Goal: Task Accomplishment & Management: Manage account settings

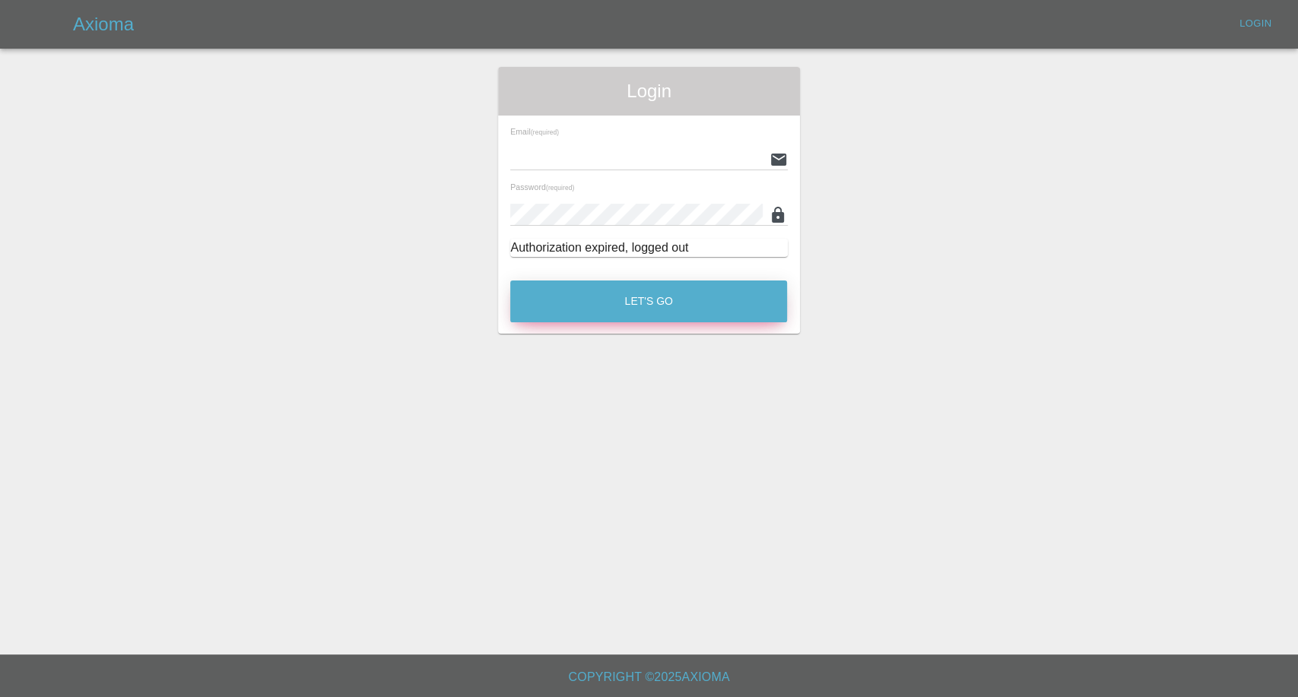
type input "afreen@axioma.co.uk"
click at [638, 290] on button "Let's Go" at bounding box center [648, 302] width 277 height 42
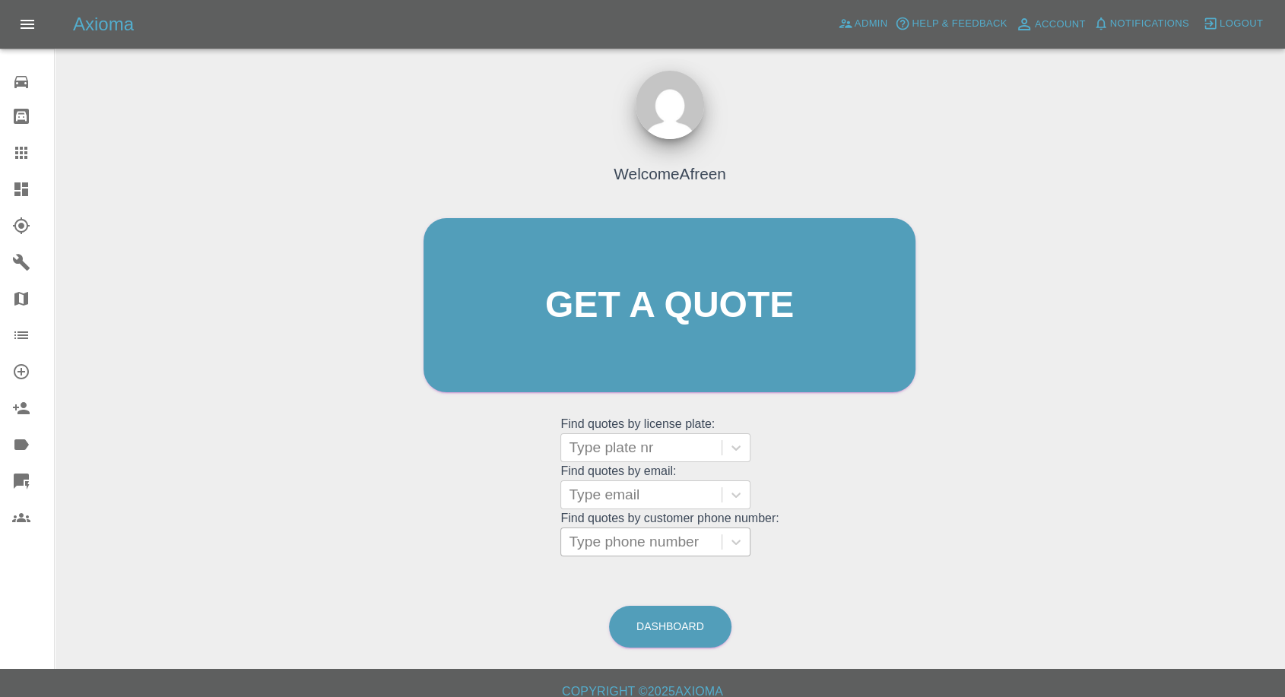
click at [632, 550] on div at bounding box center [641, 542] width 145 height 21
paste input "+447548433458"
drag, startPoint x: 601, startPoint y: 542, endPoint x: 492, endPoint y: 547, distance: 108.9
click at [492, 547] on div "Welcome Afreen Get a quote Get a quote Find quotes by license plate: Type plate…" at bounding box center [670, 334] width 524 height 459
type input "07548433458"
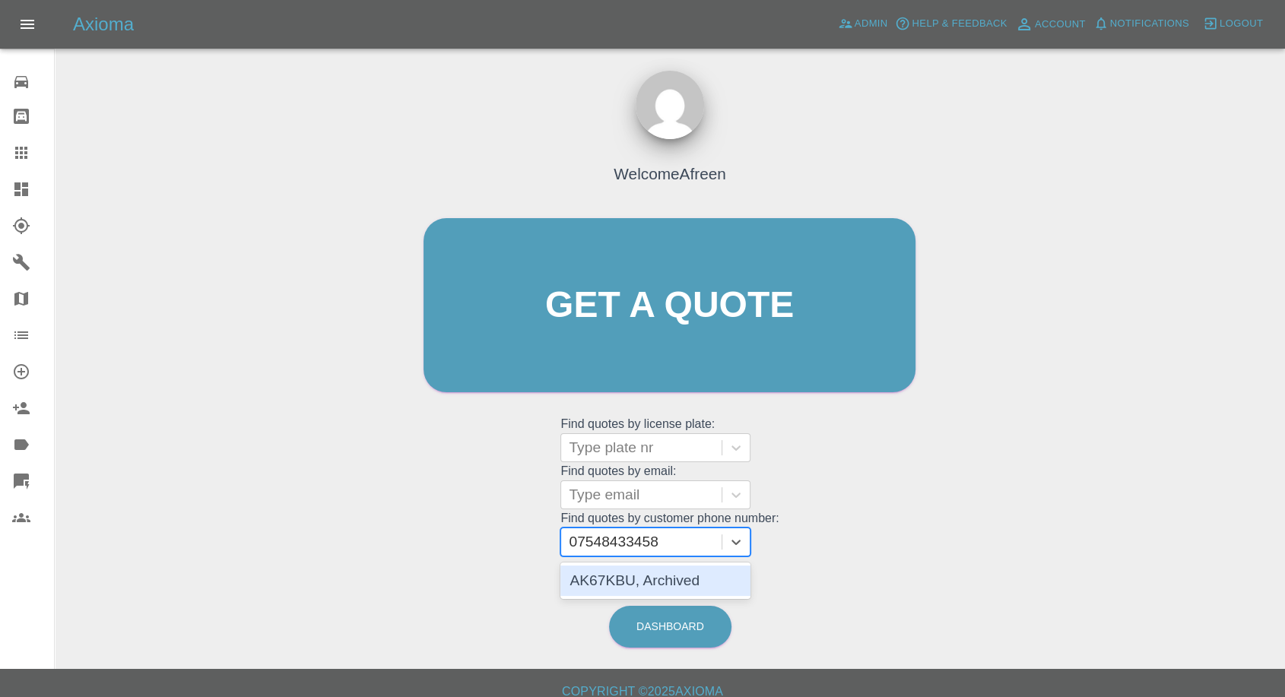
click at [663, 577] on div "AK67KBU, Archived" at bounding box center [656, 581] width 190 height 30
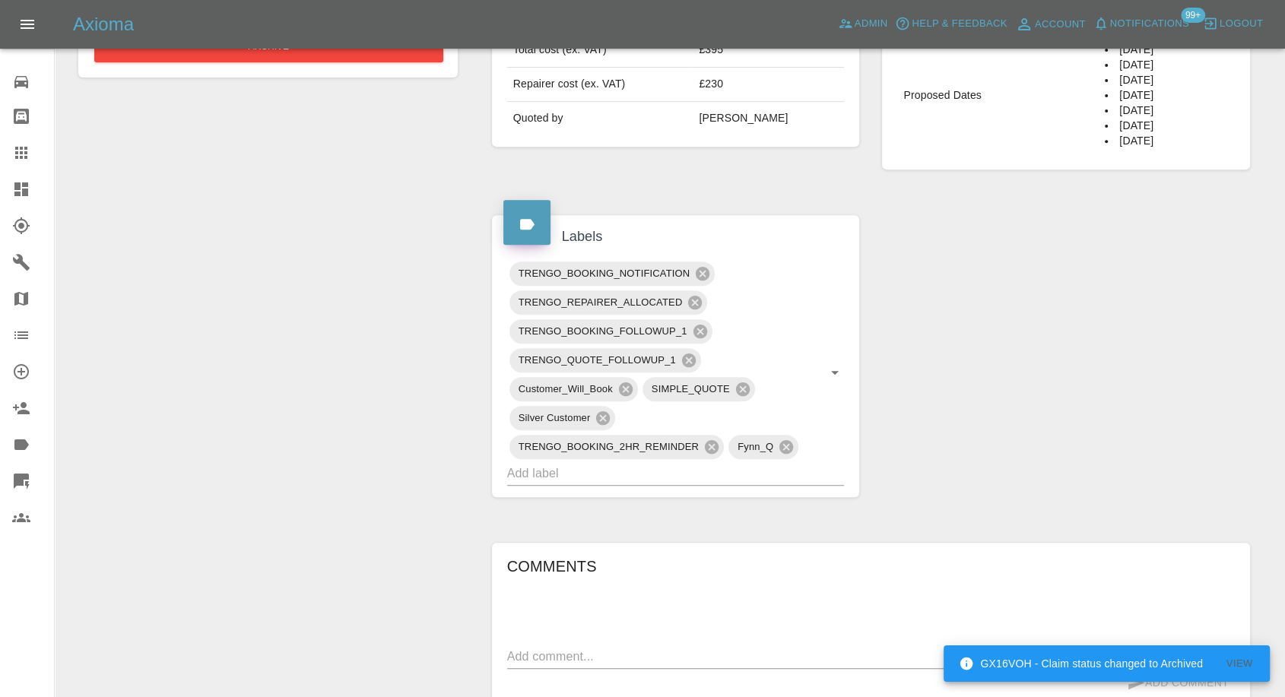
scroll to position [929, 0]
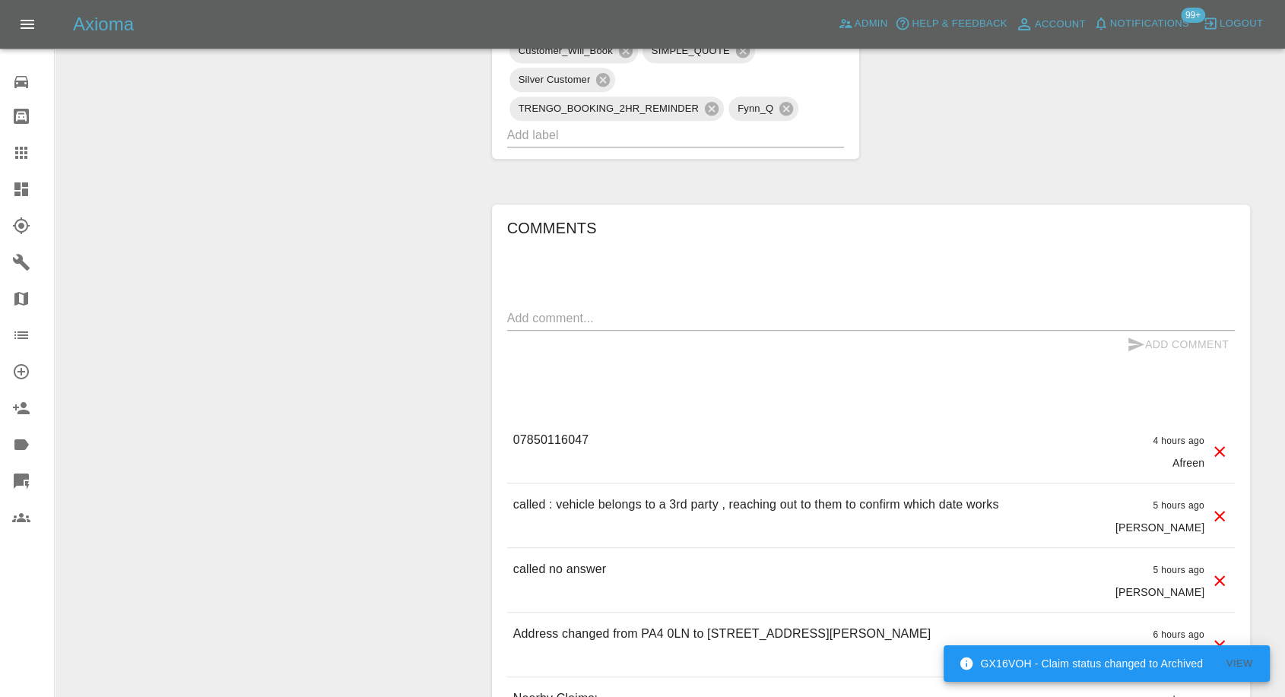
click at [584, 333] on div "Add Comment" at bounding box center [871, 345] width 728 height 28
click at [595, 322] on textarea at bounding box center [871, 318] width 728 height 17
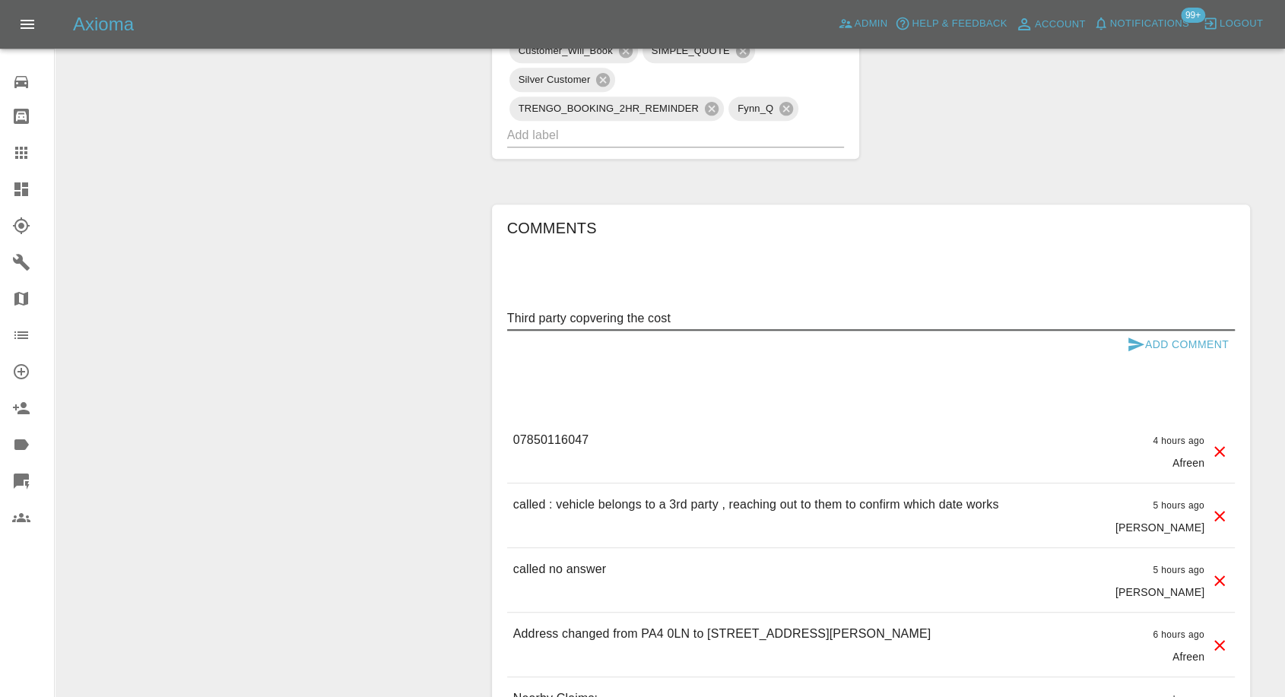
click at [584, 318] on textarea "Third party copvering the cost" at bounding box center [871, 318] width 728 height 17
type textarea "Third party covering the cost"
click at [1133, 343] on icon "submit" at bounding box center [1136, 344] width 18 height 18
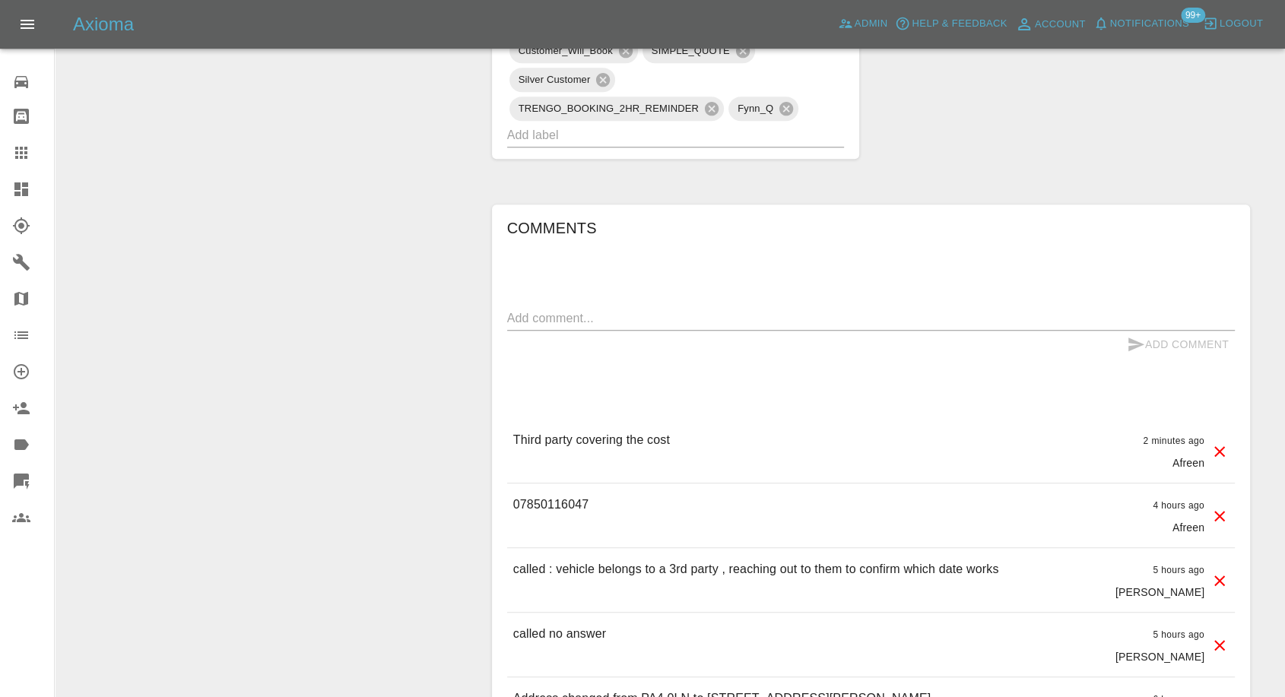
click at [24, 155] on icon at bounding box center [21, 153] width 18 height 18
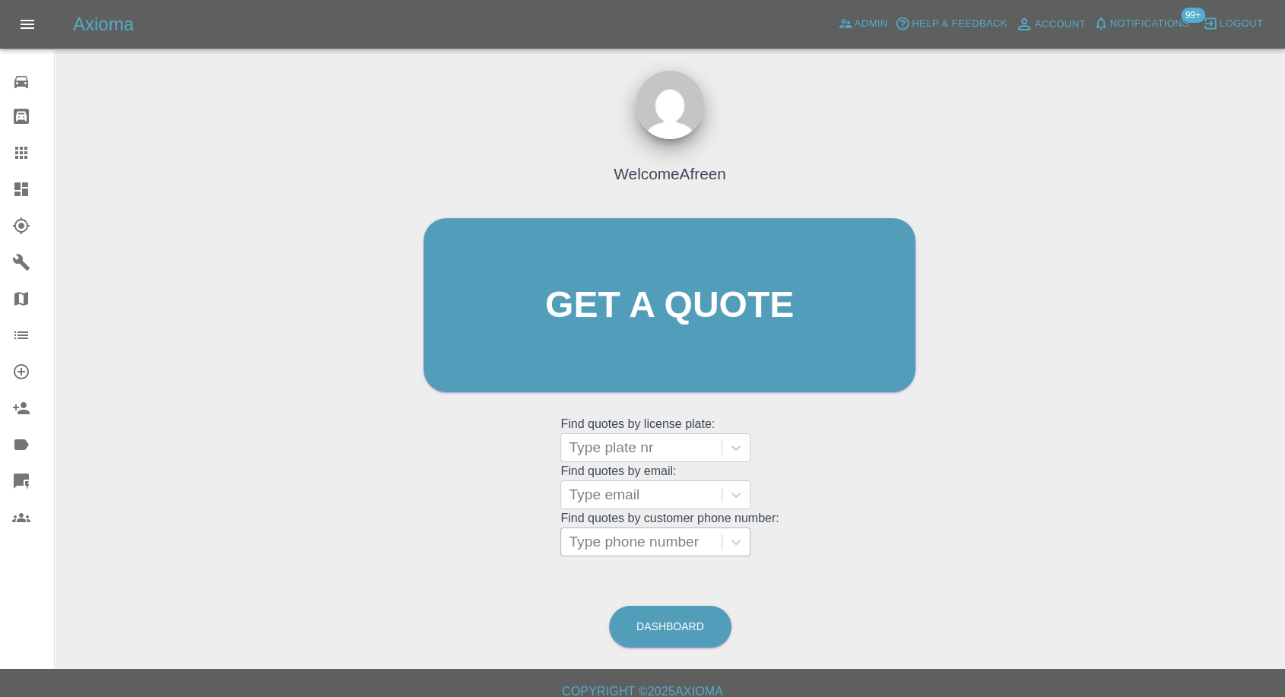
click at [620, 550] on div at bounding box center [641, 542] width 145 height 21
paste input "+447946294227"
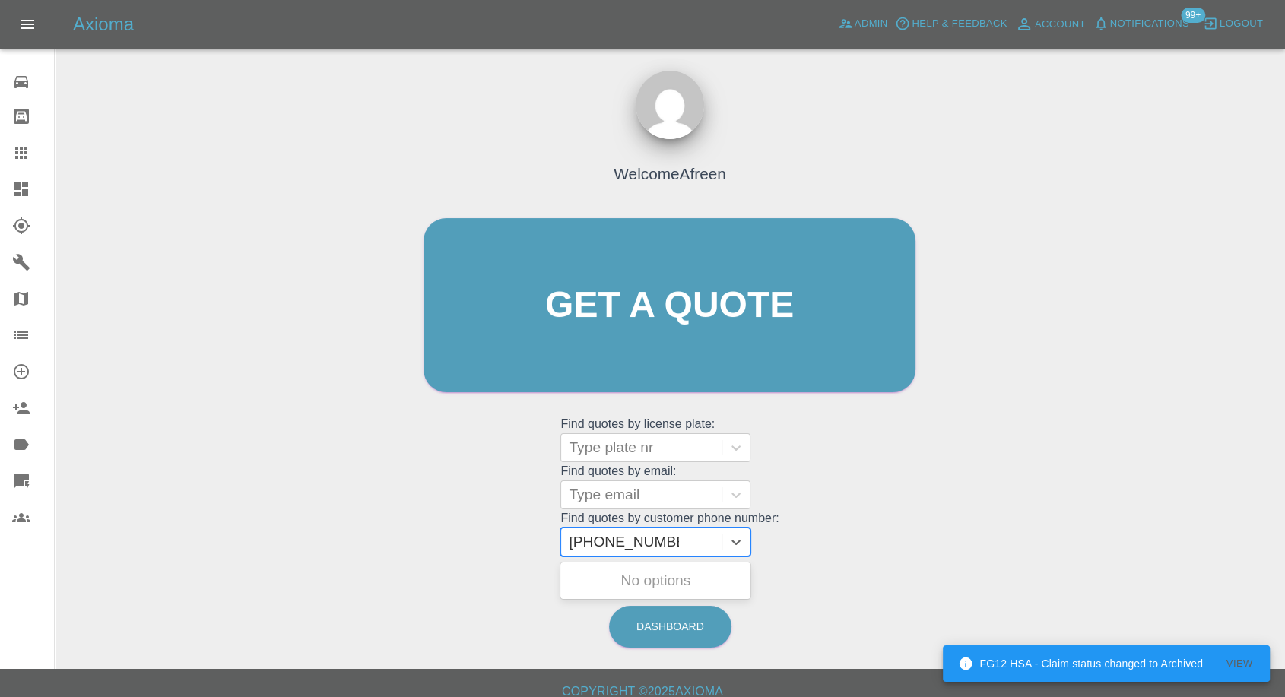
drag, startPoint x: 599, startPoint y: 545, endPoint x: 469, endPoint y: 553, distance: 130.3
click at [480, 553] on div "Welcome Afreen Get a quote Get a quote Find quotes by license plate: Type plate…" at bounding box center [670, 334] width 524 height 459
type input "7946294227"
paste input "+447904927723"
drag, startPoint x: 596, startPoint y: 543, endPoint x: 408, endPoint y: 547, distance: 188.7
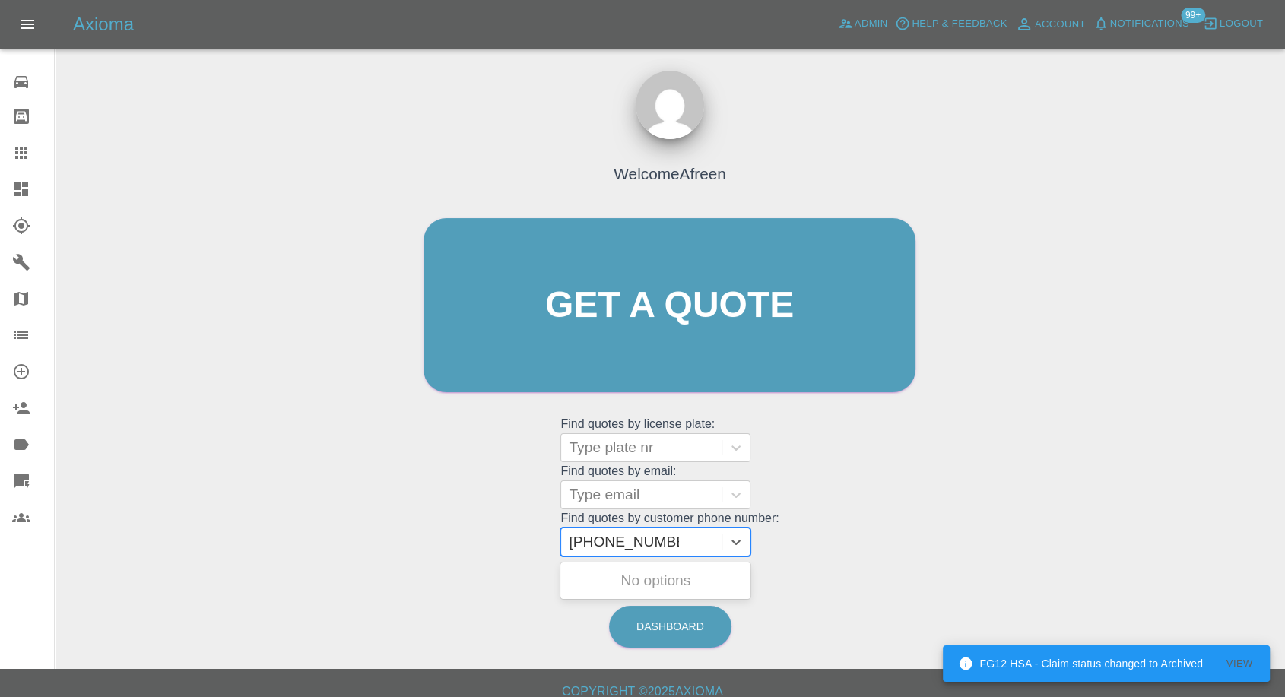
click at [413, 547] on div "Welcome Afreen Get a quote Get a quote Find quotes by license plate: Type plate…" at bounding box center [670, 334] width 524 height 459
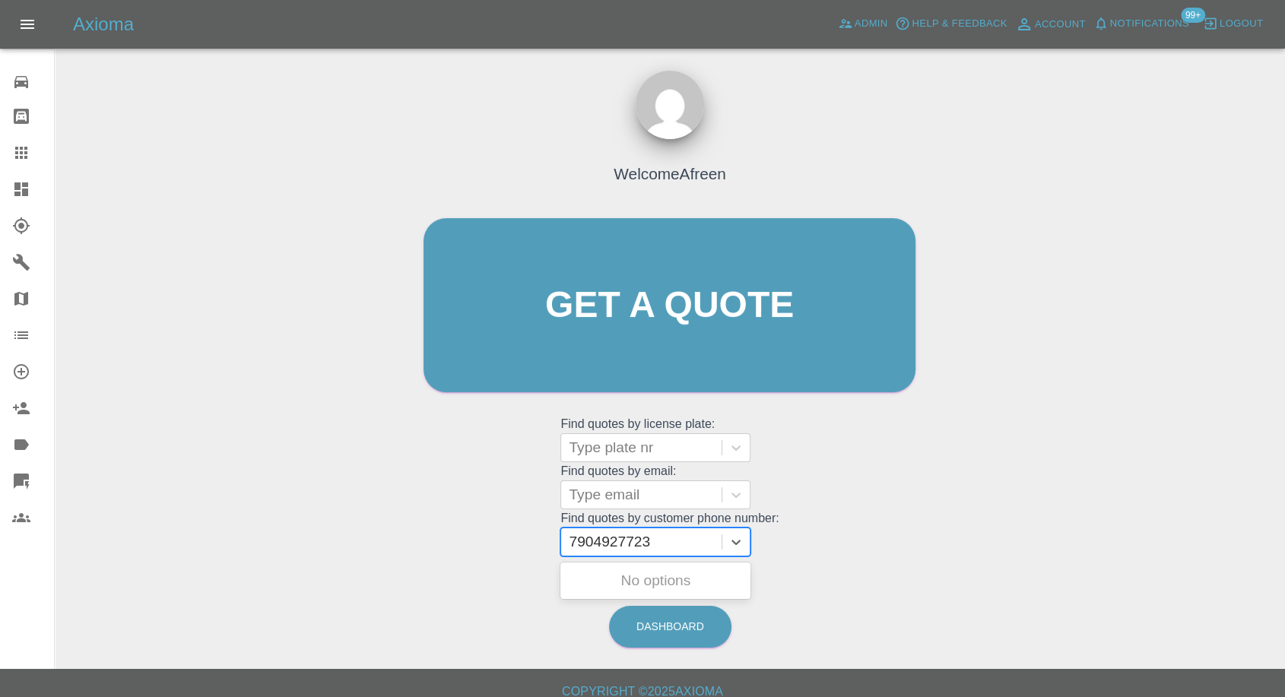
type input "7904927723"
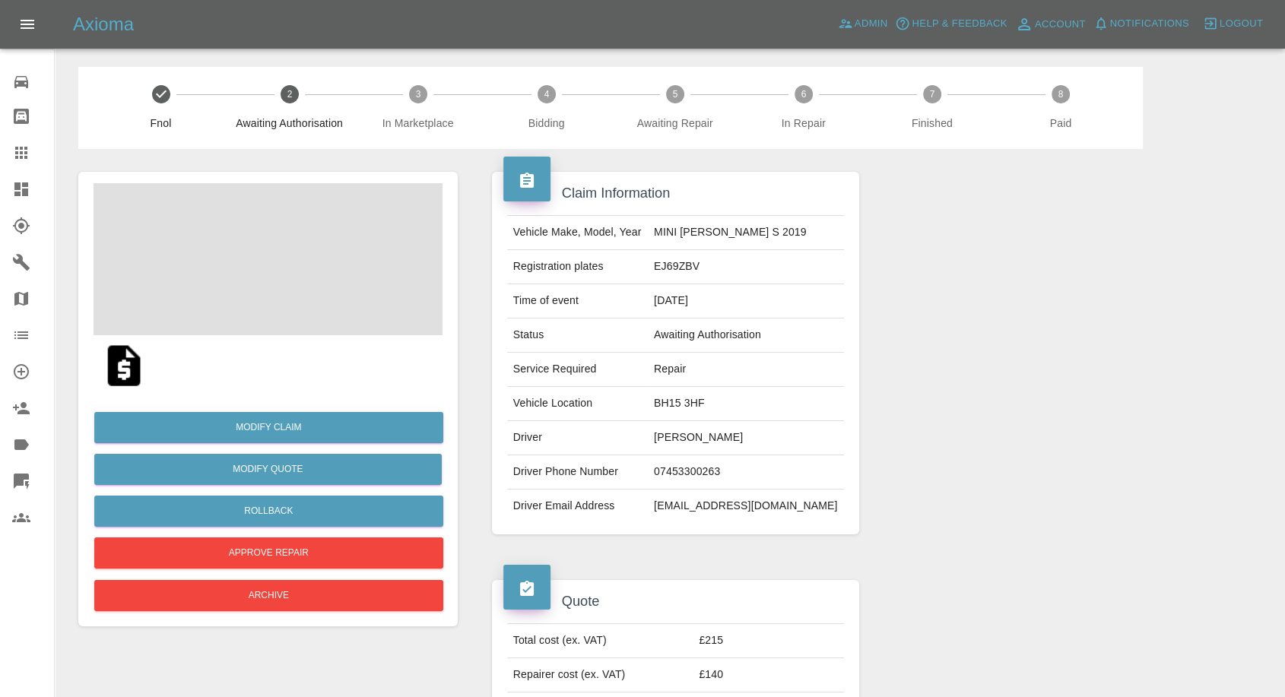
click at [732, 437] on td "Jared Denton" at bounding box center [746, 438] width 196 height 34
copy td "Jared Denton"
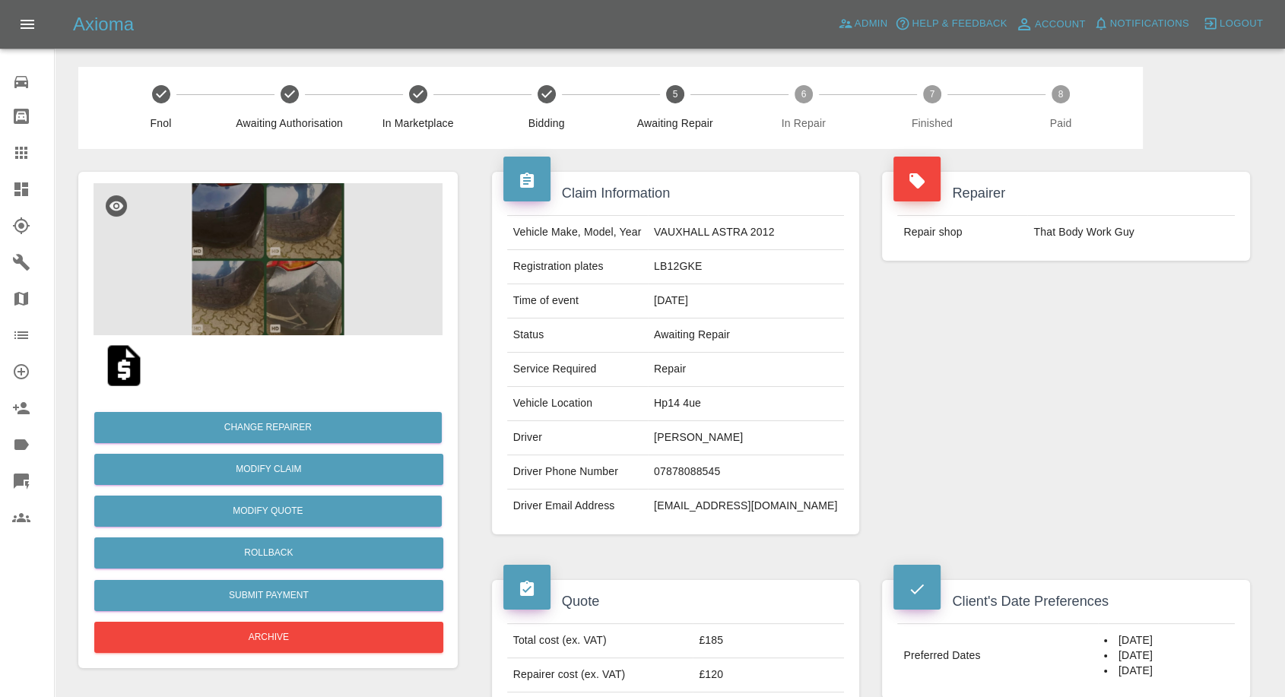
click at [690, 470] on td "07878088545" at bounding box center [746, 473] width 196 height 34
copy td "07878088545"
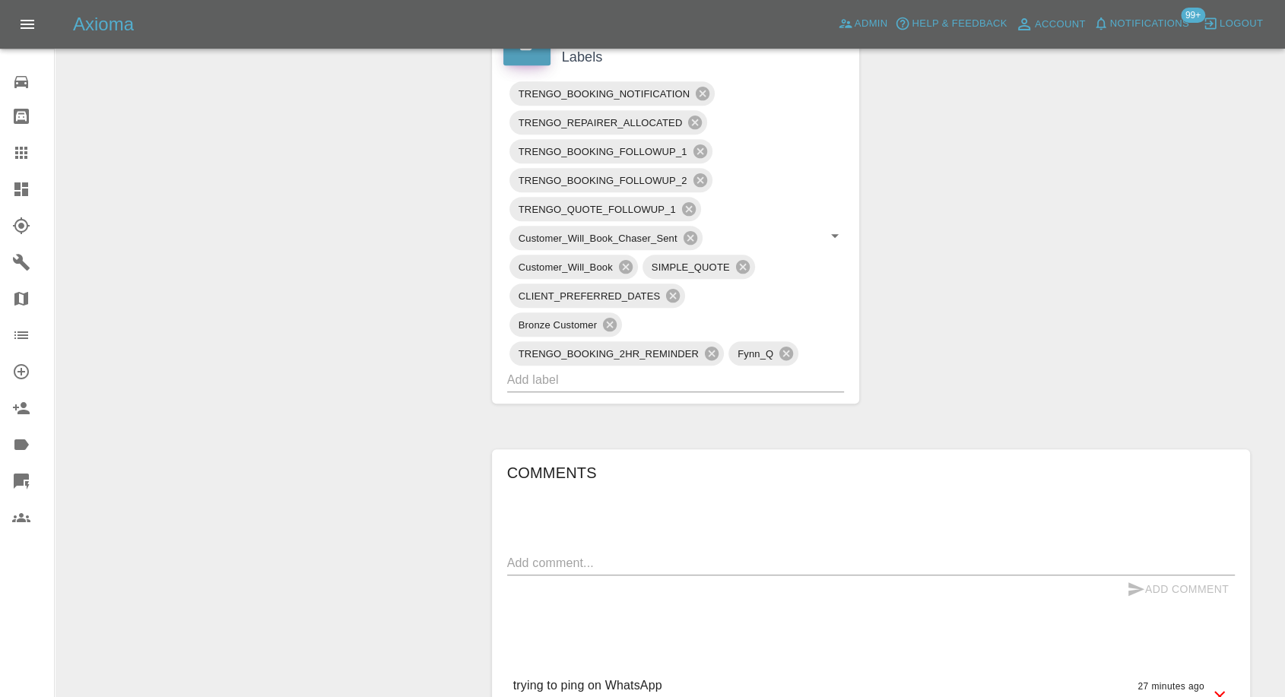
scroll to position [929, 0]
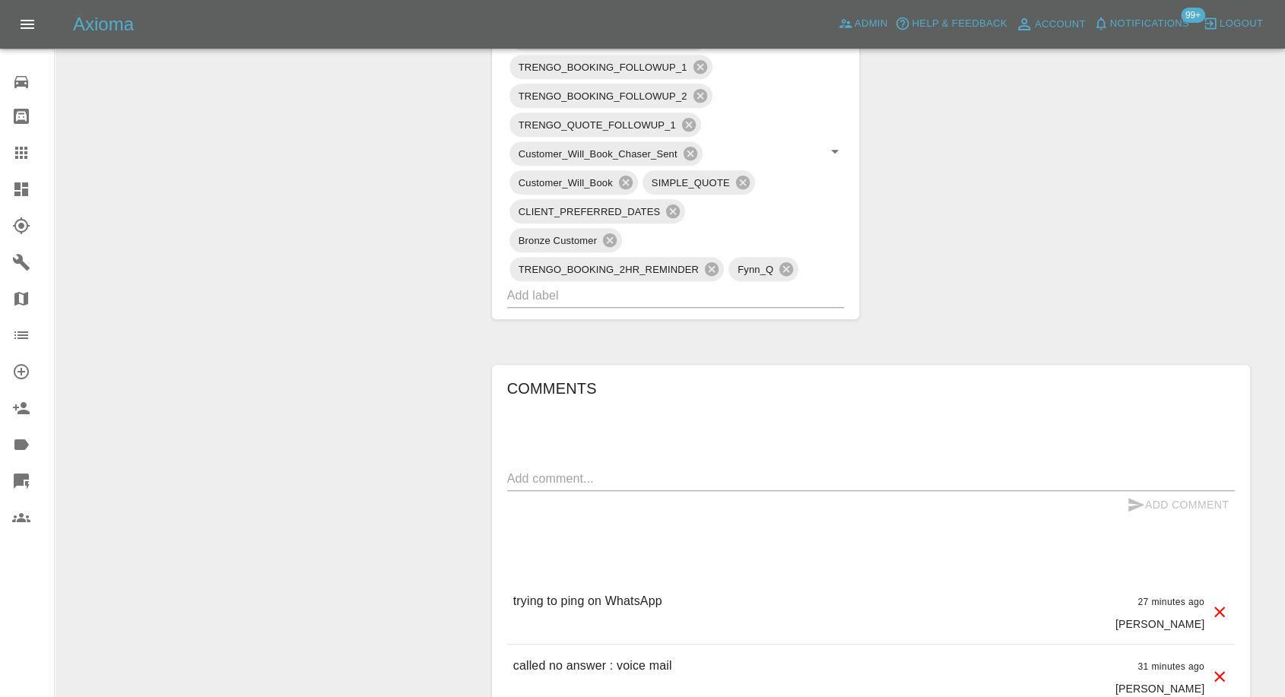
click at [602, 479] on textarea at bounding box center [871, 478] width 728 height 17
type textarea "Reminder sent on wats app"
click at [1132, 501] on icon "submit" at bounding box center [1137, 505] width 16 height 14
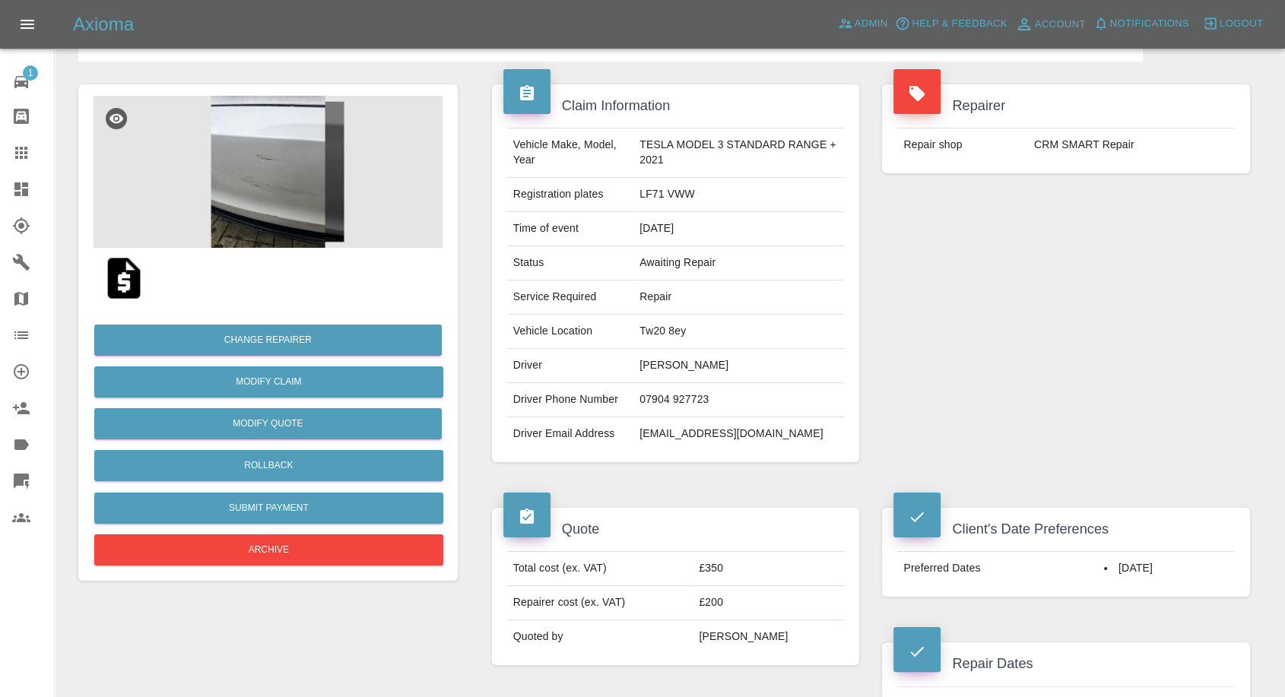
scroll to position [84, 0]
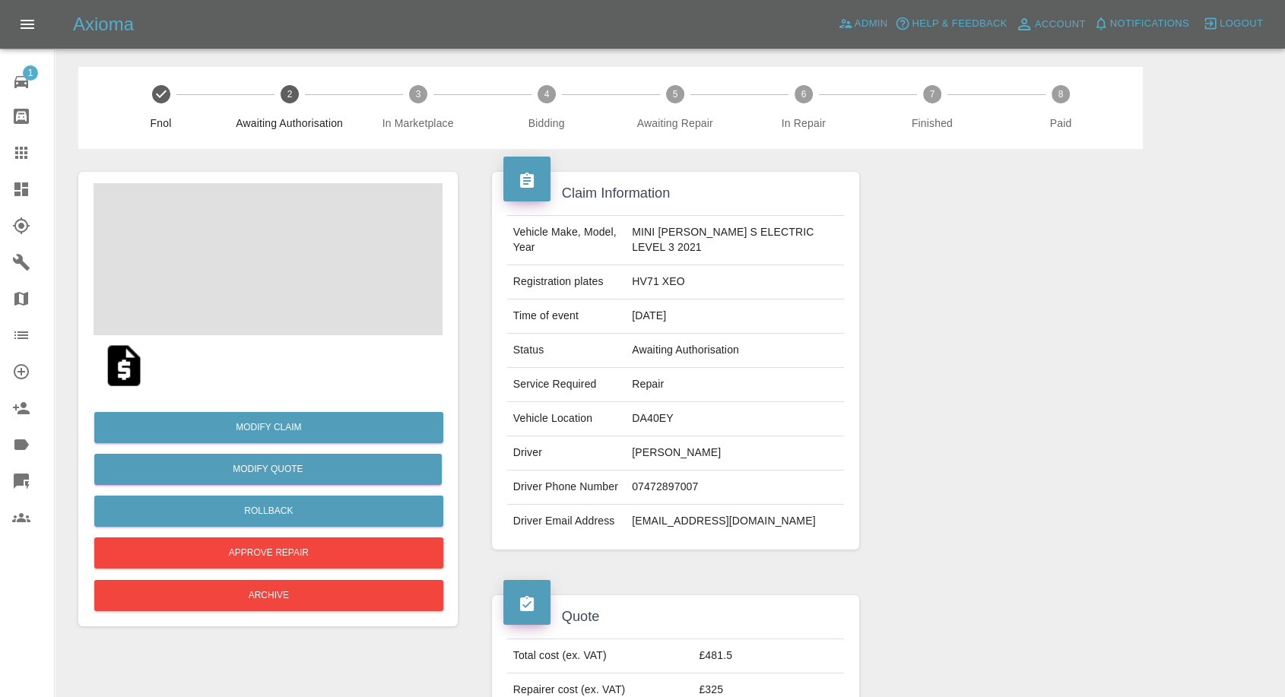
click at [661, 456] on td "[PERSON_NAME]" at bounding box center [735, 454] width 218 height 34
click at [661, 456] on td "Michael Shaw" at bounding box center [735, 454] width 218 height 34
copy td "Michael Shaw"
click at [914, 392] on div at bounding box center [1066, 361] width 391 height 424
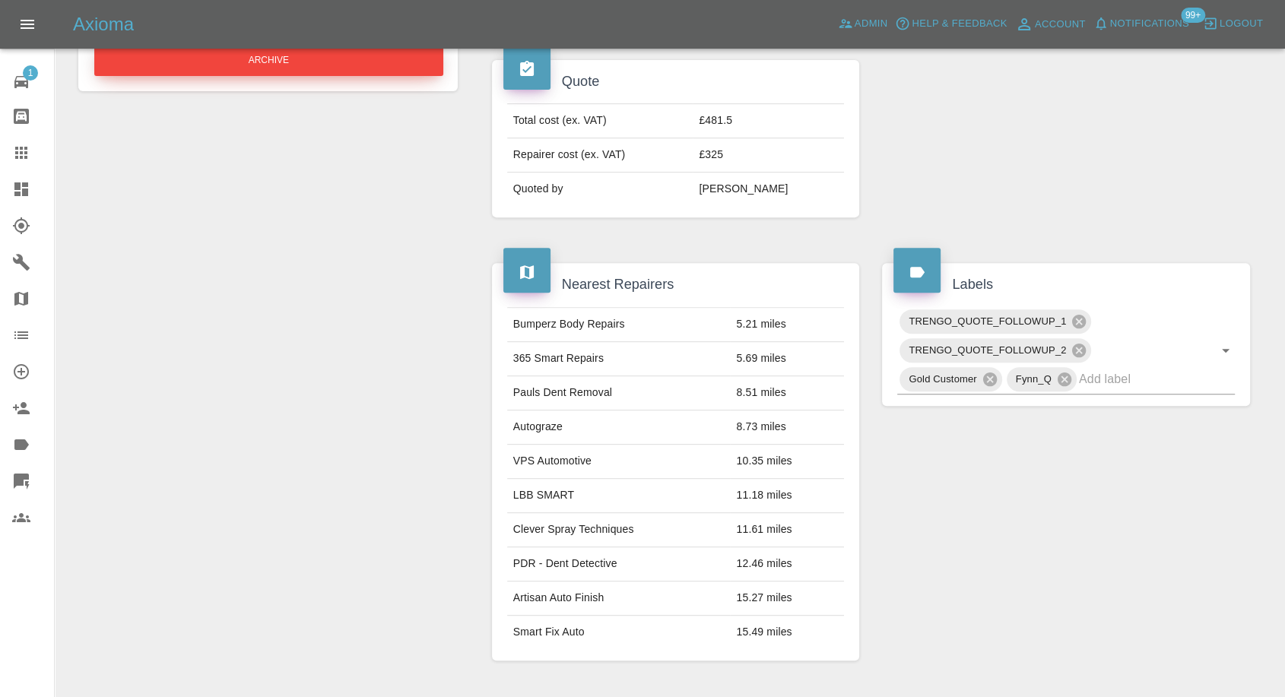
scroll to position [507, 0]
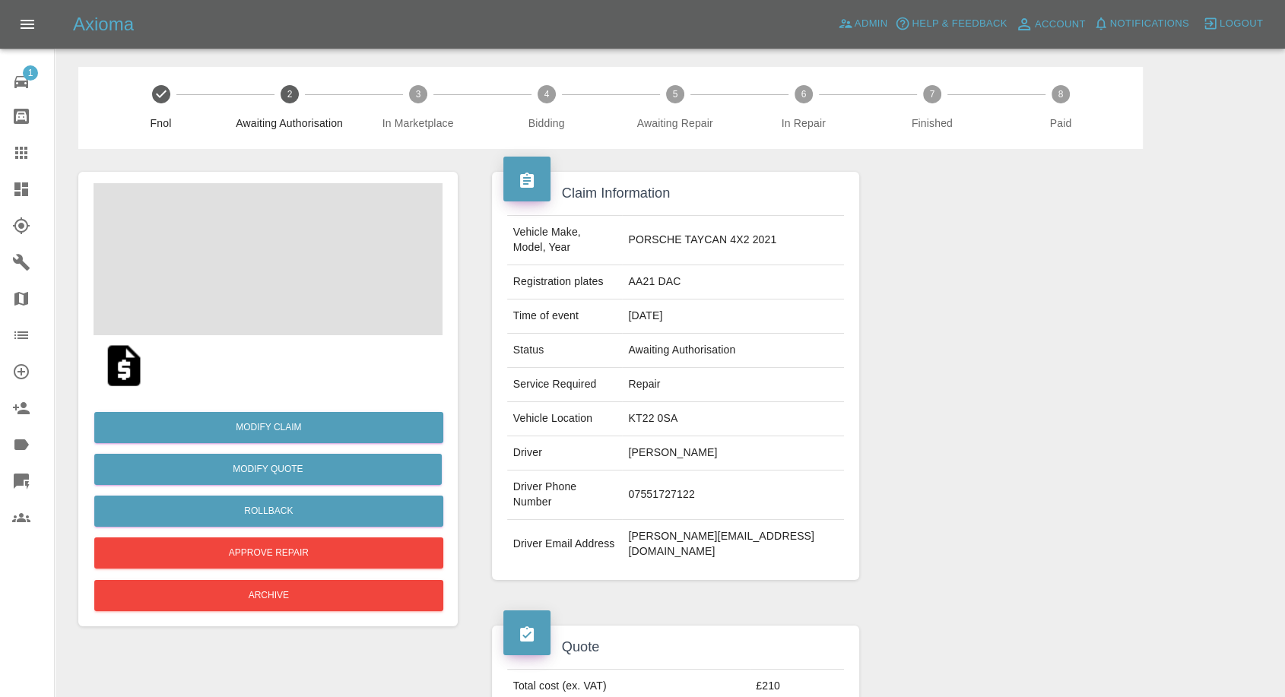
click at [698, 438] on td "[PERSON_NAME]" at bounding box center [733, 454] width 222 height 34
copy td "[PERSON_NAME]"
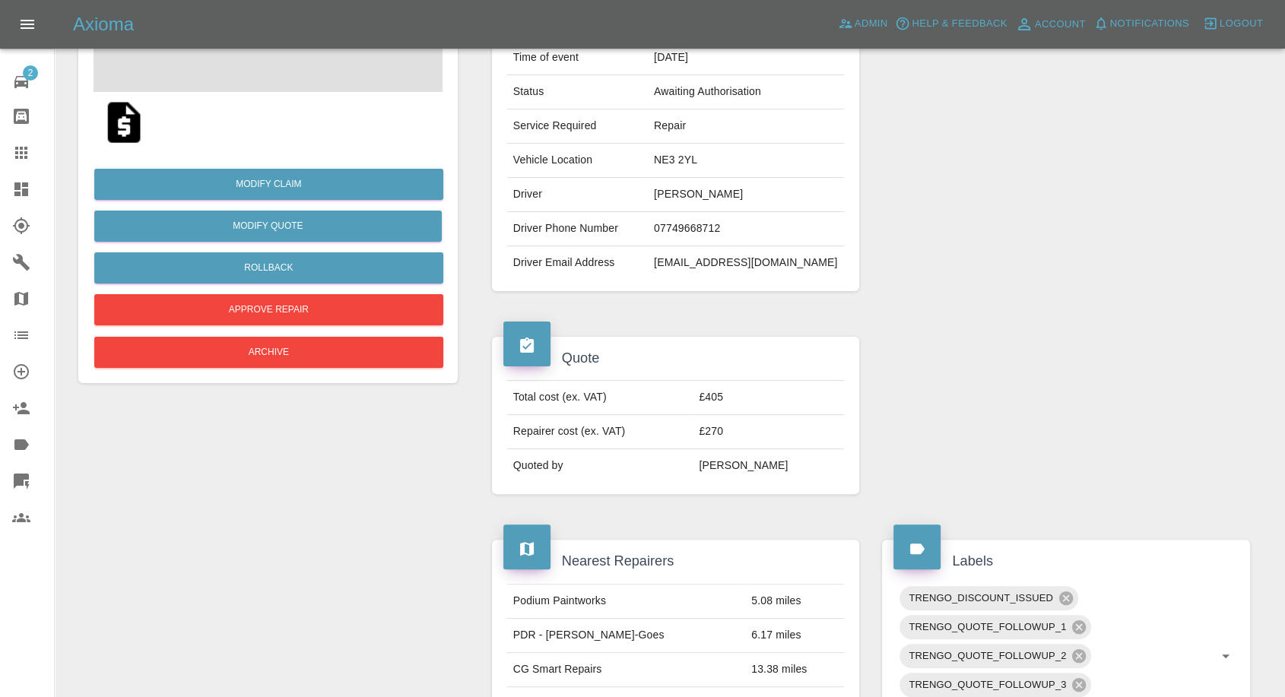
scroll to position [253, 0]
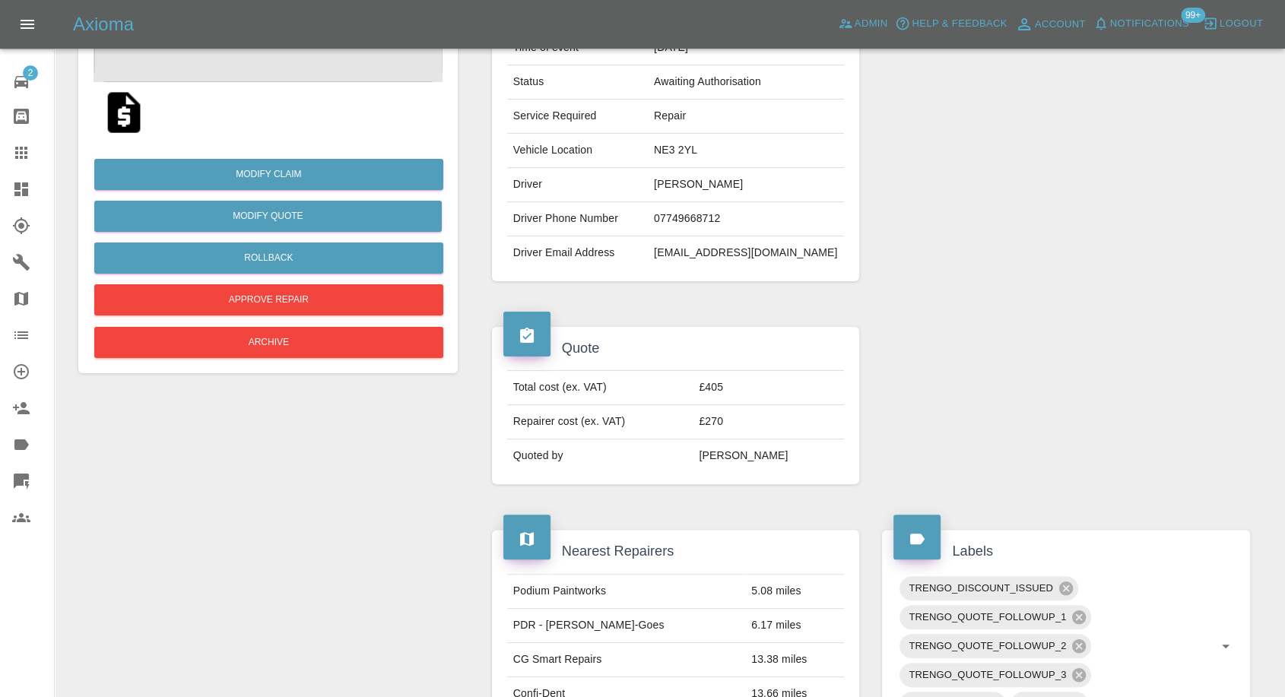
click at [124, 115] on img at bounding box center [124, 112] width 49 height 49
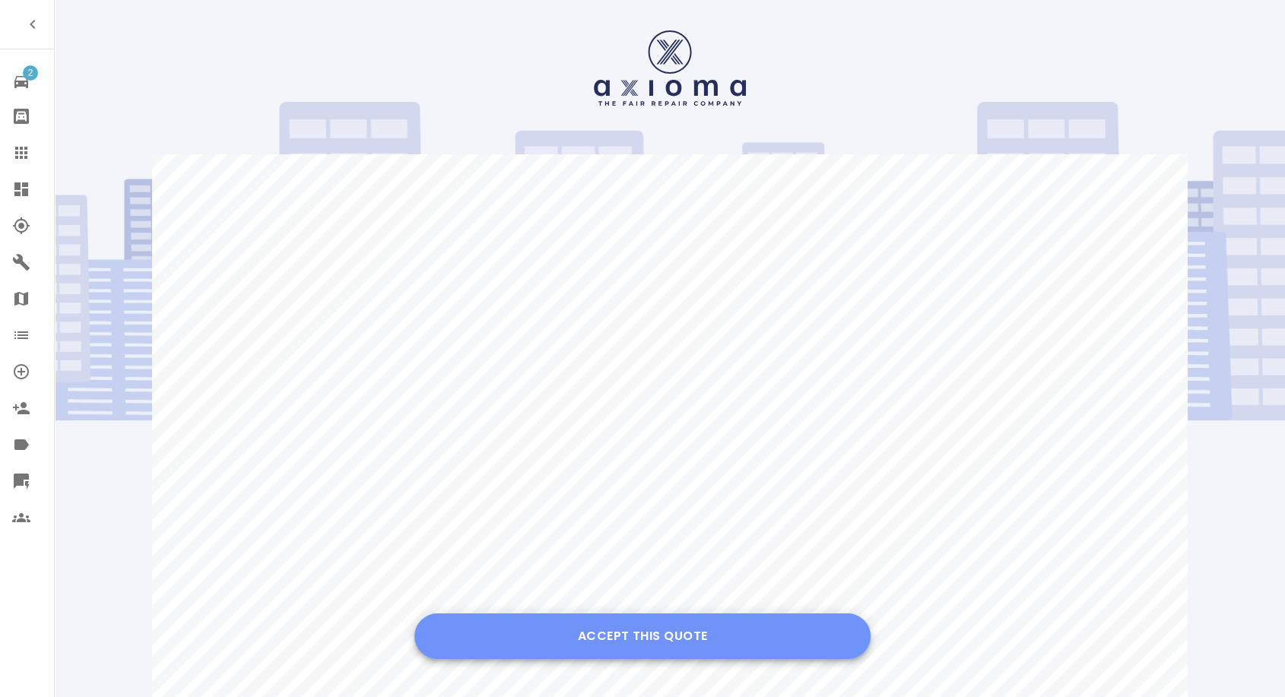
click at [617, 632] on button "Accept this Quote" at bounding box center [642, 637] width 456 height 46
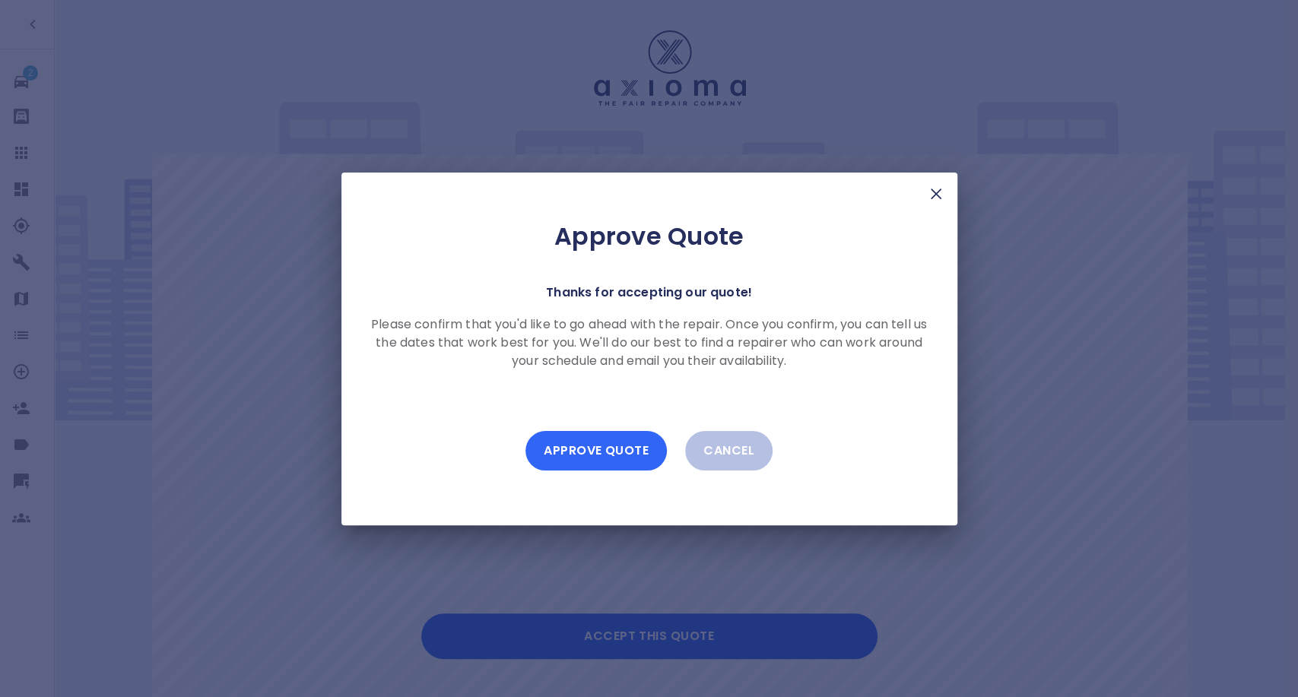
click at [611, 442] on button "Approve Quote" at bounding box center [596, 451] width 141 height 40
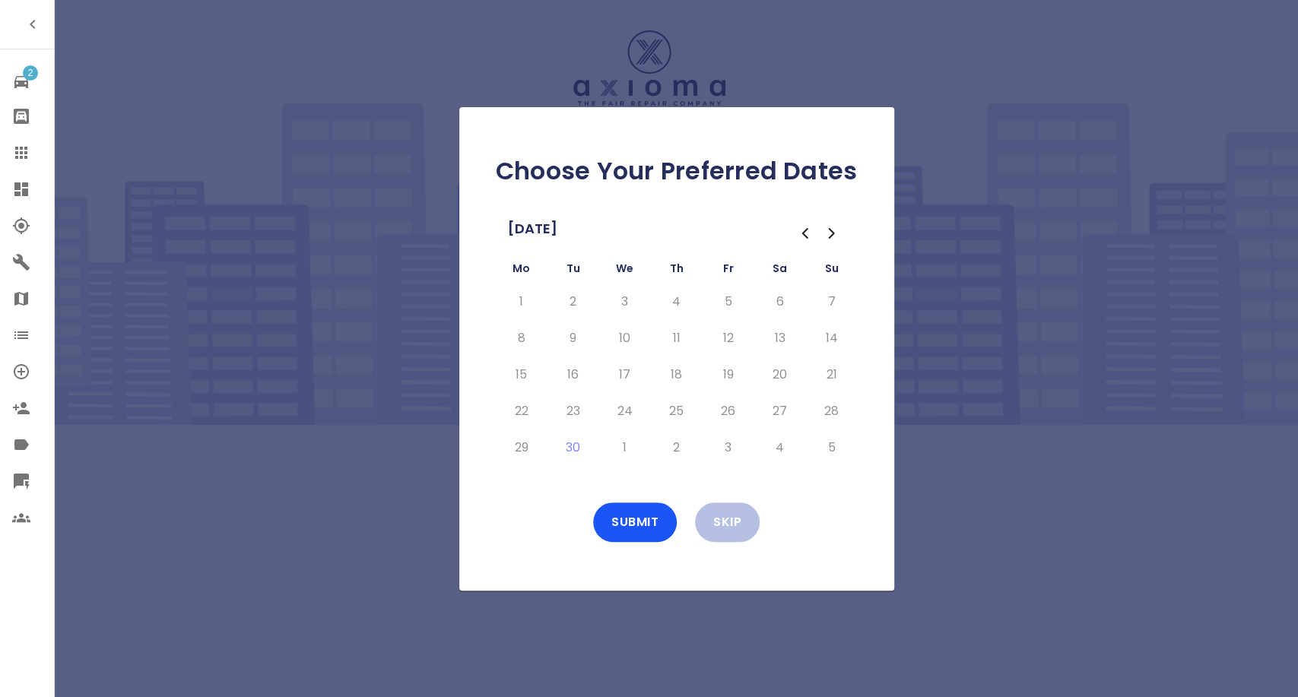
click at [818, 233] on button "Go to the Next Month" at bounding box center [831, 233] width 27 height 27
click at [625, 340] on button "8" at bounding box center [624, 338] width 27 height 24
click at [676, 335] on button "9" at bounding box center [676, 338] width 27 height 24
click at [717, 332] on button "10" at bounding box center [728, 338] width 27 height 24
click at [630, 519] on button "Submit" at bounding box center [635, 523] width 84 height 40
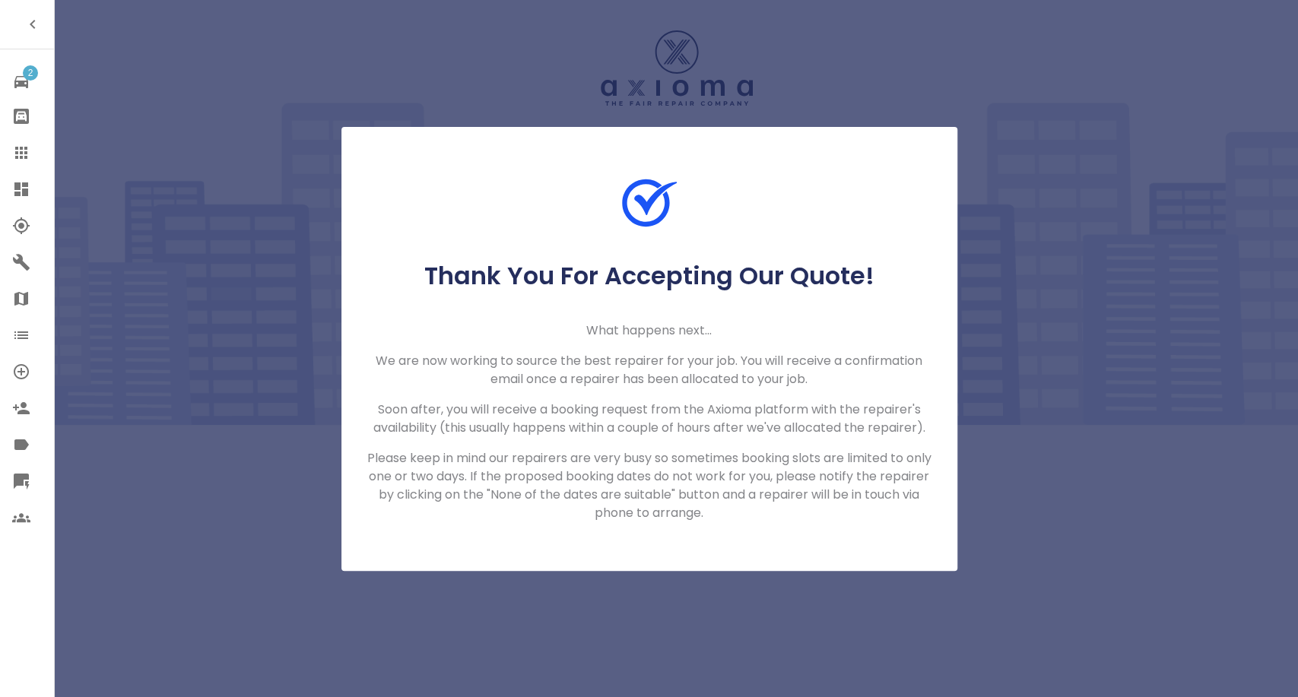
drag, startPoint x: 17, startPoint y: 150, endPoint x: 56, endPoint y: 110, distance: 55.4
click at [17, 150] on icon at bounding box center [21, 153] width 18 height 18
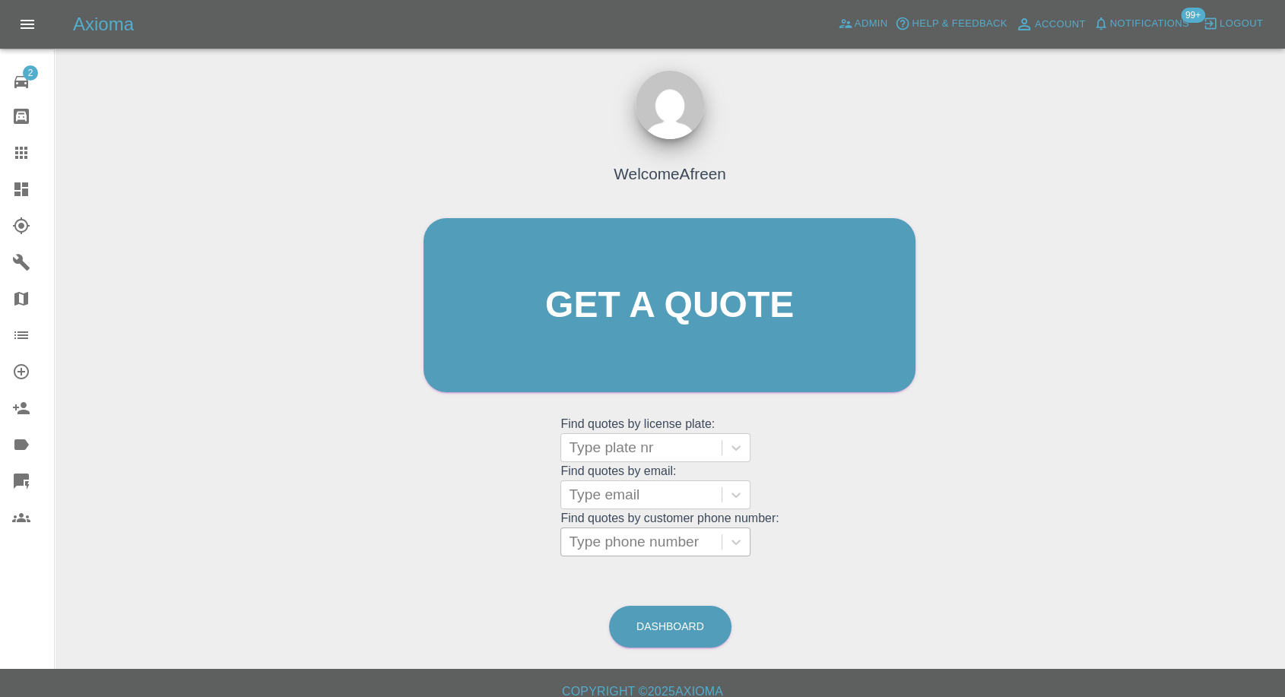
click at [589, 541] on div at bounding box center [641, 542] width 145 height 21
paste input "+447801850156"
drag, startPoint x: 598, startPoint y: 542, endPoint x: 391, endPoint y: 542, distance: 206.9
click at [391, 542] on div "Welcome Afreen Get a quote Get a quote Find quotes by license plate: Type plate…" at bounding box center [670, 378] width 1206 height 546
type input "07801850156"
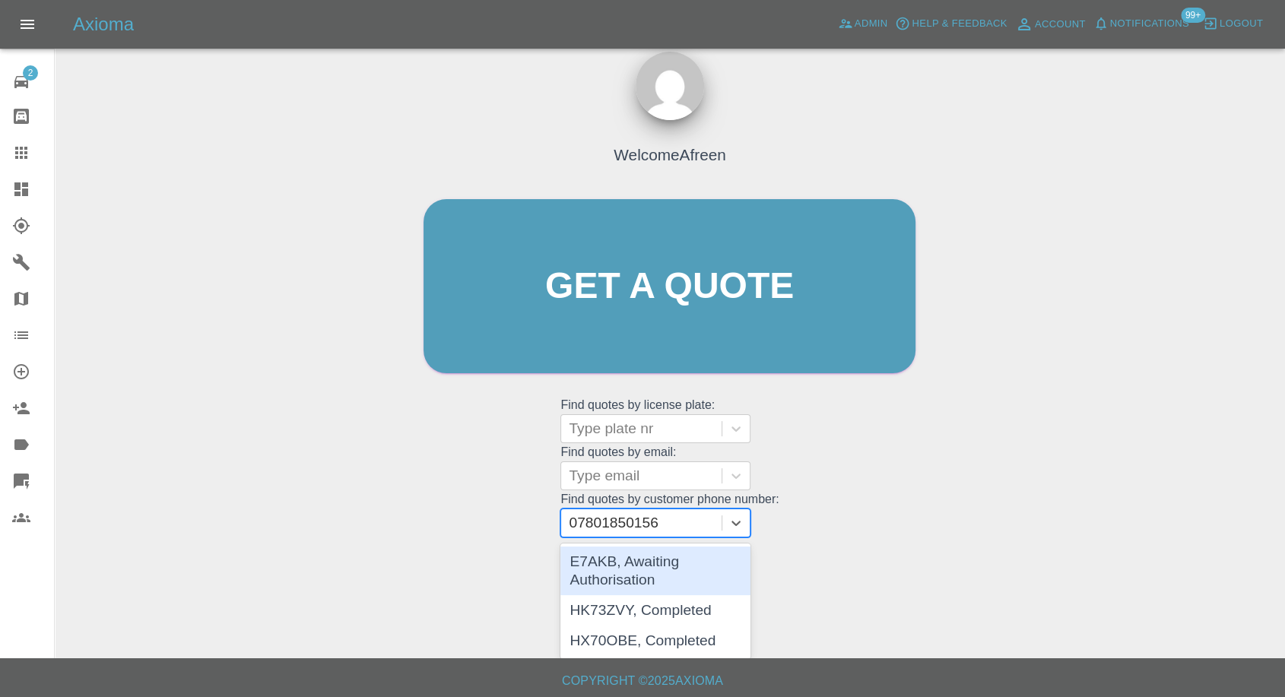
scroll to position [14, 0]
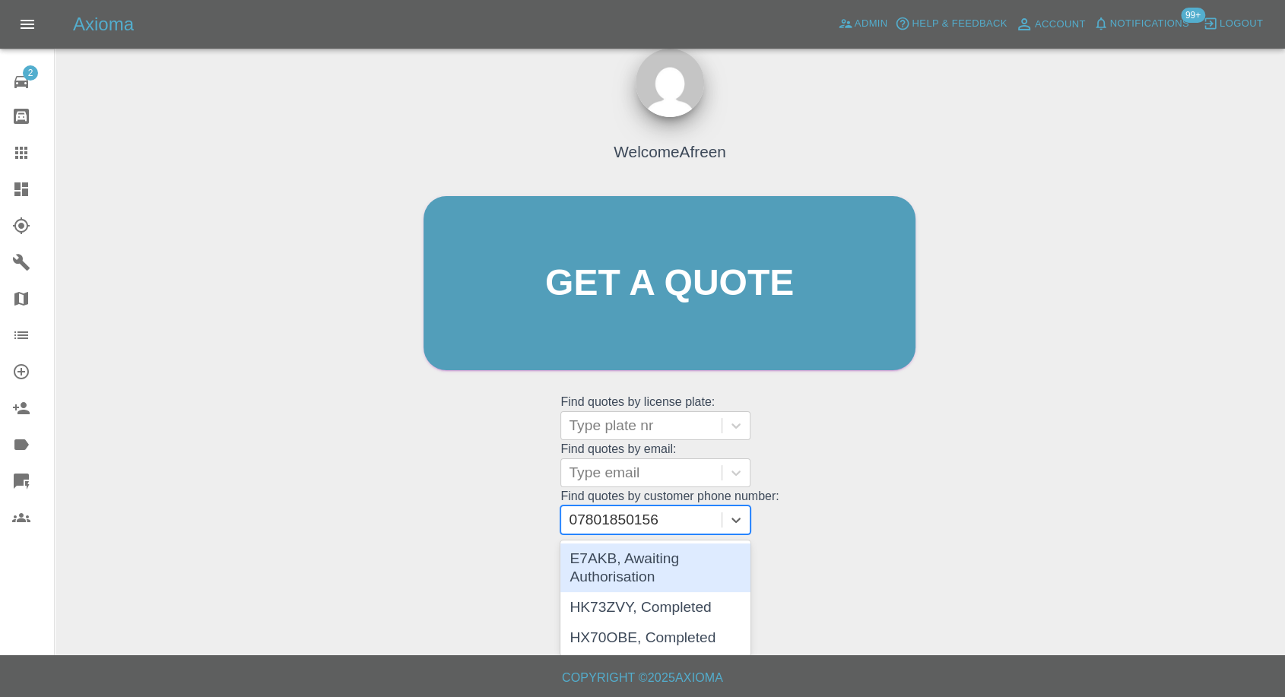
click at [650, 567] on div "E7AKB, Awaiting Authorisation" at bounding box center [656, 568] width 190 height 49
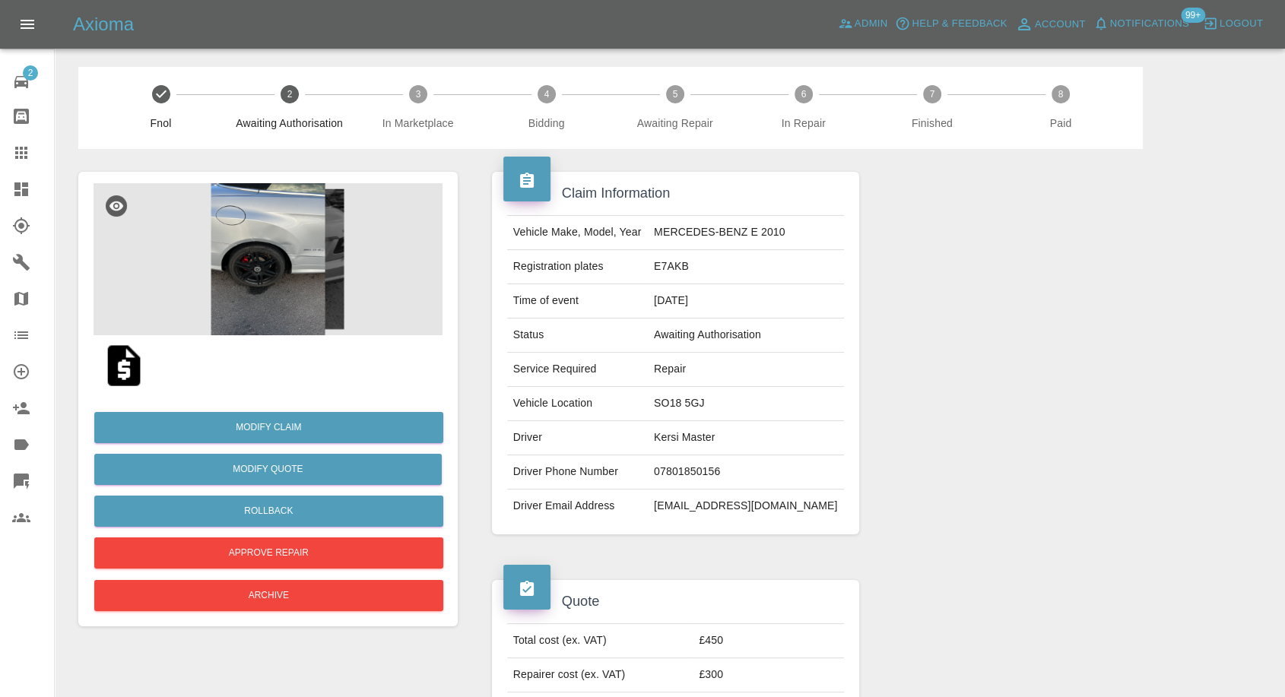
click at [122, 371] on img at bounding box center [124, 365] width 49 height 49
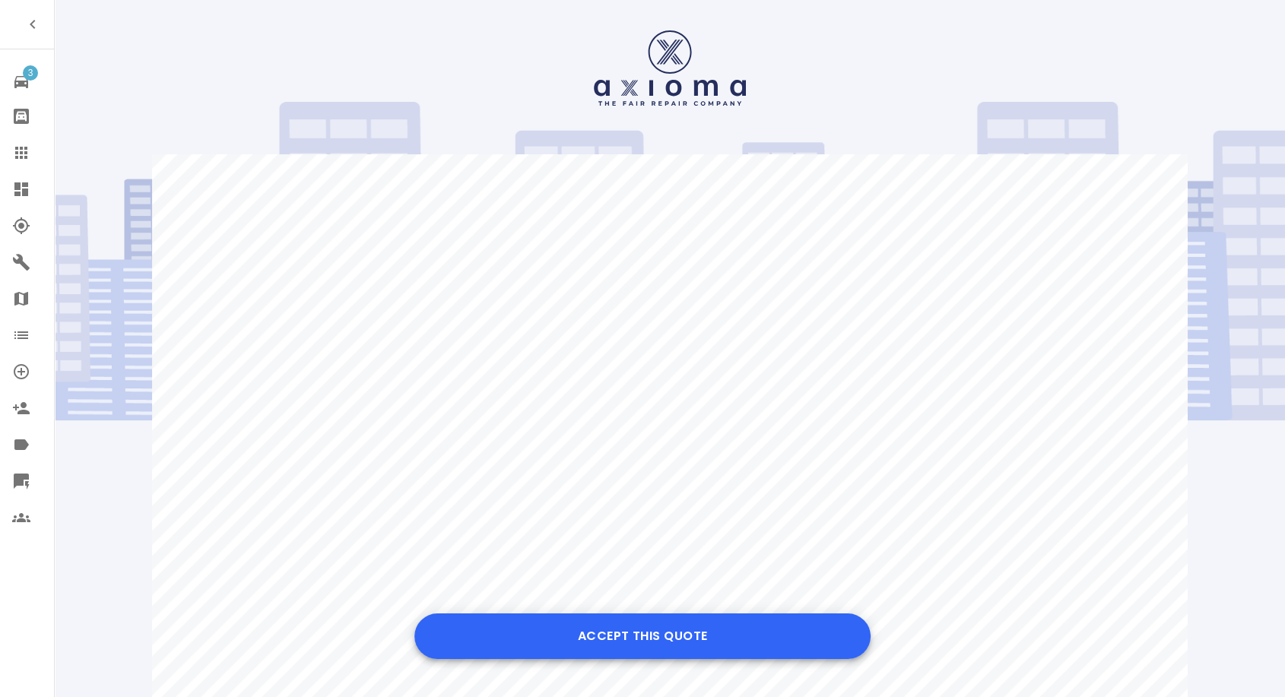
click at [681, 640] on button "Accept this Quote" at bounding box center [642, 637] width 456 height 46
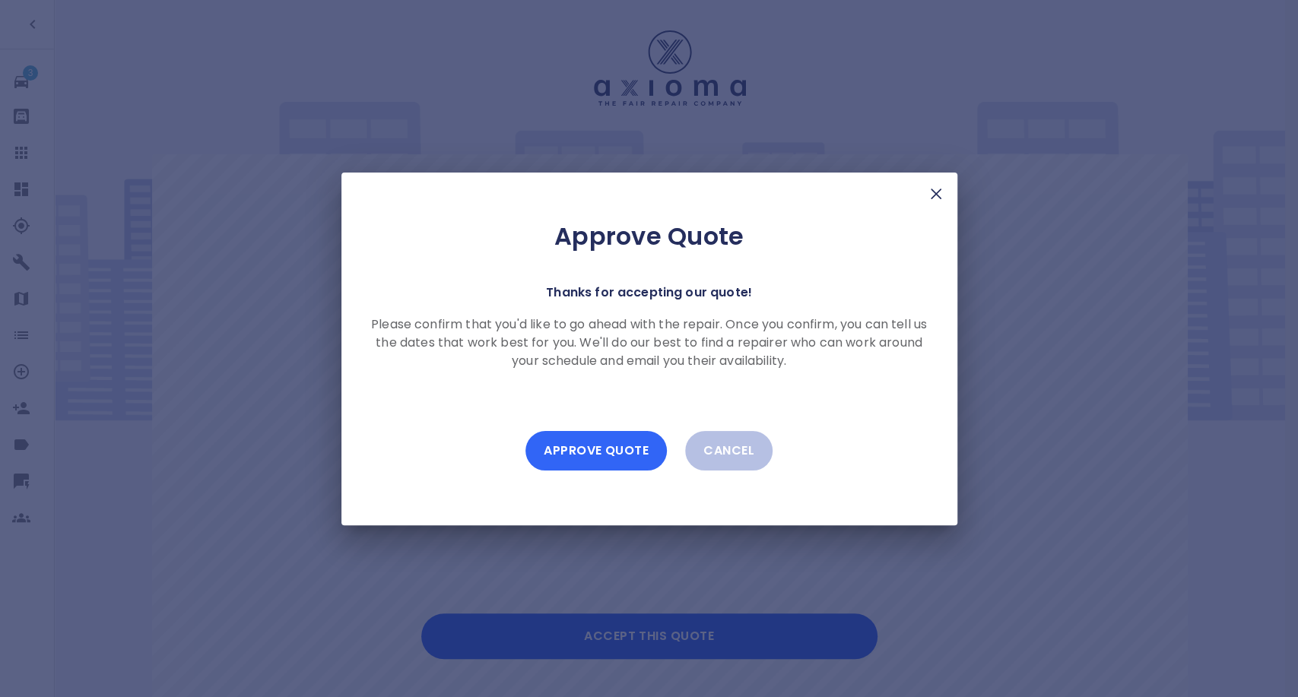
click at [616, 455] on button "Approve Quote" at bounding box center [596, 451] width 141 height 40
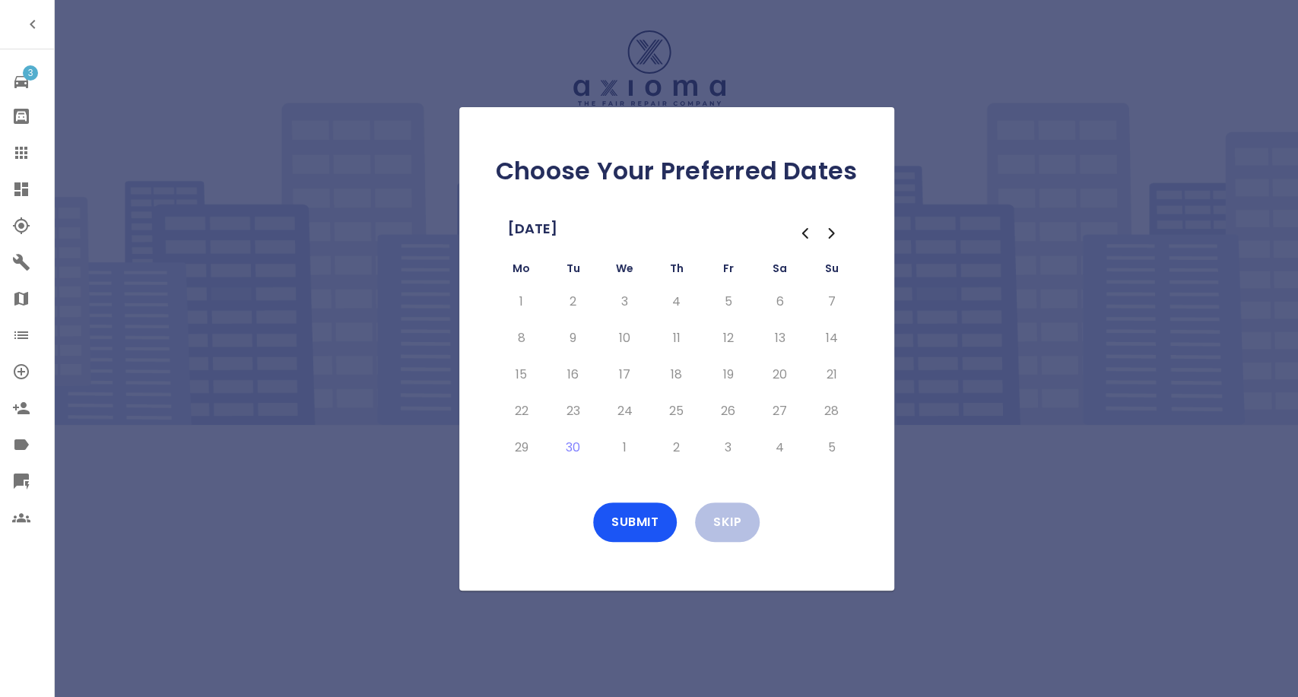
click at [828, 232] on icon "Go to the Next Month" at bounding box center [832, 233] width 18 height 18
click at [627, 338] on button "8" at bounding box center [624, 338] width 27 height 24
click at [671, 335] on button "9" at bounding box center [676, 338] width 27 height 24
click at [729, 338] on button "10" at bounding box center [728, 338] width 27 height 24
click at [648, 529] on button "Submit" at bounding box center [635, 523] width 84 height 40
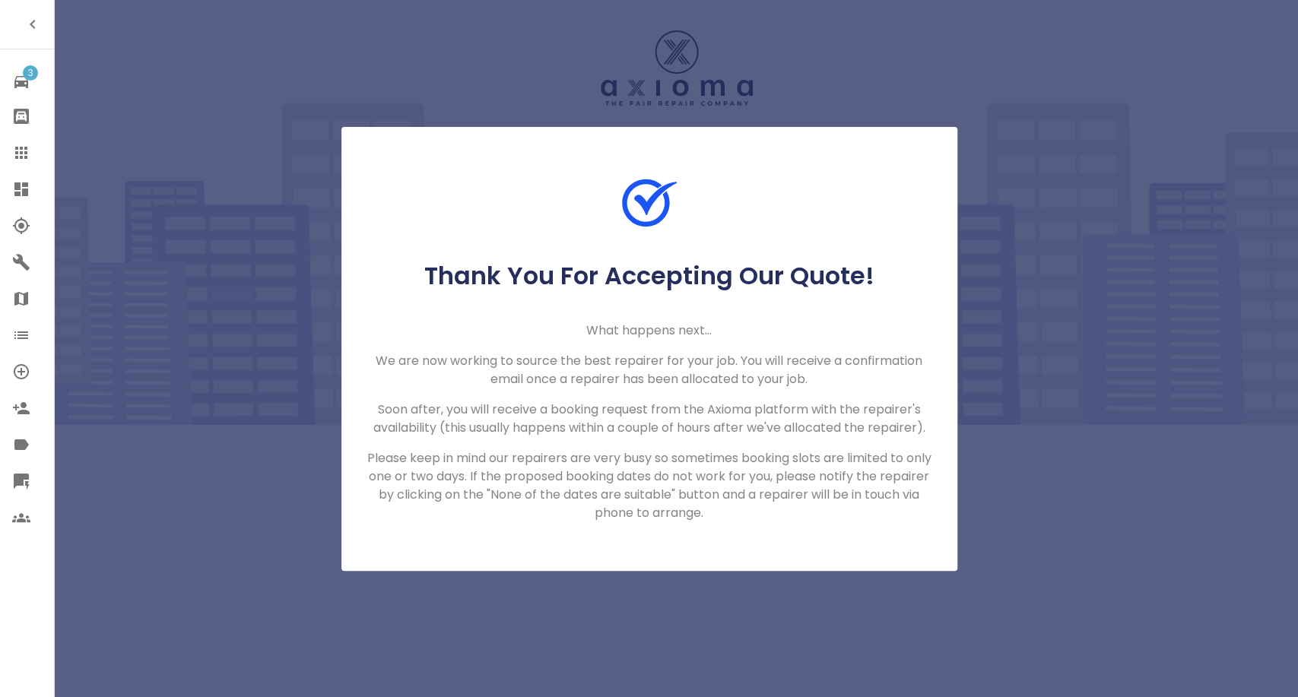
click at [11, 151] on link "Claims" at bounding box center [27, 153] width 54 height 37
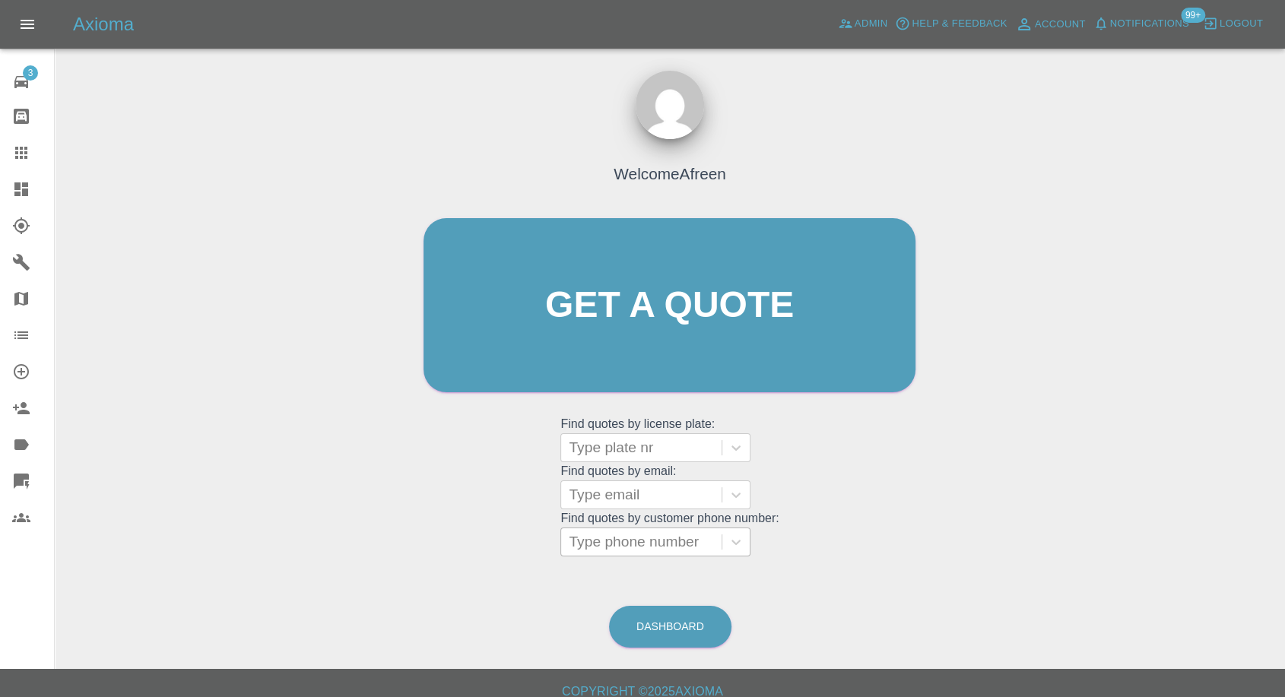
click at [641, 537] on div at bounding box center [641, 542] width 145 height 21
paste input "+447713736665"
drag, startPoint x: 599, startPoint y: 545, endPoint x: 483, endPoint y: 549, distance: 115.7
click at [490, 551] on div "Welcome Afreen Get a quote Get a quote Find quotes by license plate: Type plate…" at bounding box center [670, 334] width 524 height 459
type input "07713736665"
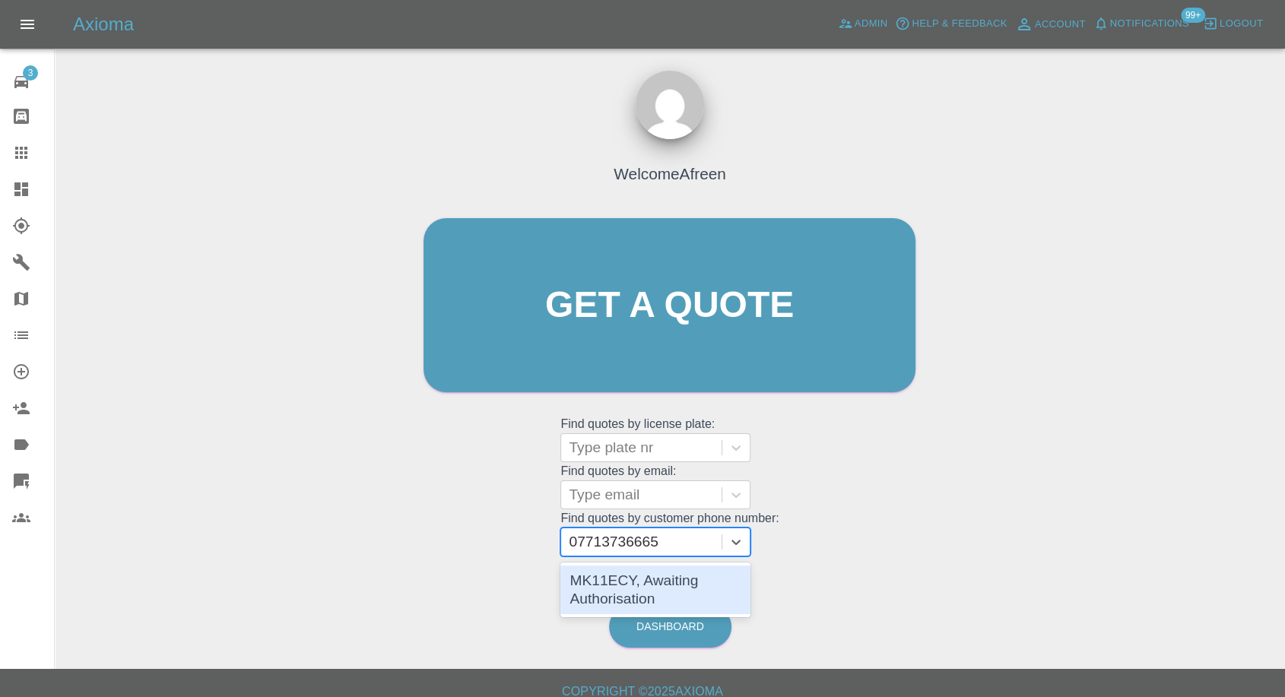
click at [643, 582] on div "MK11ECY, Awaiting Authorisation" at bounding box center [656, 590] width 190 height 49
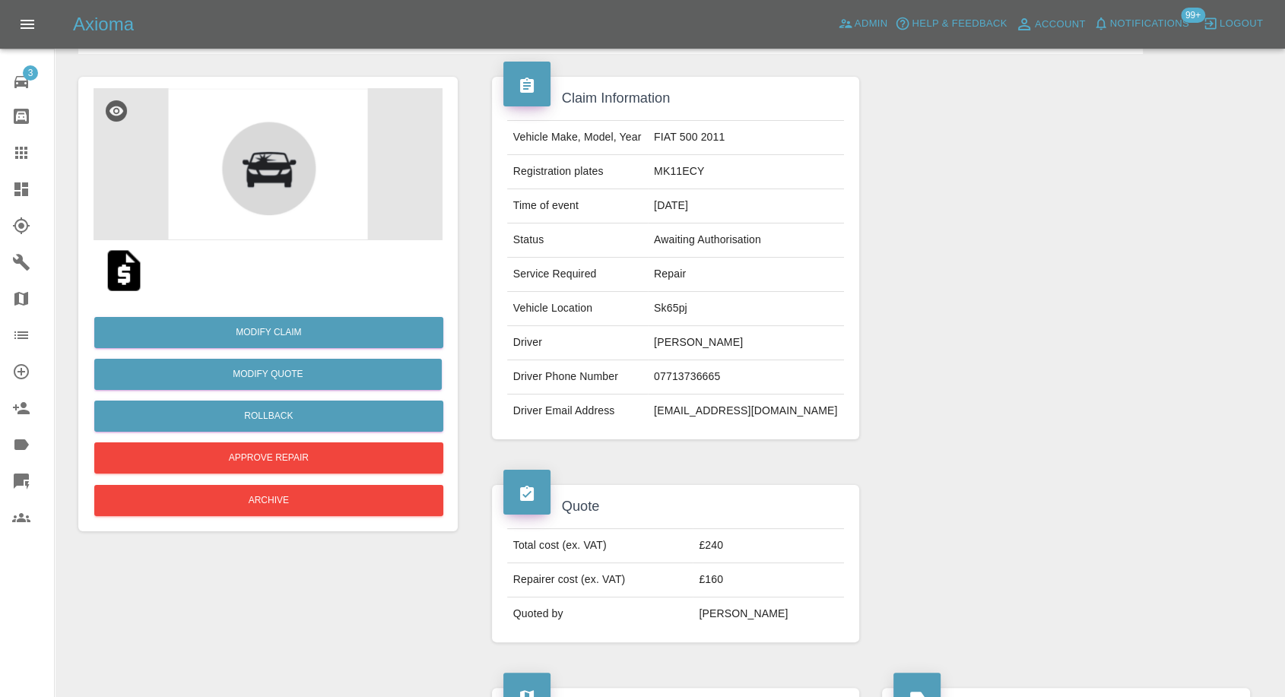
scroll to position [338, 0]
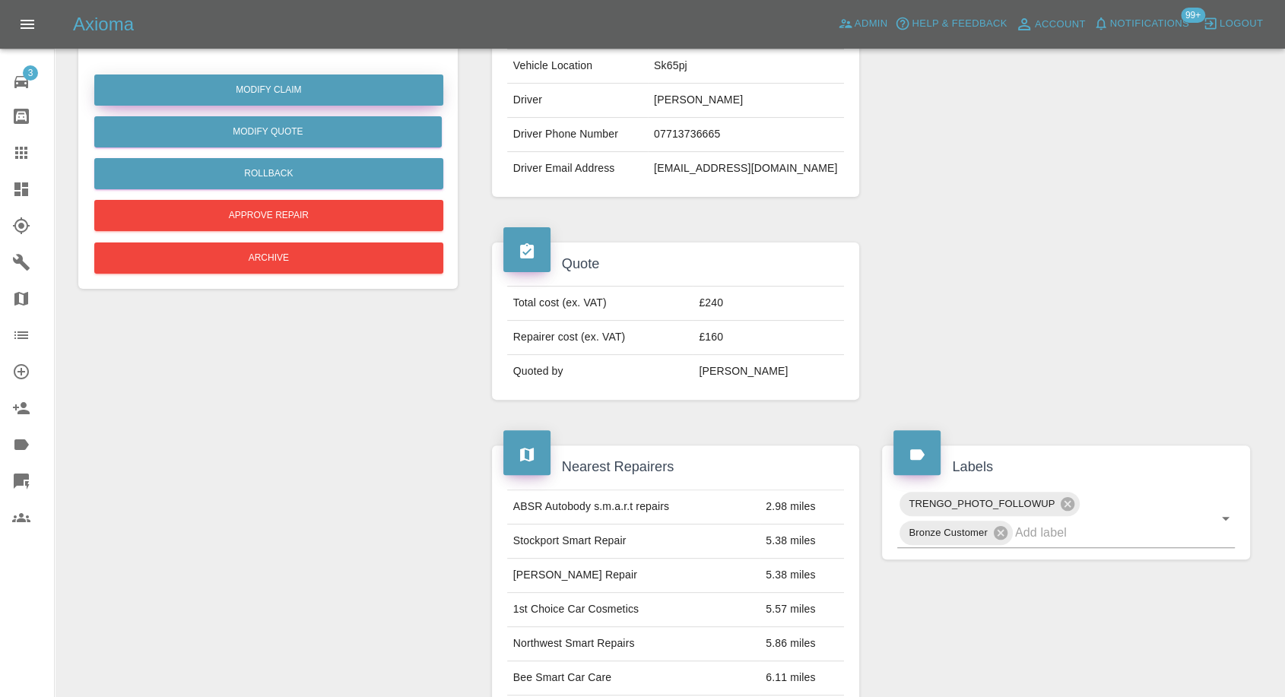
drag, startPoint x: 284, startPoint y: 96, endPoint x: 526, endPoint y: 222, distance: 272.1
click at [284, 95] on link "Modify Claim" at bounding box center [268, 90] width 349 height 31
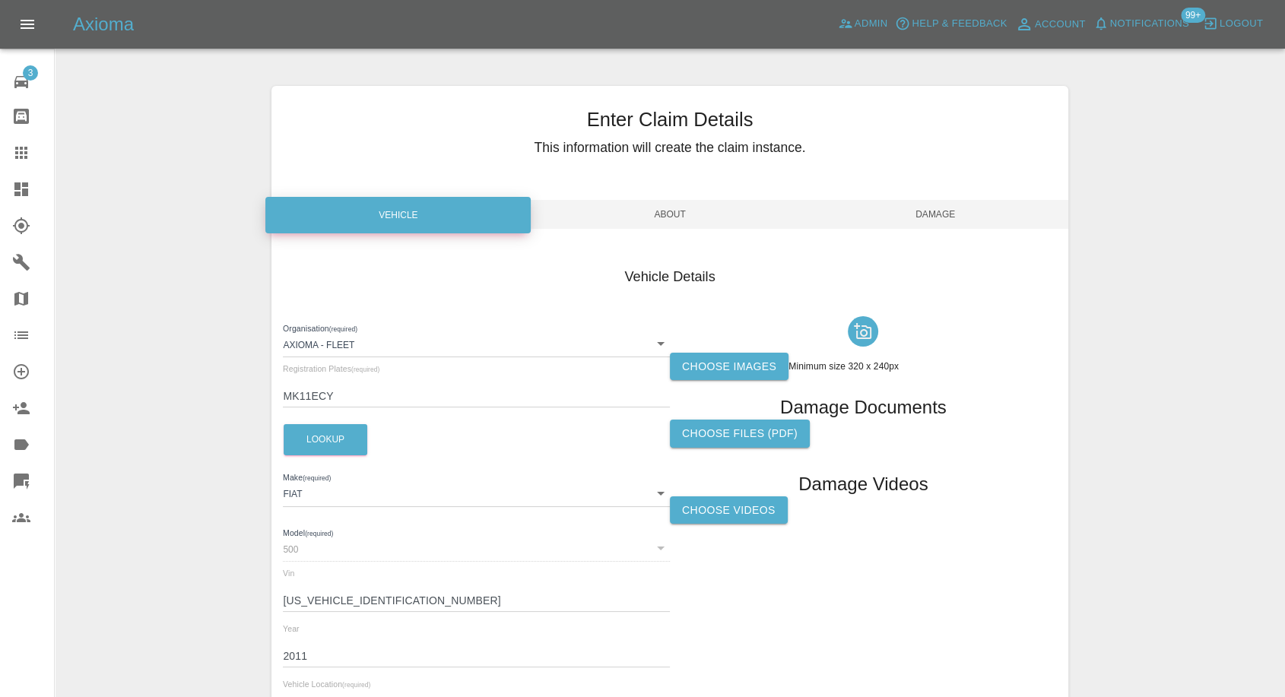
click at [728, 348] on div at bounding box center [863, 331] width 387 height 43
click at [717, 360] on label "Choose images" at bounding box center [729, 367] width 119 height 28
click at [0, 0] on input "Choose images" at bounding box center [0, 0] width 0 height 0
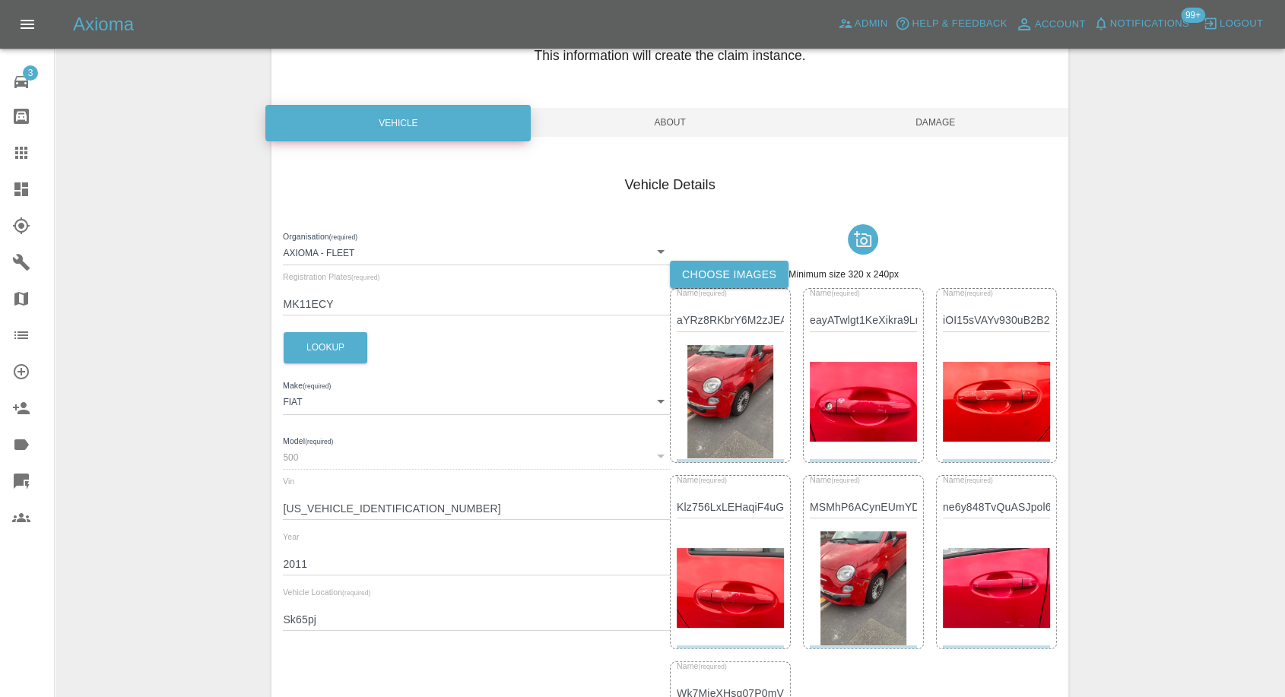
scroll to position [253, 0]
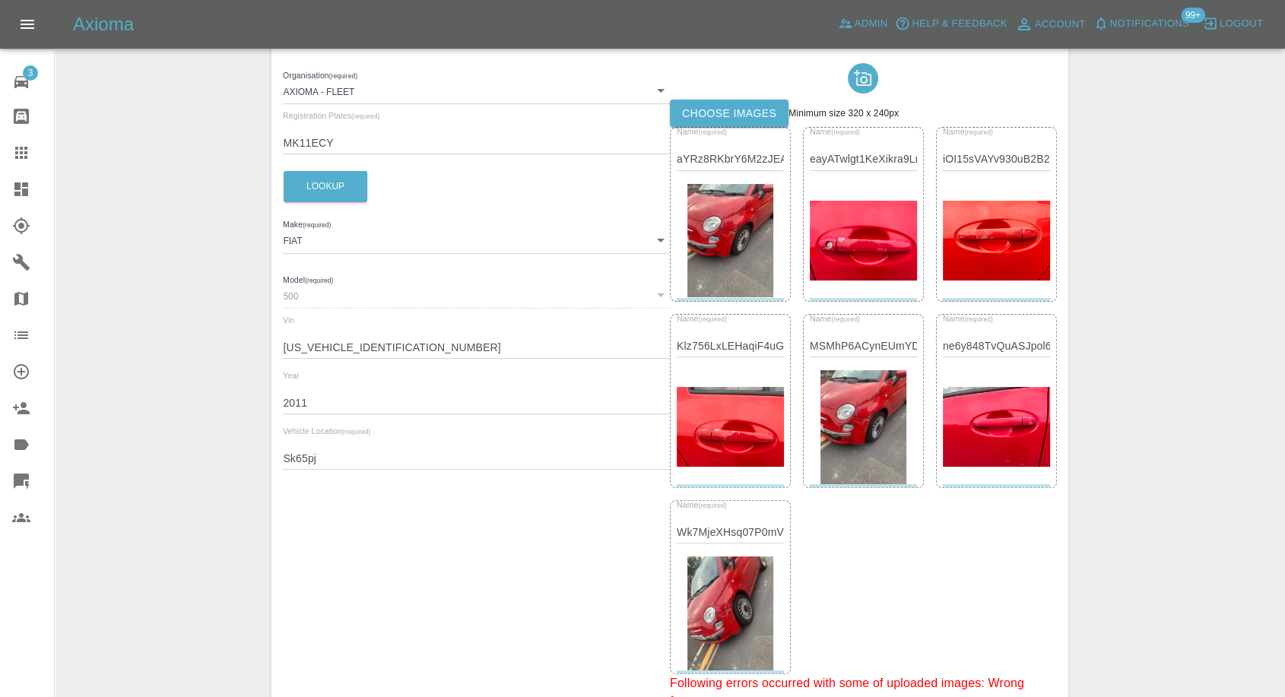
click at [887, 244] on img at bounding box center [863, 241] width 107 height 81
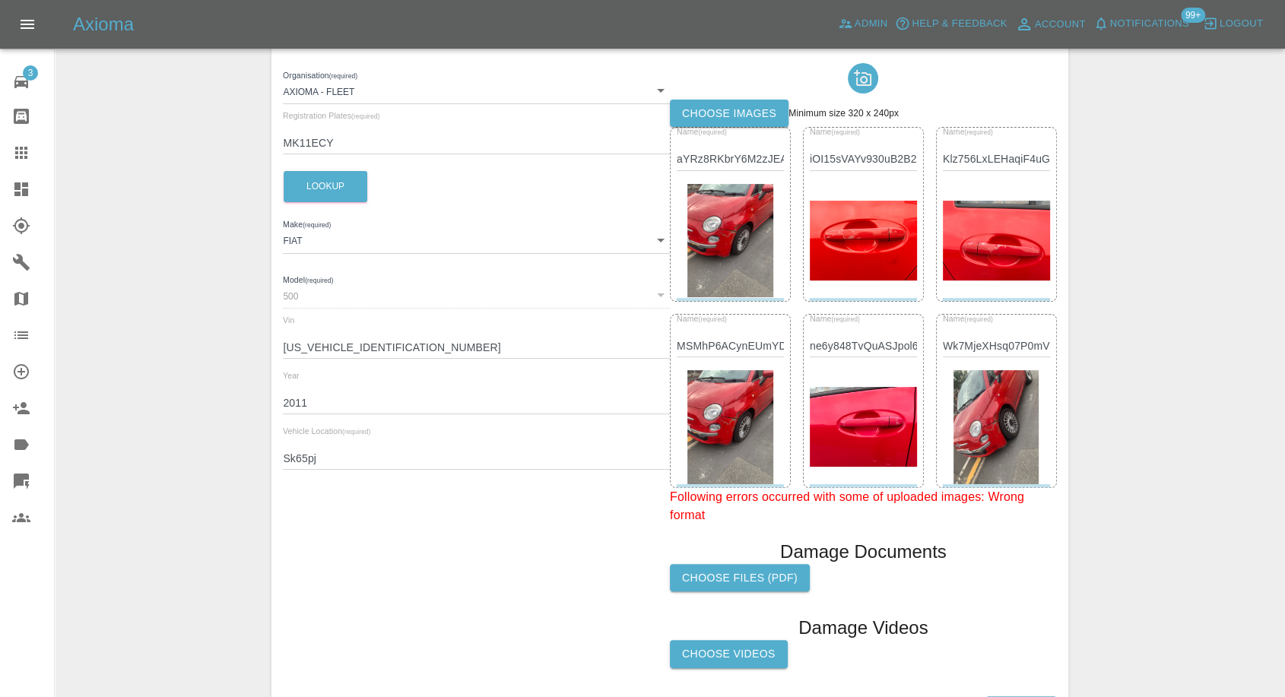
click at [887, 244] on img at bounding box center [863, 241] width 107 height 81
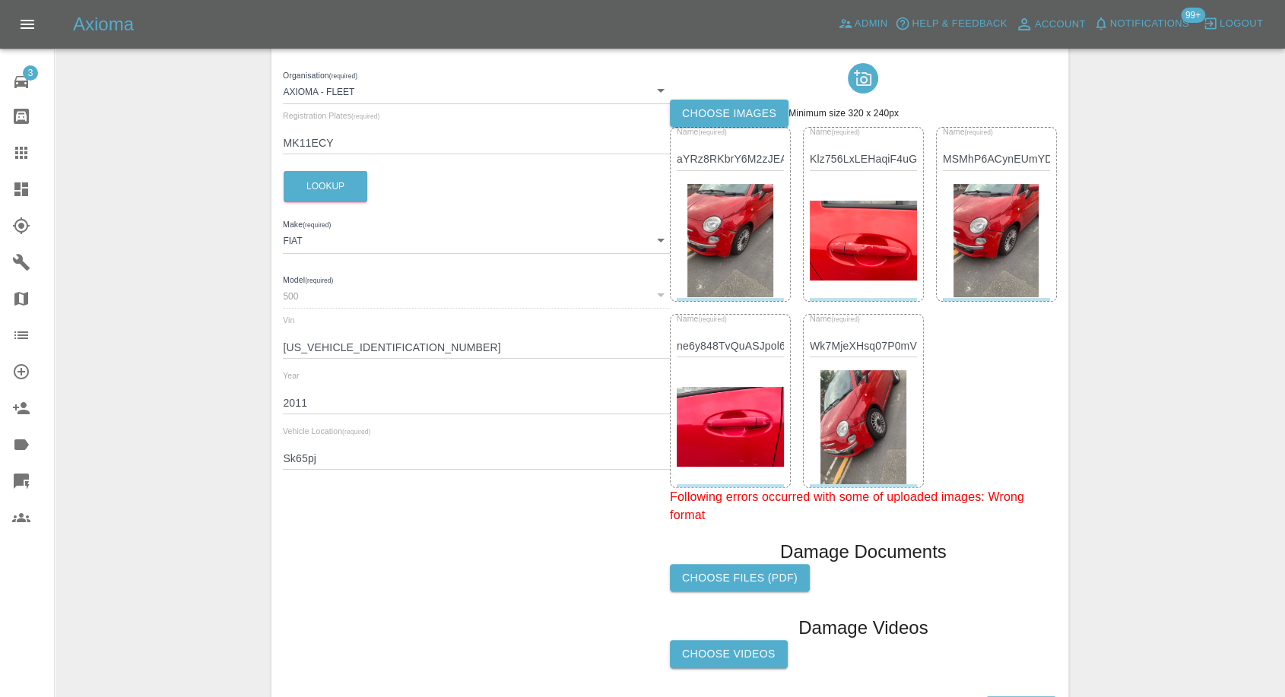
click at [887, 244] on img at bounding box center [863, 241] width 107 height 81
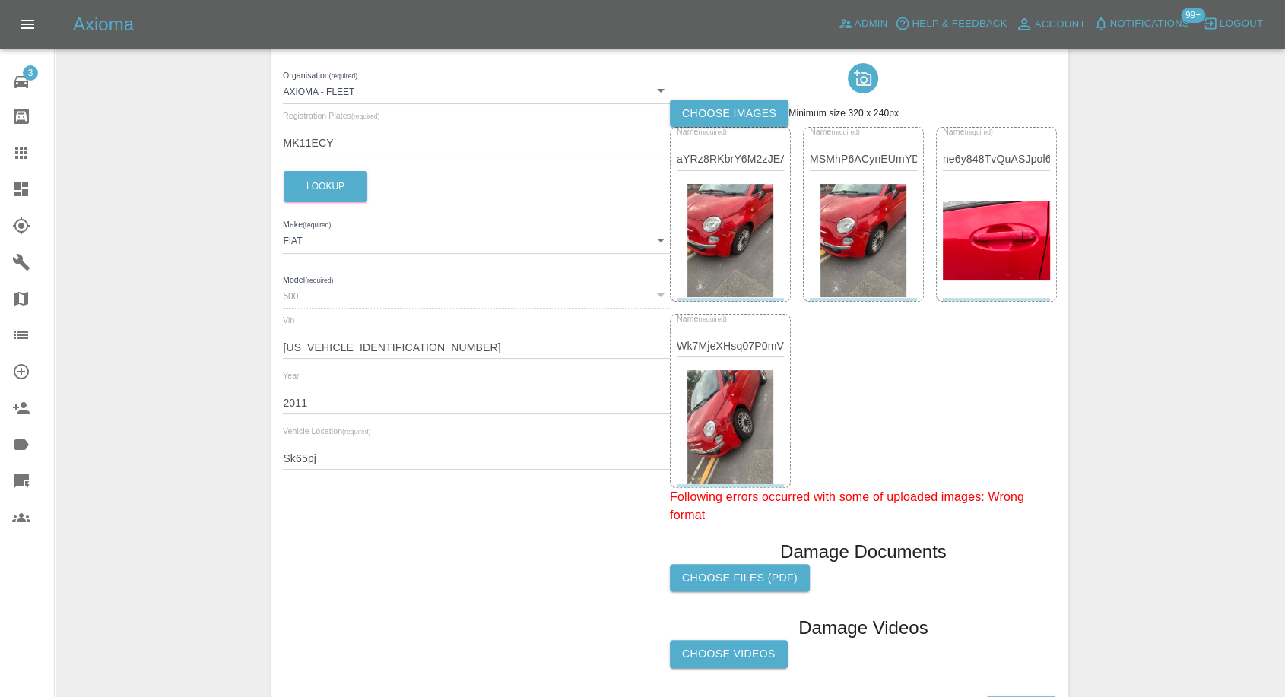
click at [990, 256] on img at bounding box center [996, 241] width 107 height 81
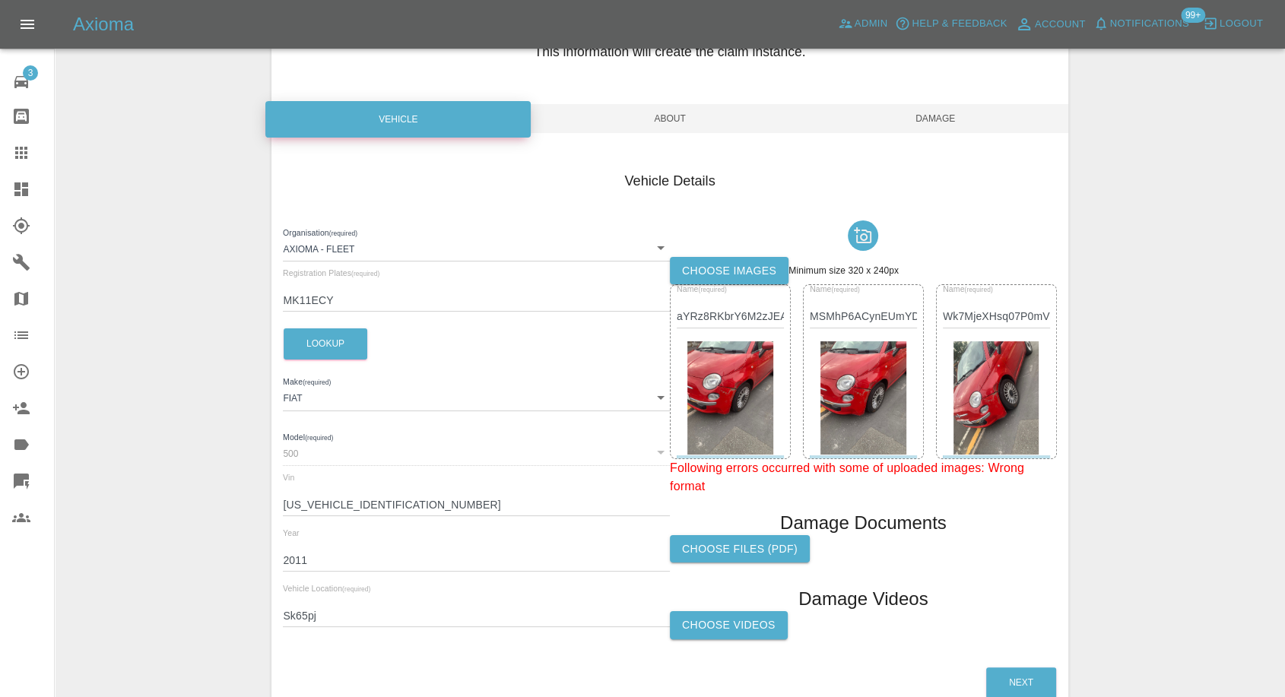
scroll to position [0, 0]
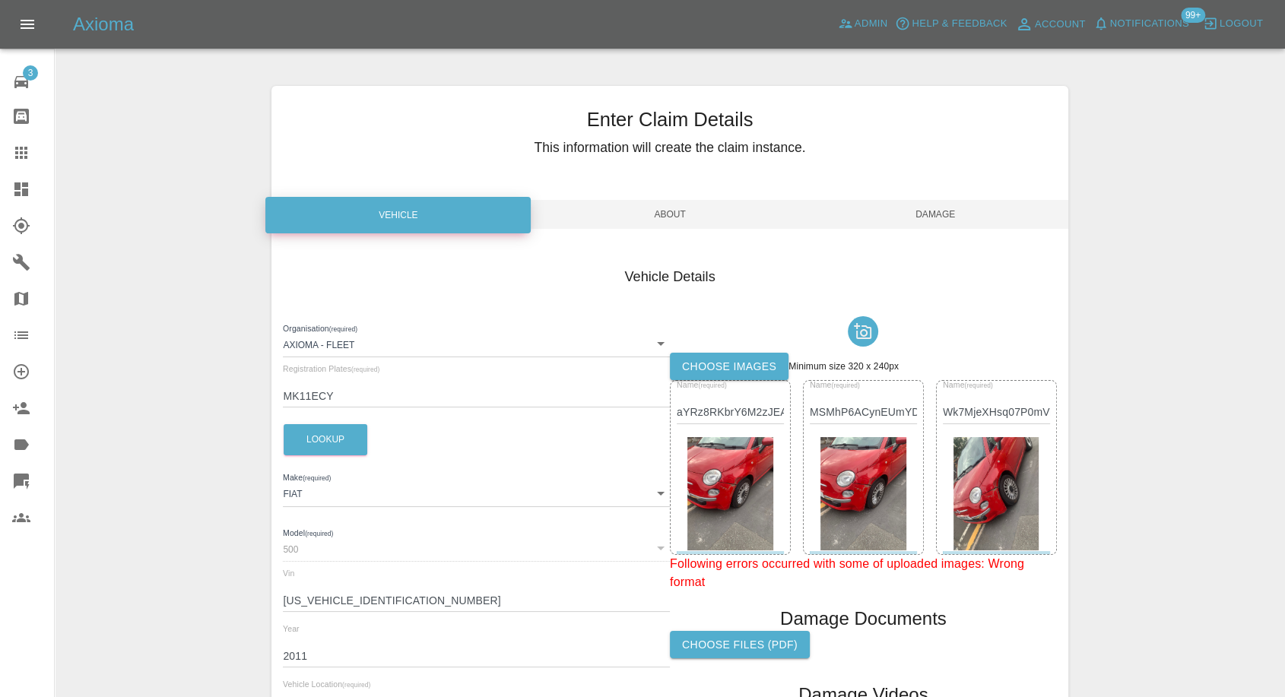
click at [935, 218] on span "Damage" at bounding box center [935, 214] width 265 height 29
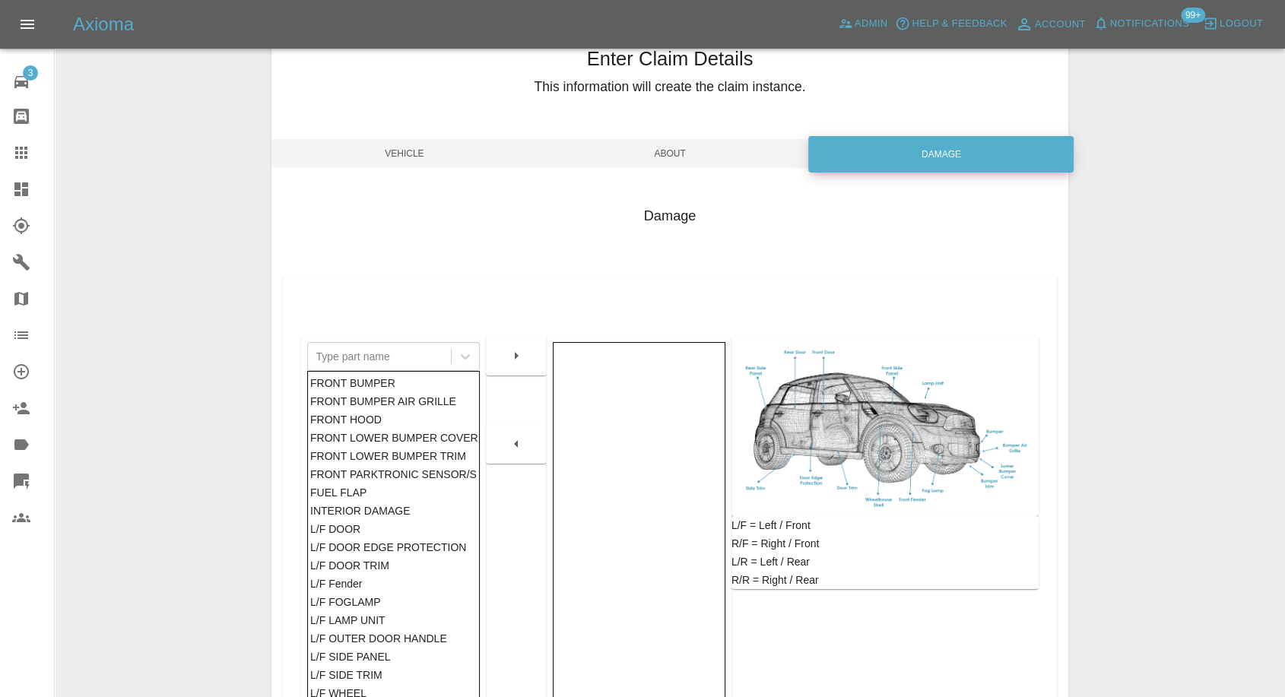
scroll to position [243, 0]
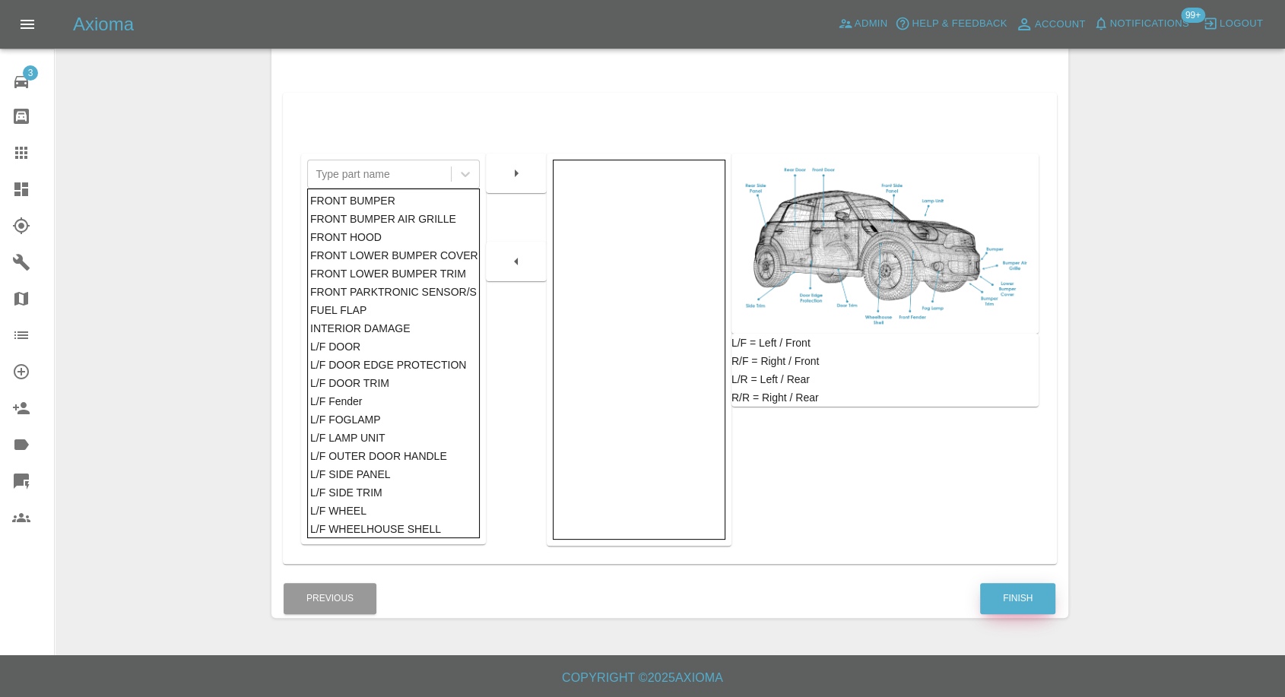
click at [1020, 600] on button "Finish" at bounding box center [1017, 598] width 75 height 31
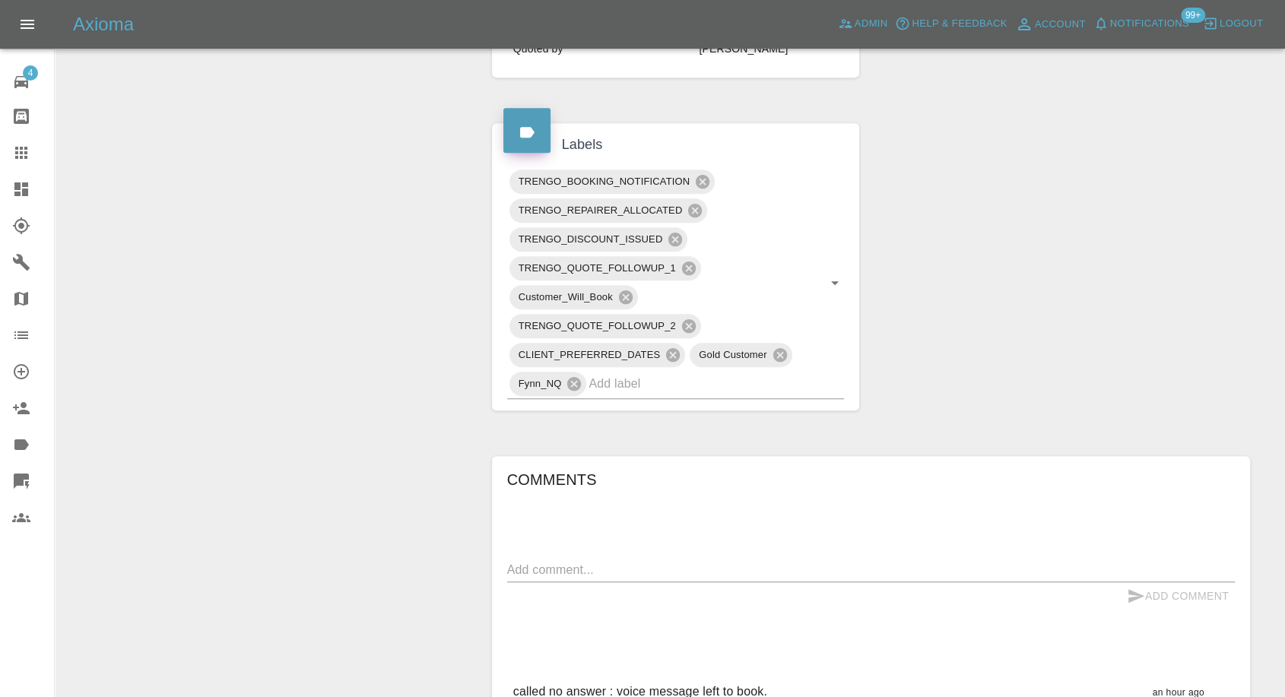
scroll to position [929, 0]
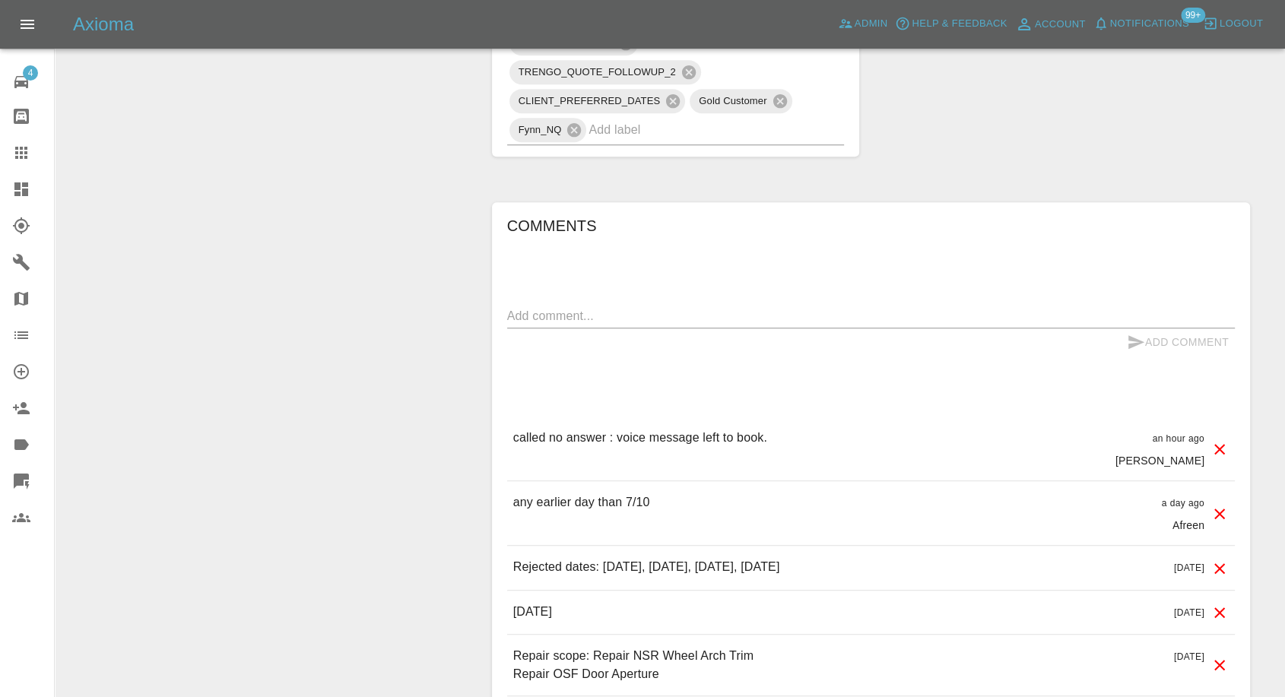
click at [654, 317] on textarea at bounding box center [871, 315] width 728 height 17
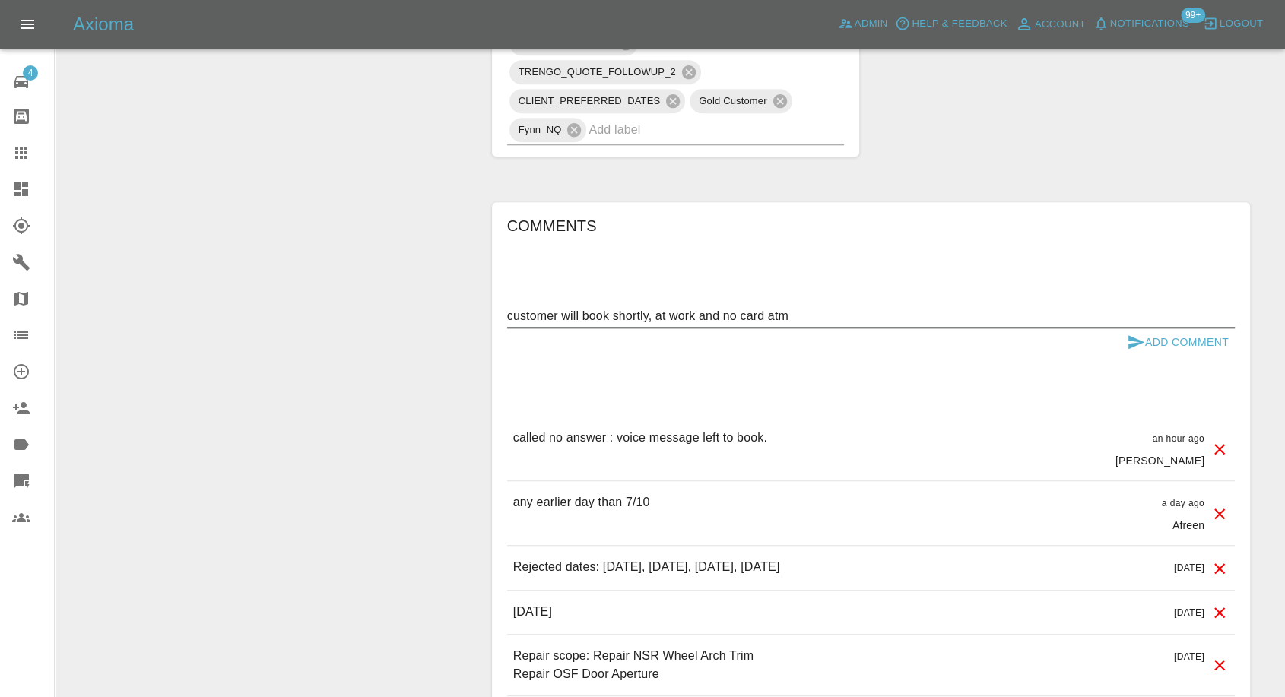
type textarea "customer will book shortly, at work and no card atm"
click at [1135, 336] on icon "submit" at bounding box center [1136, 342] width 18 height 18
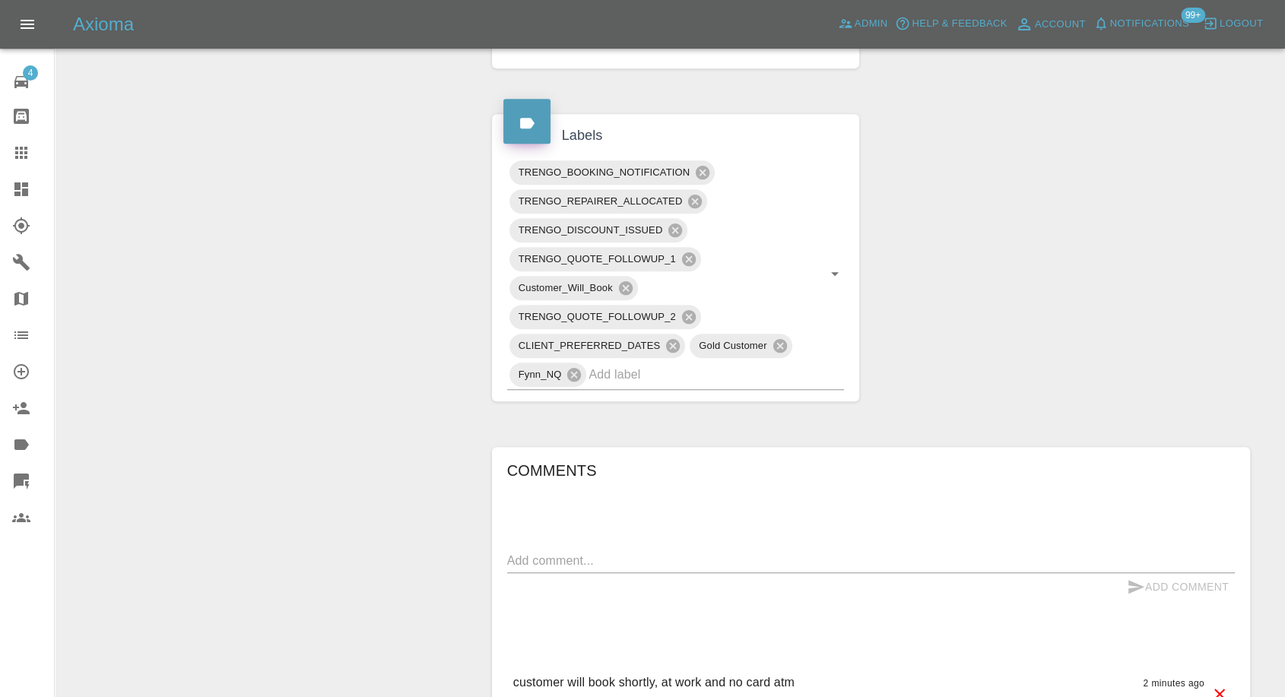
scroll to position [422, 0]
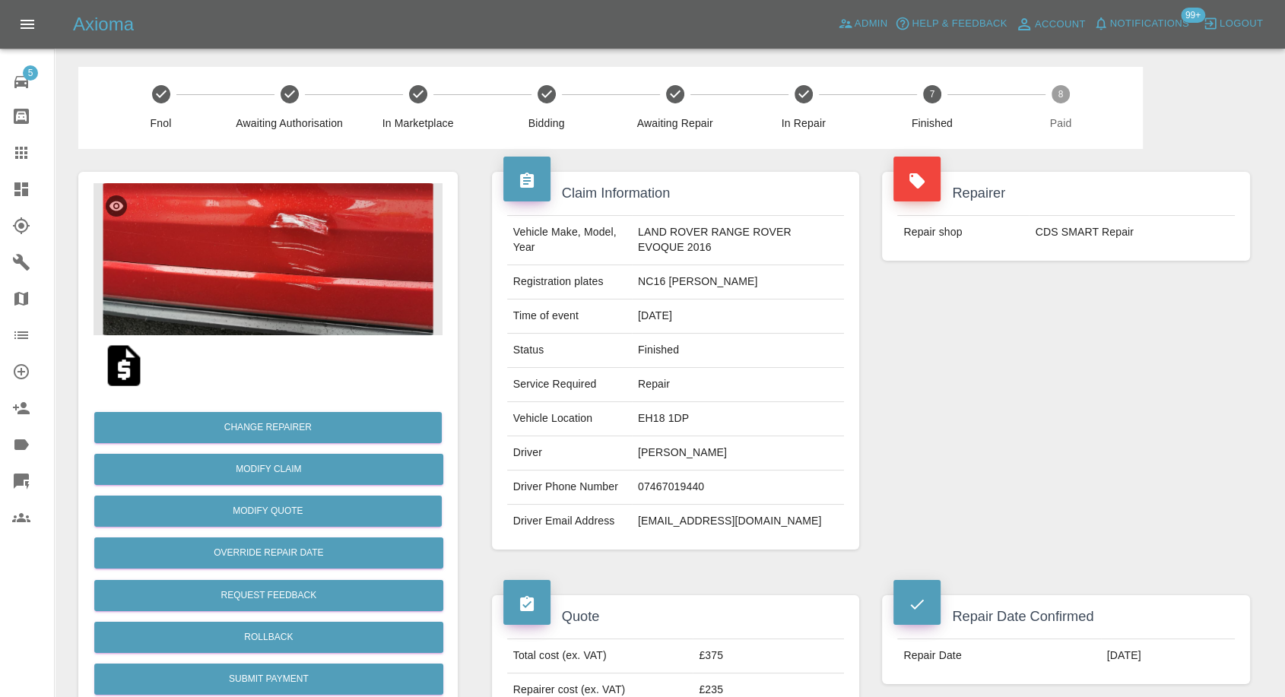
click at [24, 154] on icon at bounding box center [21, 153] width 12 height 12
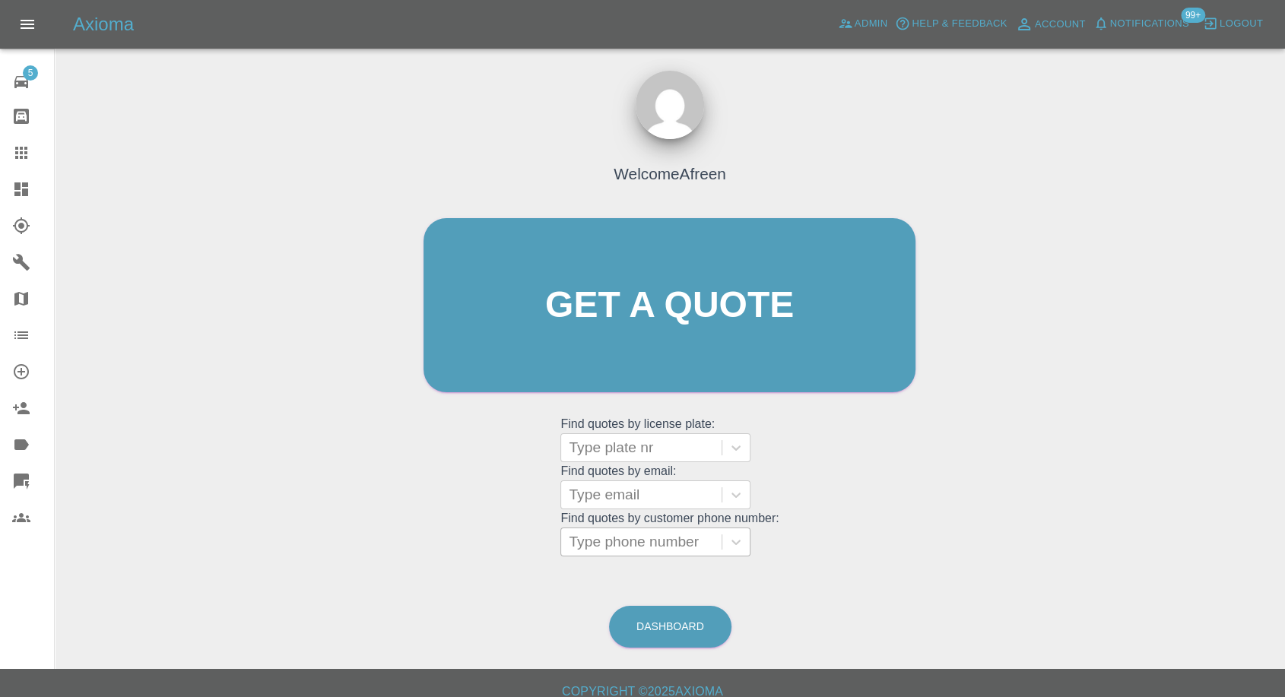
click at [661, 552] on div at bounding box center [641, 542] width 145 height 21
paste input "+447485185077"
click at [595, 545] on input "+447485185077" at bounding box center [624, 542] width 110 height 18
drag, startPoint x: 598, startPoint y: 543, endPoint x: 475, endPoint y: 549, distance: 123.4
click at [475, 549] on div "Welcome Afreen Get a quote Get a quote Find quotes by license plate: Type plate…" at bounding box center [670, 334] width 524 height 459
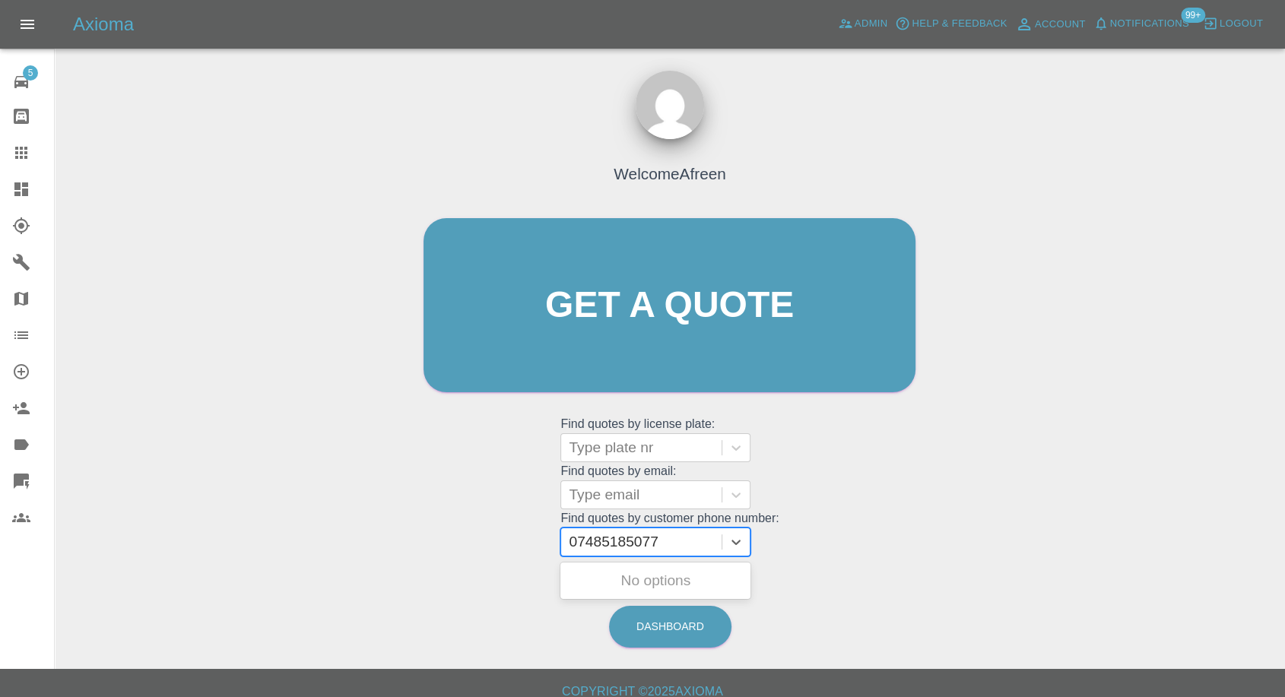
type input "7485185077"
click at [669, 586] on div "OY08 SNF, Awaiting Authorisation" at bounding box center [656, 590] width 190 height 49
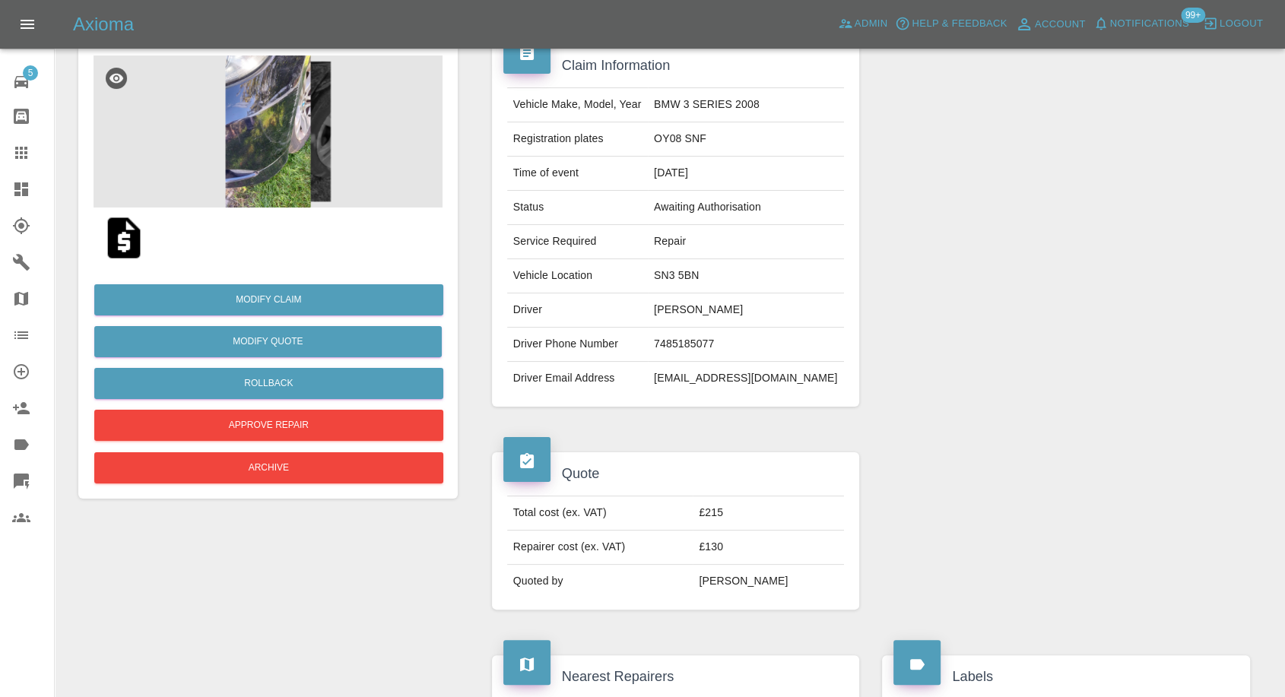
scroll to position [253, 0]
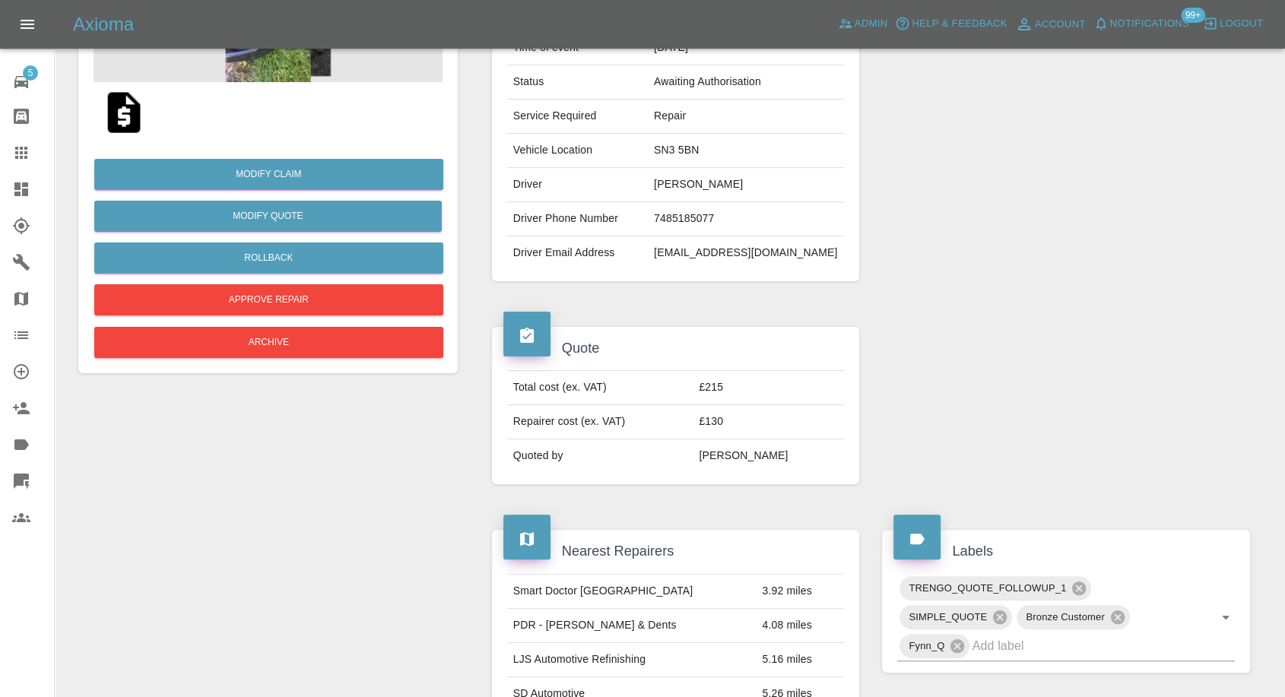
click at [648, 248] on td "Driver Email Address" at bounding box center [577, 253] width 141 height 33
click at [670, 249] on td "amandamoore15@ntinternet.com" at bounding box center [746, 253] width 196 height 33
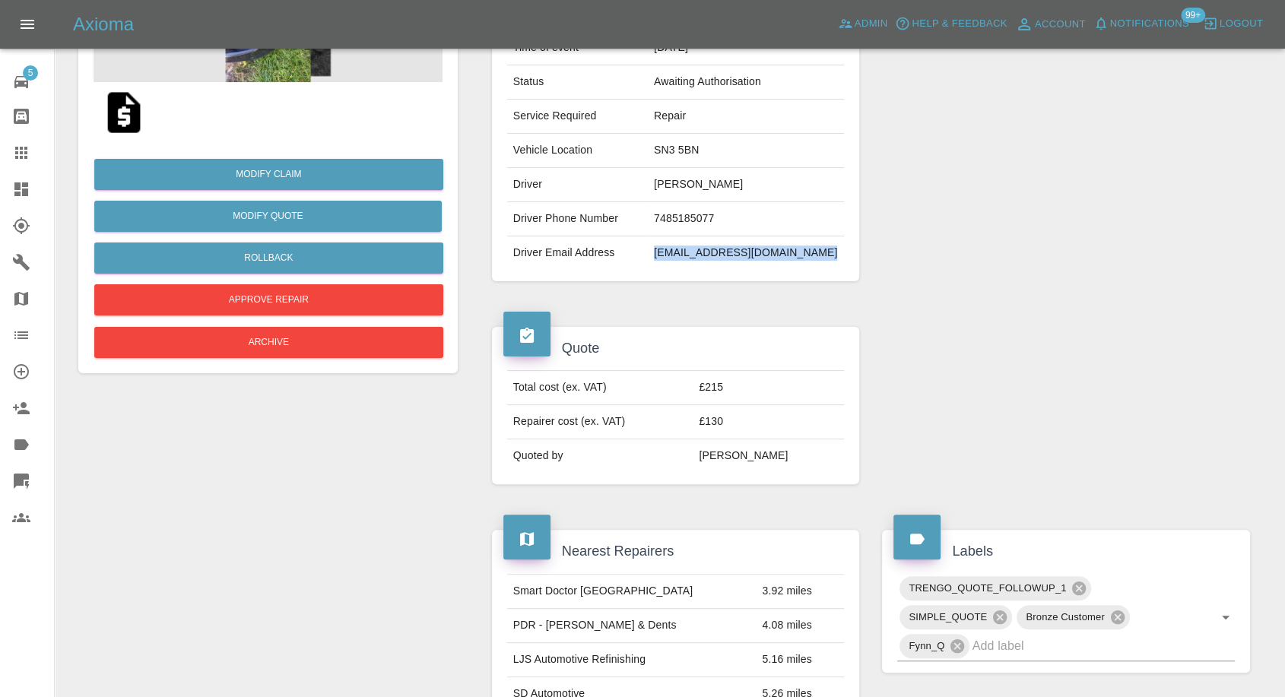
click at [670, 249] on td "amandamoore15@ntinternet.com" at bounding box center [746, 253] width 196 height 33
copy td "amandamoore15@ntinternet.com"
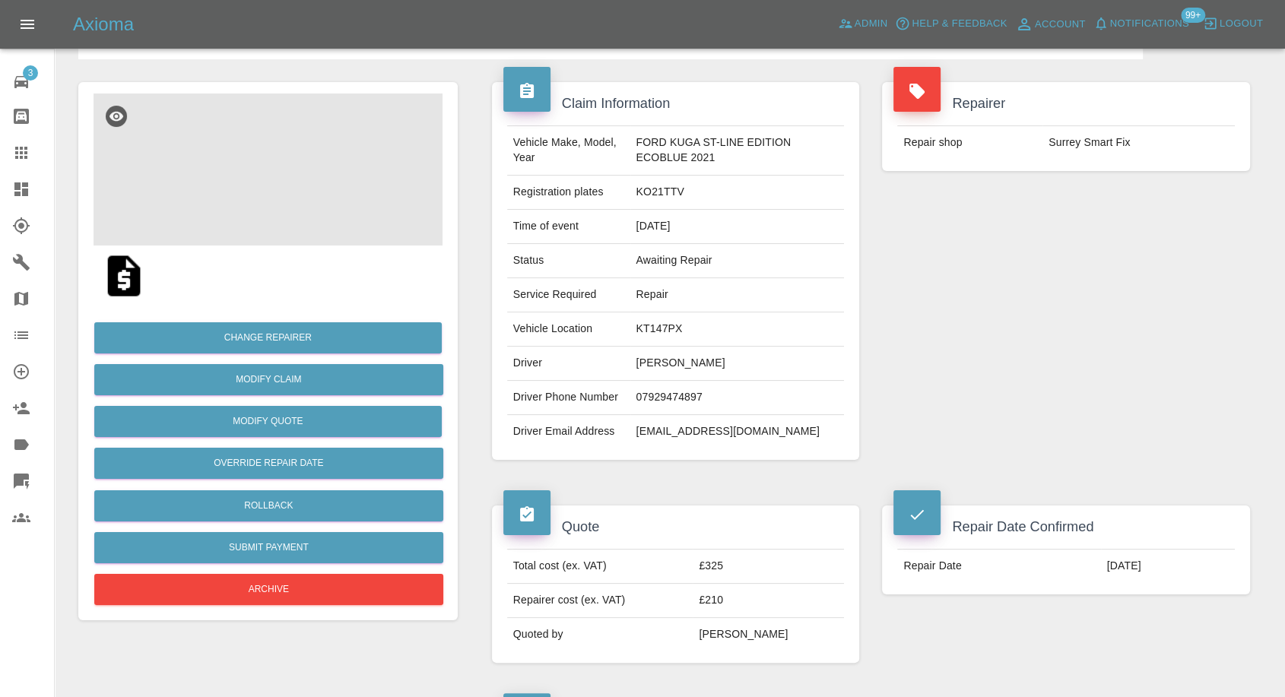
scroll to position [84, 0]
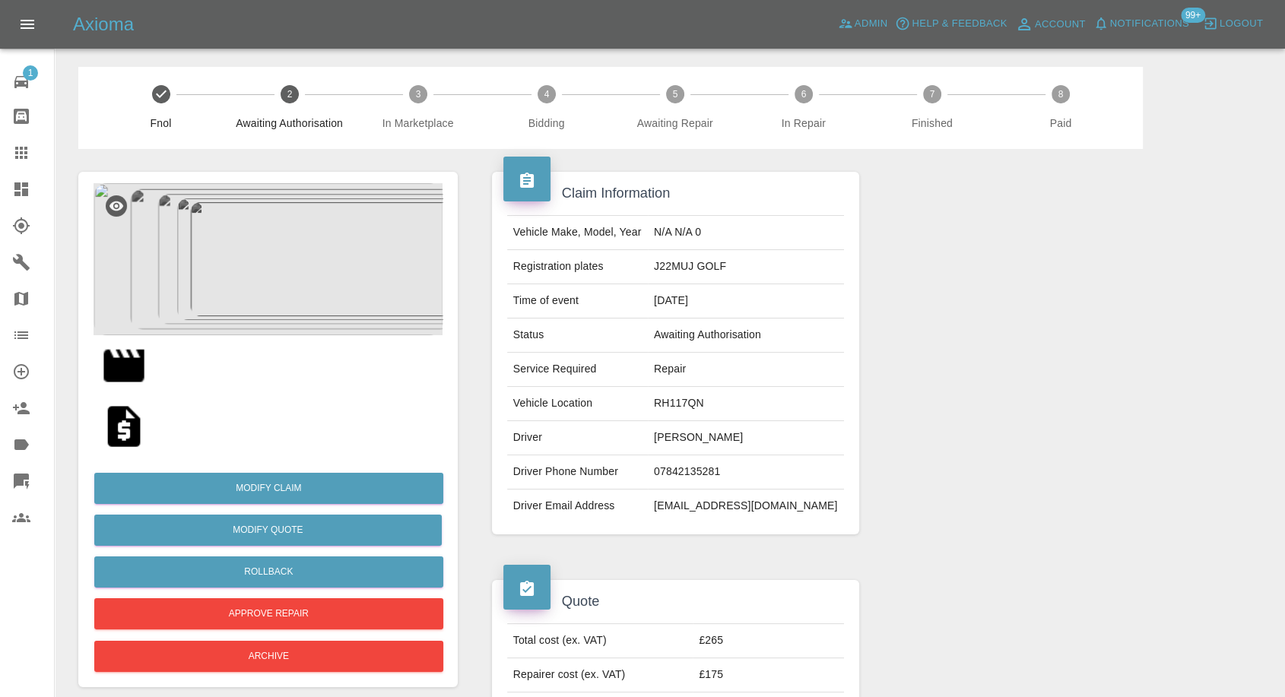
click at [34, 149] on div at bounding box center [33, 153] width 43 height 18
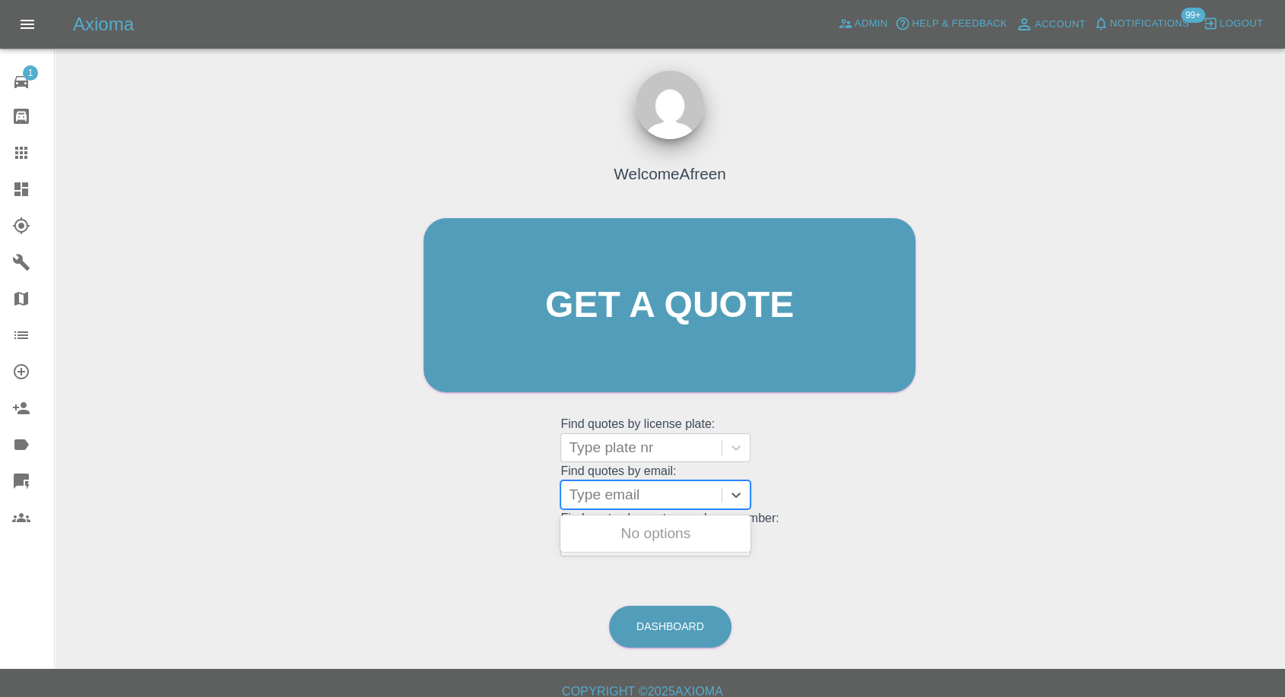
click at [599, 493] on div at bounding box center [641, 494] width 145 height 21
paste input "[EMAIL_ADDRESS][DOMAIN_NAME]"
click at [576, 488] on input "Fashion@channel.com" at bounding box center [646, 495] width 154 height 18
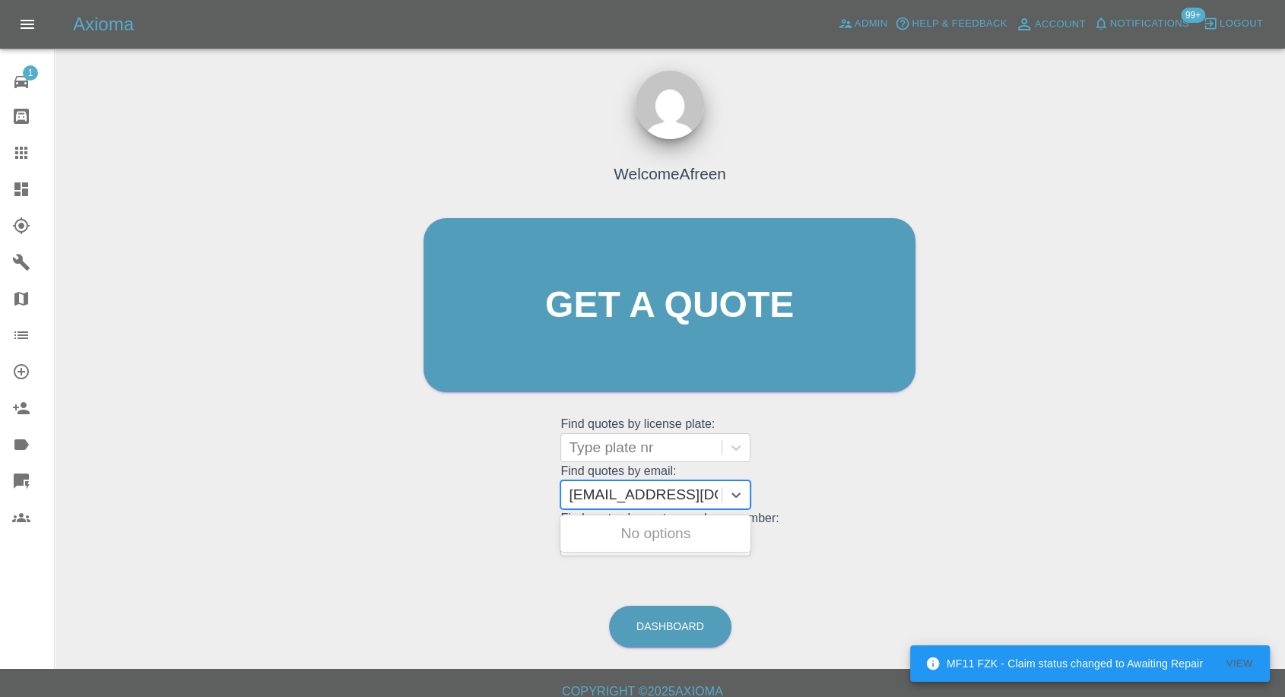
click at [710, 494] on input "fashion@channel.com" at bounding box center [643, 495] width 148 height 18
type input "fashion@channel.com"
click at [635, 545] on div at bounding box center [641, 542] width 145 height 21
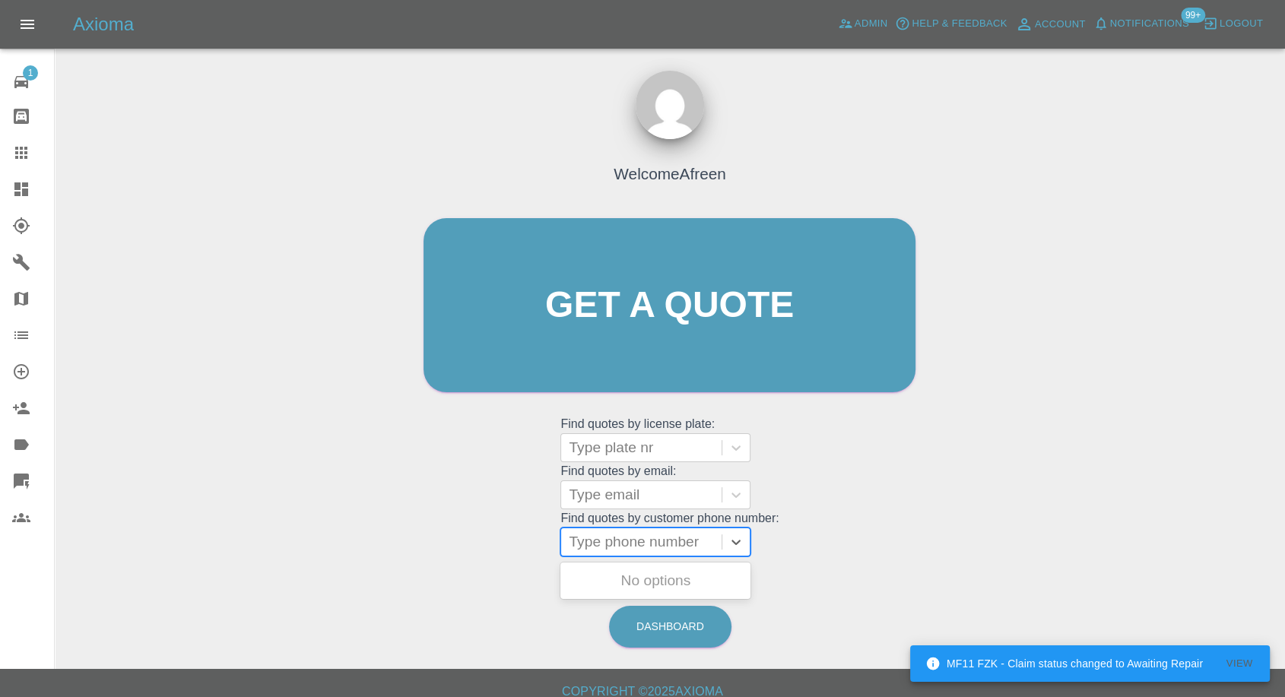
paste input "+447961847012"
drag, startPoint x: 596, startPoint y: 548, endPoint x: 491, endPoint y: 555, distance: 105.2
click at [494, 555] on div "Welcome Afreen Get a quote Get a quote Find quotes by license plate: Type plate…" at bounding box center [670, 334] width 524 height 459
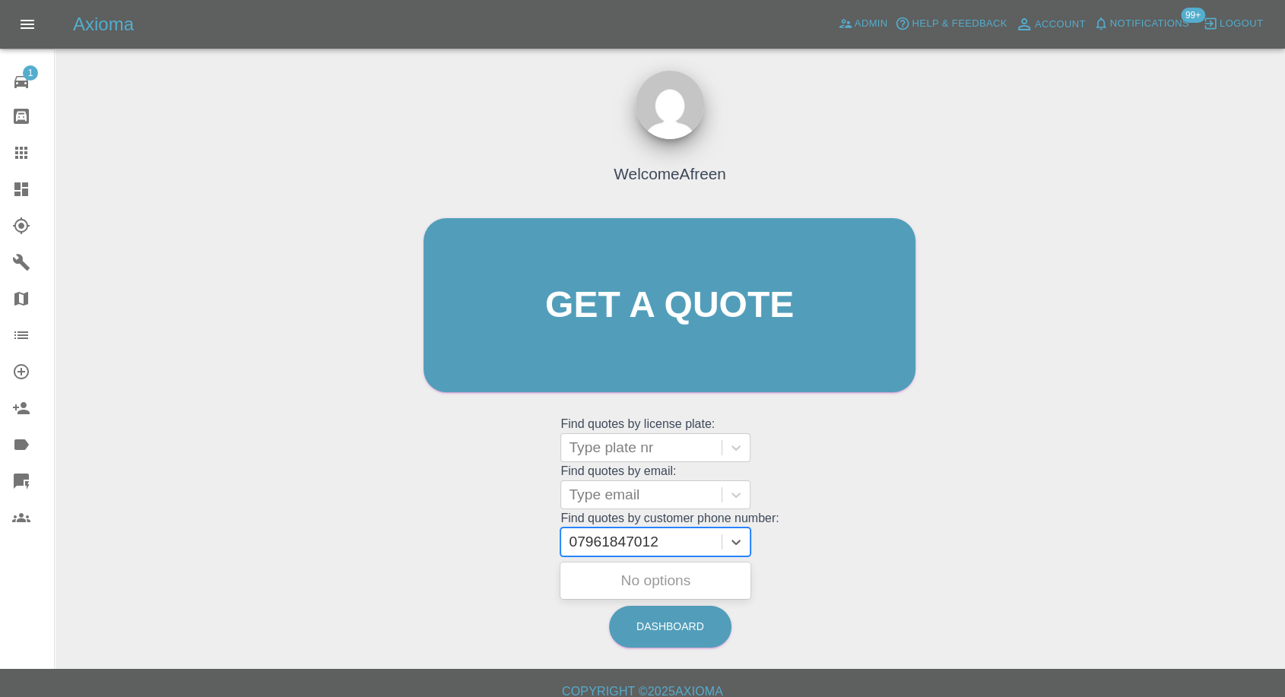
click at [613, 542] on input "07961847012" at bounding box center [616, 542] width 94 height 18
click at [583, 542] on input "079618 47012" at bounding box center [617, 542] width 97 height 18
type input "79618 47012"
paste input "+447485185077"
click at [595, 535] on input "+447485185077" at bounding box center [624, 542] width 110 height 18
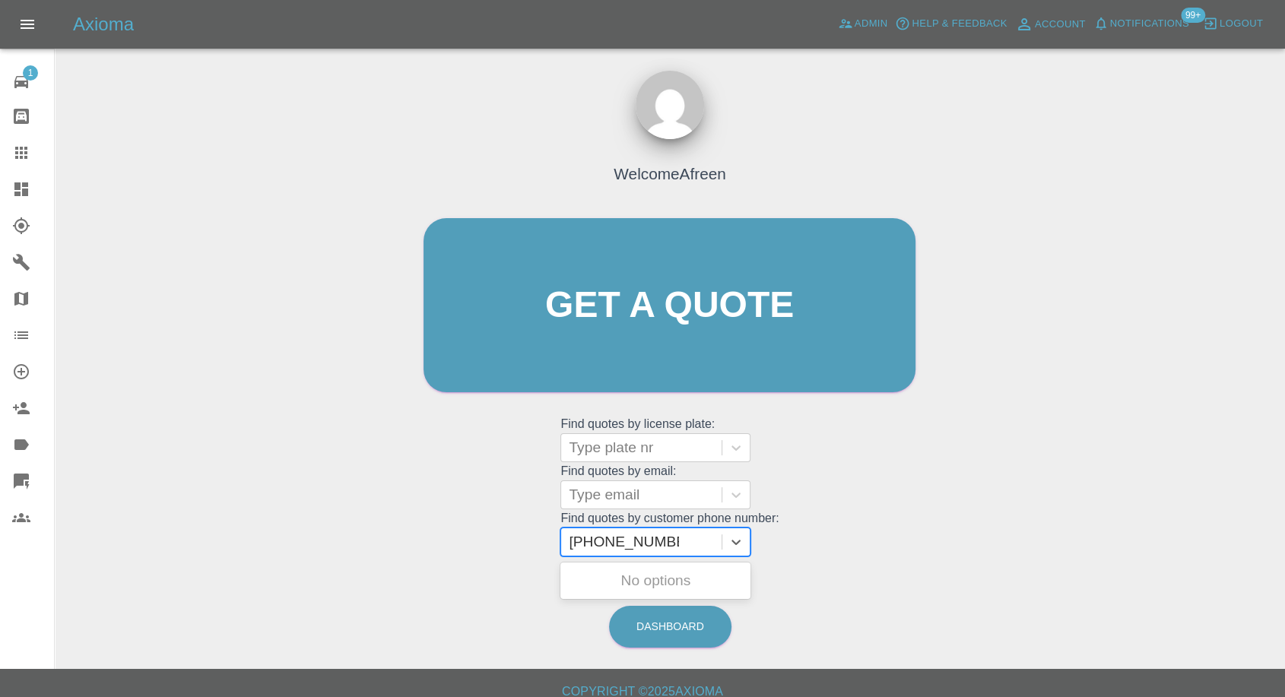
click at [595, 538] on input "+447485185077" at bounding box center [624, 542] width 110 height 18
drag, startPoint x: 599, startPoint y: 538, endPoint x: 491, endPoint y: 541, distance: 108.0
click at [501, 542] on div "Welcome Afreen Get a quote Get a quote Find quotes by license plate: Type plate…" at bounding box center [670, 334] width 524 height 459
type input "7485185077"
click at [630, 588] on div "OY08 SNF, Awaiting Authorisation" at bounding box center [656, 590] width 190 height 49
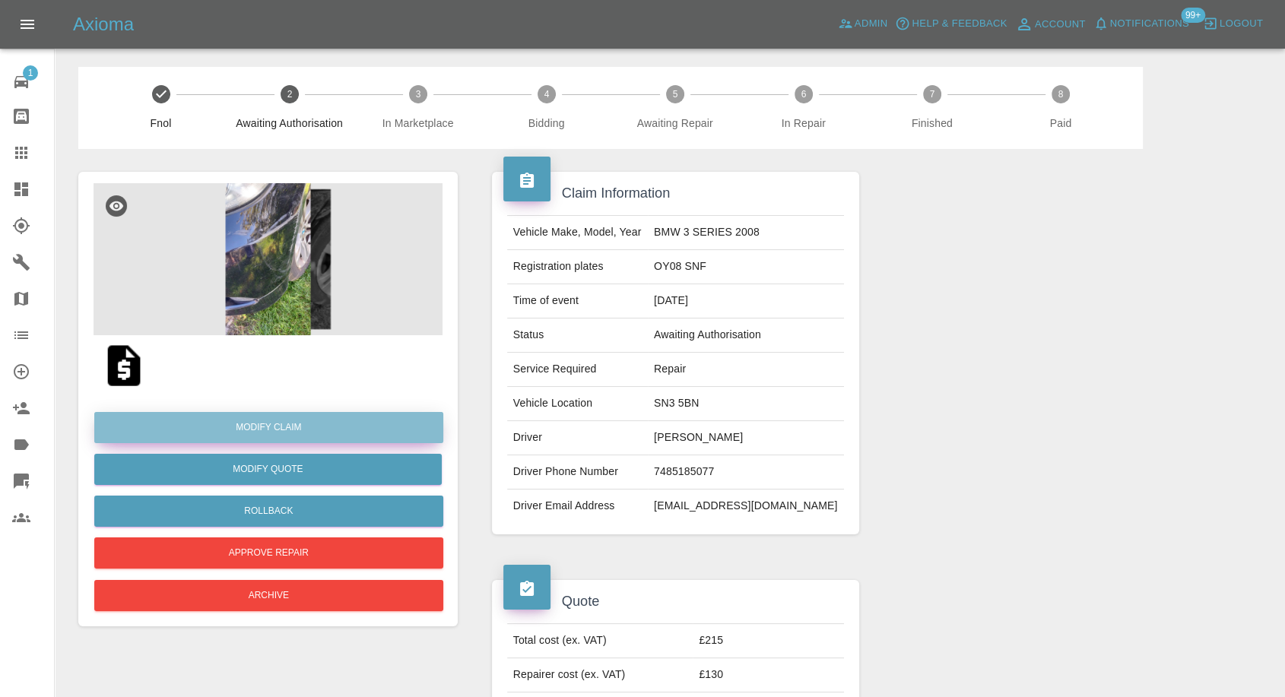
click at [292, 431] on link "Modify Claim" at bounding box center [268, 427] width 349 height 31
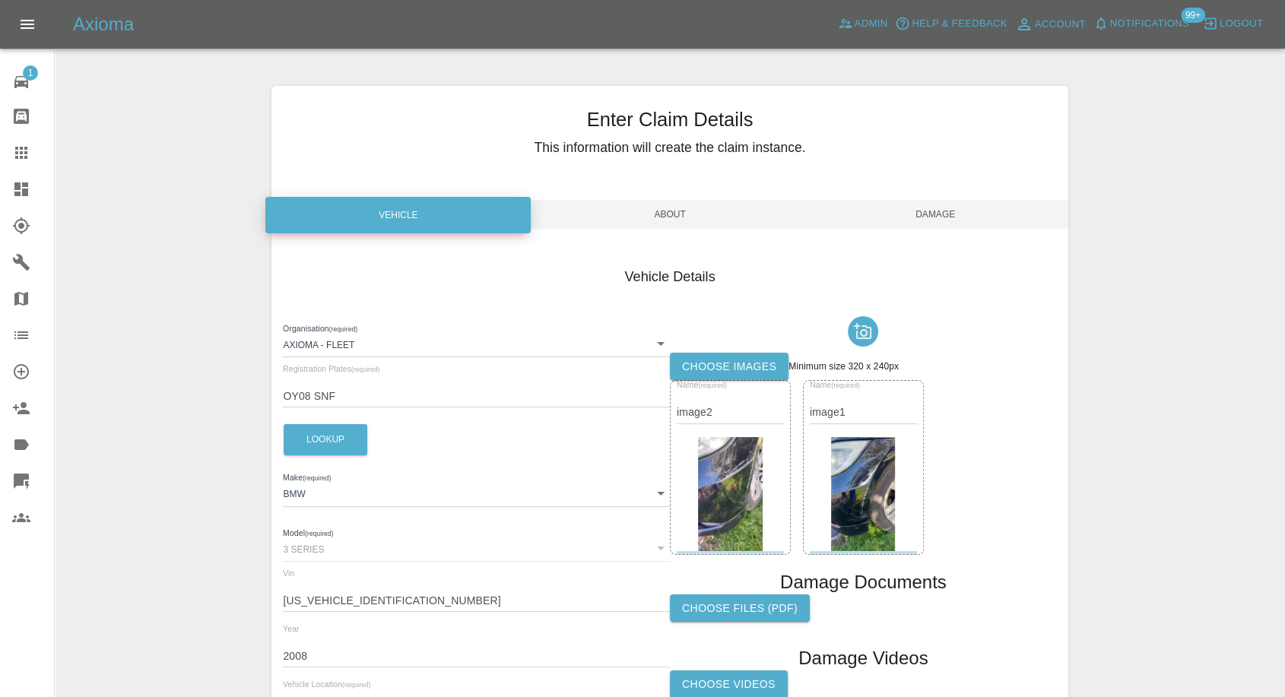
click at [657, 232] on div "Enter Claim Details This information will create the claim instance. Vehicle Ab…" at bounding box center [670, 438] width 796 height 704
click at [663, 224] on span "About" at bounding box center [669, 214] width 265 height 29
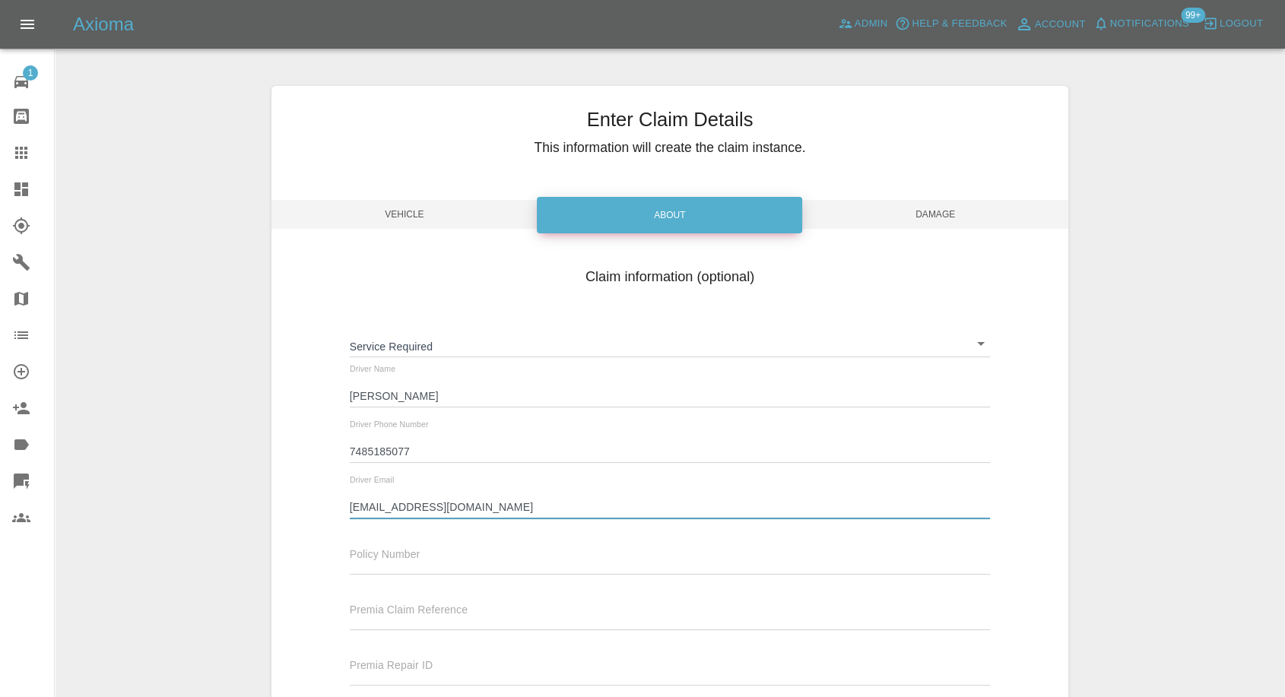
click at [447, 507] on input "amandamoore15@ntinternet.com" at bounding box center [670, 508] width 641 height 22
type input "amandamoore15@btinternet.com"
click at [943, 214] on span "Damage" at bounding box center [935, 214] width 265 height 29
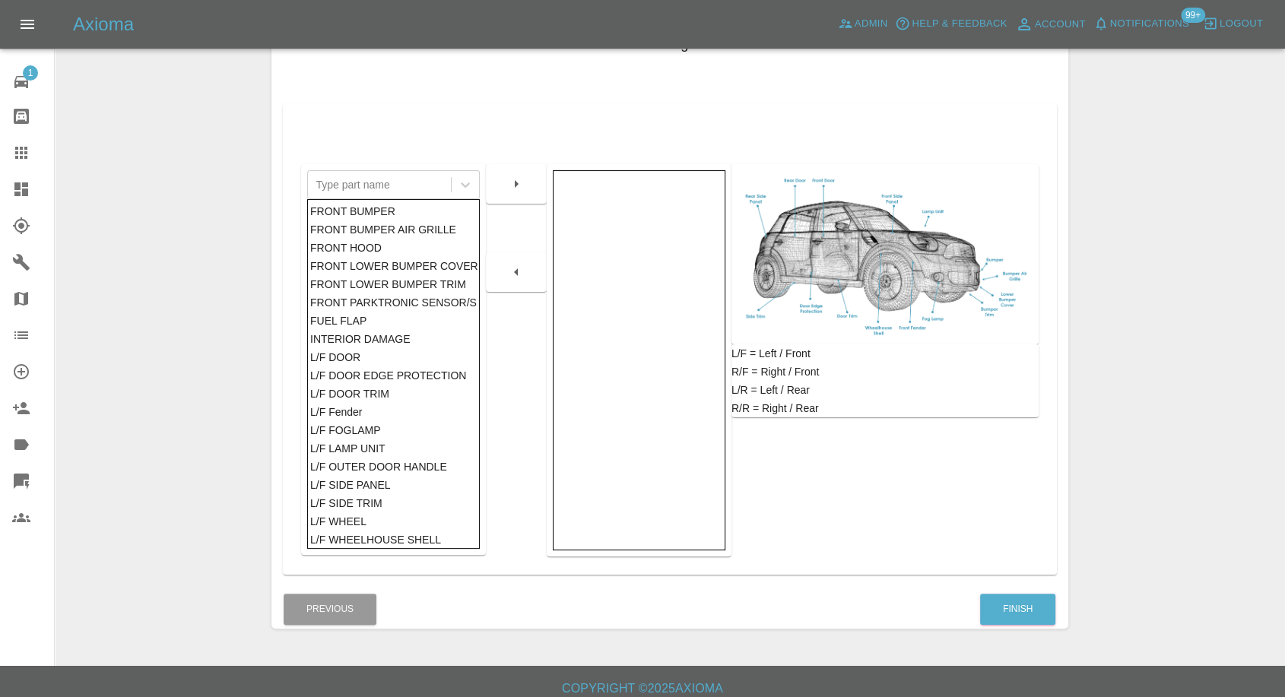
scroll to position [243, 0]
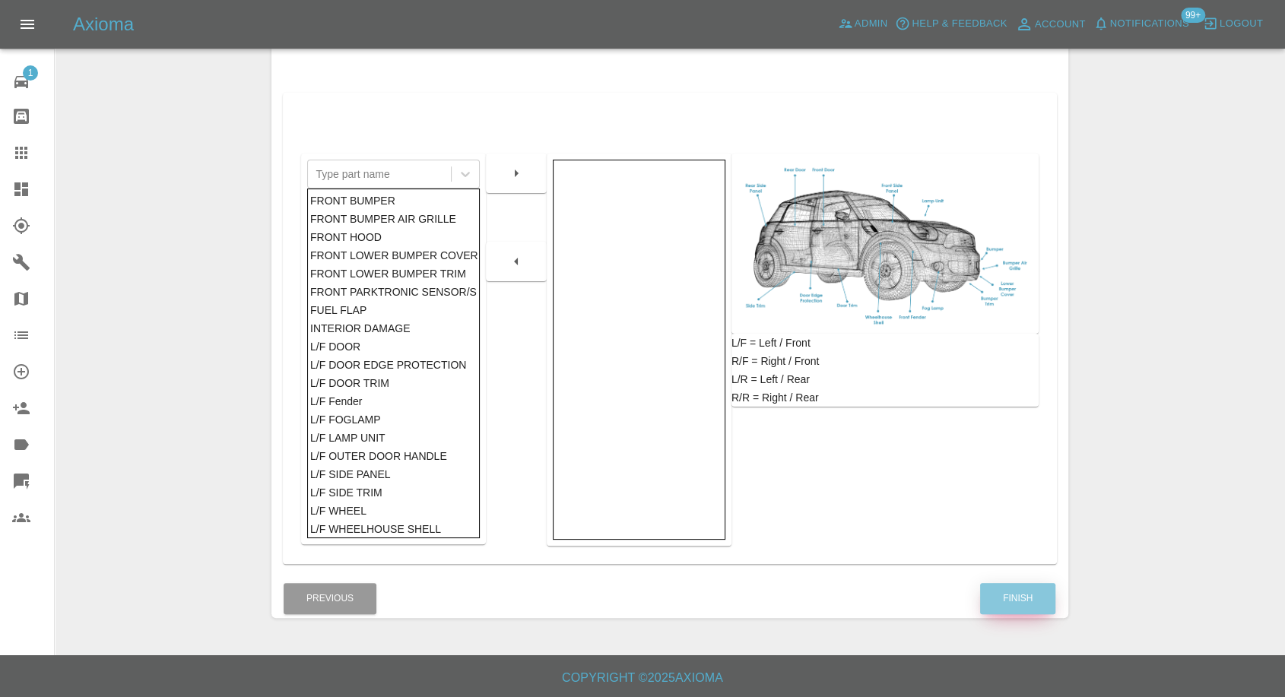
click at [1014, 596] on button "Finish" at bounding box center [1017, 598] width 75 height 31
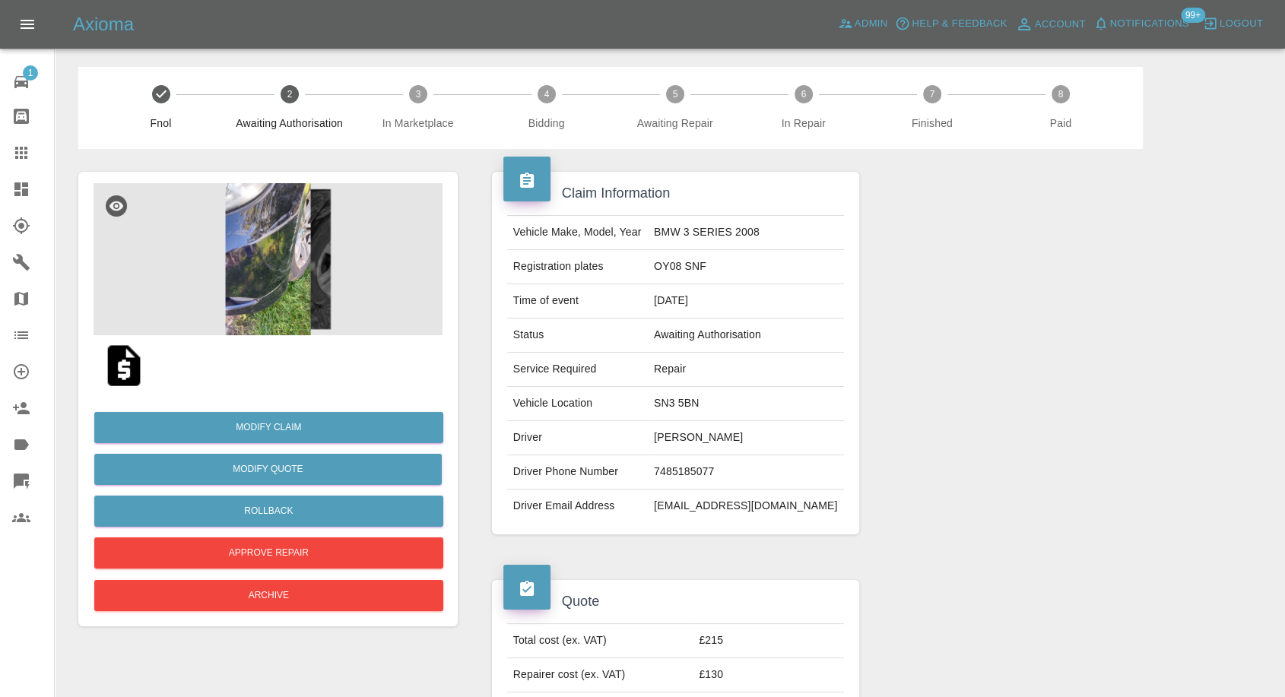
click at [130, 380] on img at bounding box center [124, 365] width 49 height 49
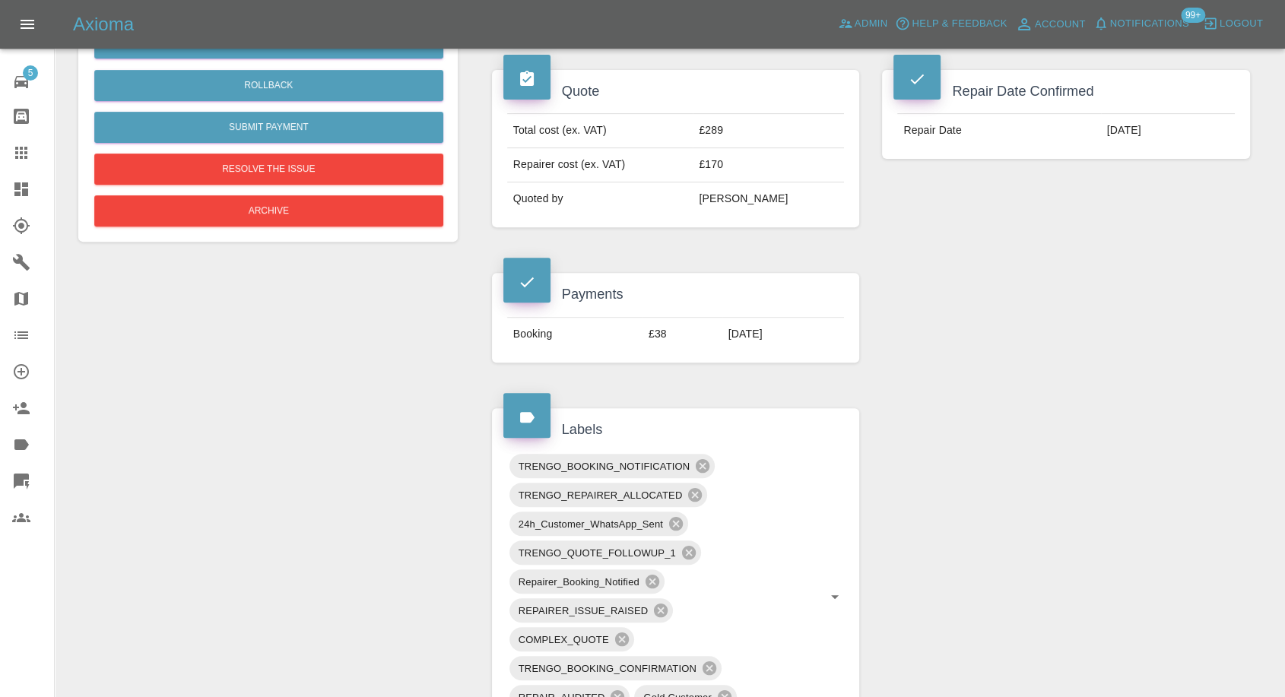
scroll to position [422, 0]
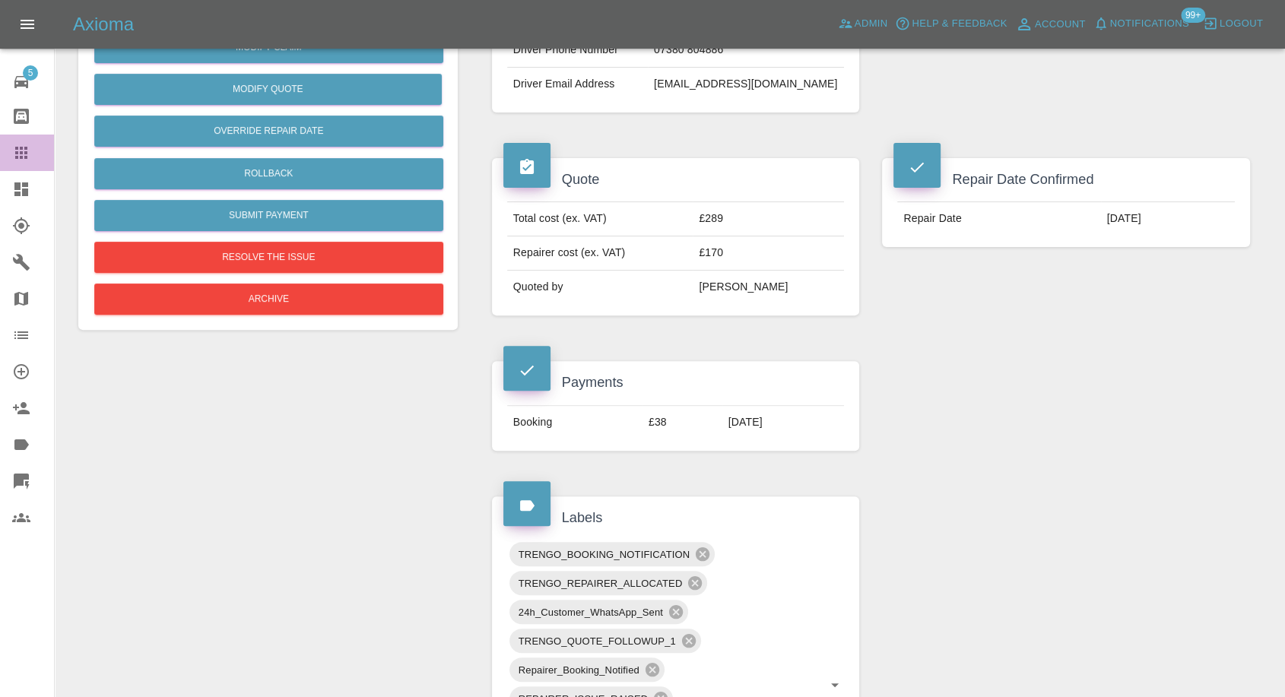
drag, startPoint x: 28, startPoint y: 156, endPoint x: 513, endPoint y: 421, distance: 553.1
click at [29, 156] on icon at bounding box center [21, 153] width 18 height 18
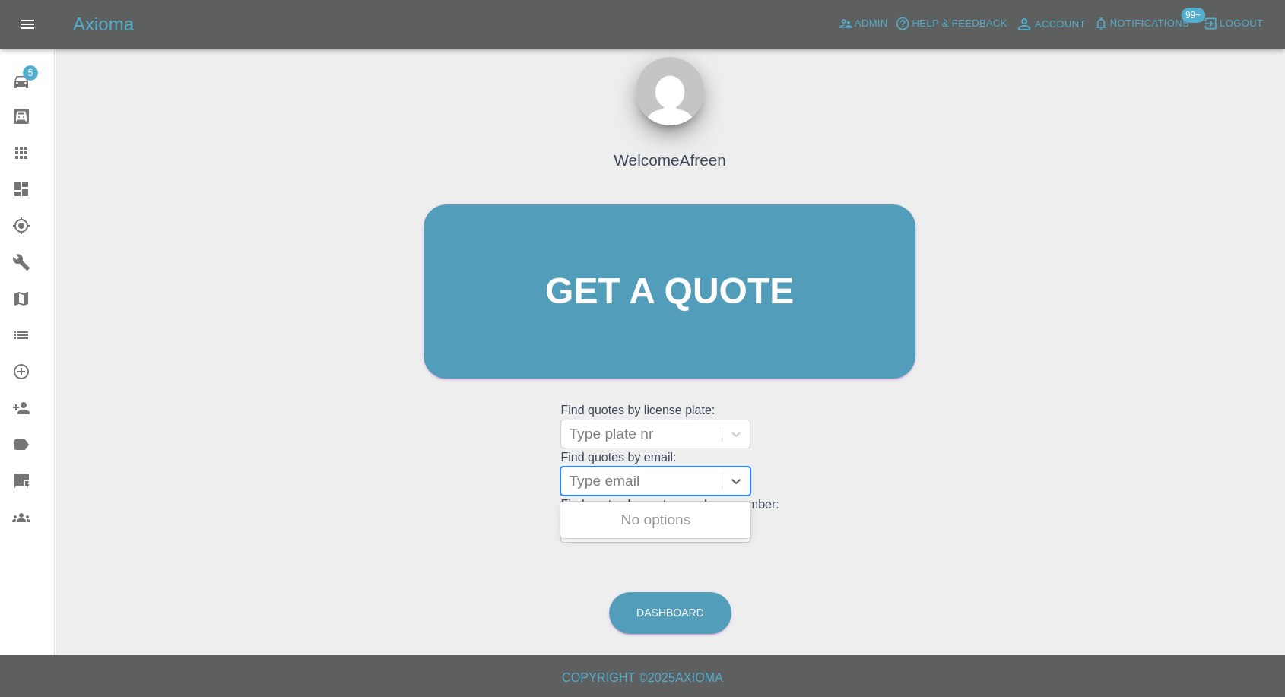
click at [644, 482] on div at bounding box center [641, 481] width 145 height 21
paste input "arifandzunair123456@outlook.con"
type input "arifandzunair123456@outlook.con"
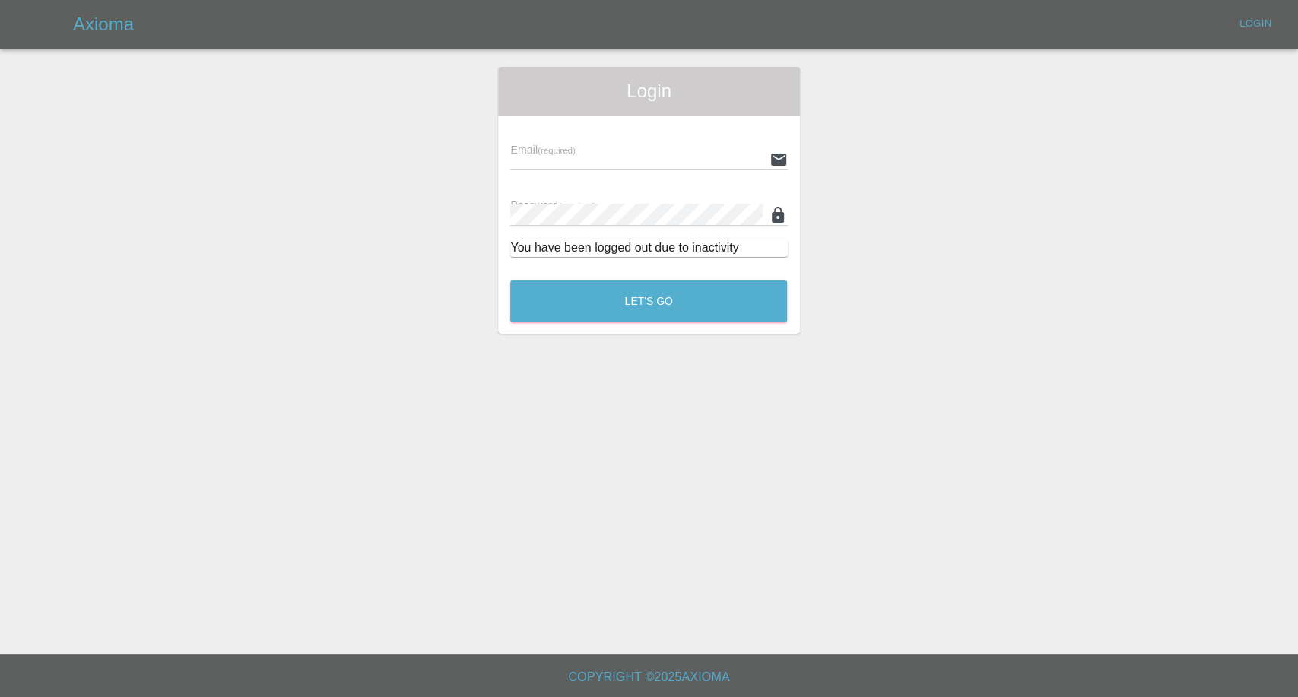
type input "afreen@axioma.co.uk"
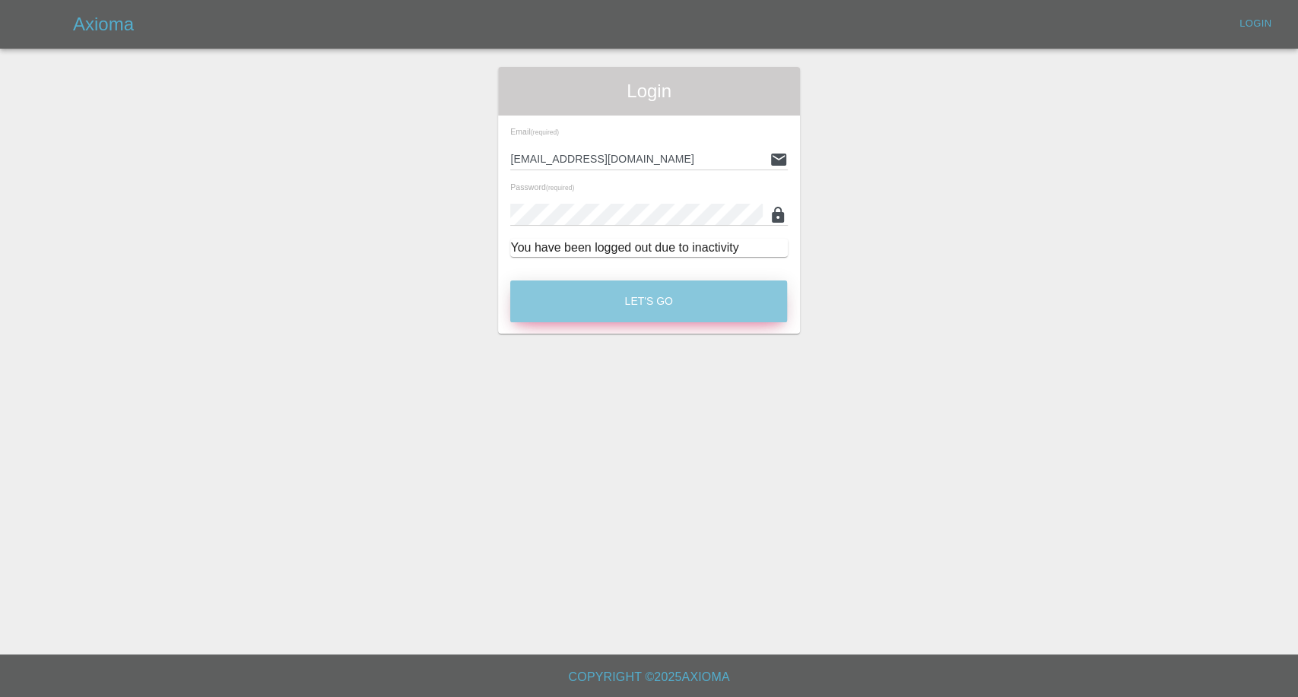
click at [690, 299] on button "Let's Go" at bounding box center [648, 302] width 277 height 42
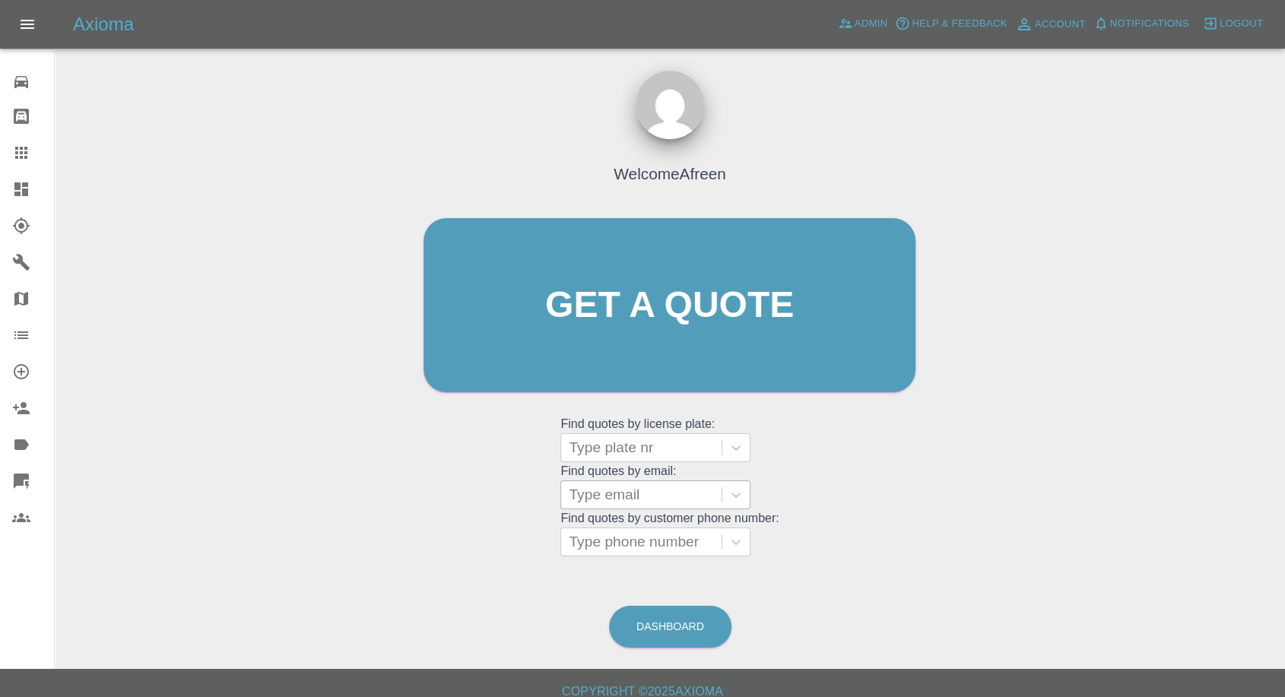
click at [629, 493] on div at bounding box center [641, 494] width 145 height 21
paste input "arifandzunair123456@outlook.con"
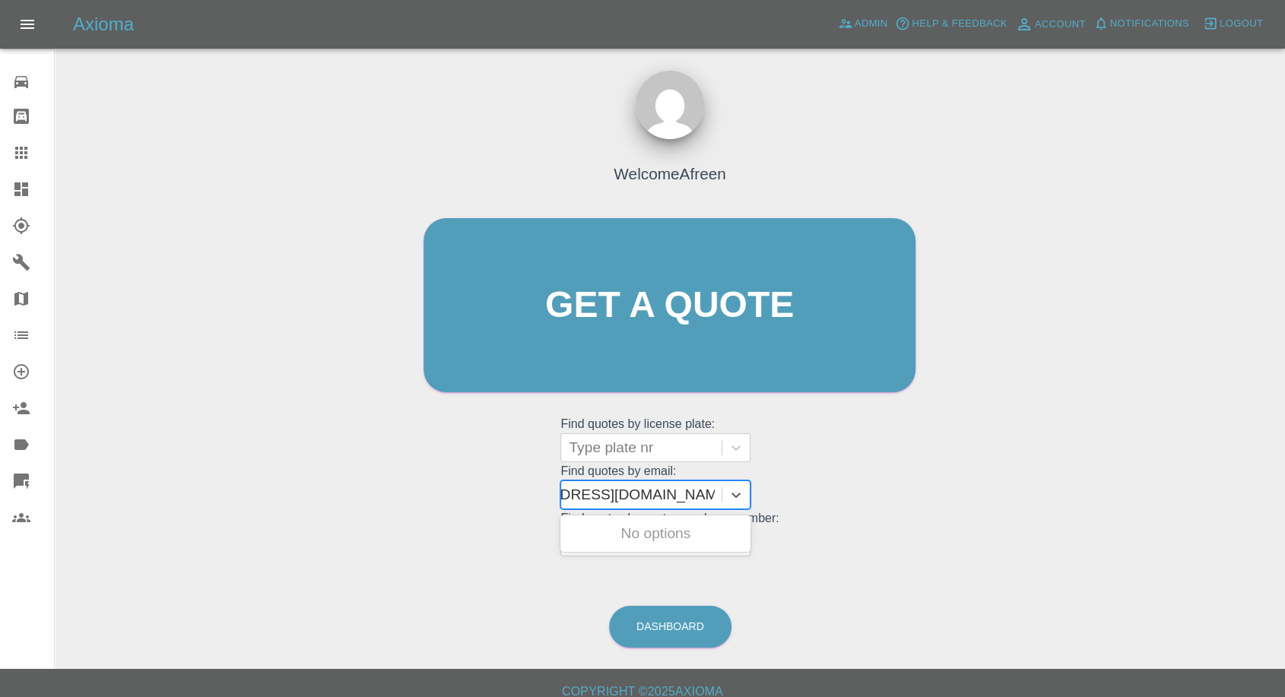
scroll to position [0, 71]
click at [610, 497] on input "arifandzunair123456@outlook.com" at bounding box center [613, 495] width 230 height 18
type input "arifandzunair123456@outlook.com"
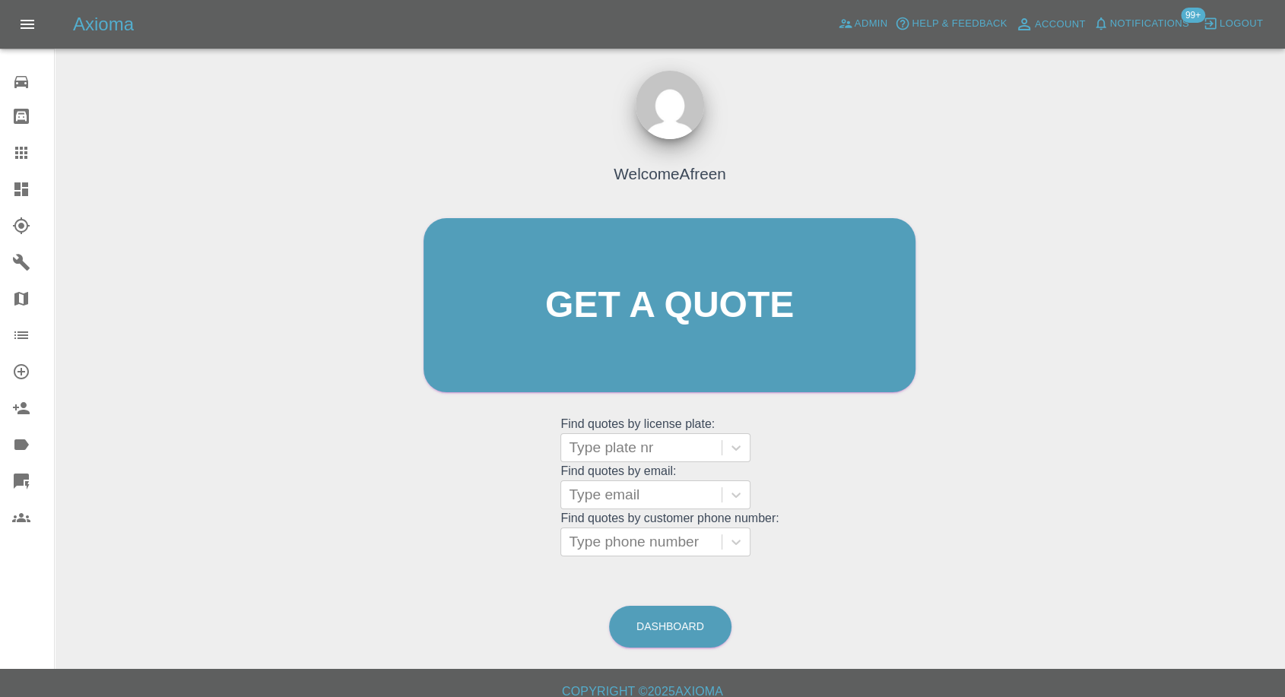
scroll to position [0, 0]
paste input "arifandzunair123456@outlook.con"
type input "arifandzunair123456@outlook.con"
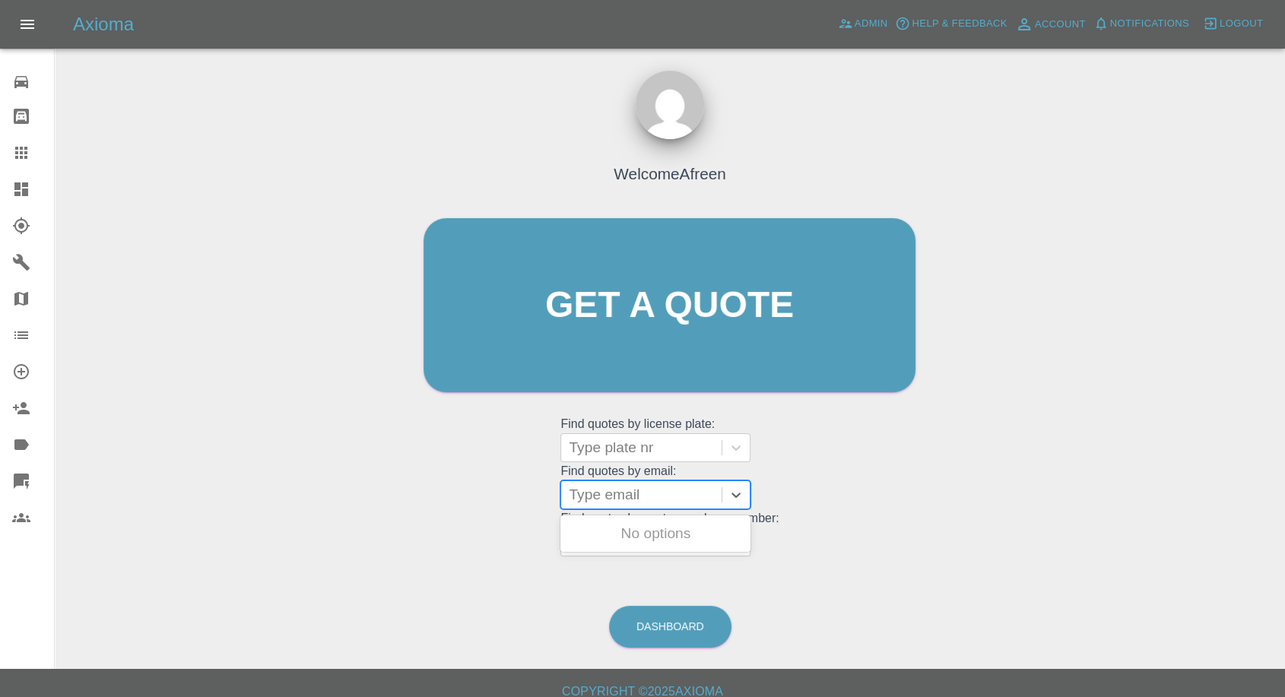
click at [631, 500] on div at bounding box center [641, 494] width 145 height 21
paste input "[EMAIL_ADDRESS]"
type input "[EMAIL_ADDRESS][DOMAIN_NAME]"
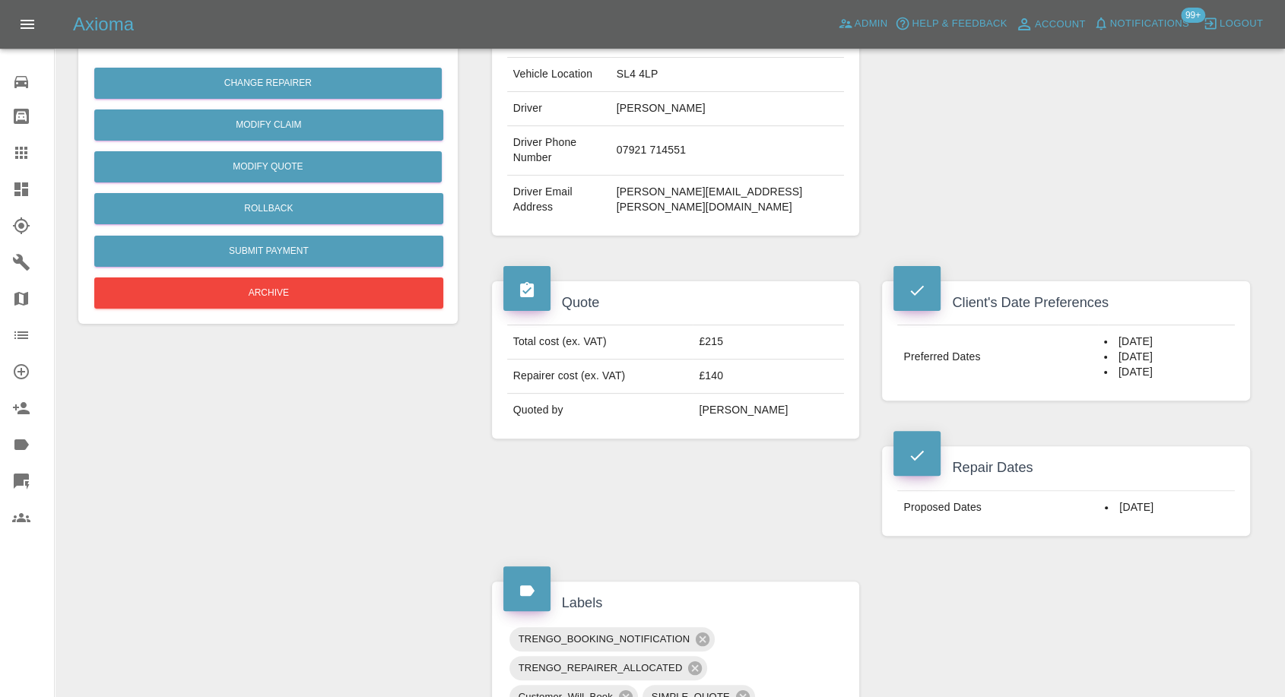
scroll to position [169, 0]
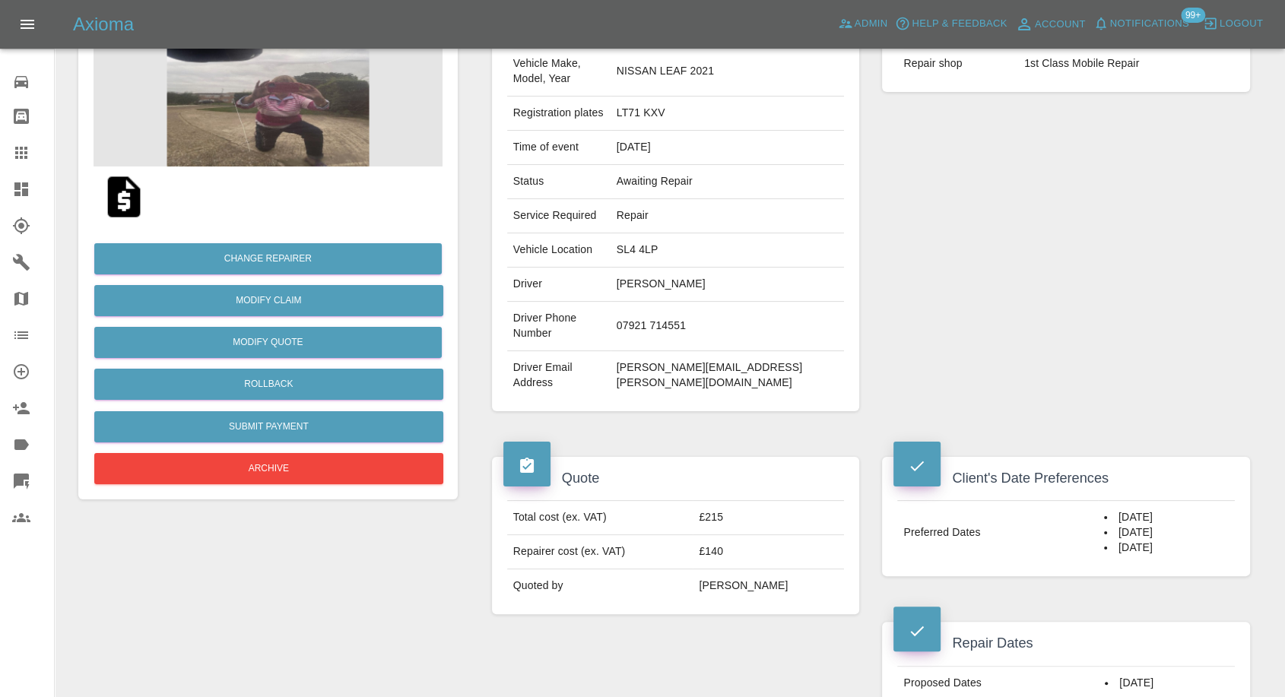
click at [716, 302] on td "07921 714551" at bounding box center [728, 326] width 234 height 49
copy td "07921 714551"
click at [1027, 313] on div "Repairer Repair shop 1st Class Mobile Repair" at bounding box center [1066, 207] width 391 height 454
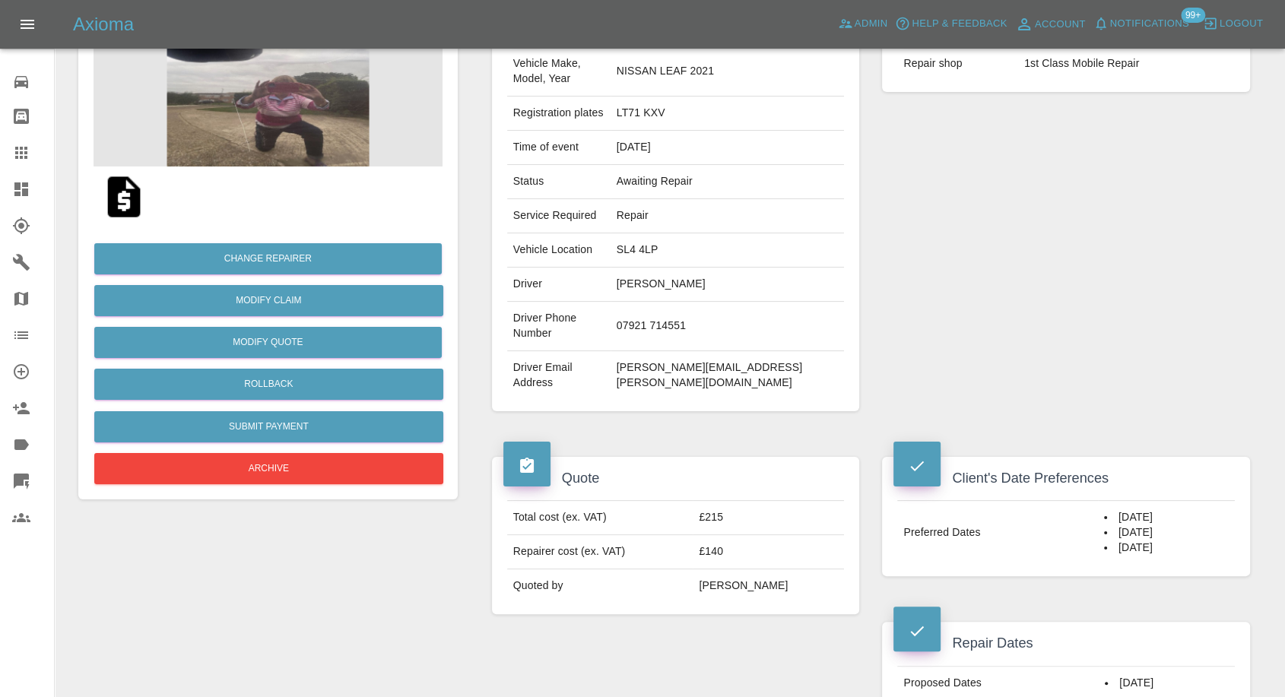
click at [696, 268] on td "Ruth Russell" at bounding box center [728, 285] width 234 height 34
copy td "Ruth"
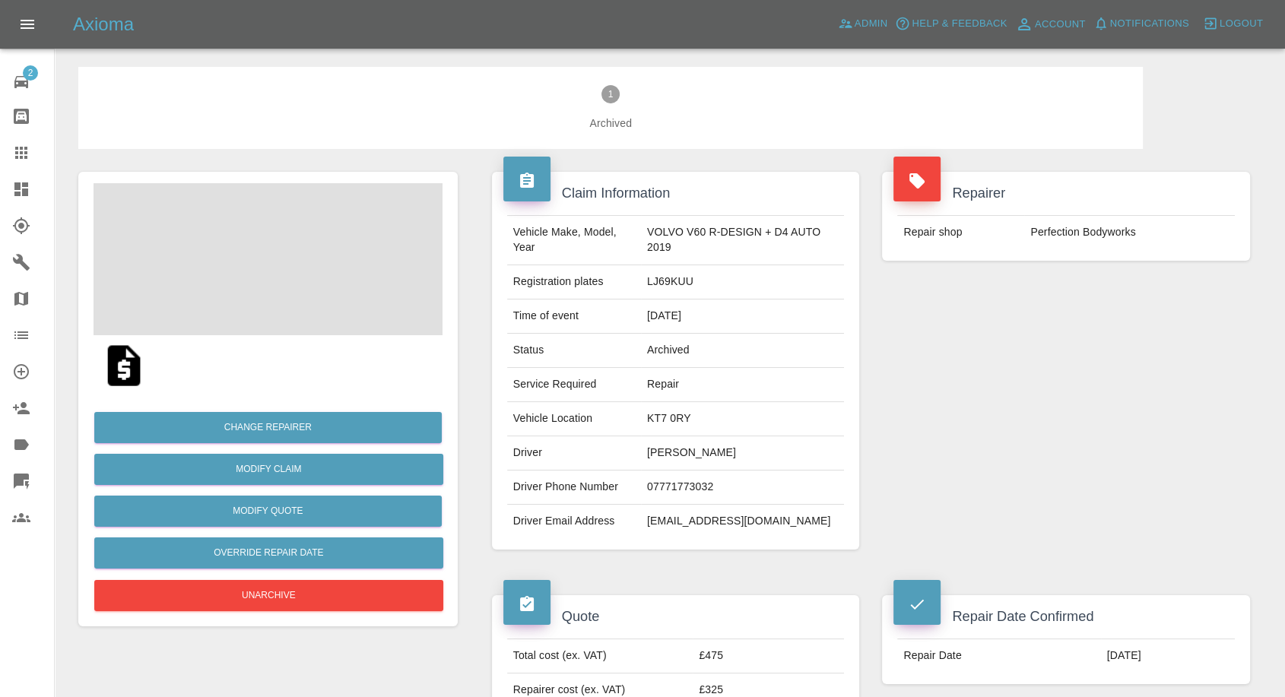
click at [665, 456] on td "[PERSON_NAME]" at bounding box center [742, 454] width 203 height 34
click at [665, 456] on td "Kevin Schaffer" at bounding box center [742, 454] width 203 height 34
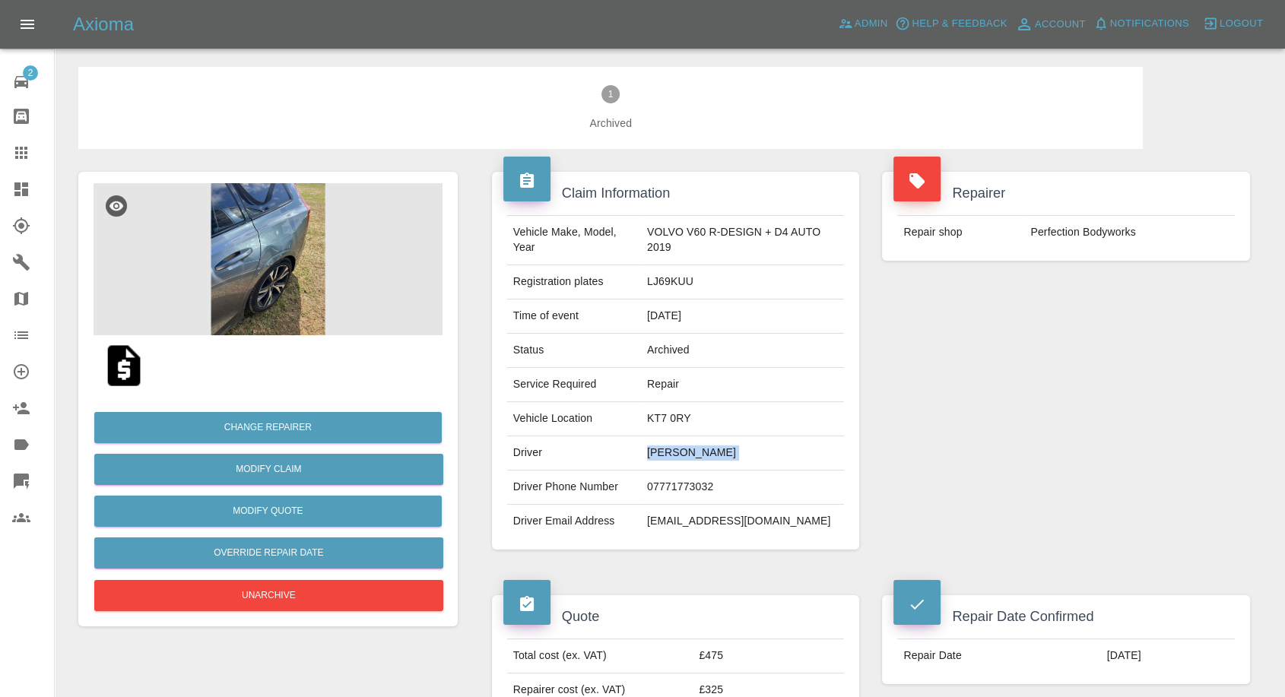
click at [665, 456] on td "Kevin Schaffer" at bounding box center [742, 454] width 203 height 34
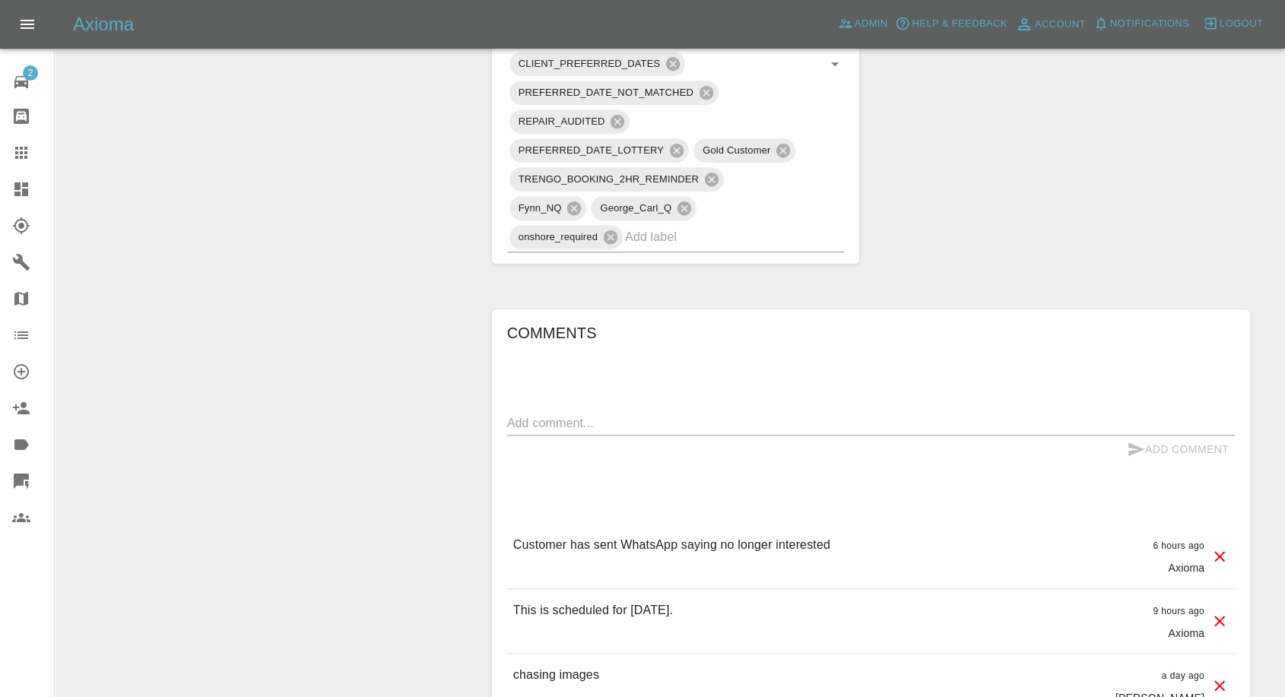
scroll to position [1267, 0]
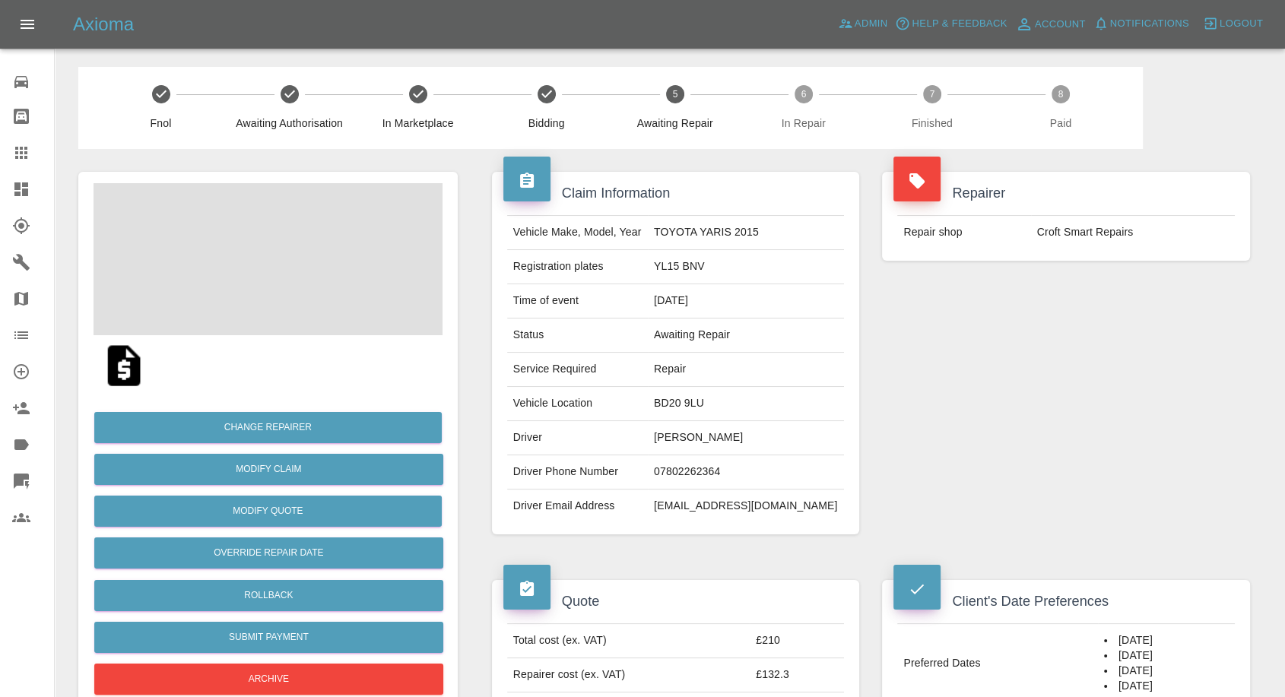
click at [708, 442] on td "[PERSON_NAME]" at bounding box center [746, 438] width 196 height 34
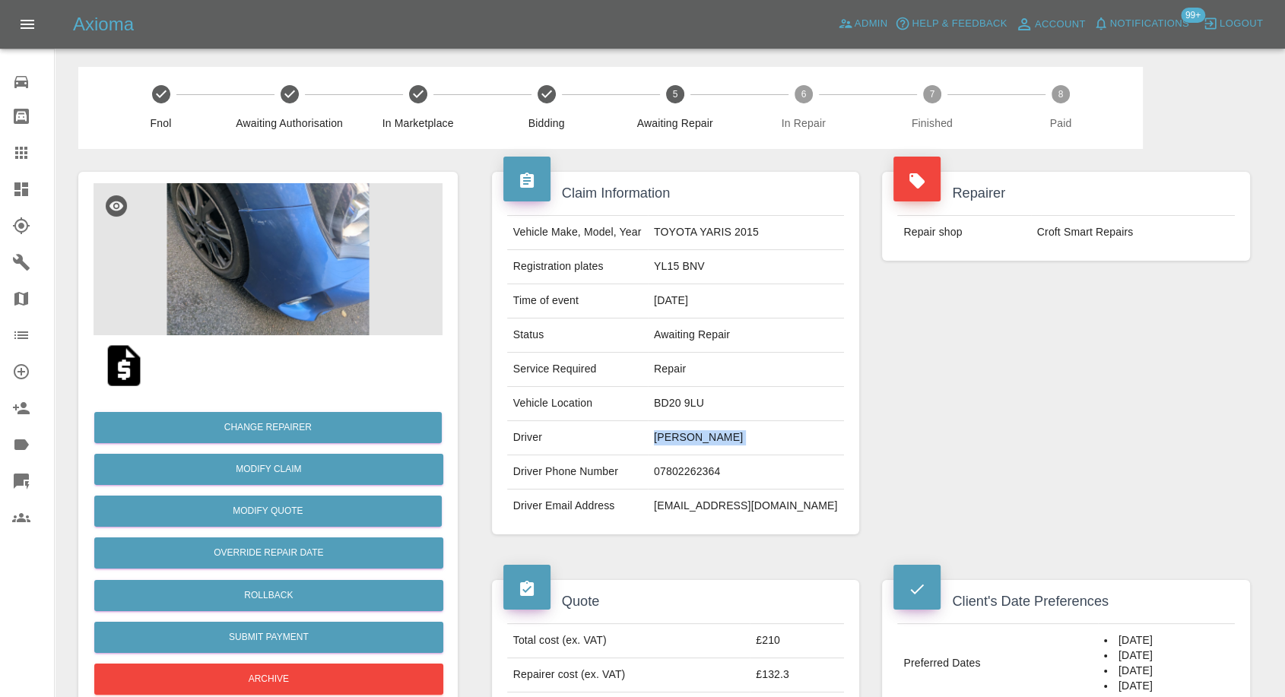
click at [708, 444] on td "[PERSON_NAME]" at bounding box center [746, 438] width 196 height 34
click at [739, 439] on td "[PERSON_NAME]" at bounding box center [746, 438] width 196 height 34
copy td "[PERSON_NAME]"
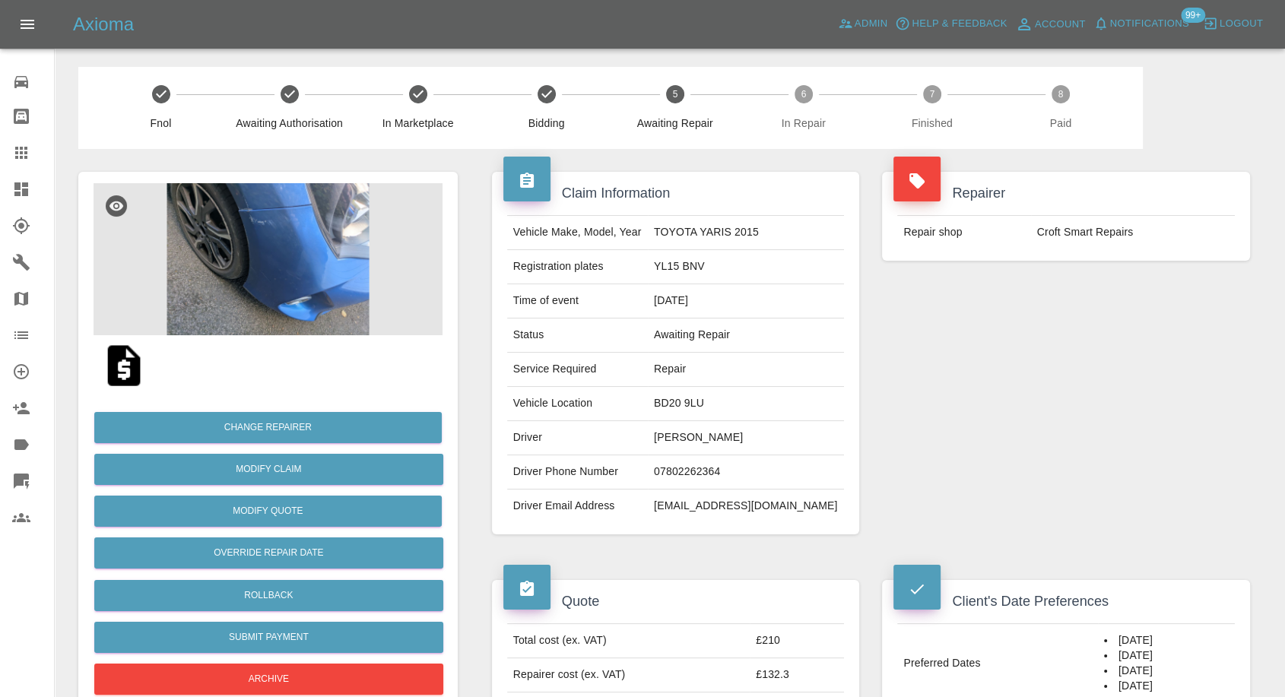
click at [720, 472] on td "07802262364" at bounding box center [746, 473] width 196 height 34
copy td "07802262364"
click at [1058, 383] on div "Repairer Repair shop Croft Smart Repairs" at bounding box center [1066, 353] width 391 height 408
click at [684, 440] on td "Colin Neville" at bounding box center [746, 438] width 196 height 34
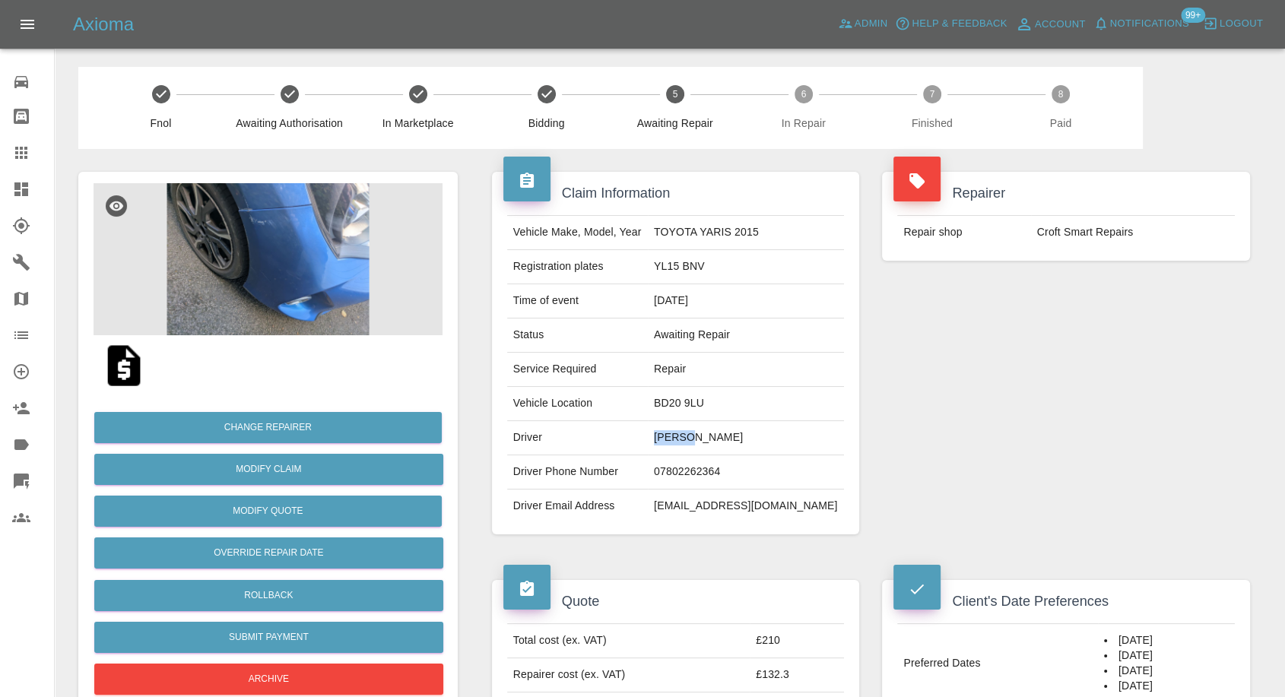
click at [684, 440] on td "Colin Neville" at bounding box center [746, 438] width 196 height 34
copy td "Colin"
click at [1024, 346] on div "Repairer Repair shop Croft Smart Repairs" at bounding box center [1066, 353] width 391 height 408
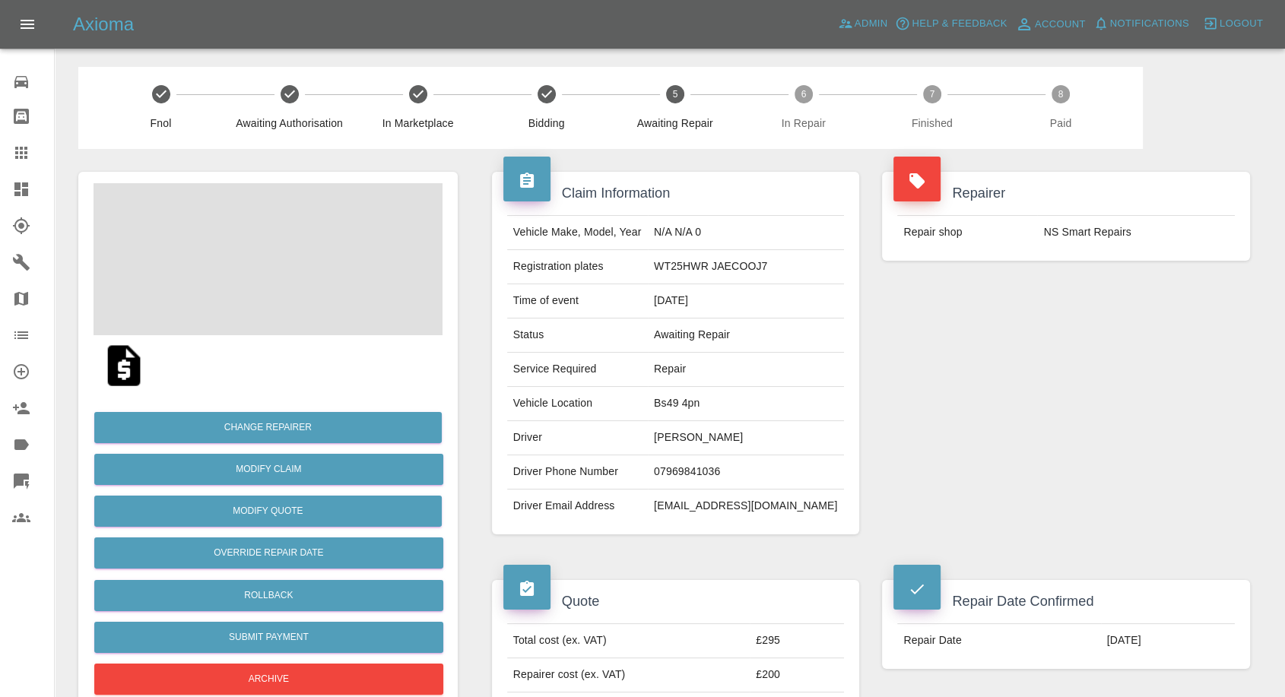
click at [712, 436] on td "Howard Derrick" at bounding box center [746, 438] width 196 height 34
copy td "Howard Derrick"
click at [718, 464] on td "07969841036" at bounding box center [746, 473] width 196 height 34
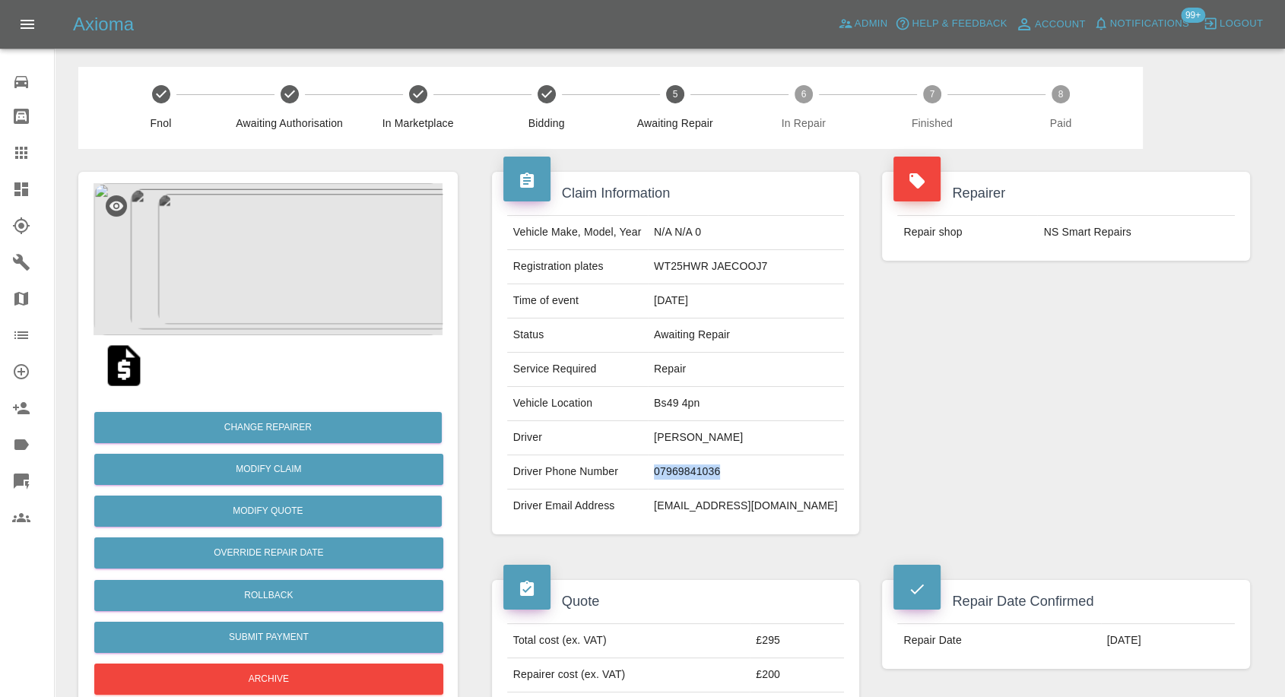
click at [718, 464] on td "07969841036" at bounding box center [746, 473] width 196 height 34
copy td "07969841036"
click at [991, 488] on div "Repairer Repair shop NS Smart Repairs" at bounding box center [1066, 353] width 391 height 408
click at [711, 431] on td "Howard Derrick" at bounding box center [746, 438] width 196 height 34
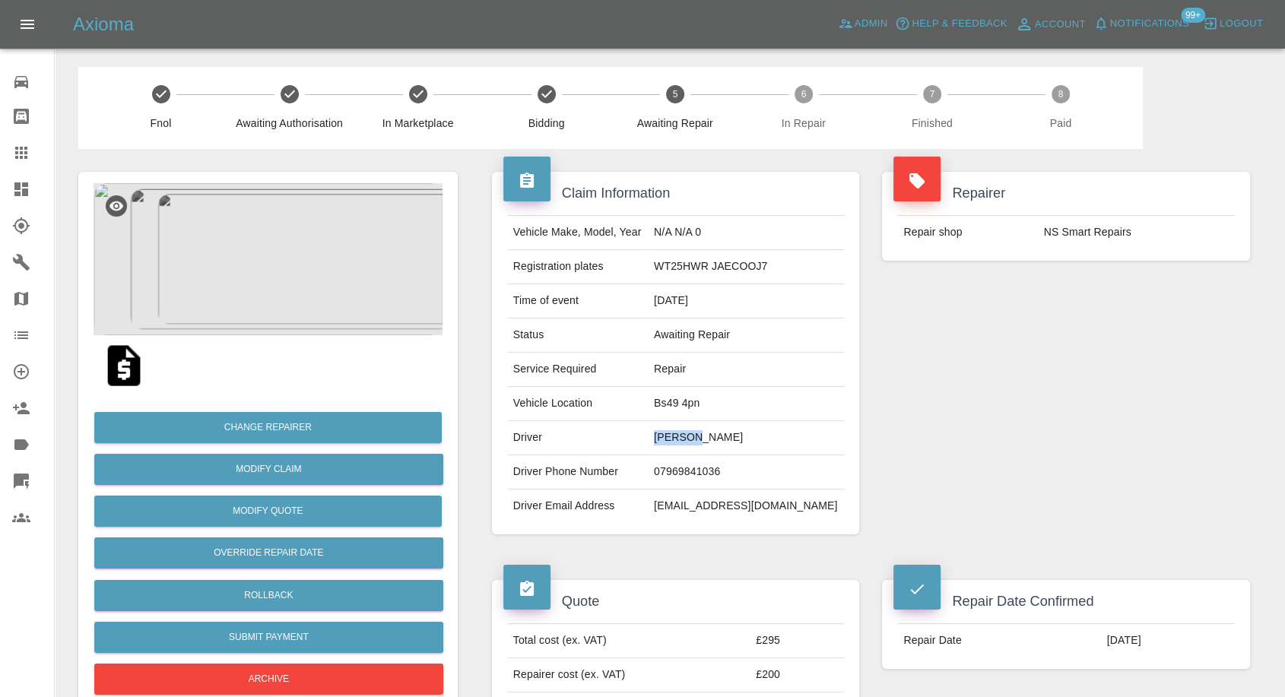
copy td "Howard"
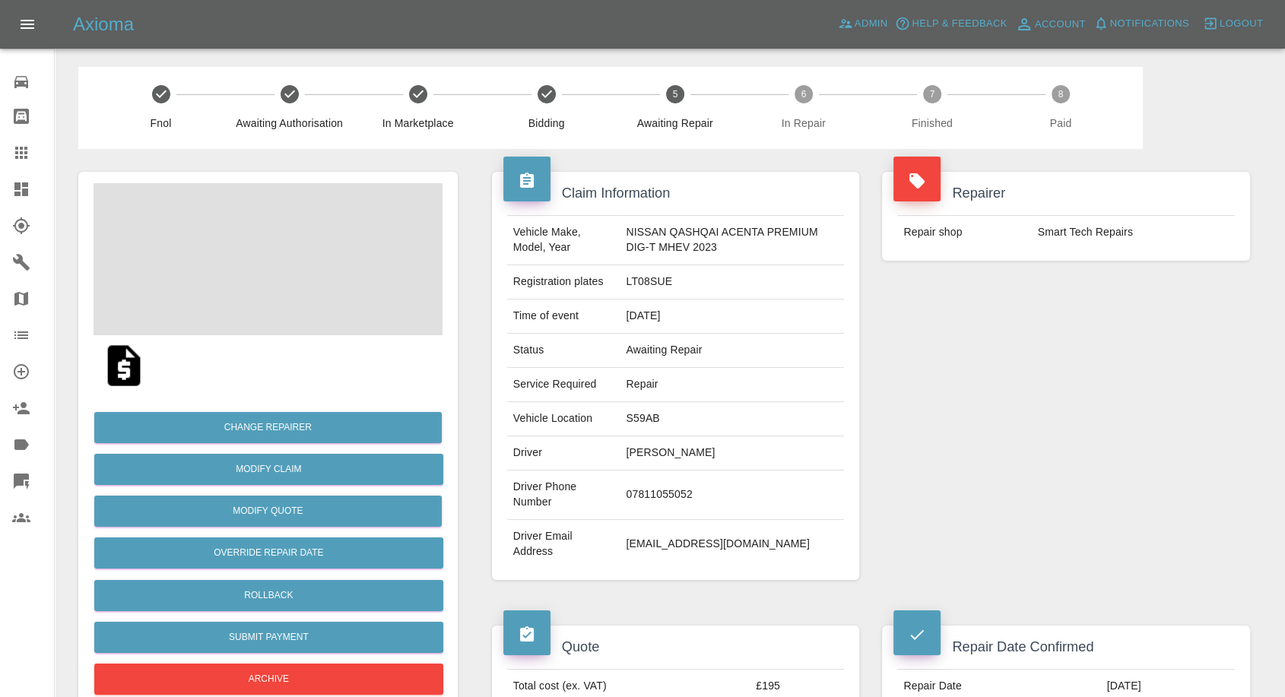
click at [668, 459] on td "[PERSON_NAME]" at bounding box center [732, 454] width 224 height 34
click at [668, 459] on td "Sue Thursby" at bounding box center [732, 454] width 224 height 34
copy td "Sue Thursby"
click at [665, 503] on td "07811055052" at bounding box center [732, 495] width 224 height 49
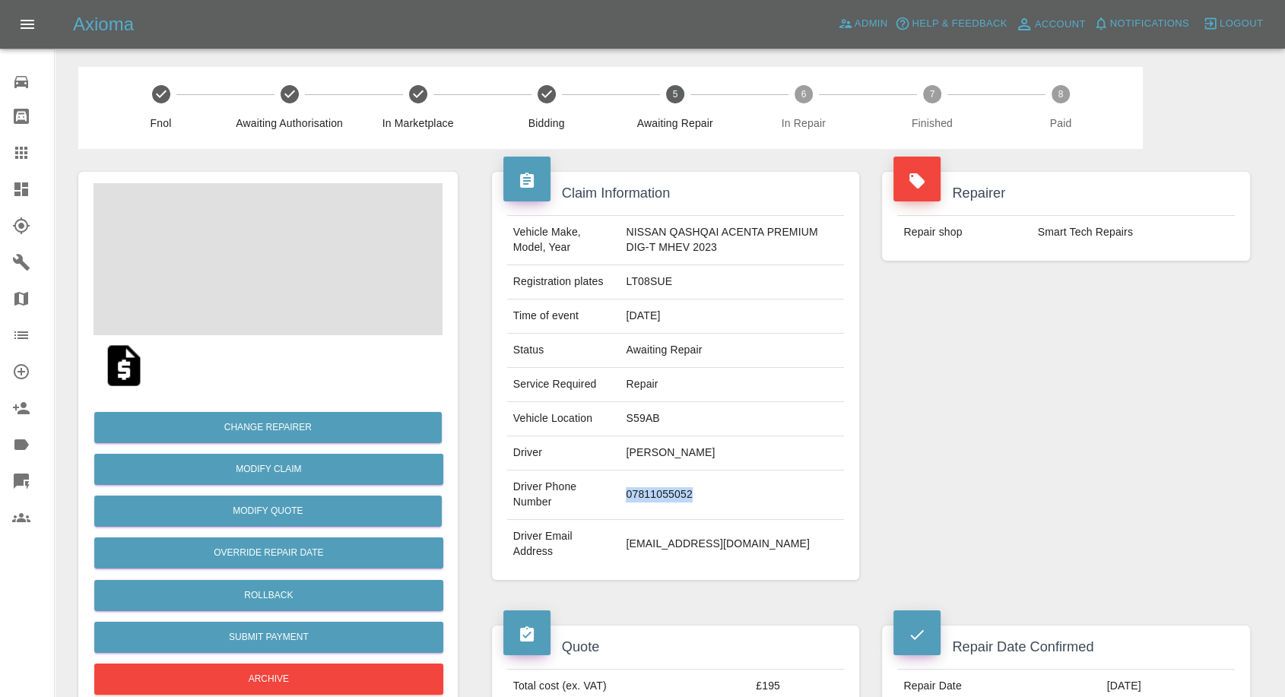
click at [665, 503] on td "07811055052" at bounding box center [732, 495] width 224 height 49
copy td "07811055052"
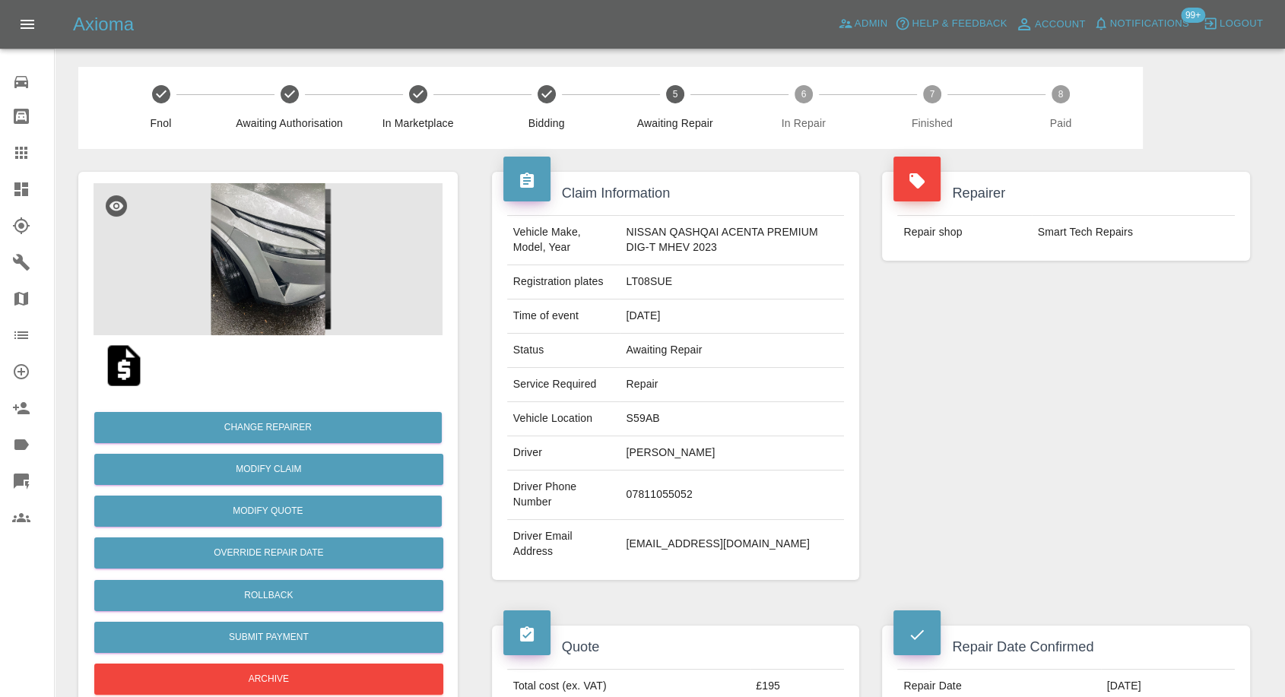
click at [940, 427] on div "Repairer Repair shop Smart Tech Repairs" at bounding box center [1066, 376] width 391 height 454
click at [628, 457] on td "Sue Thursby" at bounding box center [732, 454] width 224 height 34
copy td "Sue"
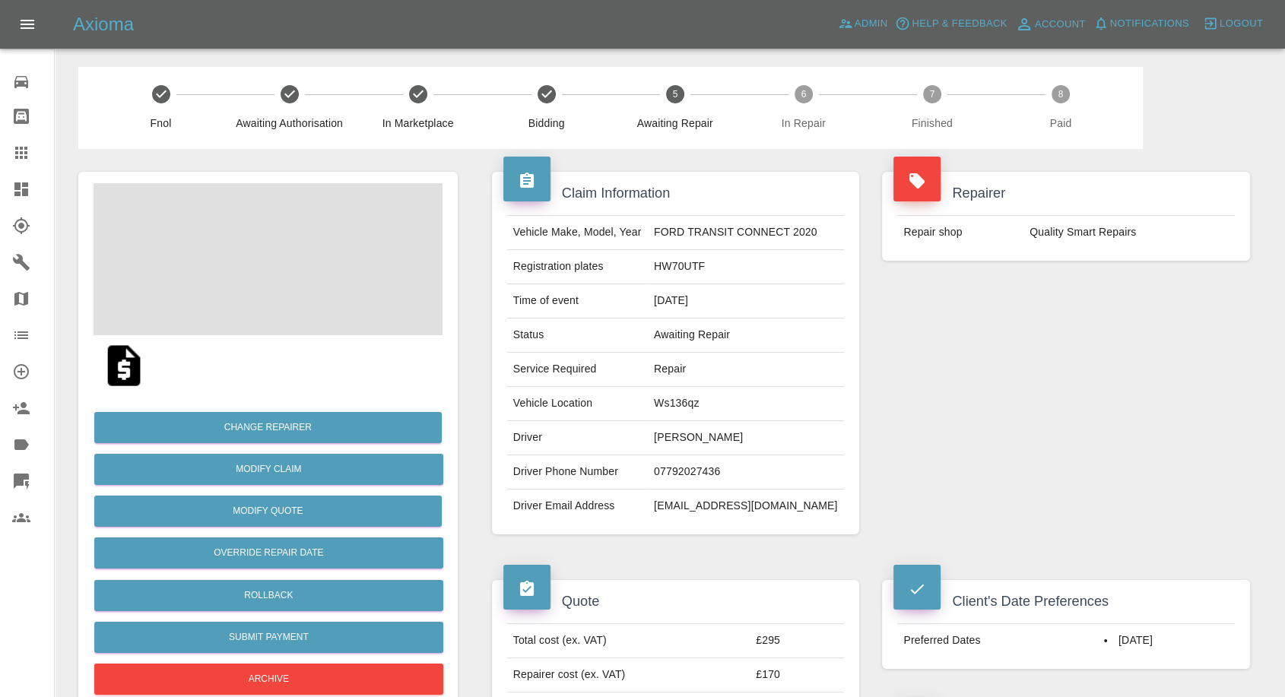
click at [694, 437] on td "[PERSON_NAME]" at bounding box center [746, 438] width 196 height 34
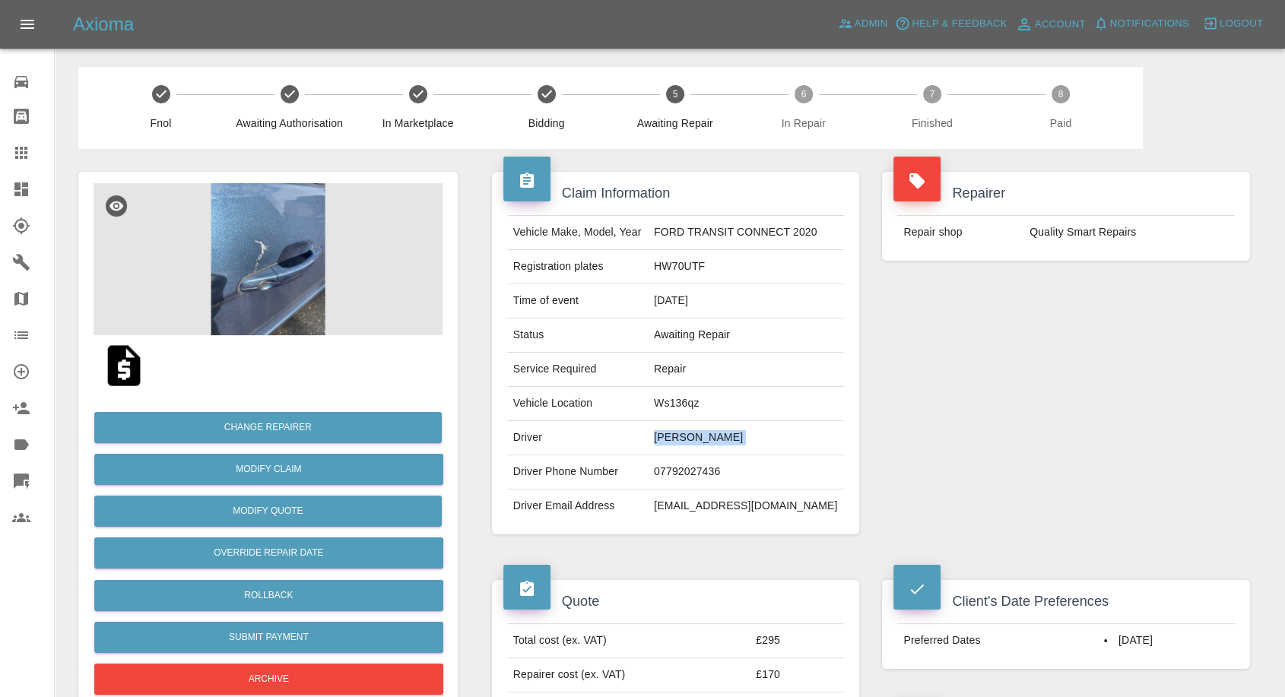
click at [694, 437] on td "[PERSON_NAME]" at bounding box center [746, 438] width 196 height 34
copy td "[PERSON_NAME]"
click at [682, 472] on td "07792027436" at bounding box center [746, 473] width 196 height 34
copy td "07792027436"
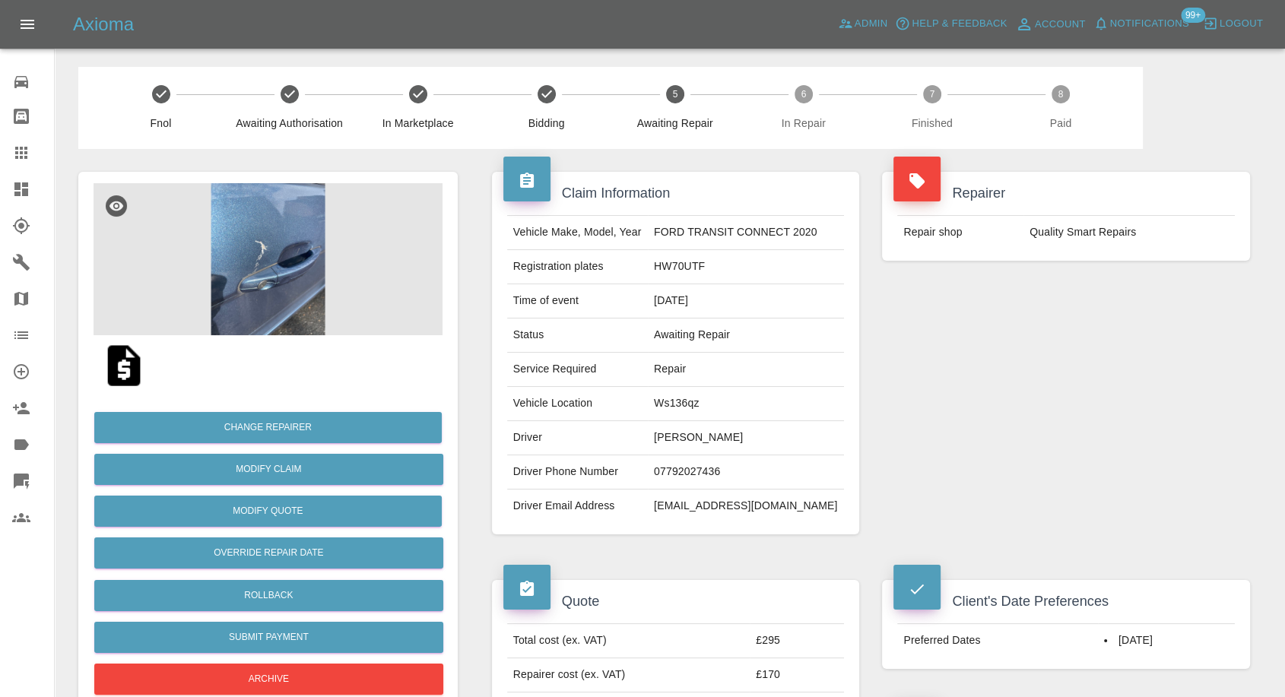
click at [1070, 427] on div "Repairer Repair shop Quality Smart Repairs" at bounding box center [1066, 353] width 391 height 408
click at [683, 437] on td "[PERSON_NAME]" at bounding box center [746, 438] width 196 height 34
copy td "[PERSON_NAME]"
click at [973, 559] on div "Client's Date Preferences Preferred Dates 02/10/2025" at bounding box center [1066, 624] width 391 height 135
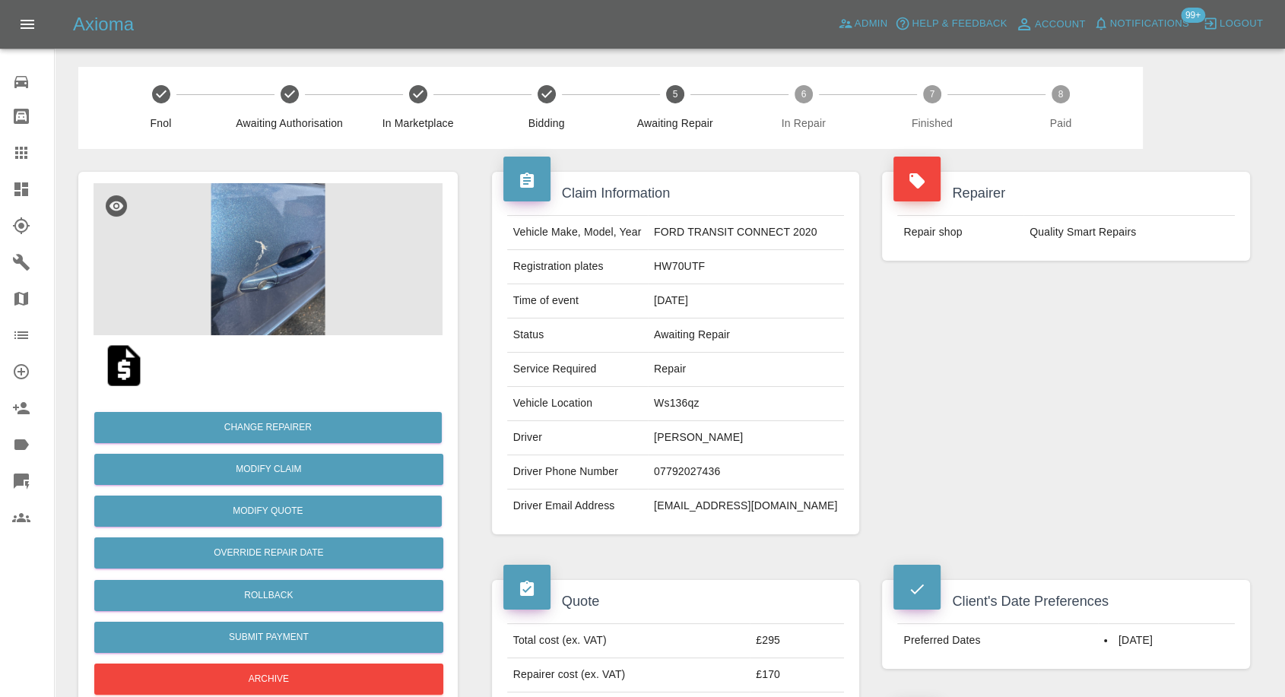
click at [682, 402] on td "Ws136qz" at bounding box center [746, 404] width 196 height 34
copy td "Ws136qz"
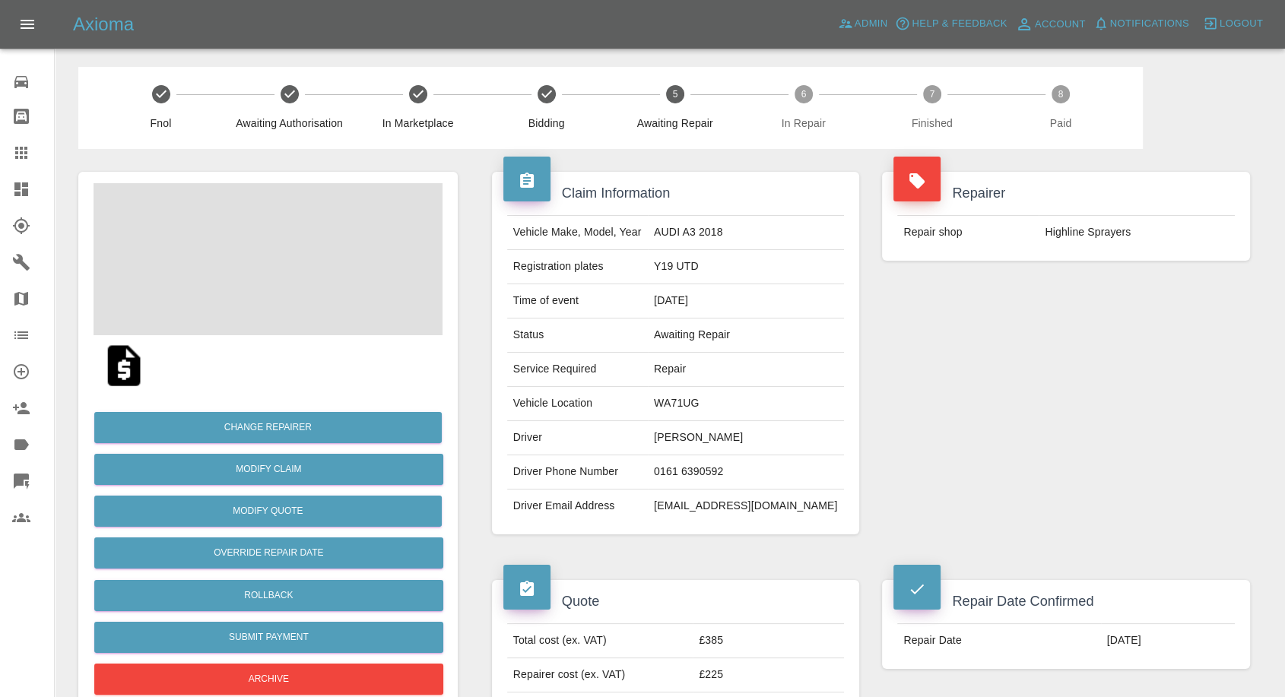
click at [742, 429] on td "[PERSON_NAME]" at bounding box center [746, 438] width 196 height 34
copy td "[PERSON_NAME]"
click at [729, 473] on td "0161 6390592" at bounding box center [746, 473] width 196 height 34
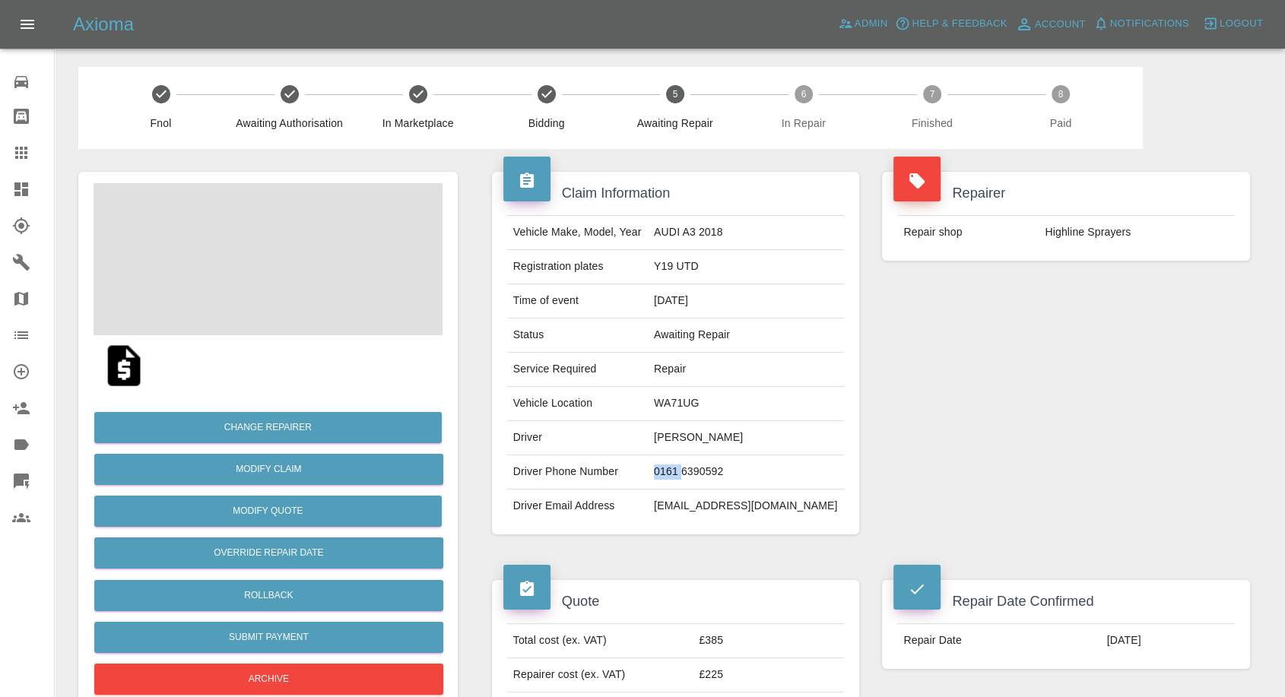
click at [729, 473] on td "0161 6390592" at bounding box center [746, 473] width 196 height 34
copy td "0161 6390592"
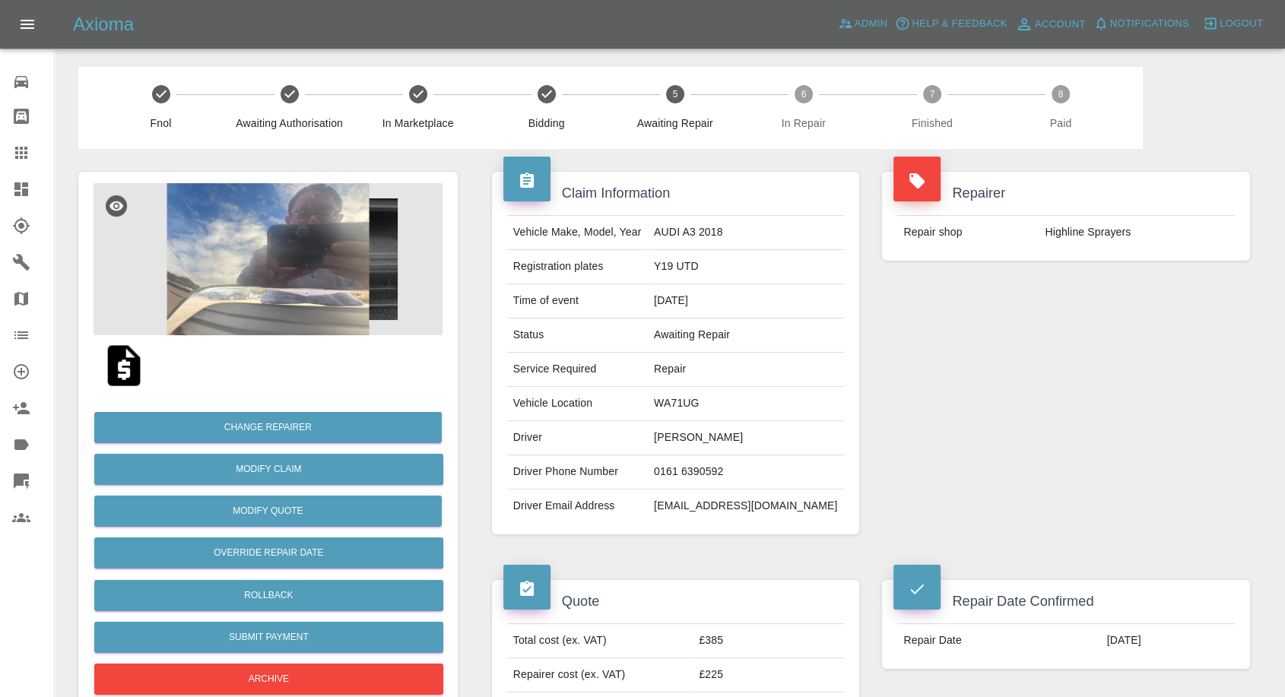
click at [751, 499] on td "[EMAIL_ADDRESS][DOMAIN_NAME]" at bounding box center [746, 506] width 196 height 33
click at [751, 499] on td "dar@dcbltd.com" at bounding box center [746, 506] width 196 height 33
copy td "dcbltd"
click at [751, 498] on td "dar@dcbltd.com" at bounding box center [746, 506] width 196 height 33
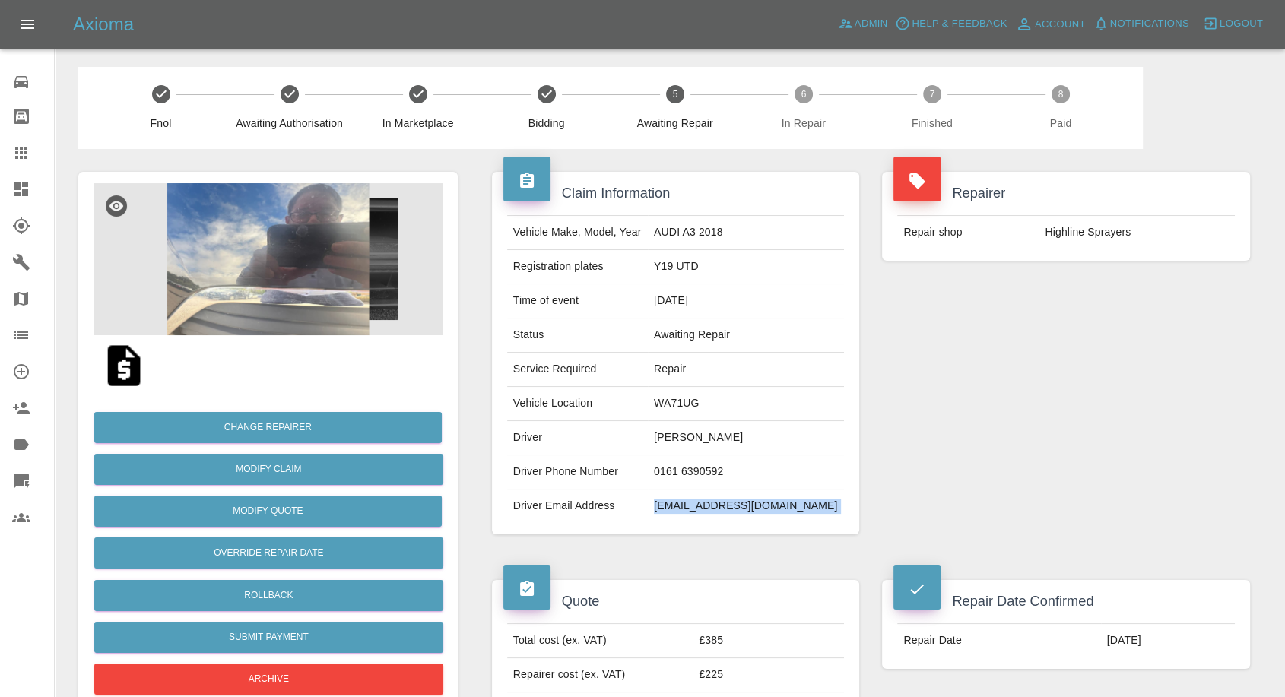
click at [751, 498] on td "dar@dcbltd.com" at bounding box center [746, 506] width 196 height 33
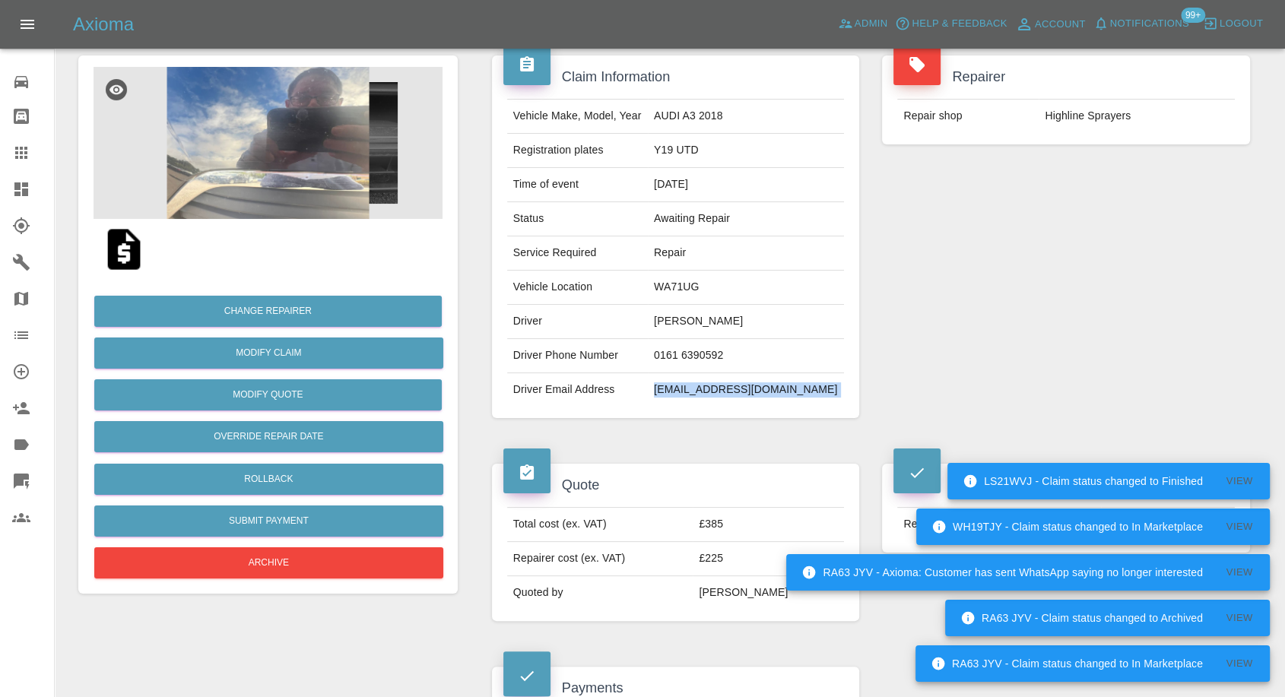
scroll to position [338, 0]
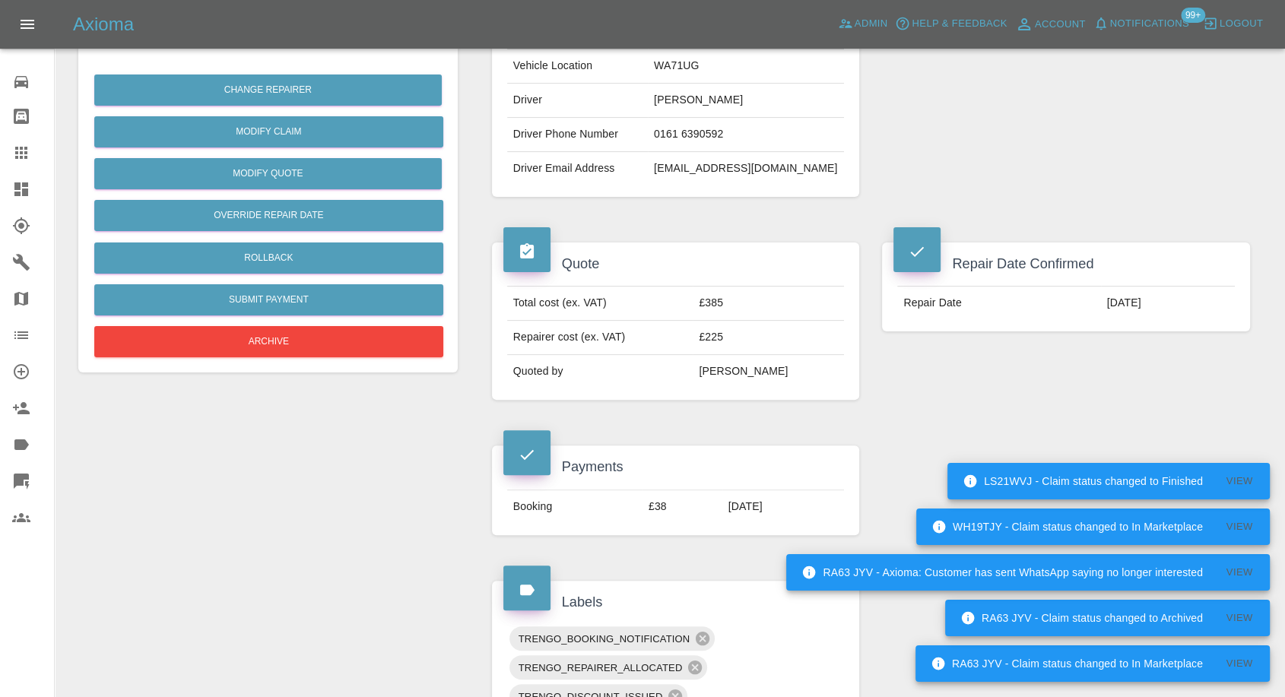
click at [971, 375] on div "Repair Date Confirmed Repair Date 02/10/2025" at bounding box center [1066, 389] width 391 height 338
click at [848, 409] on div "Quote Total cost (ex. VAT) £385 Repairer cost (ex. VAT) £225 Quoted by Ankur Me…" at bounding box center [676, 321] width 391 height 203
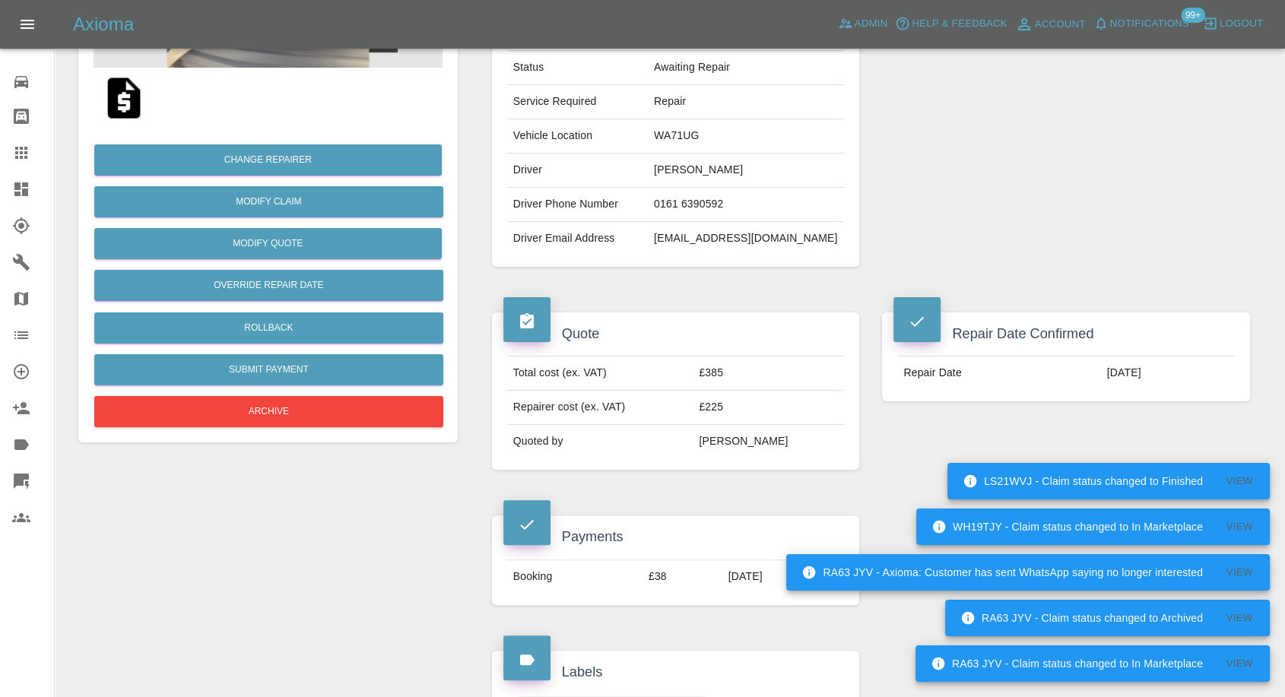
scroll to position [169, 0]
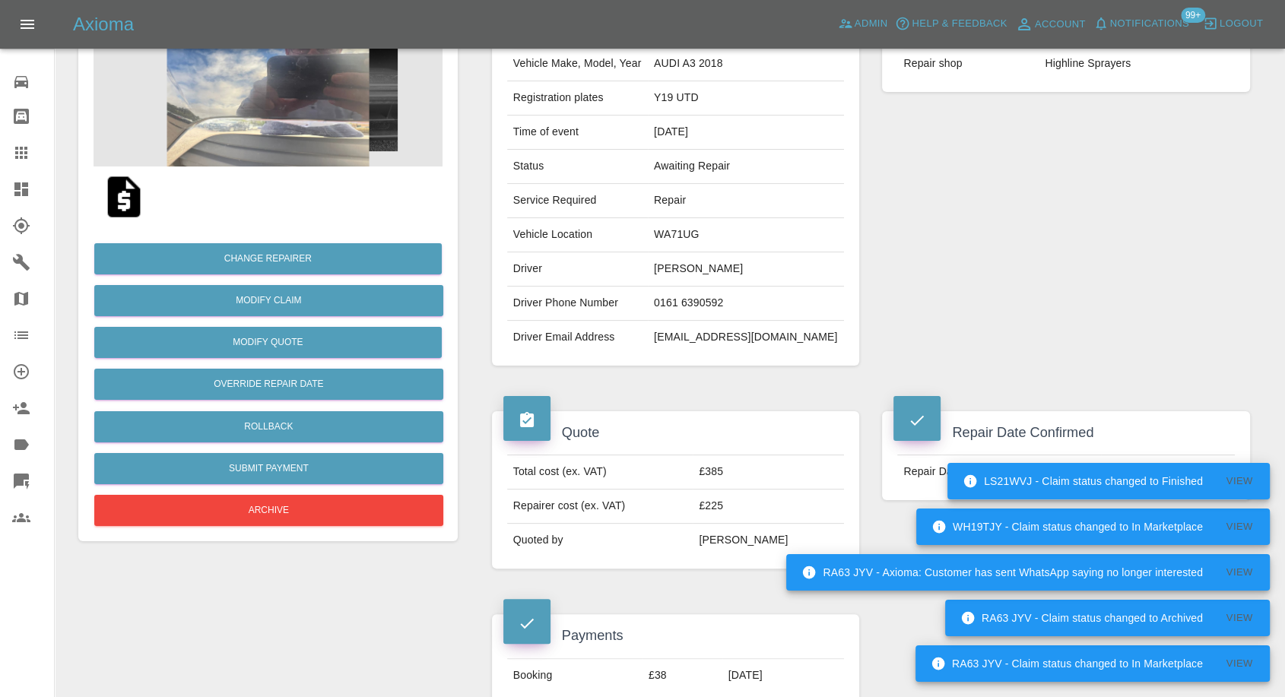
click at [720, 232] on td "WA71UG" at bounding box center [746, 235] width 196 height 34
click at [720, 232] on tbody "Vehicle Make, Model, Year AUDI A3 2018 Registration plates Y19 UTD Time of even…" at bounding box center [676, 200] width 338 height 307
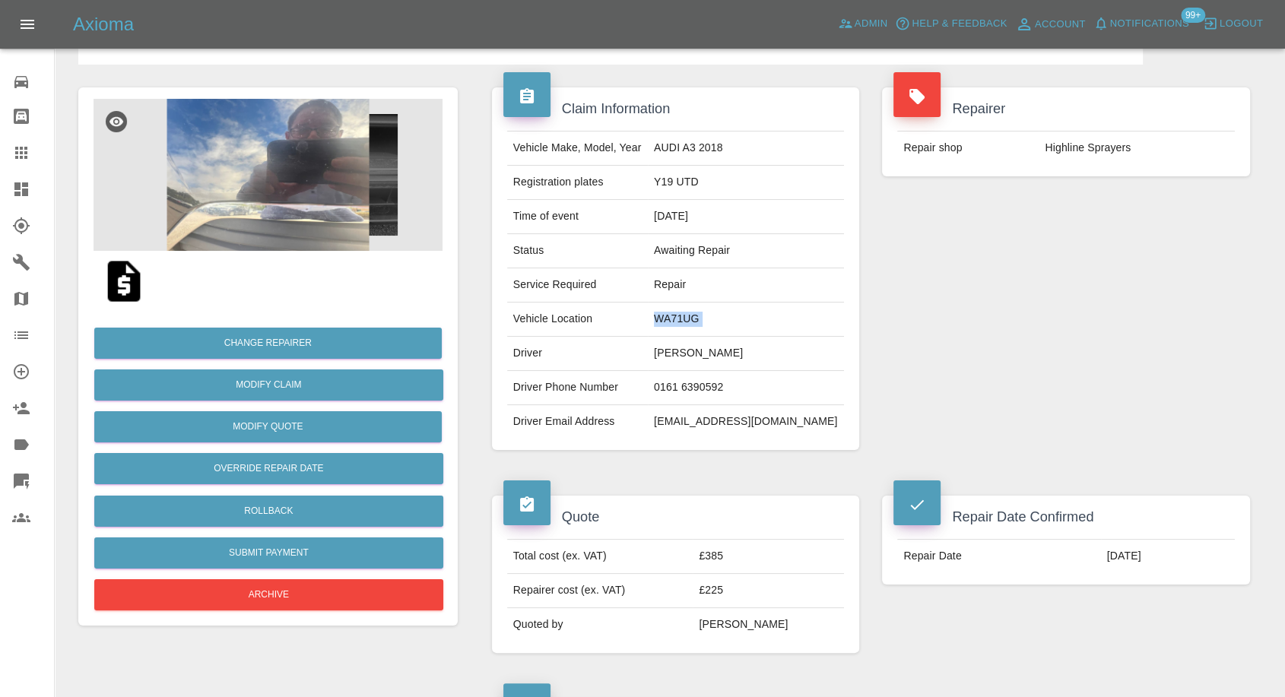
copy td "WA71UG"
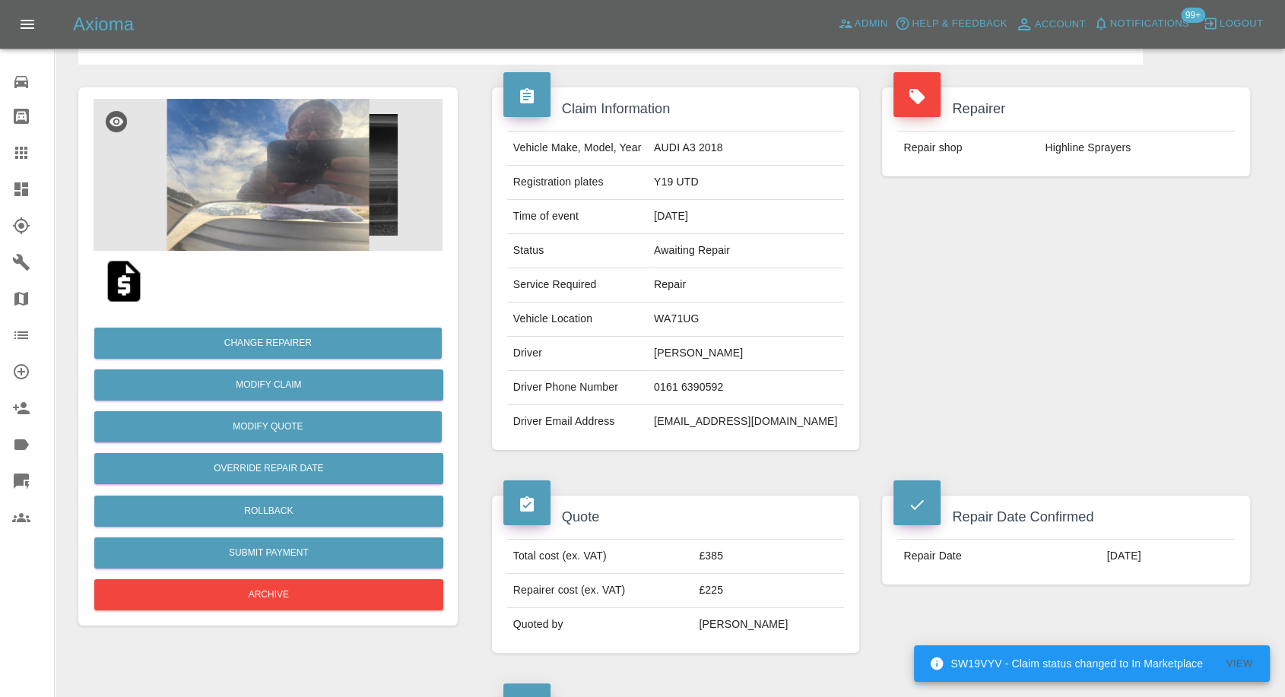
click at [758, 178] on td "Y19 UTD" at bounding box center [746, 183] width 196 height 34
copy td "Y19 UTD"
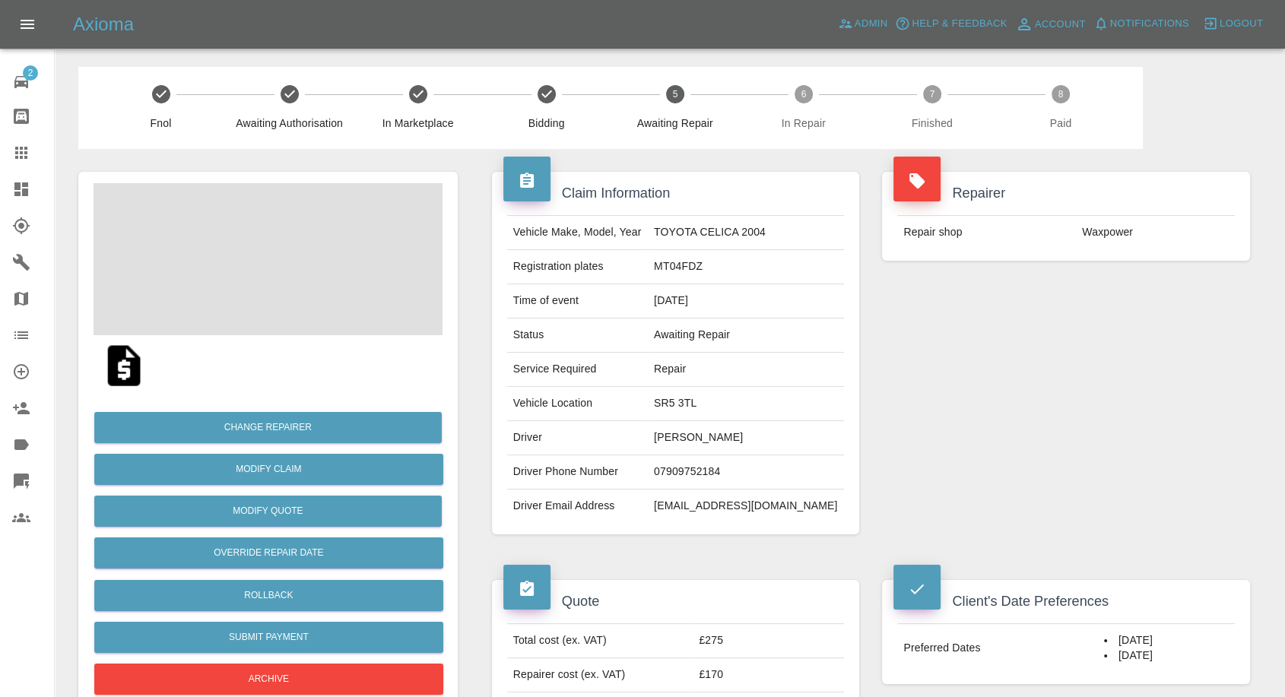
click at [697, 430] on td "[PERSON_NAME]" at bounding box center [746, 438] width 196 height 34
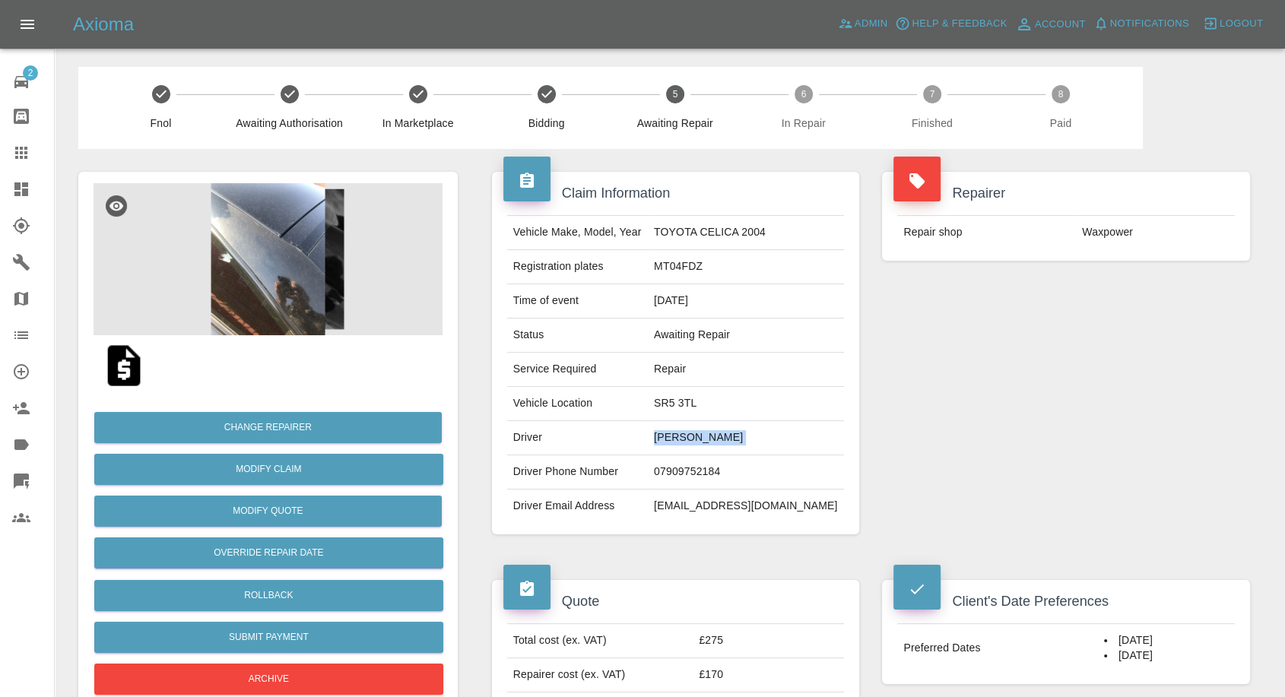
click at [697, 430] on td "[PERSON_NAME]" at bounding box center [746, 438] width 196 height 34
copy td "[PERSON_NAME]"
click at [696, 462] on td "07909752184" at bounding box center [746, 473] width 196 height 34
copy td "07909752184"
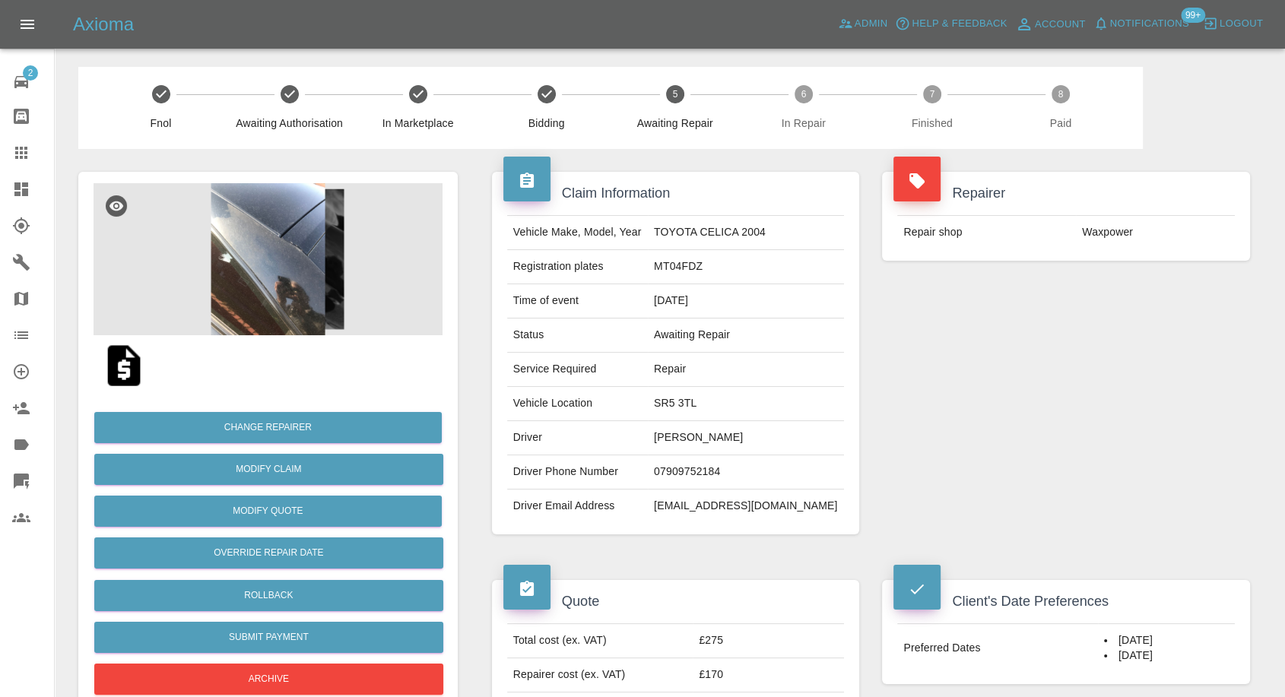
drag, startPoint x: 1008, startPoint y: 409, endPoint x: 697, endPoint y: 456, distance: 314.5
click at [1008, 409] on div "Repairer Repair shop Waxpower" at bounding box center [1066, 353] width 391 height 408
click at [696, 440] on td "[PERSON_NAME]" at bounding box center [746, 438] width 196 height 34
copy td "[PERSON_NAME]"
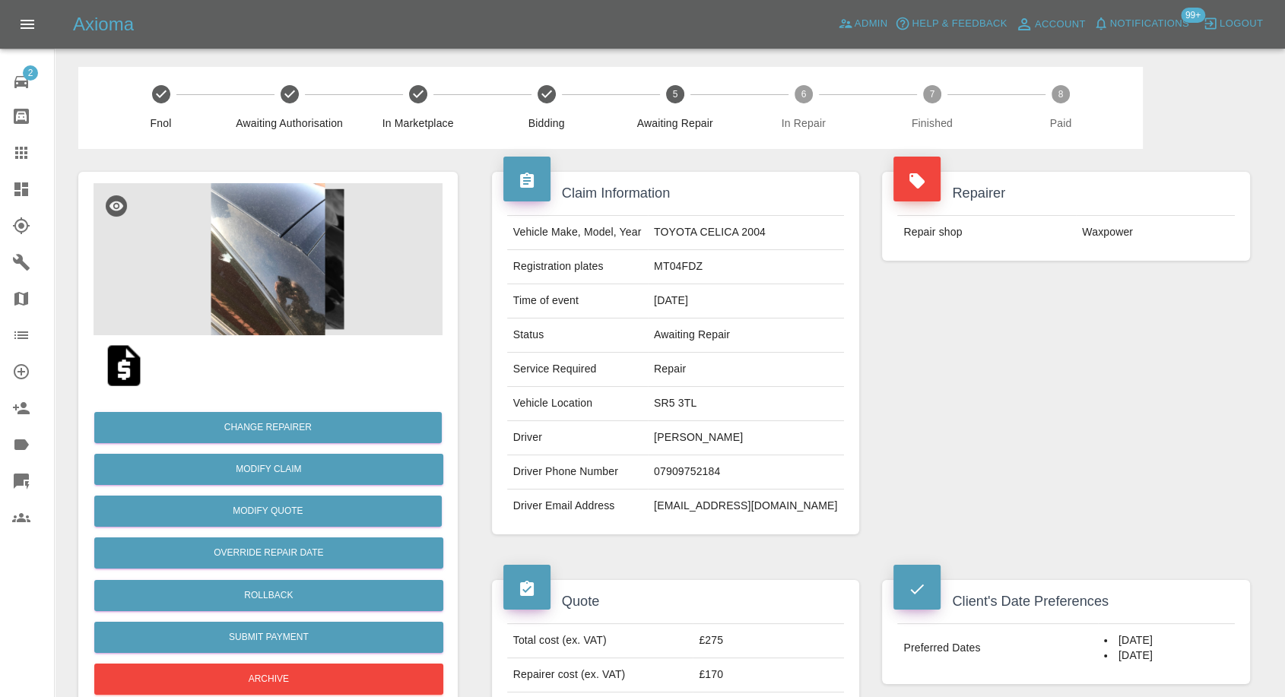
click at [700, 406] on td "SR5 3TL" at bounding box center [746, 404] width 196 height 34
copy td "SR5 3TL"
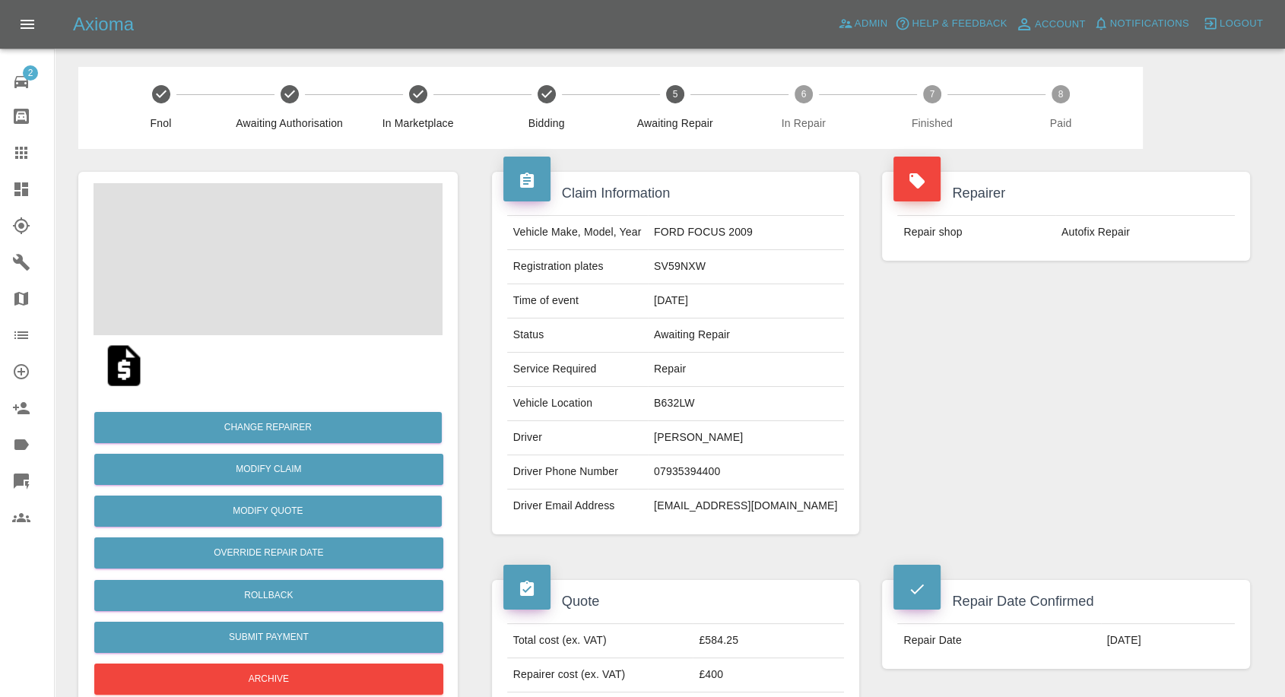
click at [729, 430] on td "[PERSON_NAME]" at bounding box center [746, 438] width 196 height 34
copy td "[PERSON_NAME]"
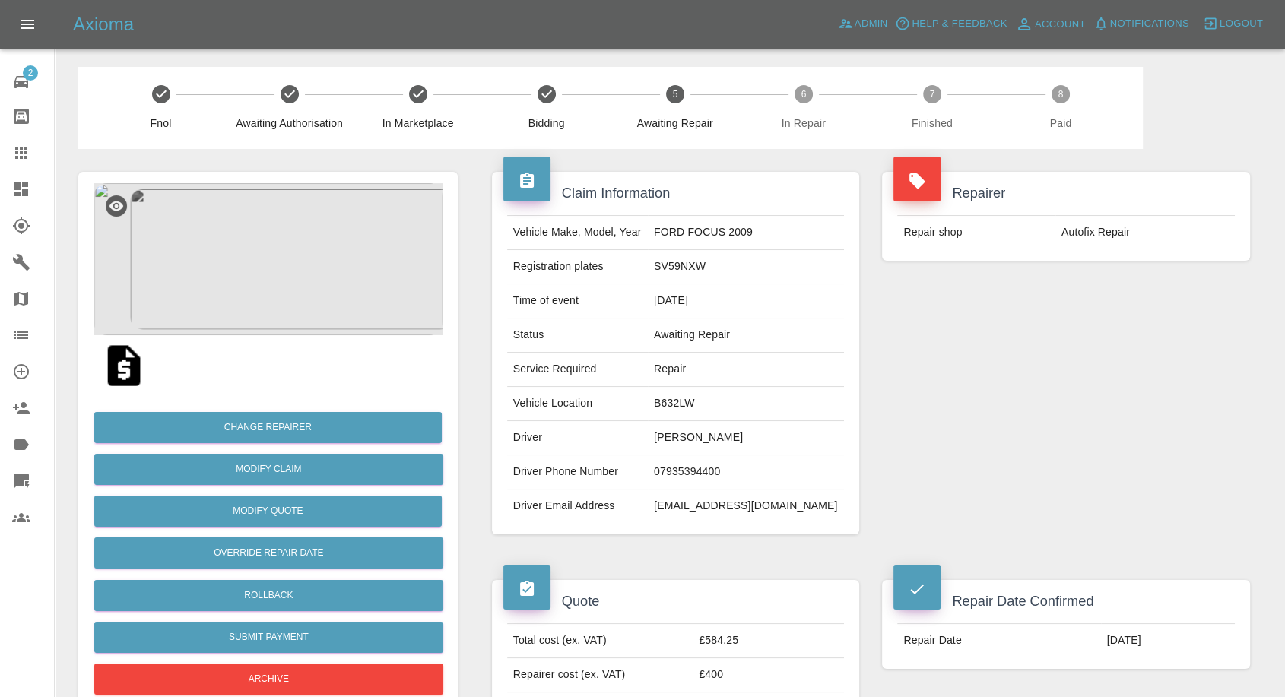
click at [719, 471] on td "07935394400" at bounding box center [746, 473] width 196 height 34
copy td "07935394400"
click at [1049, 441] on div "Repairer Repair shop Autofix Repair" at bounding box center [1066, 353] width 391 height 408
click at [718, 444] on td "[PERSON_NAME]" at bounding box center [746, 438] width 196 height 34
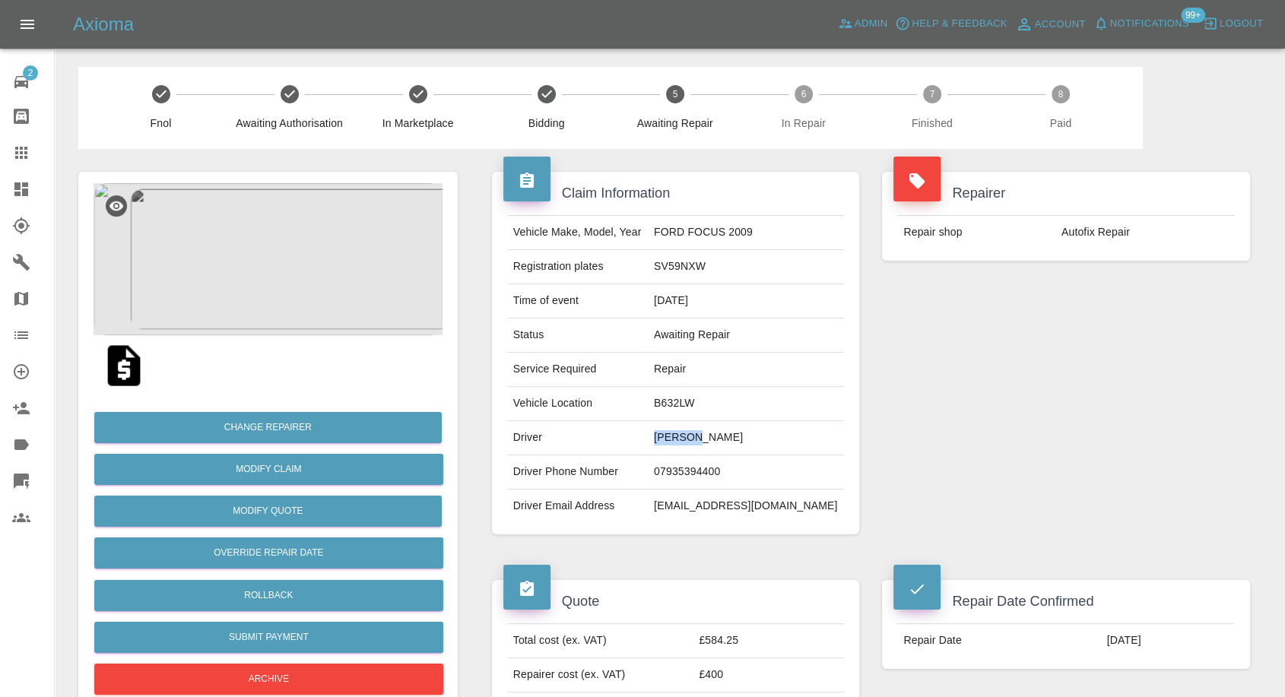
click at [718, 444] on td "[PERSON_NAME]" at bounding box center [746, 438] width 196 height 34
copy td "[PERSON_NAME]"
click at [967, 455] on div "Repairer Repair shop Autofix Repair" at bounding box center [1066, 353] width 391 height 408
click at [717, 397] on td "B632LW" at bounding box center [746, 404] width 196 height 34
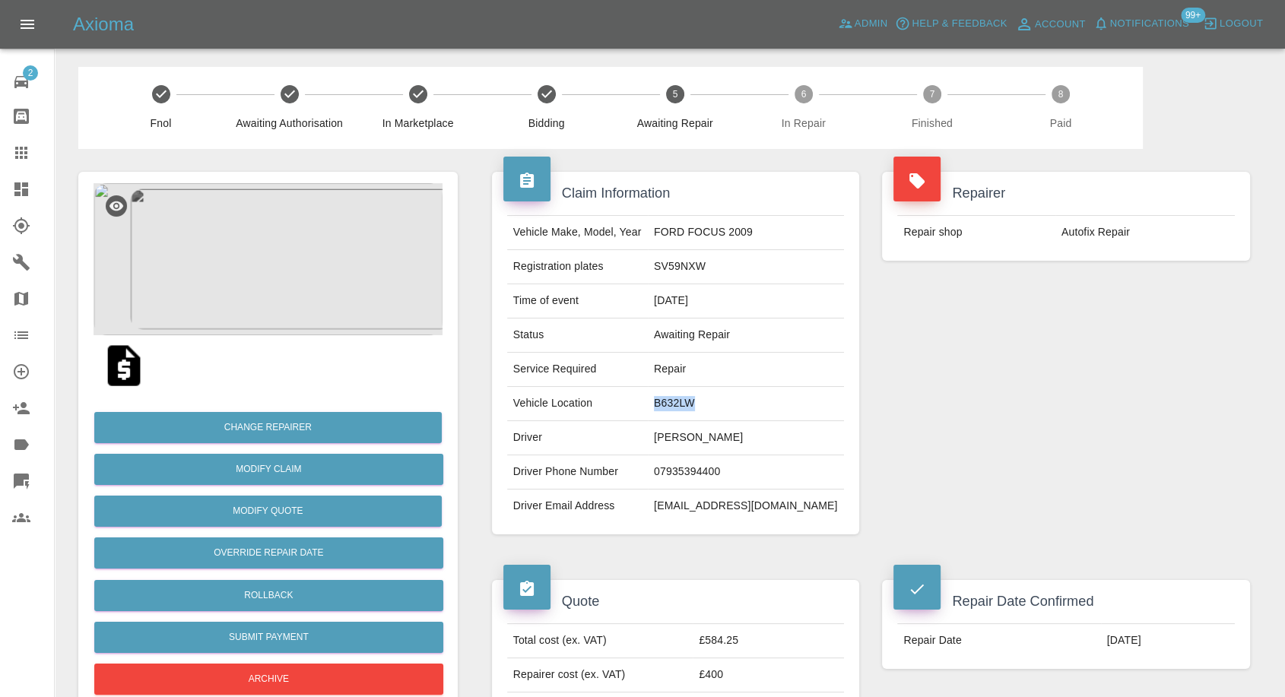
copy td "B632LW"
click at [704, 443] on td "Clint Smith" at bounding box center [746, 438] width 196 height 34
copy td "Clint Smith"
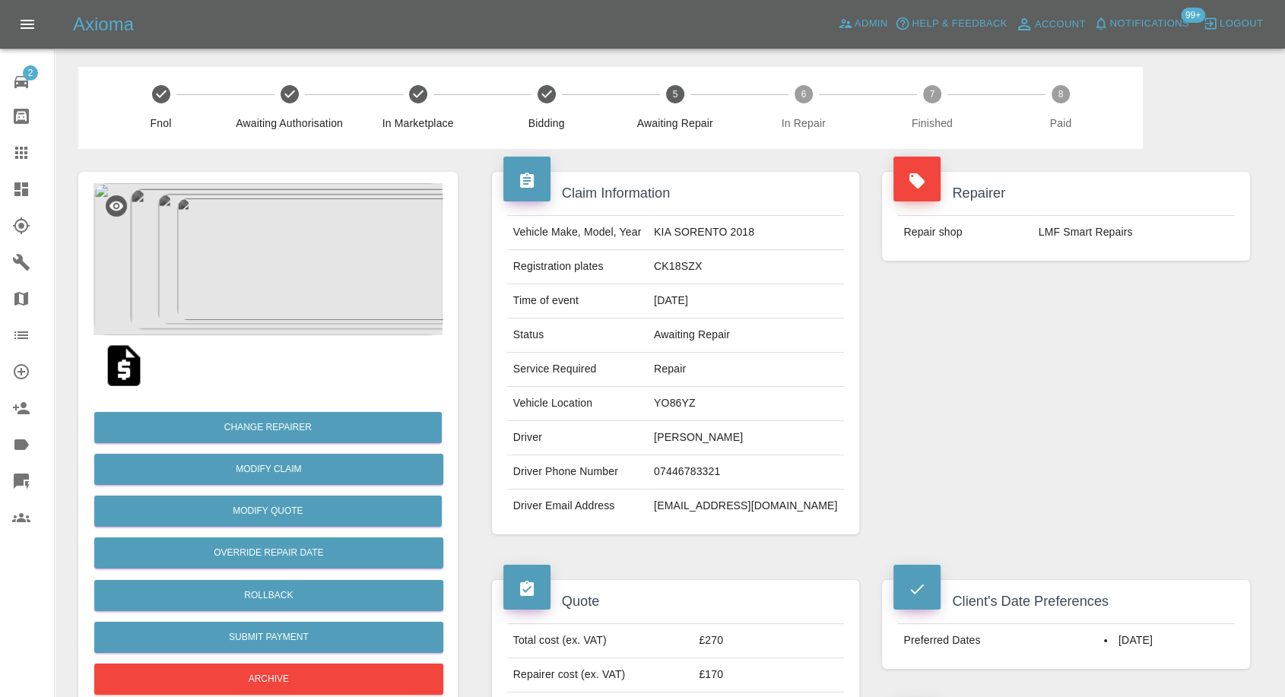
click at [717, 464] on td "07446783321" at bounding box center [746, 473] width 196 height 34
copy td "07446783321"
click at [720, 504] on td "clintandjen@hotmail.co.uk" at bounding box center [746, 506] width 196 height 33
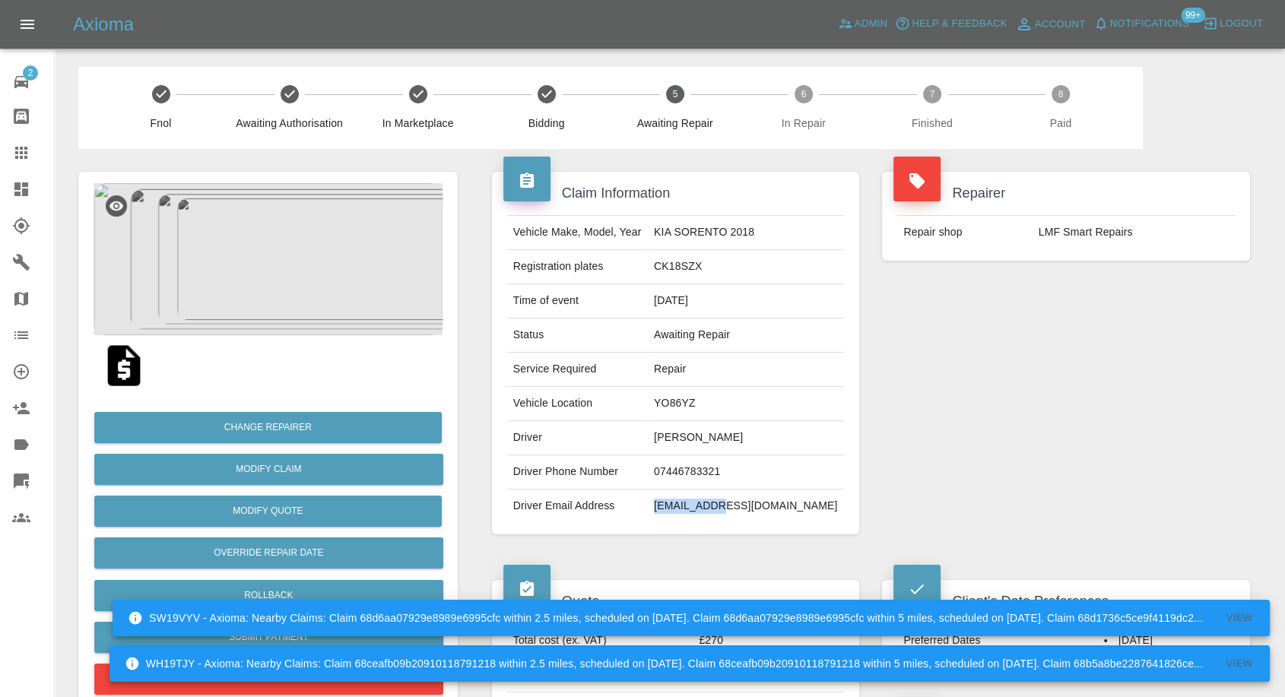
click at [926, 468] on div "Repairer Repair shop LMF Smart Repairs" at bounding box center [1066, 353] width 391 height 408
click at [688, 436] on td "Clint Smith" at bounding box center [746, 438] width 196 height 34
copy td "Clint"
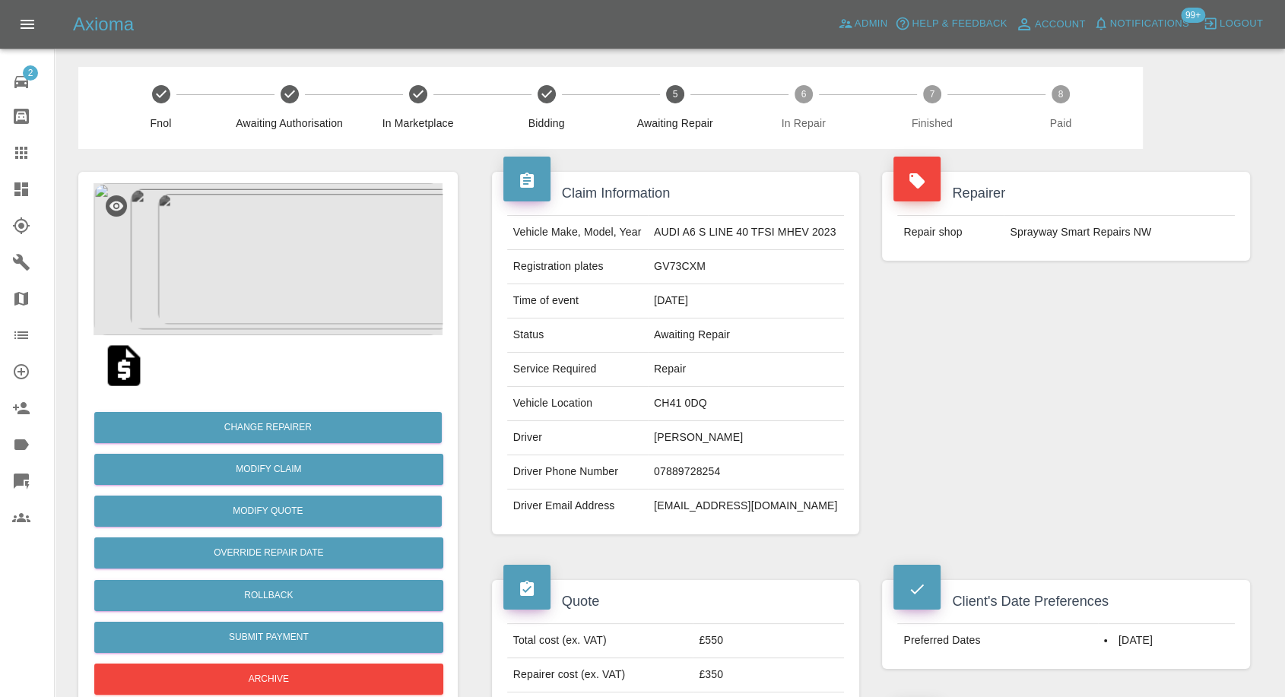
click at [672, 475] on td "07889728254" at bounding box center [746, 473] width 196 height 34
copy td "07889728254"
click at [621, 476] on td "Driver Phone Number" at bounding box center [577, 473] width 141 height 34
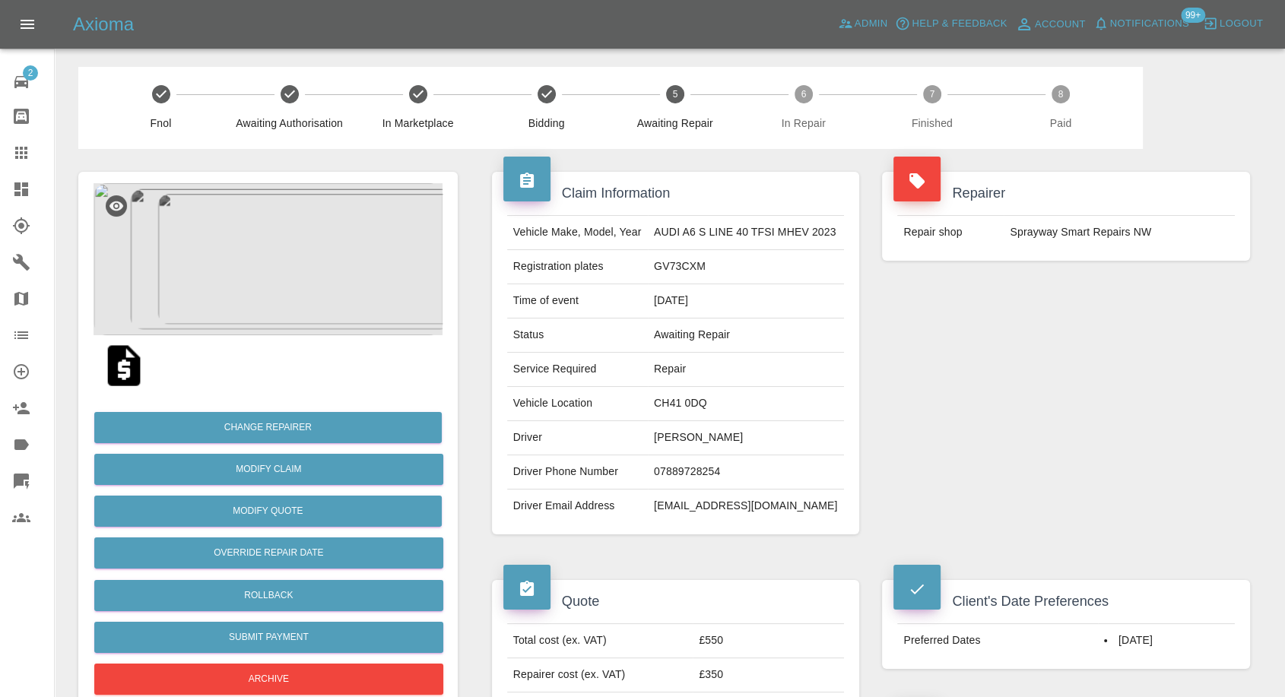
click at [657, 435] on td "Stuart Brady" at bounding box center [746, 438] width 196 height 34
copy td "Stuart Brady"
click at [659, 428] on td "Stuart Brady" at bounding box center [746, 438] width 196 height 34
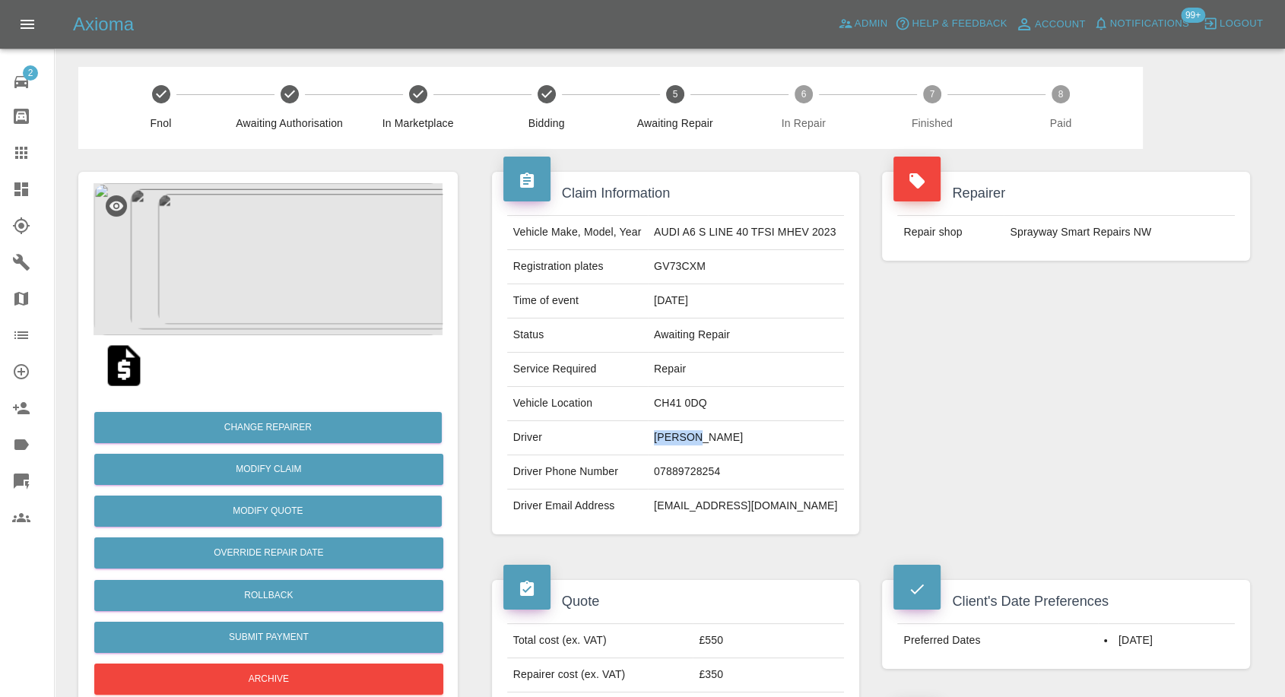
click at [659, 428] on td "Stuart Brady" at bounding box center [746, 438] width 196 height 34
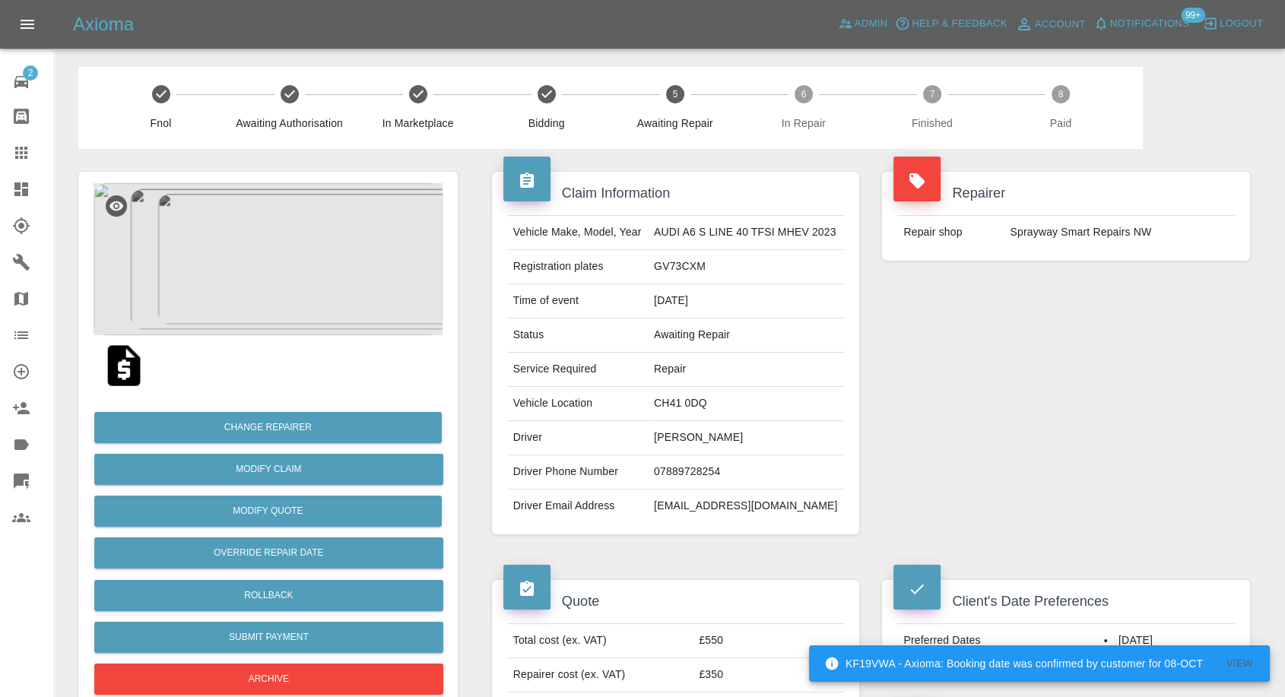
click at [665, 399] on td "CH41 0DQ" at bounding box center [746, 404] width 196 height 34
copy td "CH41 0DQ"
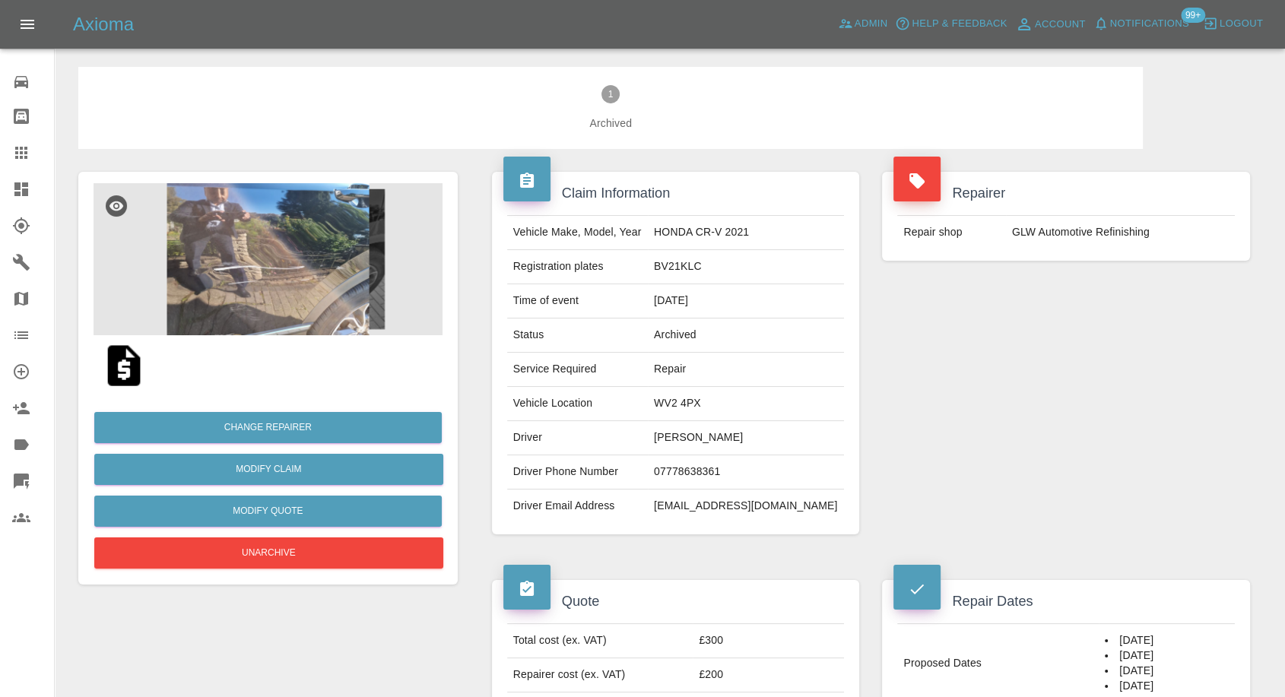
click at [712, 439] on td "[PERSON_NAME]" at bounding box center [746, 438] width 196 height 34
copy td "[PERSON_NAME]"
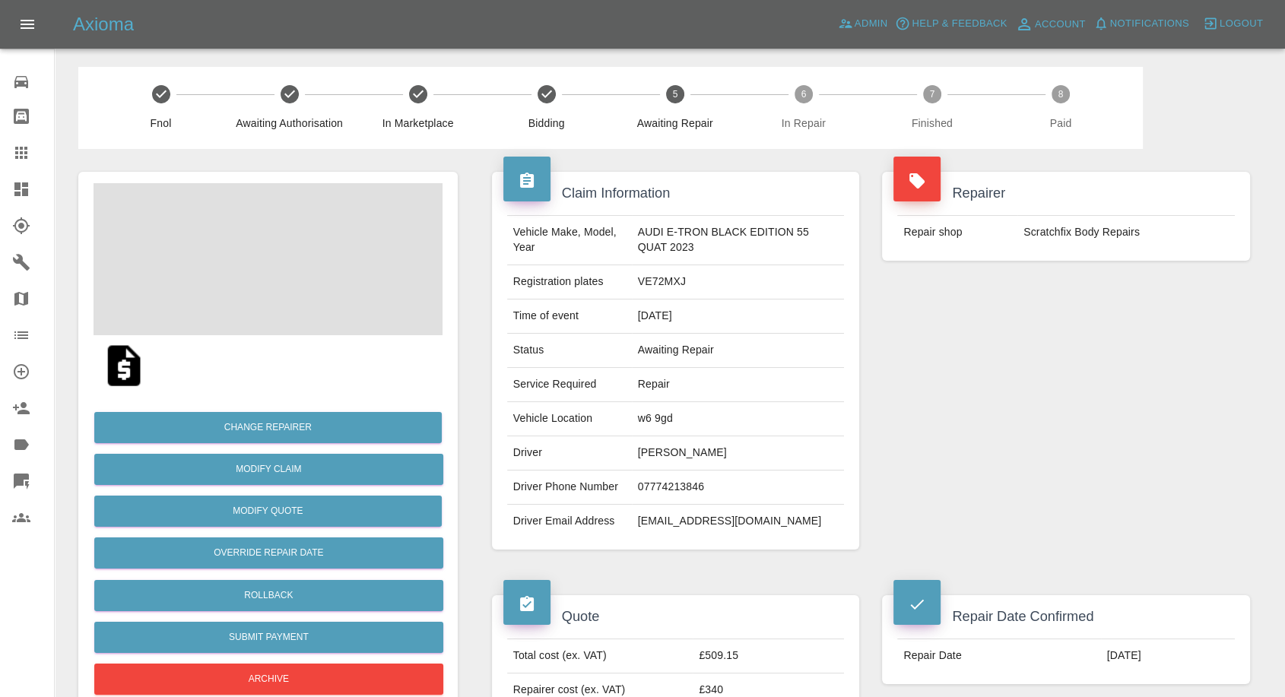
click at [649, 451] on td "[PERSON_NAME]" at bounding box center [738, 454] width 213 height 34
copy td "[PERSON_NAME]"
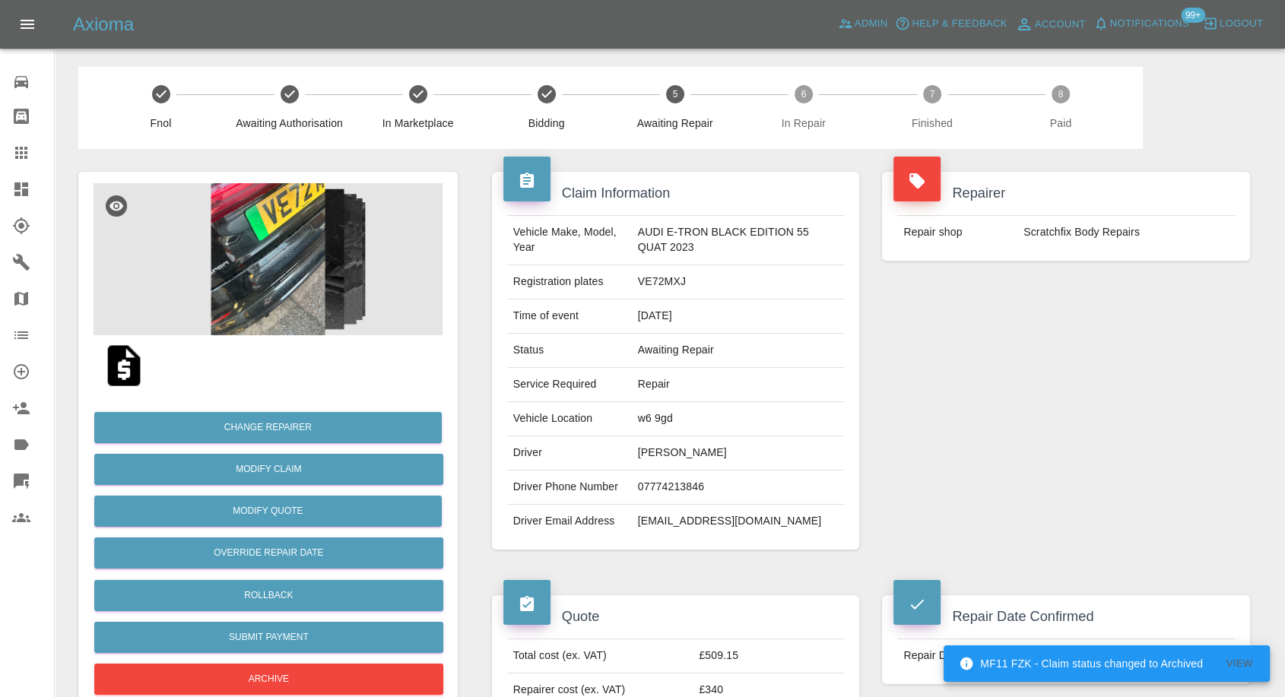
click at [655, 481] on td "07774213846" at bounding box center [738, 488] width 213 height 34
copy td "07774213846"
click at [981, 412] on div "Repairer Repair shop Scratchfix Body Repairs" at bounding box center [1066, 361] width 391 height 424
click at [643, 454] on td "Mark Fuller" at bounding box center [738, 454] width 213 height 34
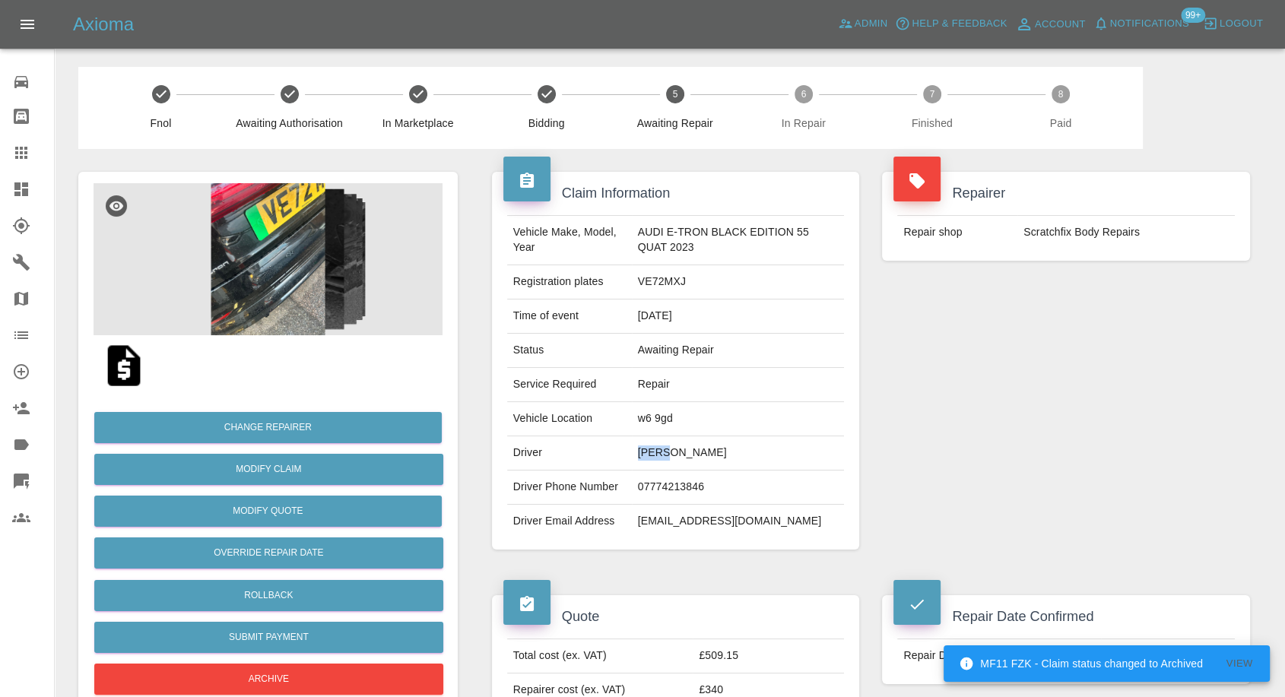
click at [643, 454] on td "Mark Fuller" at bounding box center [738, 454] width 213 height 34
copy td "Mark"
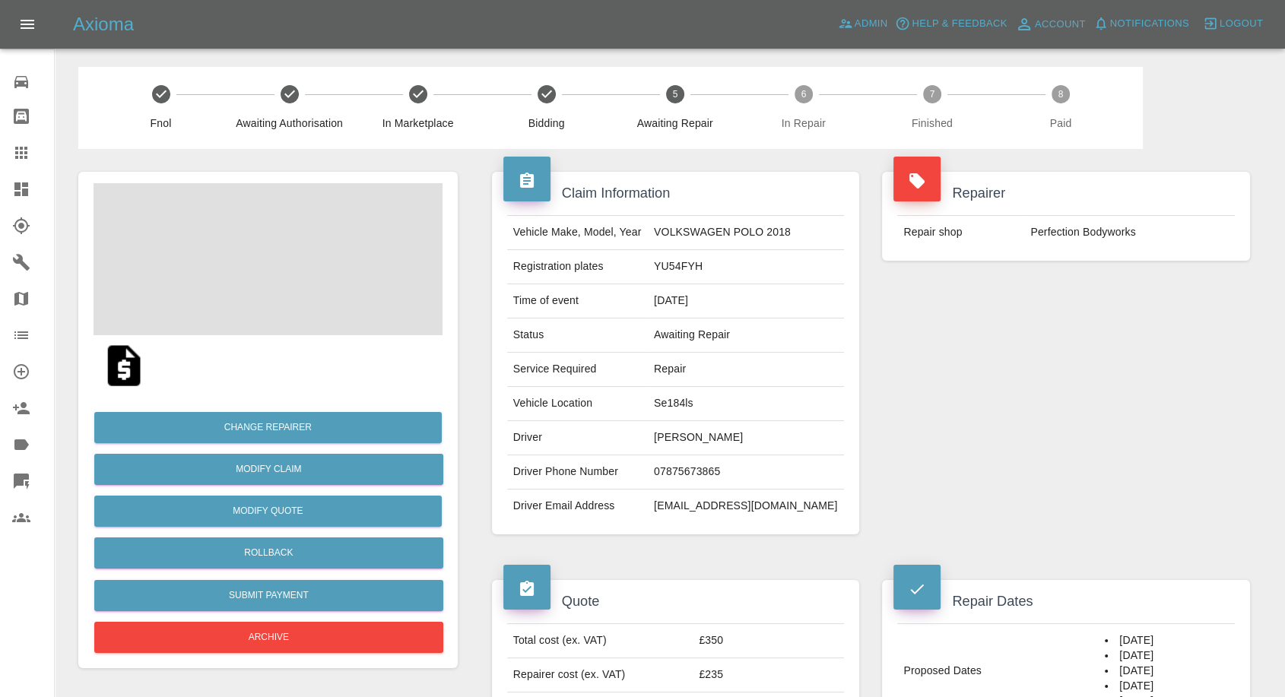
click at [710, 435] on td "[PERSON_NAME]" at bounding box center [746, 438] width 196 height 34
click at [710, 435] on td "Kayla Stanley" at bounding box center [746, 438] width 196 height 34
copy td "Kayla Stanley"
click at [732, 466] on td "07875673865" at bounding box center [746, 473] width 196 height 34
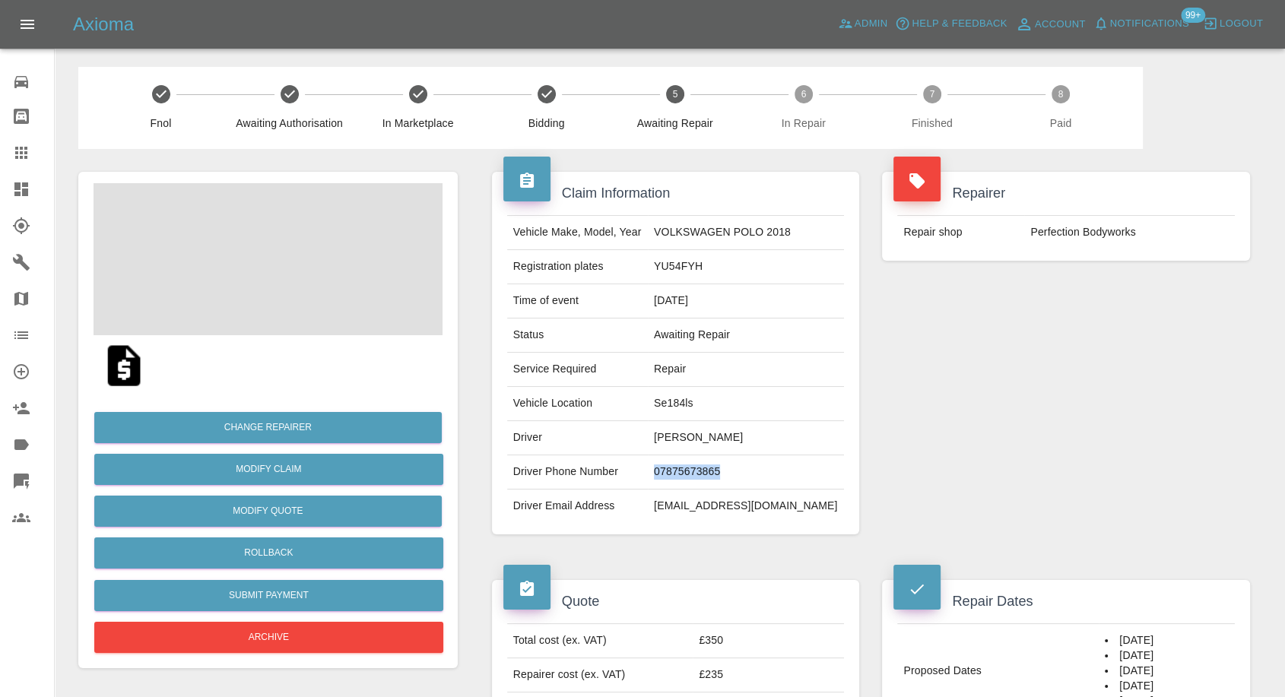
click at [732, 466] on td "07875673865" at bounding box center [746, 473] width 196 height 34
copy td "07875673865"
click at [961, 409] on div "Repairer Repair shop Perfection Bodyworks" at bounding box center [1066, 353] width 391 height 408
click at [692, 437] on td "Kayla Stanley" at bounding box center [746, 438] width 196 height 34
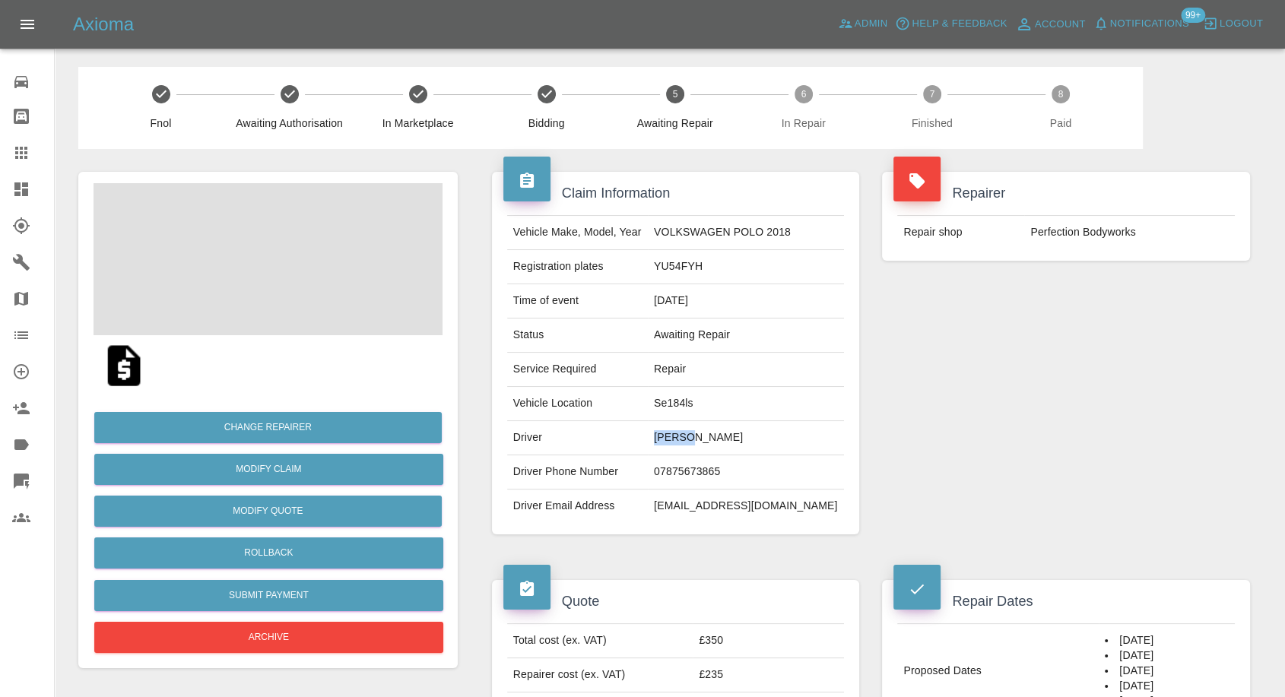
copy td "Kayla"
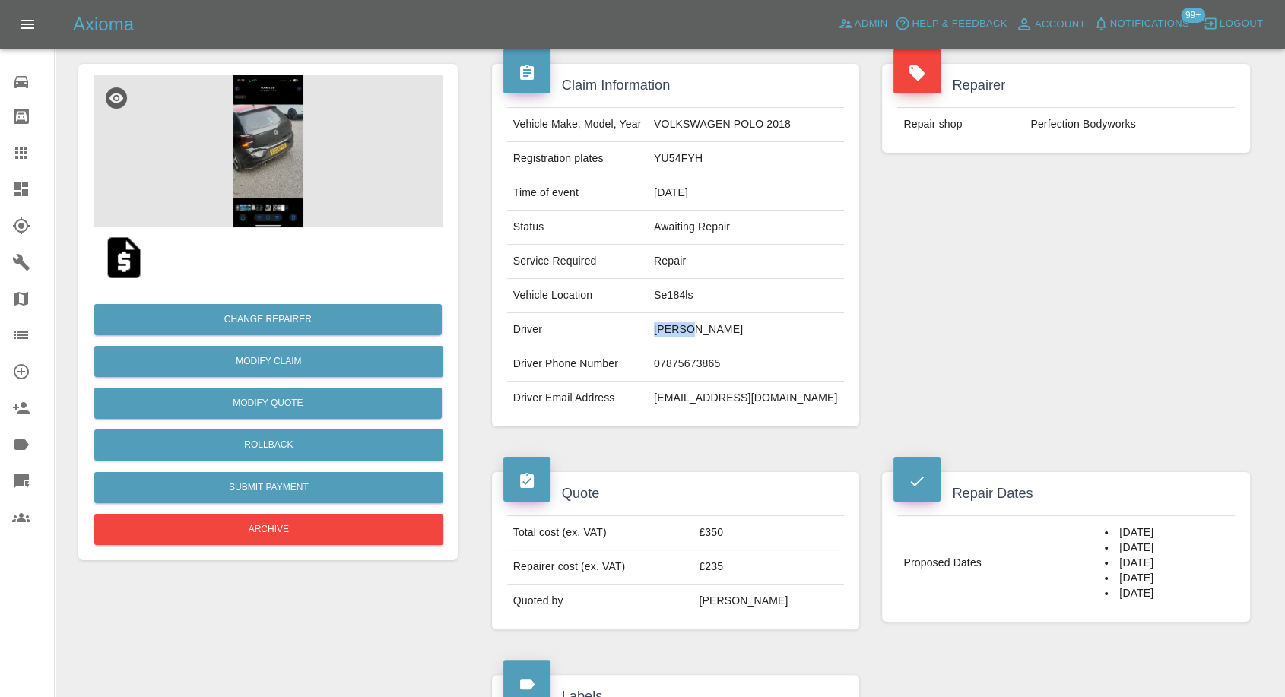
scroll to position [338, 0]
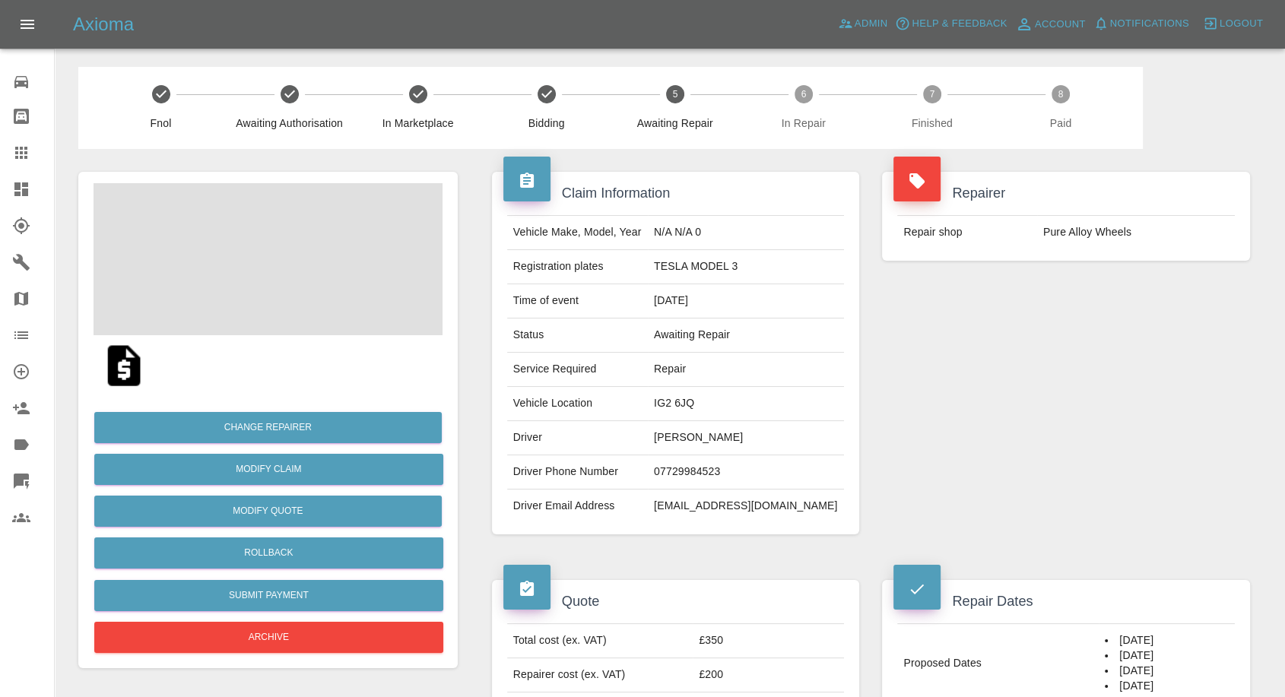
click at [701, 436] on td "[PERSON_NAME]" at bounding box center [746, 438] width 196 height 34
copy td "[PERSON_NAME]"
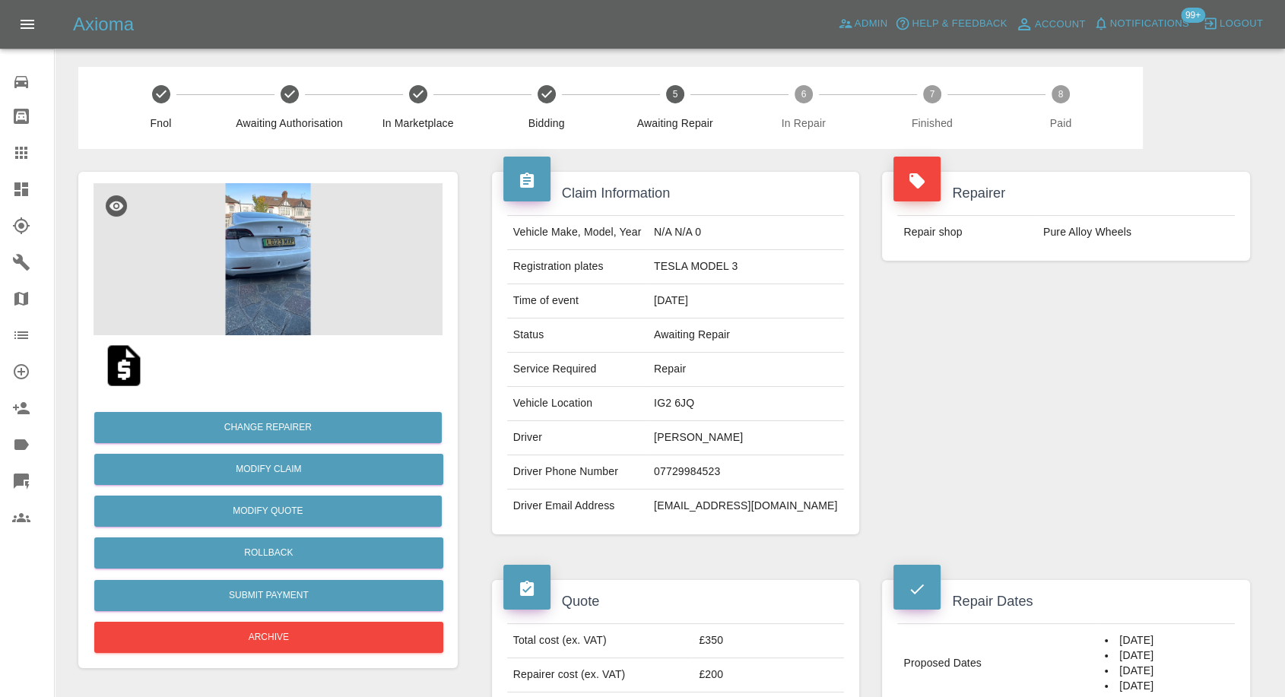
click at [716, 464] on td "07729984523" at bounding box center [746, 473] width 196 height 34
copy td "07729984523"
click at [1006, 484] on div "Repairer Repair shop Pure Alloy Wheels" at bounding box center [1066, 353] width 391 height 408
click at [689, 437] on td "Saaleha Dadabhai" at bounding box center [746, 438] width 196 height 34
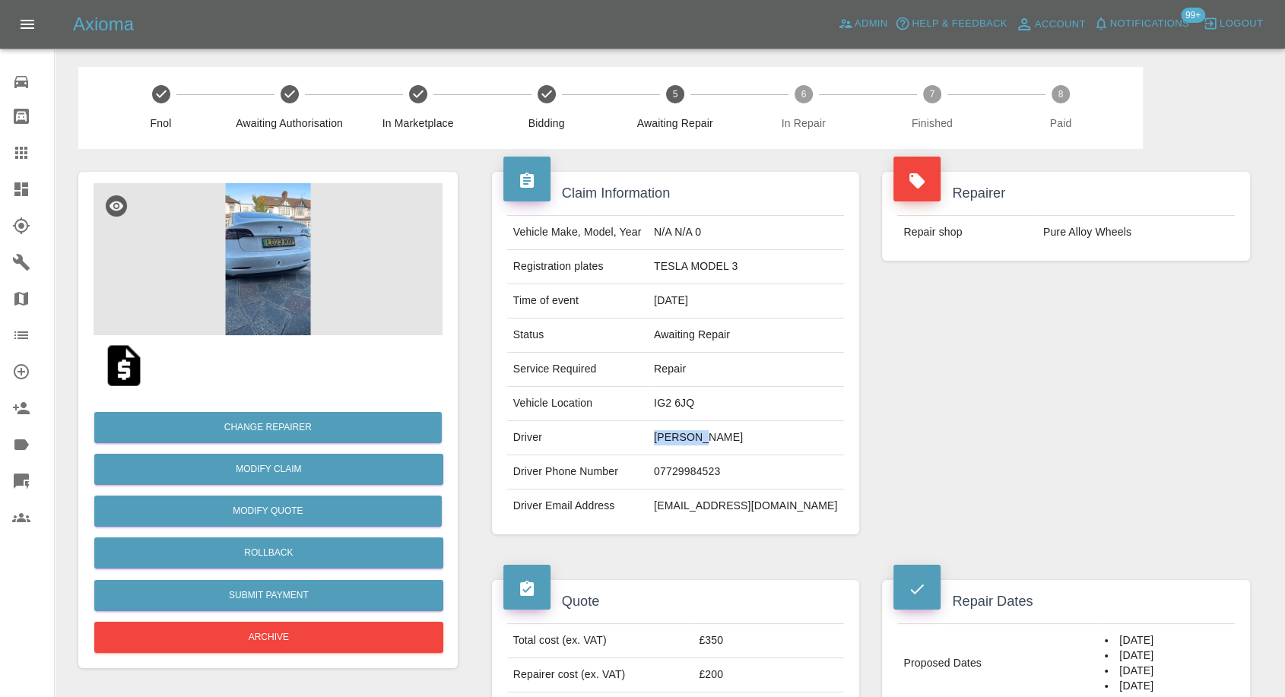
click at [689, 437] on td "Saaleha Dadabhai" at bounding box center [746, 438] width 196 height 34
copy td "Saaleha"
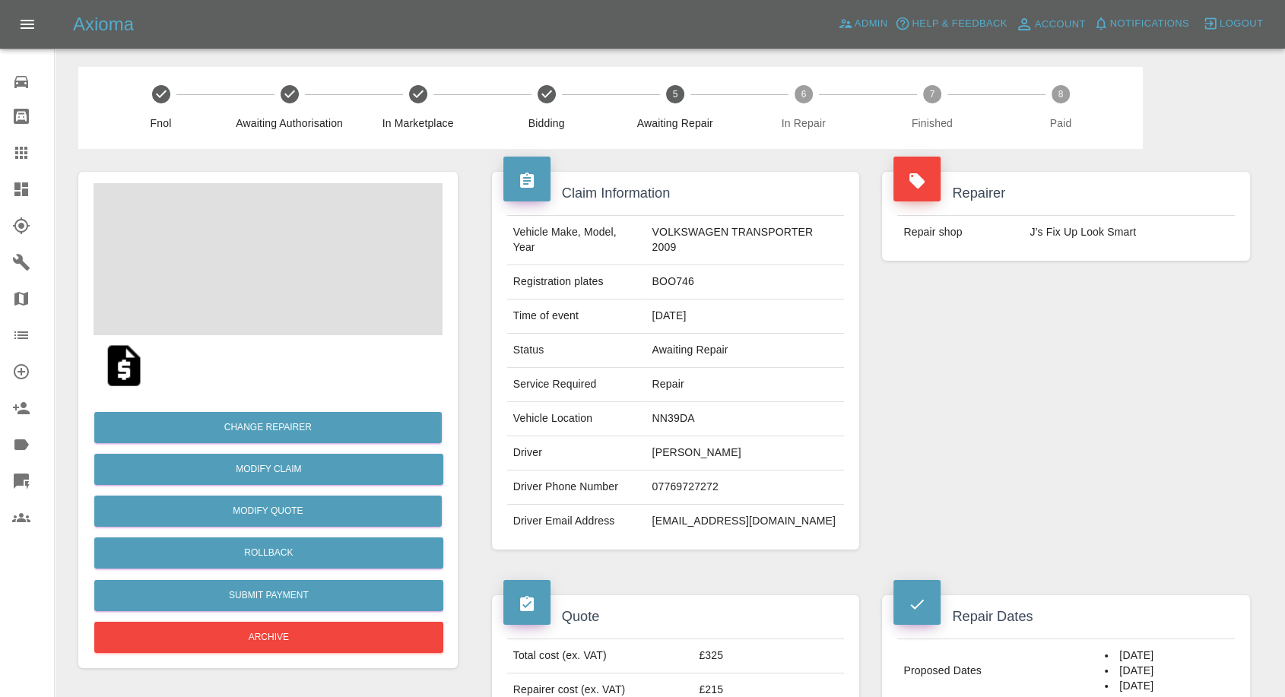
click at [672, 488] on td "07769727272" at bounding box center [745, 488] width 199 height 34
copy td "07769727272"
click at [578, 486] on td "Driver Phone Number" at bounding box center [576, 488] width 139 height 34
click at [659, 449] on td "Gavin Rafter" at bounding box center [745, 454] width 199 height 34
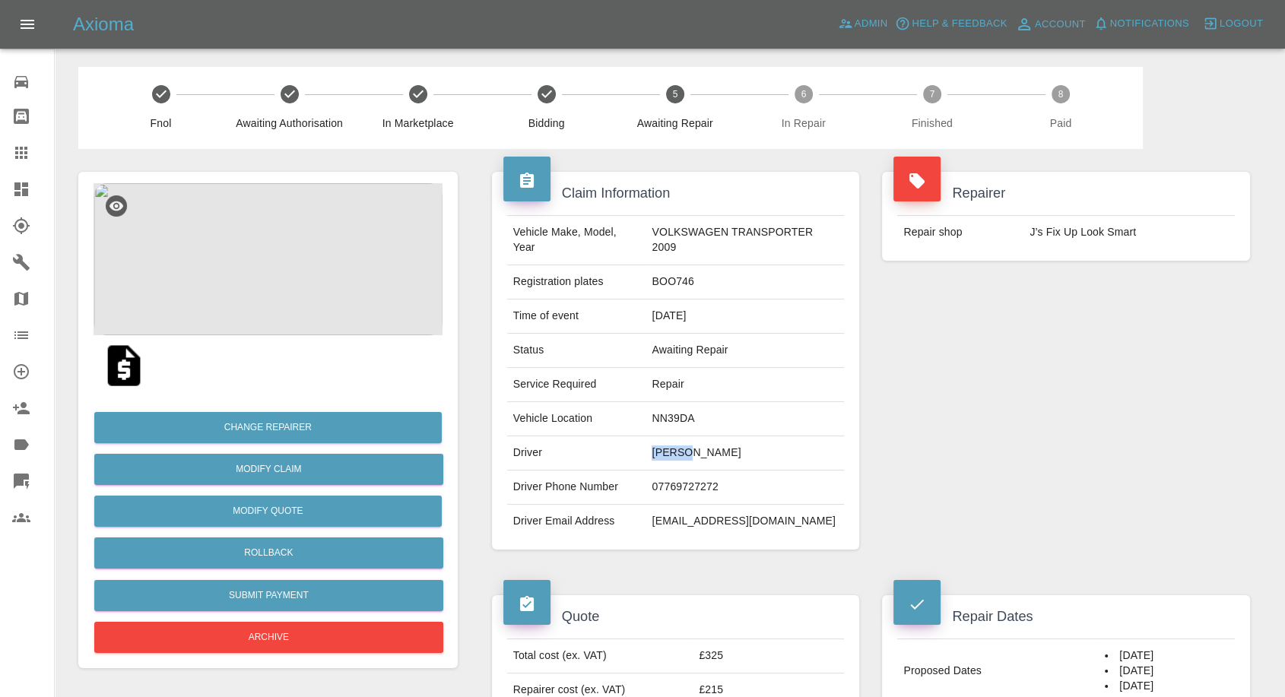
click at [659, 449] on td "Gavin Rafter" at bounding box center [745, 454] width 199 height 34
copy td "Gavin Rafter"
click at [686, 477] on td "07769727272" at bounding box center [745, 488] width 199 height 34
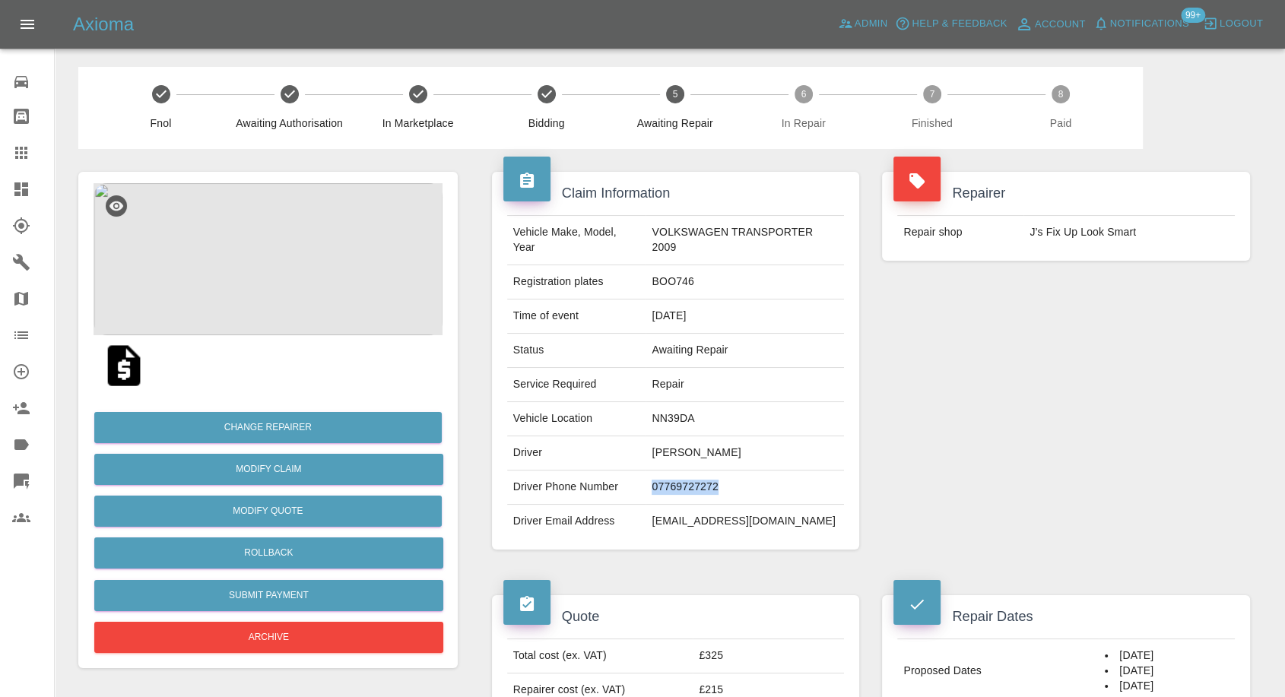
copy td "07769727272"
drag, startPoint x: 1022, startPoint y: 419, endPoint x: 885, endPoint y: 432, distance: 137.5
click at [1022, 421] on div "Repairer Repair shop J’s Fix Up Look Smart" at bounding box center [1066, 361] width 391 height 424
click at [669, 447] on td "Gavin Rafter" at bounding box center [745, 454] width 199 height 34
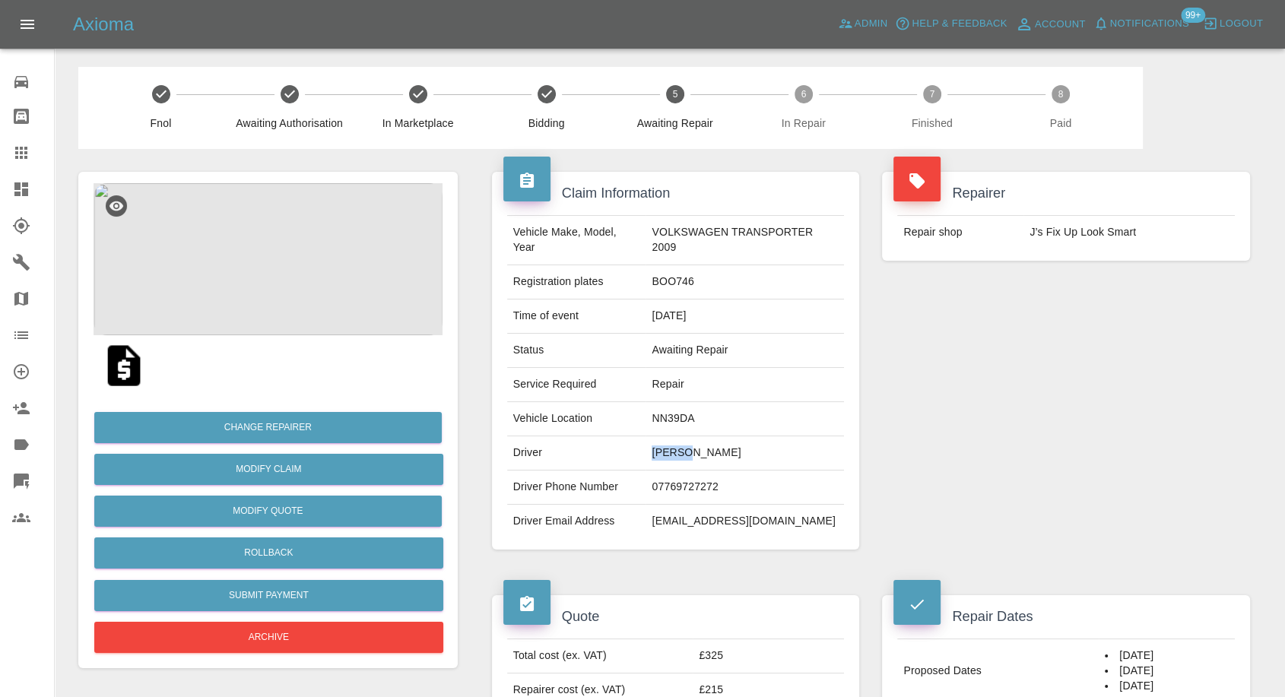
copy td "Gavin"
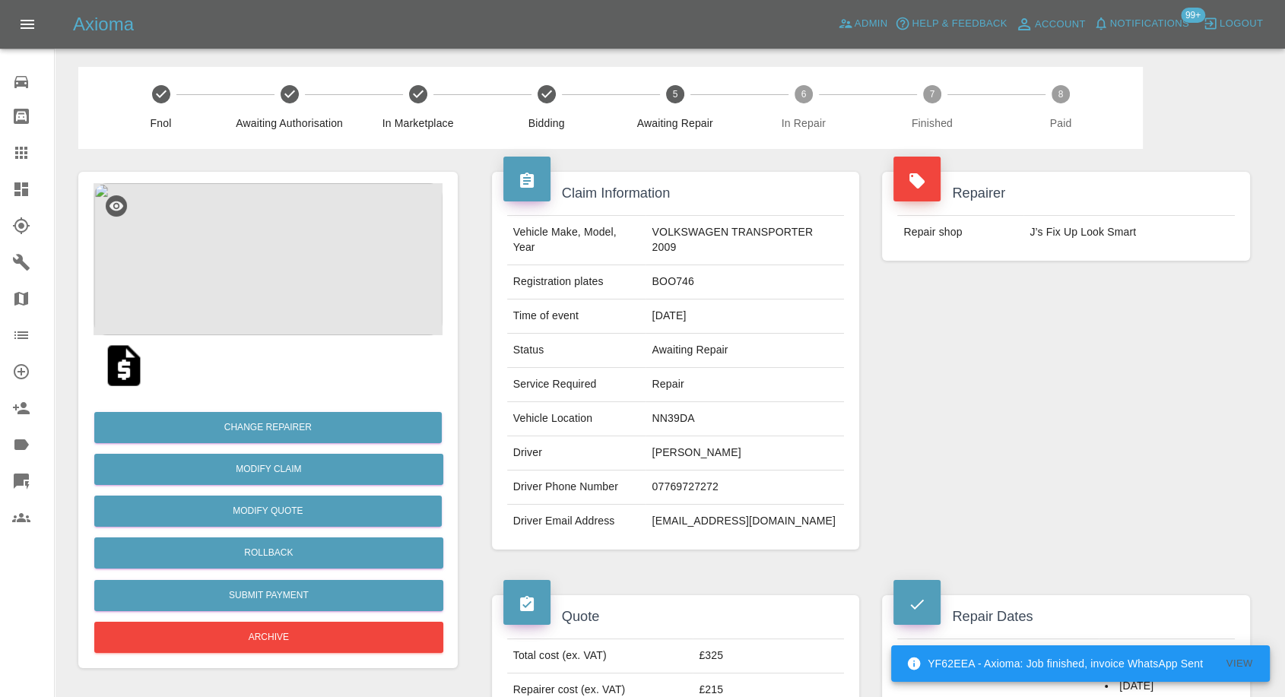
click at [1081, 482] on div "Repairer Repair shop J’s Fix Up Look Smart" at bounding box center [1066, 361] width 391 height 424
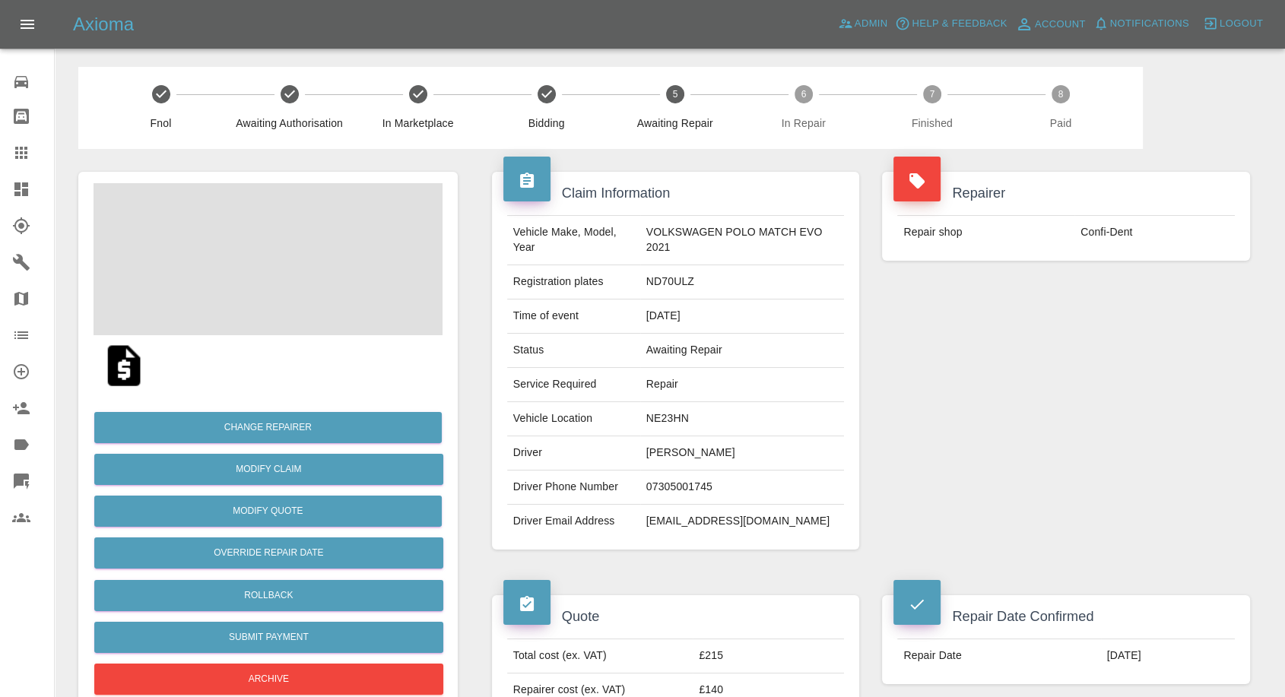
click at [659, 450] on td "[PERSON_NAME]" at bounding box center [742, 454] width 205 height 34
copy td "[PERSON_NAME]"
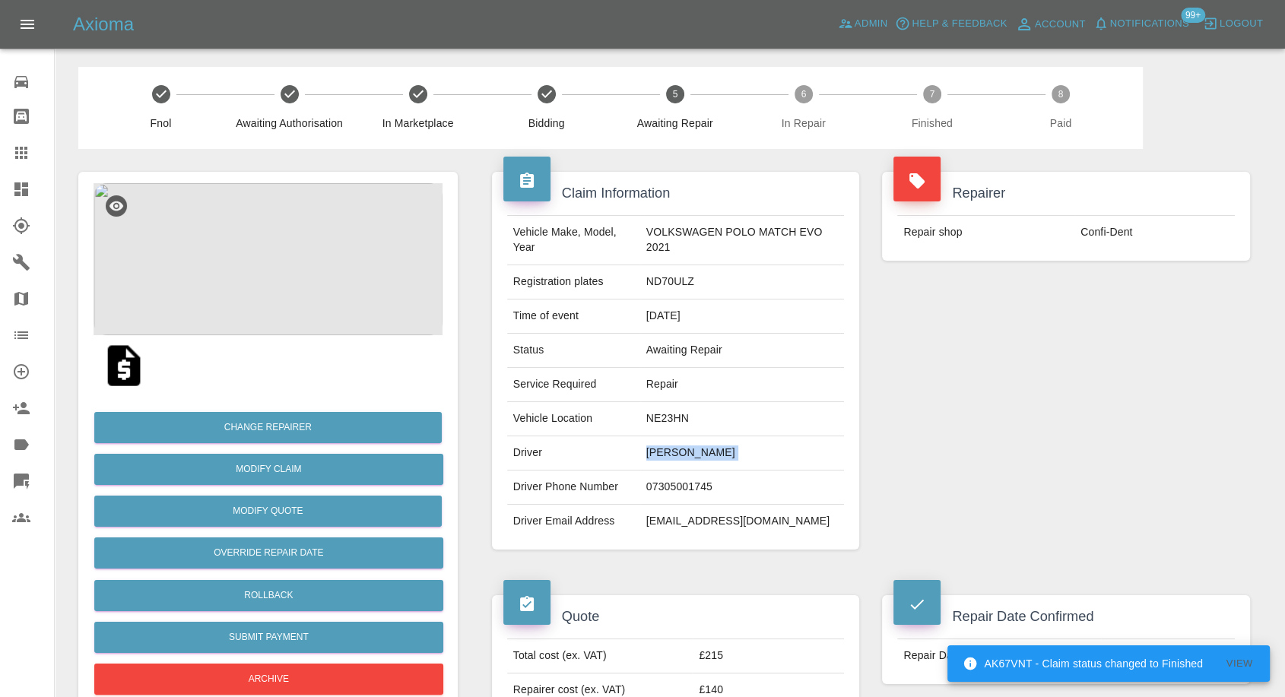
click at [688, 487] on td "07305001745" at bounding box center [742, 488] width 205 height 34
copy td "07305001745"
click at [1010, 465] on div "Repairer Repair shop Confi-Dent" at bounding box center [1066, 361] width 391 height 424
click at [654, 455] on td "Charlie Smith" at bounding box center [742, 454] width 205 height 34
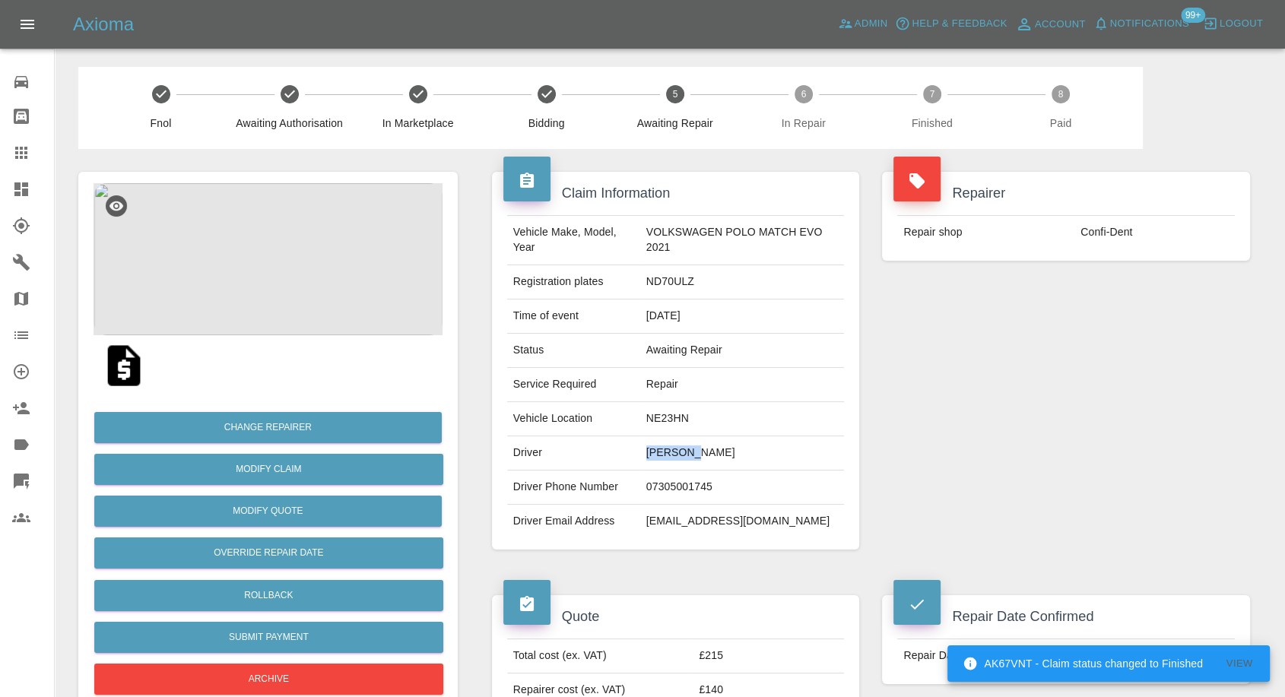
click at [654, 455] on td "Charlie Smith" at bounding box center [742, 454] width 205 height 34
copy td "Charlie"
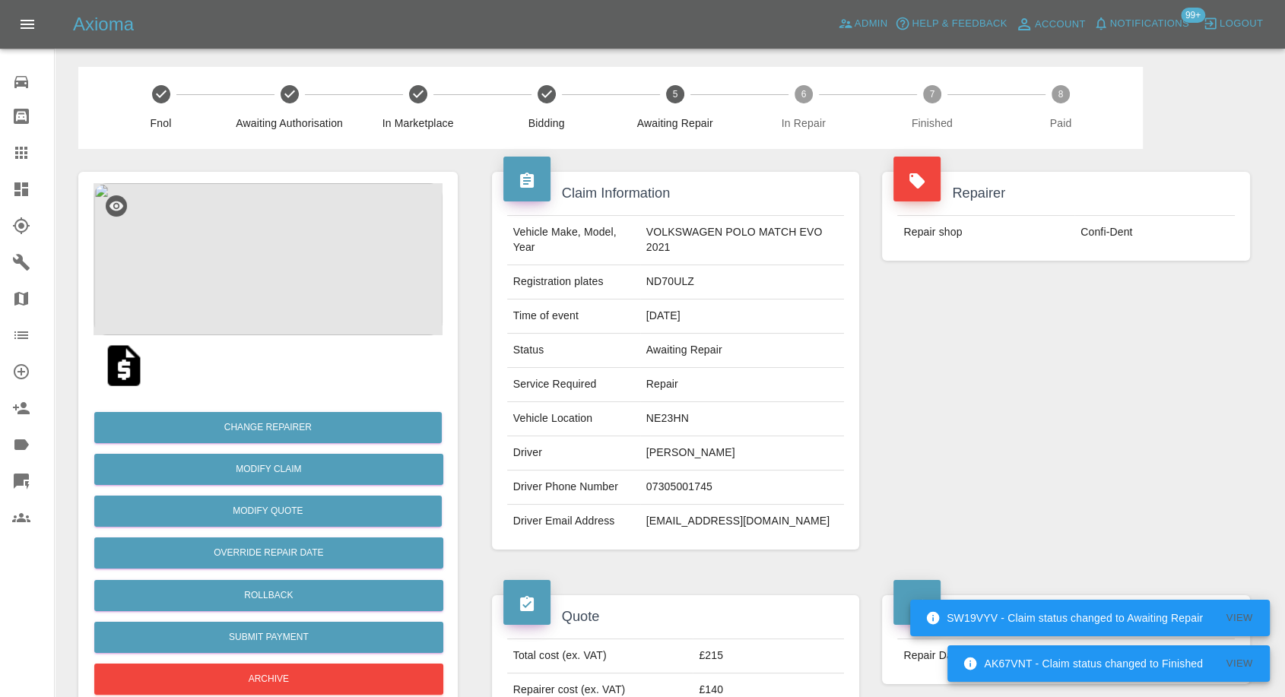
click at [677, 419] on td "NE23HN" at bounding box center [742, 419] width 205 height 34
copy td "NE23HN"
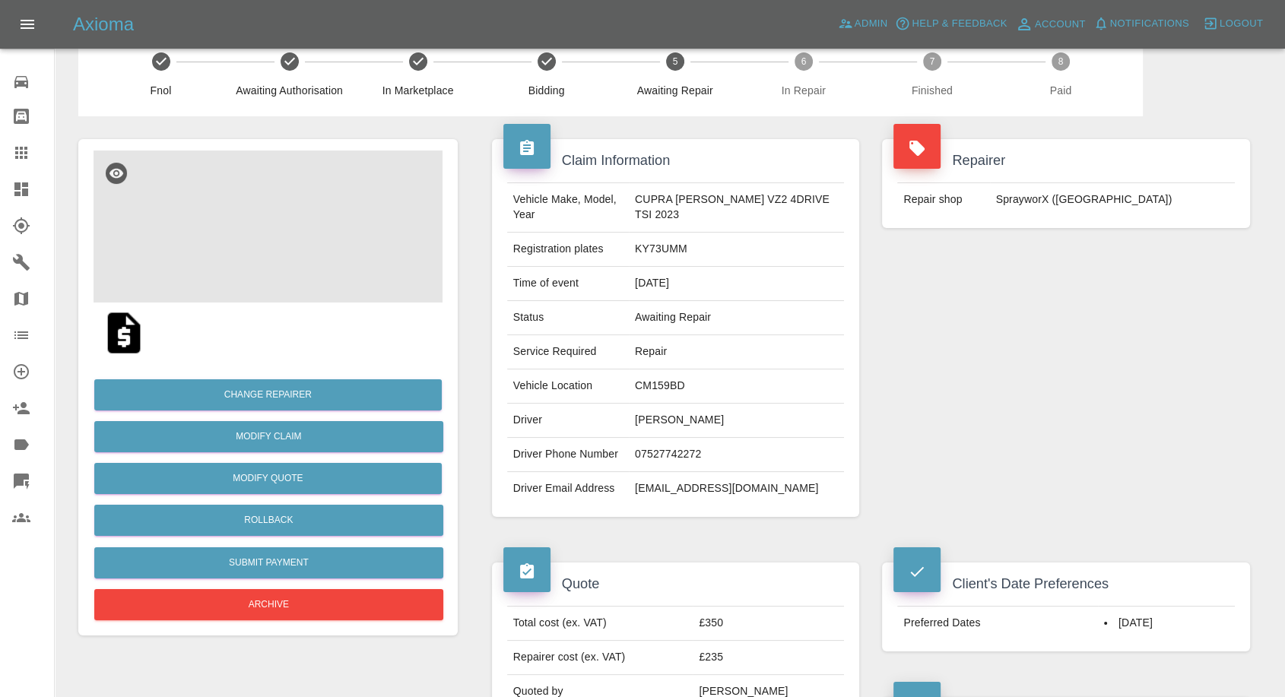
scroll to position [169, 0]
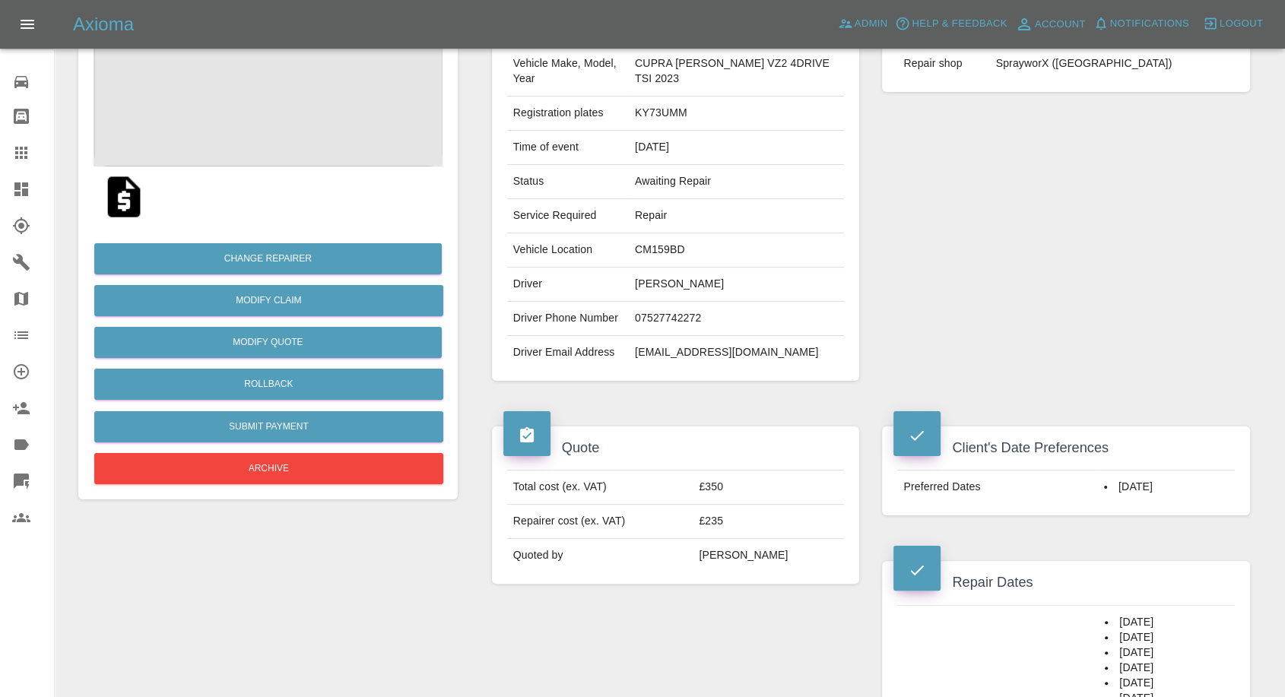
click at [679, 268] on td "[PERSON_NAME]" at bounding box center [736, 285] width 215 height 34
click at [679, 268] on td "Lucy Mullender" at bounding box center [736, 285] width 215 height 34
copy td "Lucy Mullender"
click at [694, 306] on td "07527742272" at bounding box center [736, 319] width 215 height 34
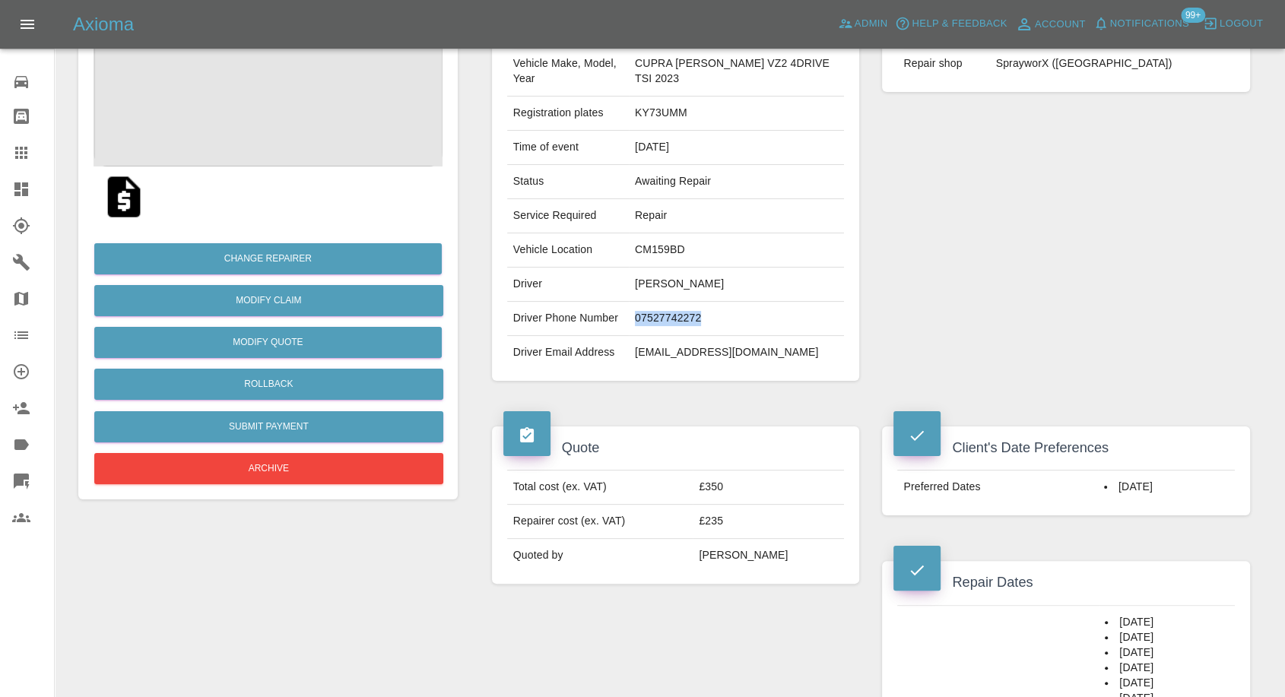
click at [694, 306] on td "07527742272" at bounding box center [736, 319] width 215 height 34
copy td "07527742272"
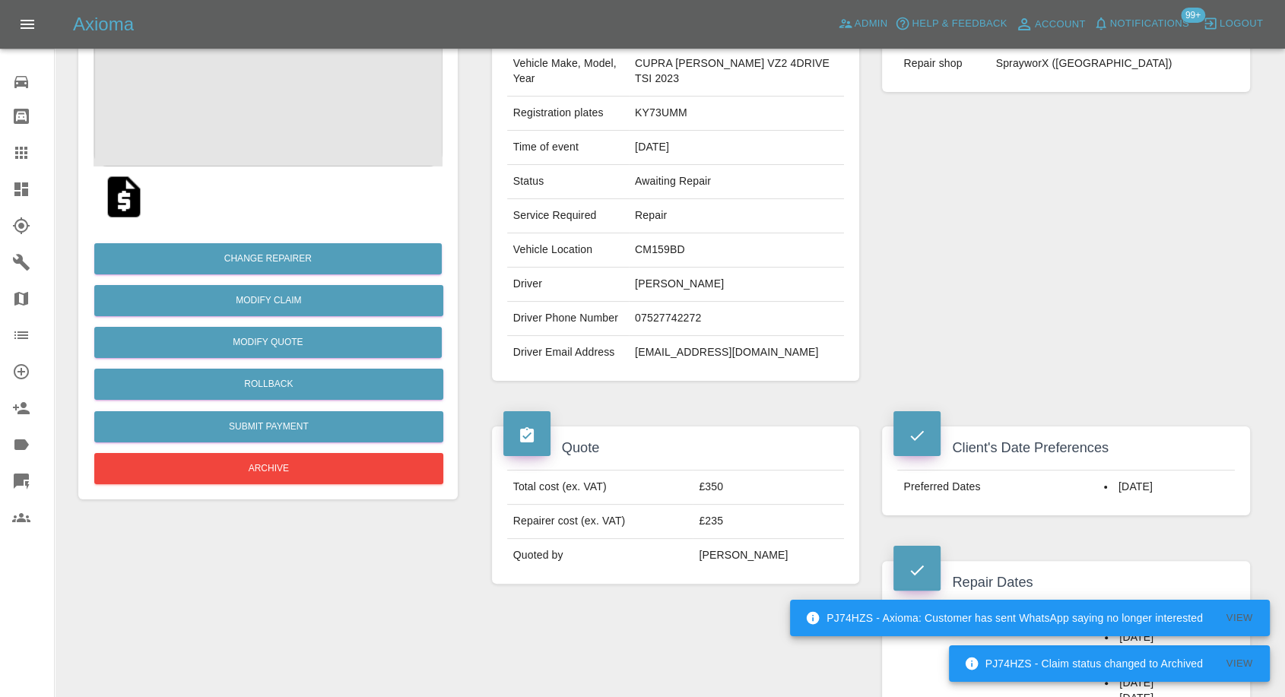
drag, startPoint x: 1047, startPoint y: 302, endPoint x: 1026, endPoint y: 305, distance: 21.5
click at [1047, 301] on div "Repairer Repair shop SprayworX (Kent)" at bounding box center [1066, 192] width 391 height 424
click at [669, 268] on td "Lucy Mullender" at bounding box center [736, 285] width 215 height 34
copy td "Lucy"
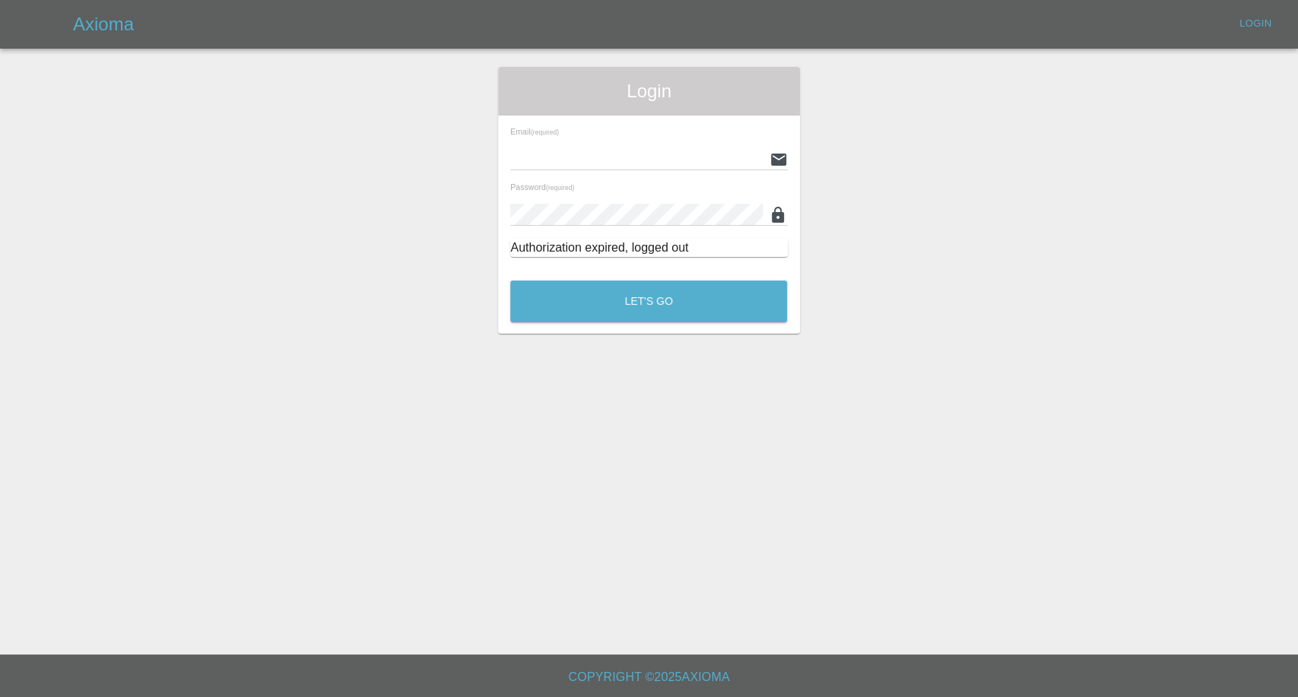
type input "[EMAIL_ADDRESS][DOMAIN_NAME]"
click at [694, 275] on div "Let's Go" at bounding box center [649, 297] width 278 height 57
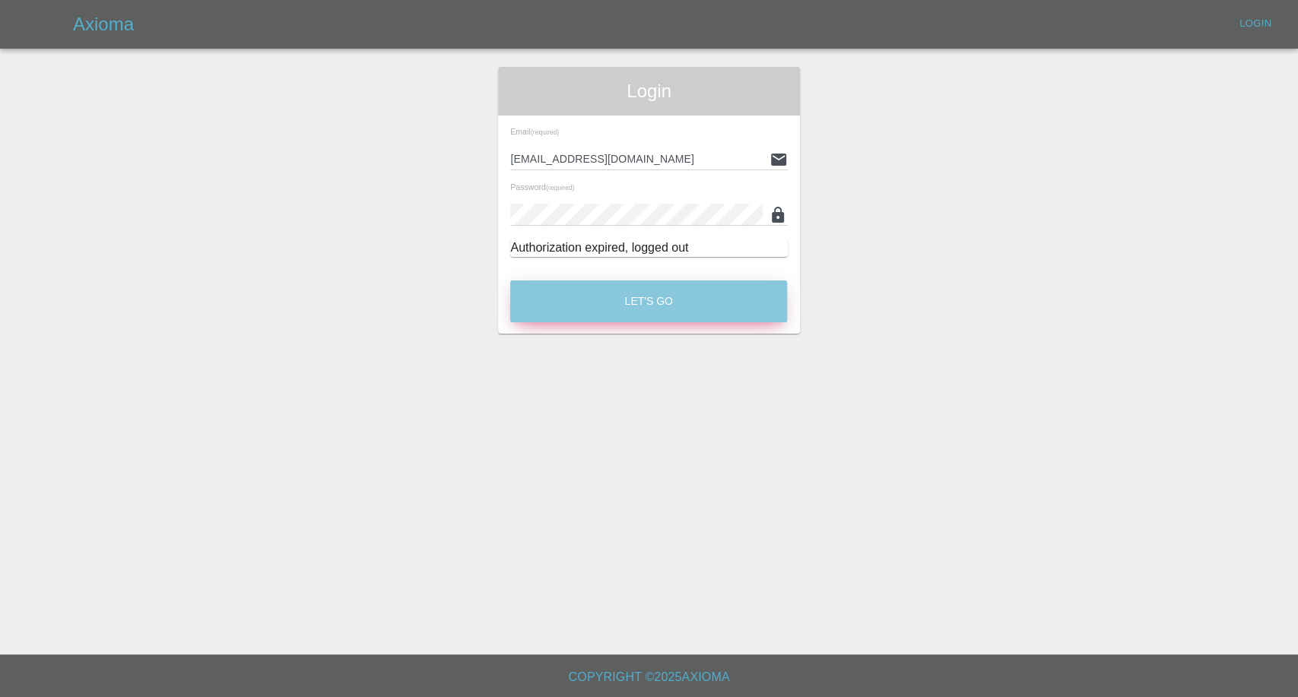
drag, startPoint x: 688, startPoint y: 297, endPoint x: 913, endPoint y: 125, distance: 282.2
click at [688, 297] on button "Let's Go" at bounding box center [648, 302] width 277 height 42
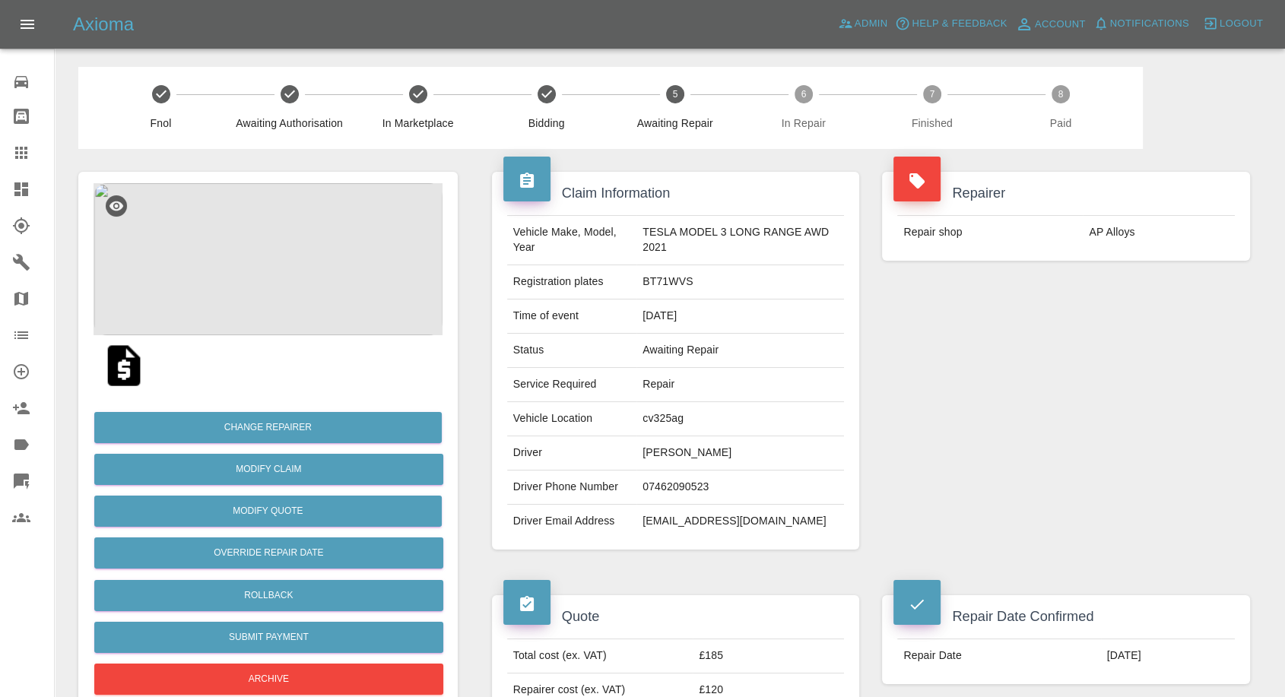
click at [674, 455] on td "Darren blackburn" at bounding box center [741, 454] width 208 height 34
copy td "Darren blackburn"
click at [653, 488] on td "07462090523" at bounding box center [741, 488] width 208 height 34
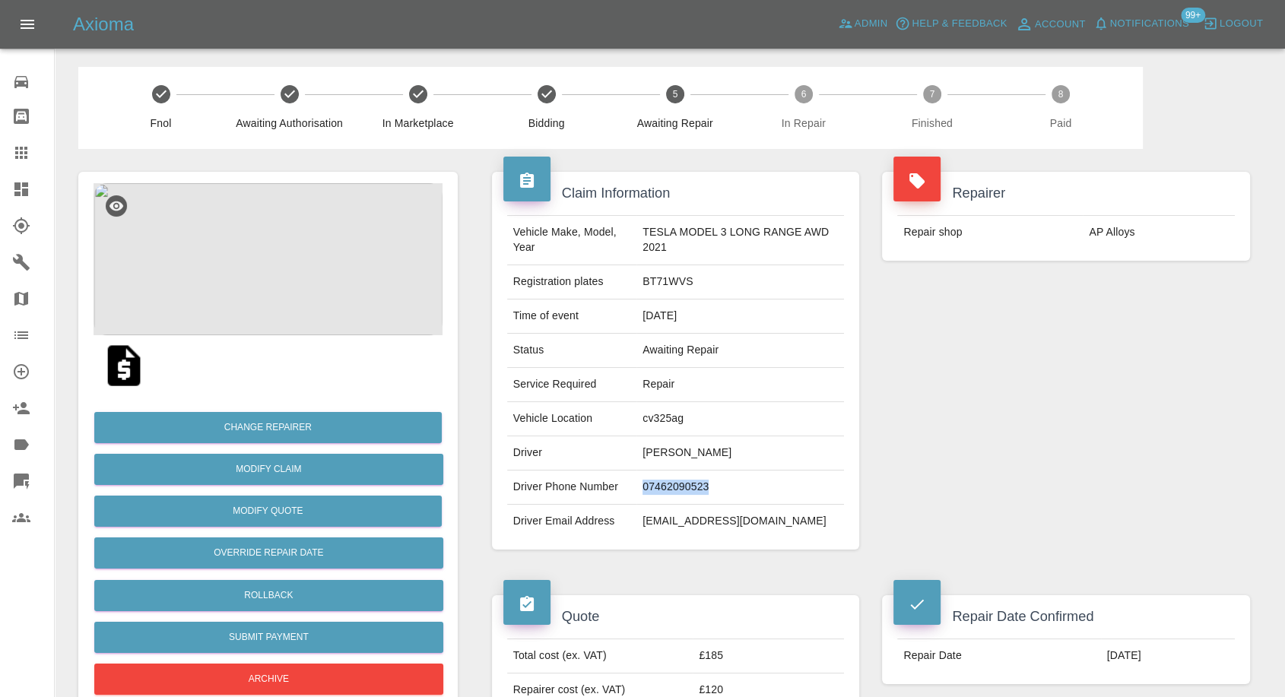
click at [653, 488] on td "07462090523" at bounding box center [741, 488] width 208 height 34
copy td "07462090523"
click at [940, 411] on div "Repairer Repair shop AP Alloys" at bounding box center [1066, 361] width 391 height 424
click at [655, 451] on td "Darren blackburn" at bounding box center [741, 454] width 208 height 34
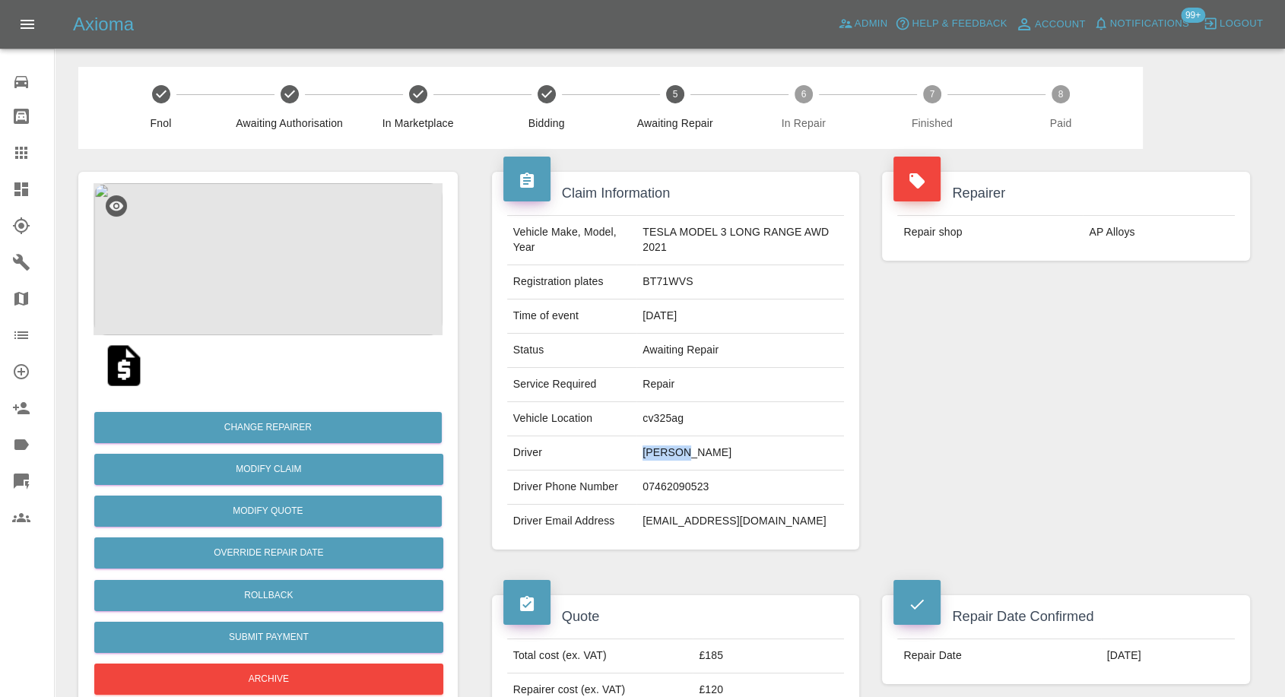
copy td "Darren"
drag, startPoint x: 971, startPoint y: 439, endPoint x: 833, endPoint y: 430, distance: 138.7
click at [971, 439] on div "Repairer Repair shop AP Alloys" at bounding box center [1066, 361] width 391 height 424
click at [651, 420] on td "cv325ag" at bounding box center [741, 419] width 208 height 34
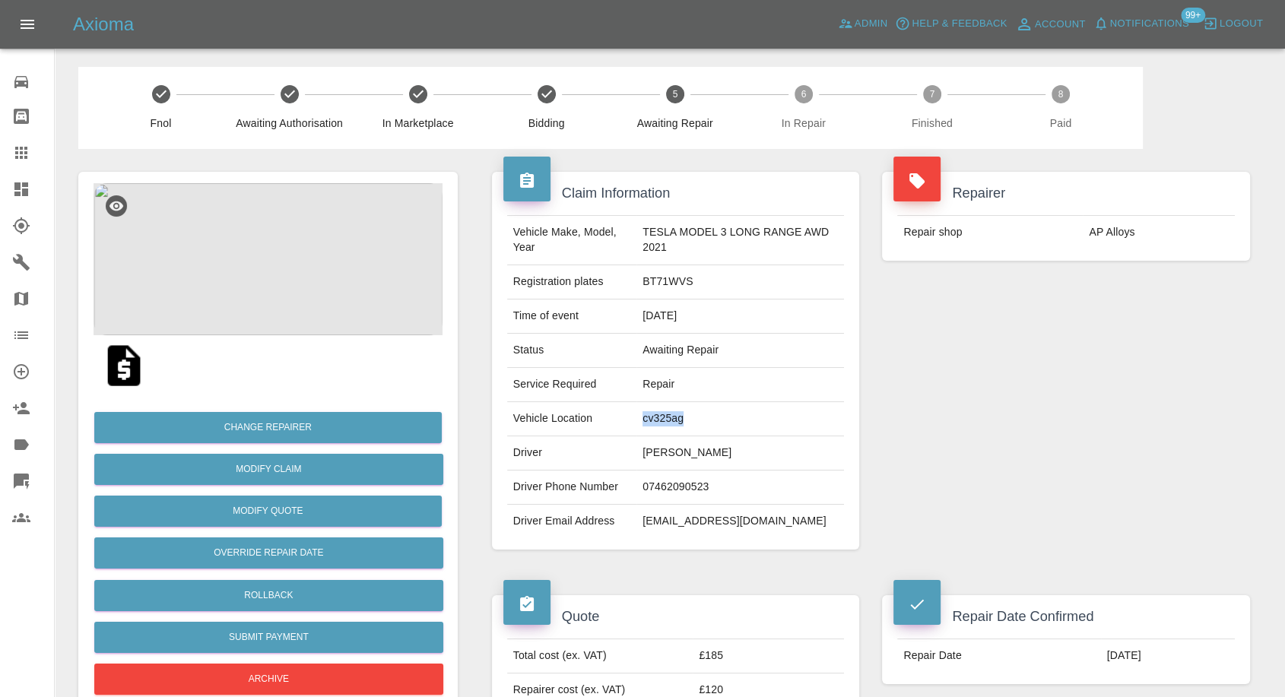
copy td "cv325ag"
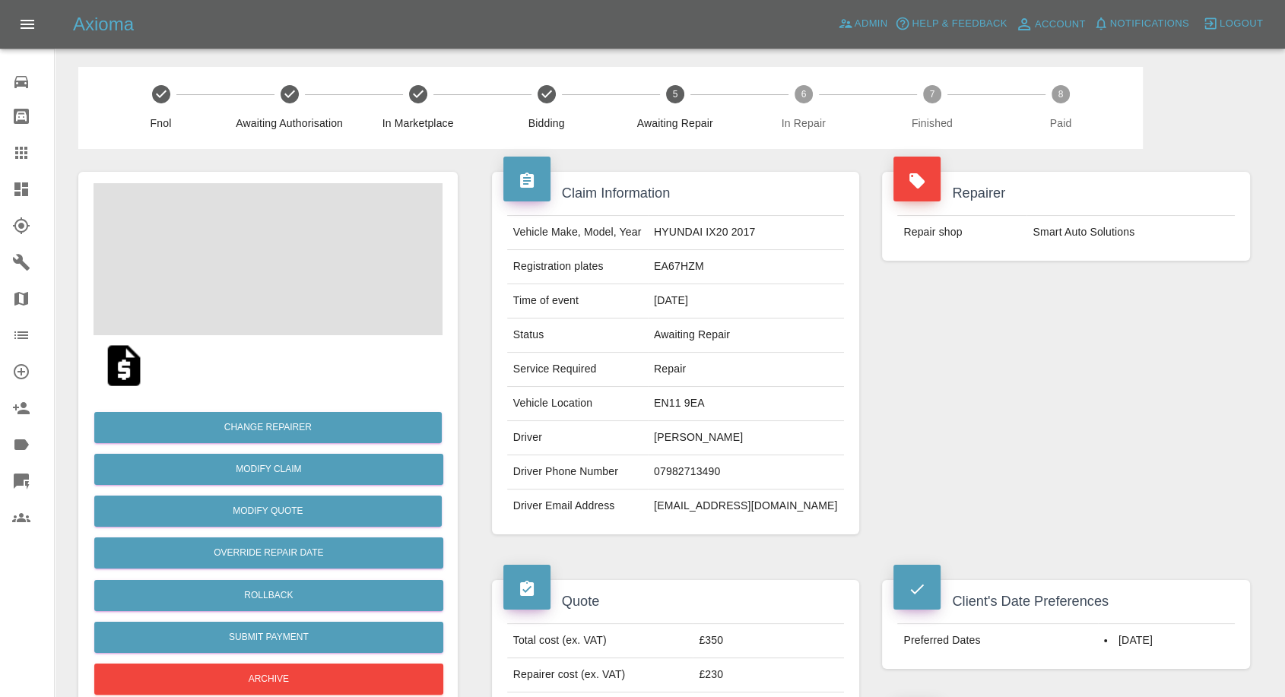
click at [700, 434] on td "[PERSON_NAME]" at bounding box center [746, 438] width 196 height 34
click at [700, 434] on td "Sue Spicer" at bounding box center [746, 438] width 196 height 34
click at [720, 462] on td "07982713490" at bounding box center [746, 473] width 196 height 34
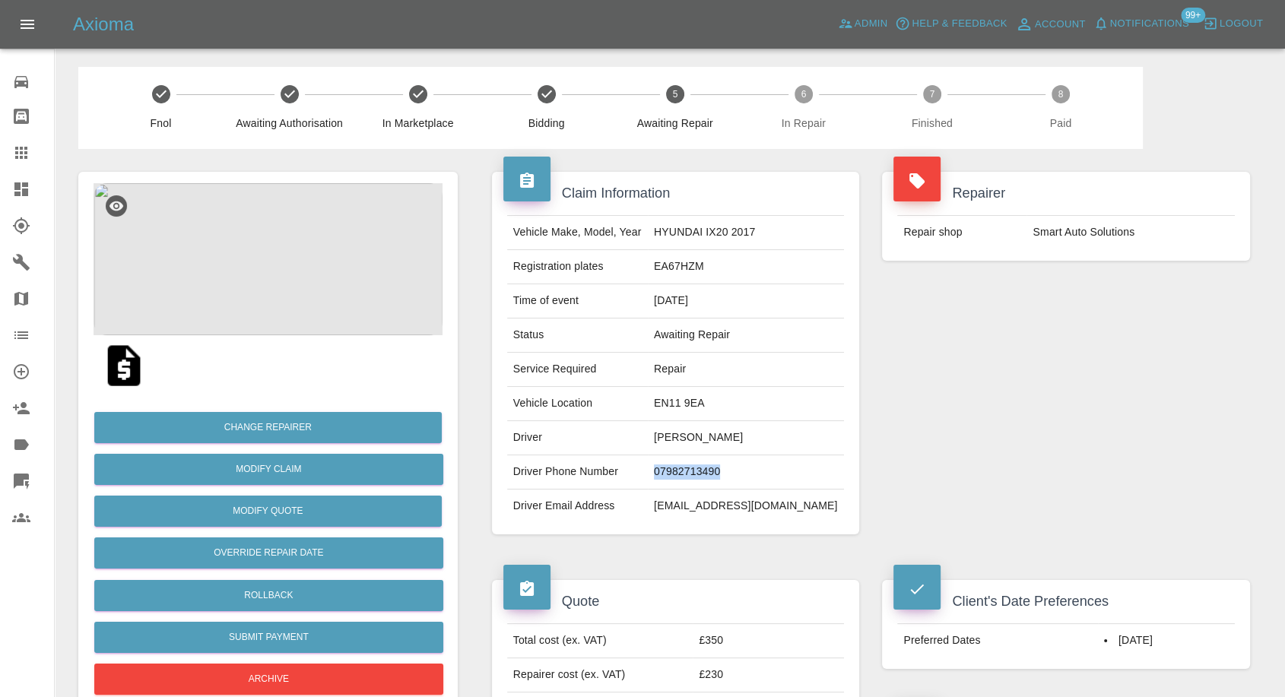
copy td "07982713490"
drag, startPoint x: 977, startPoint y: 377, endPoint x: 823, endPoint y: 418, distance: 159.6
click at [977, 378] on div "Repairer Repair shop Smart Auto Solutions" at bounding box center [1066, 353] width 391 height 408
click at [693, 432] on td "Sue Spicer" at bounding box center [746, 438] width 196 height 34
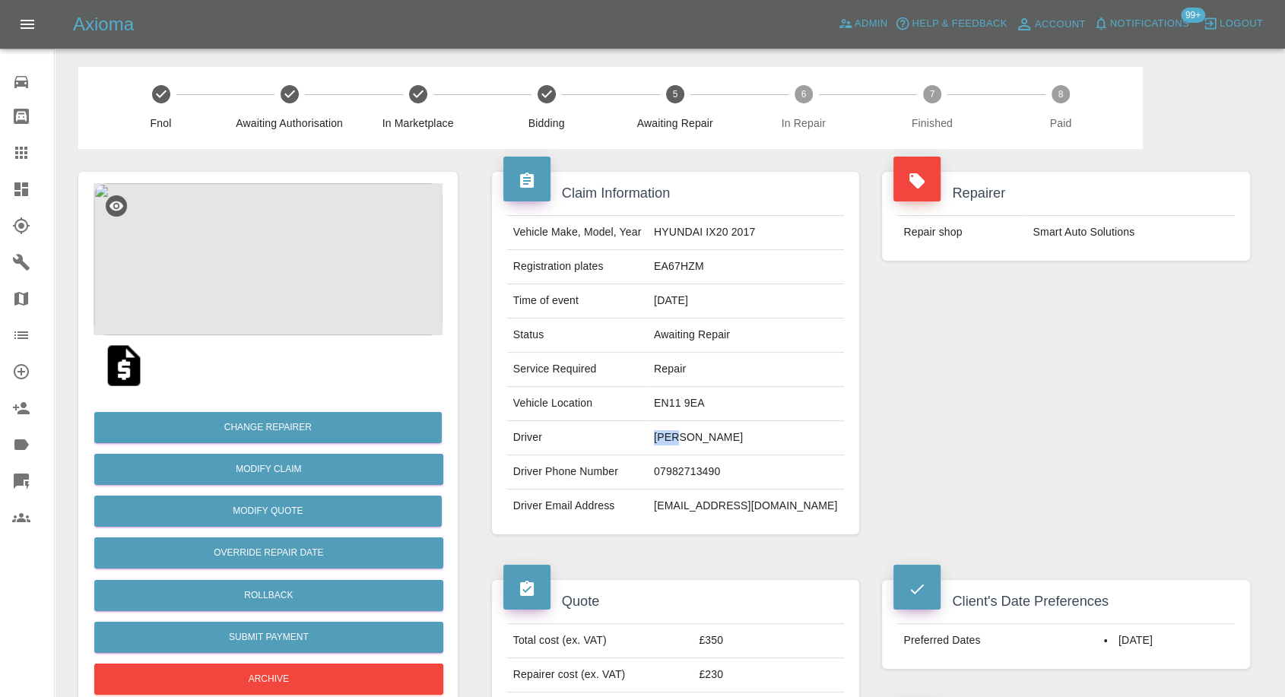
copy td "Sue"
click at [702, 402] on td "EN11 9EA" at bounding box center [746, 404] width 196 height 34
copy td "EN11 9EA"
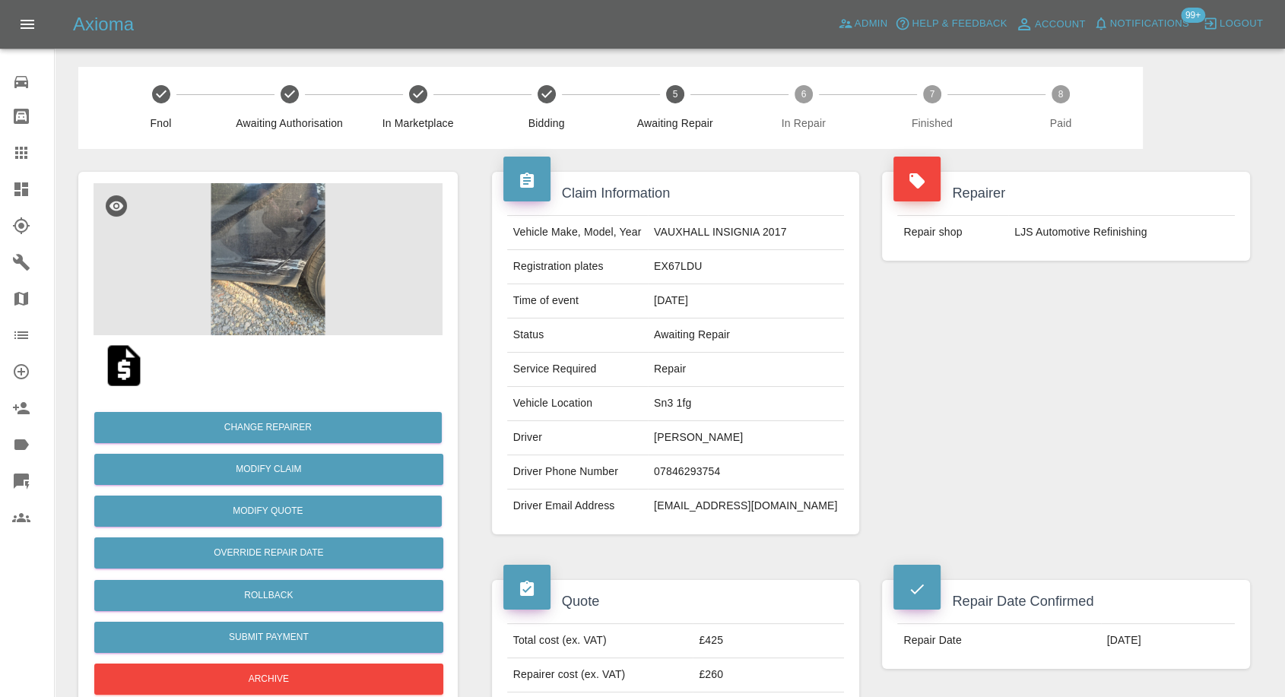
click at [700, 441] on td "[PERSON_NAME]" at bounding box center [746, 438] width 196 height 34
copy td "[PERSON_NAME]"
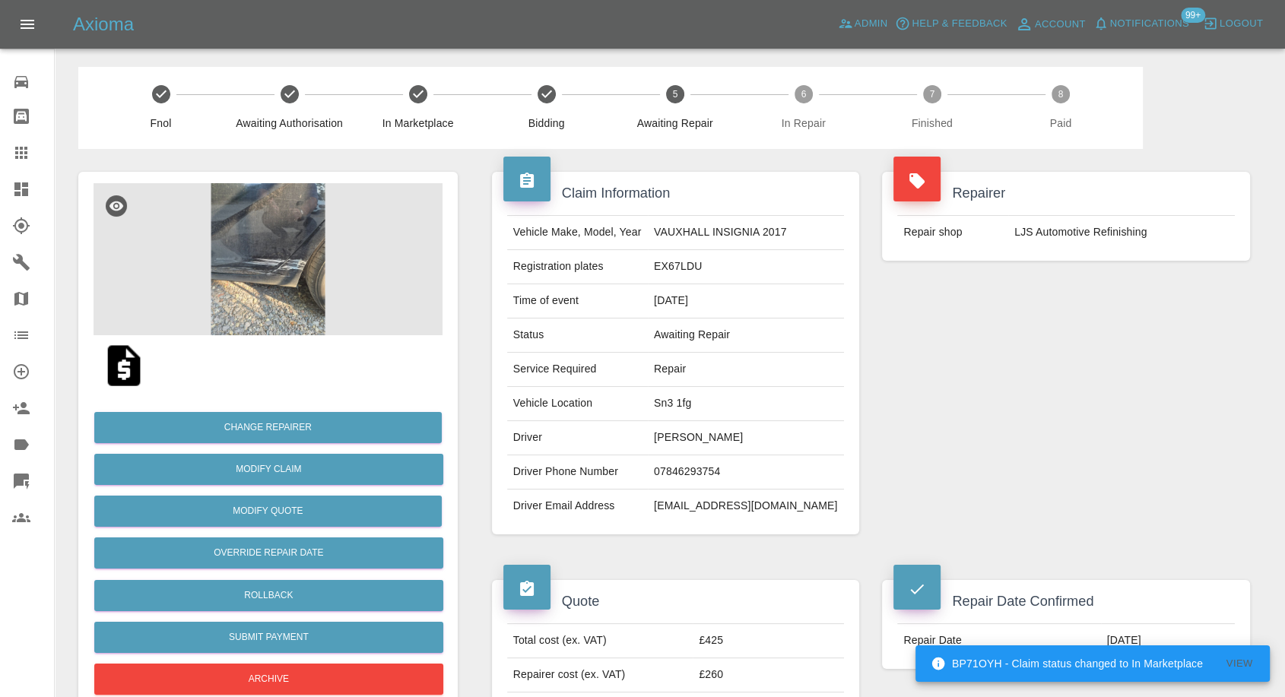
click at [719, 470] on td "07846293754" at bounding box center [746, 473] width 196 height 34
copy td "07846293754"
click at [945, 427] on div "Repairer Repair shop LJS Automotive Refinishing" at bounding box center [1066, 353] width 391 height 408
click at [699, 437] on td "[PERSON_NAME]" at bounding box center [746, 438] width 196 height 34
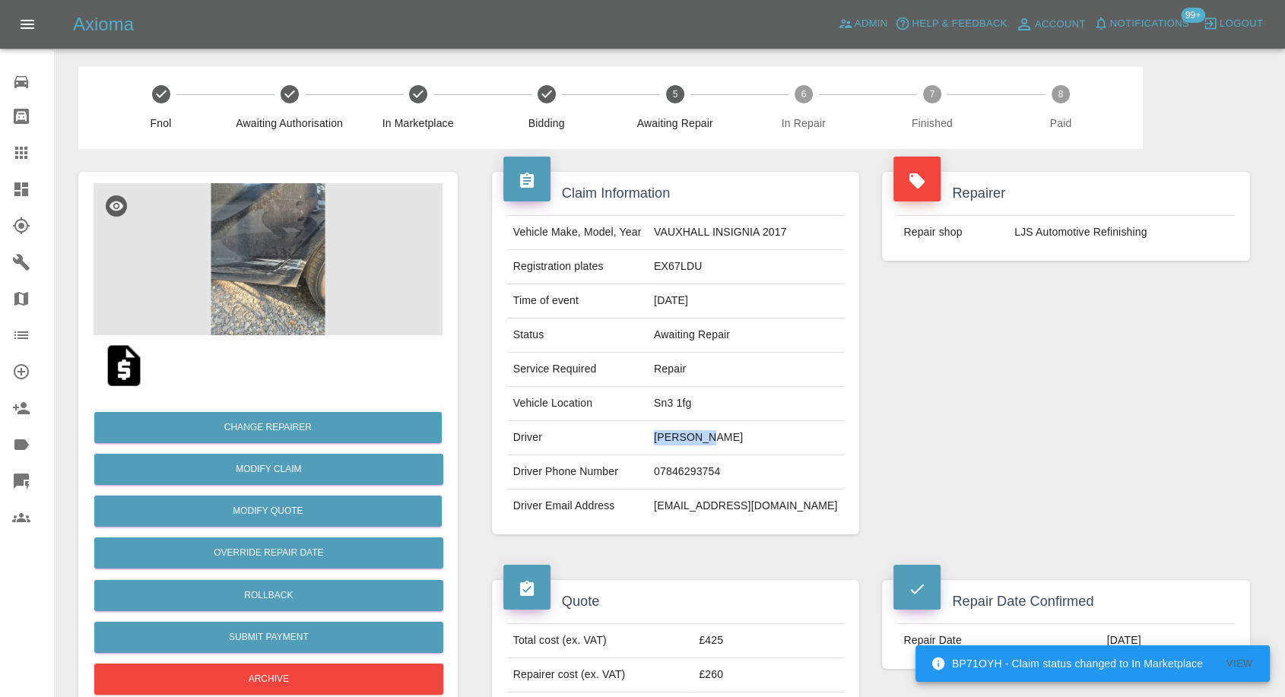
click at [699, 437] on td "[PERSON_NAME]" at bounding box center [746, 438] width 196 height 34
copy td "[PERSON_NAME]"
click at [971, 434] on div "Repairer Repair shop LJS Automotive Refinishing" at bounding box center [1066, 353] width 391 height 408
click at [690, 401] on td "Sn3 1fg" at bounding box center [746, 404] width 196 height 34
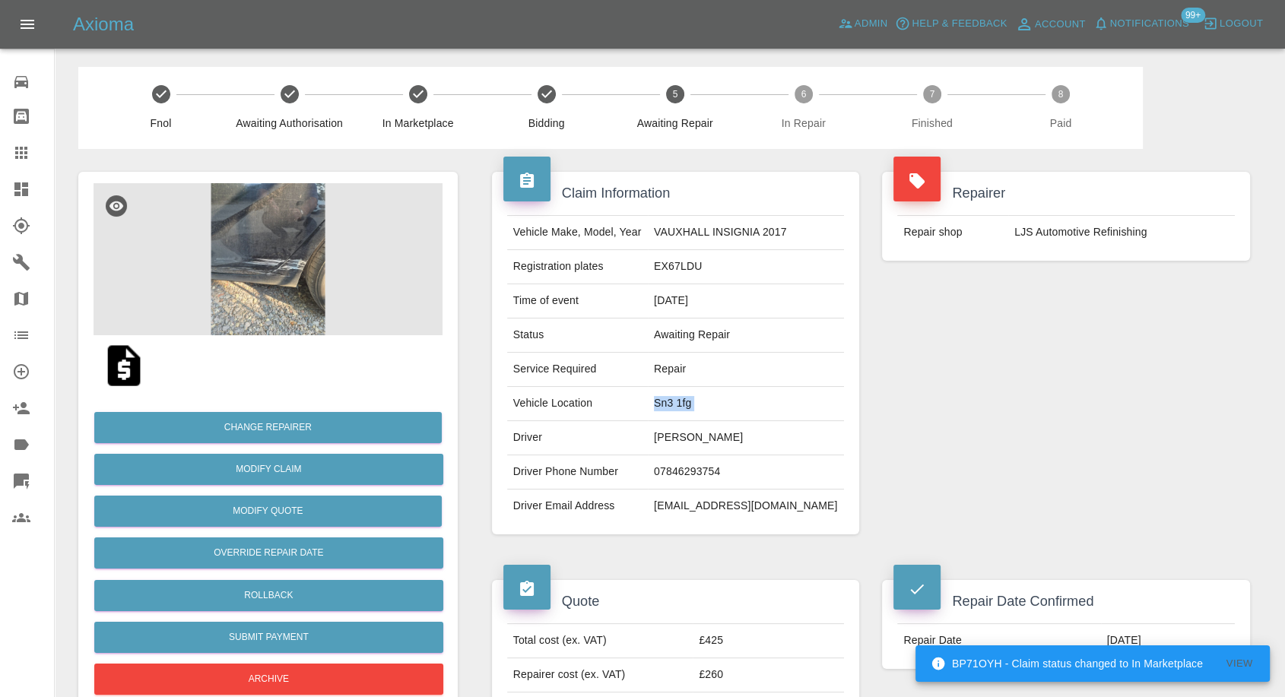
click at [690, 401] on td "Sn3 1fg" at bounding box center [746, 404] width 196 height 34
copy td "Sn3 1fg"
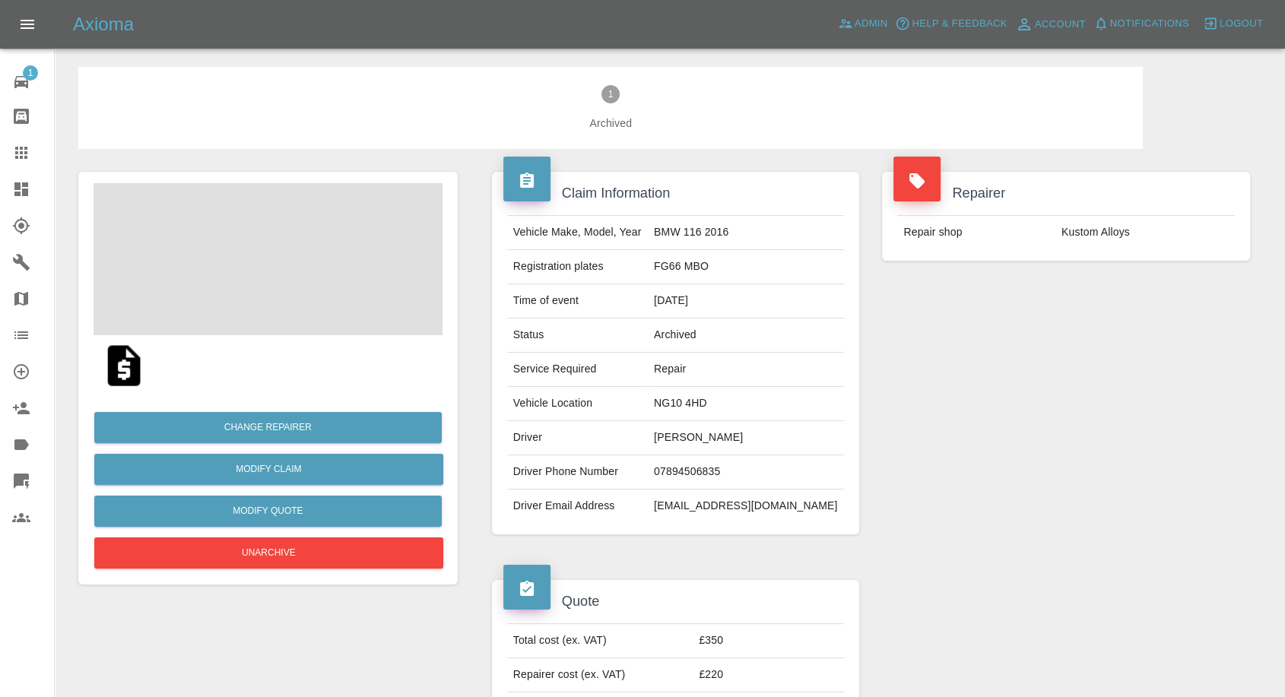
click at [700, 434] on td "[PERSON_NAME]" at bounding box center [746, 438] width 196 height 34
copy td "[PERSON_NAME]"
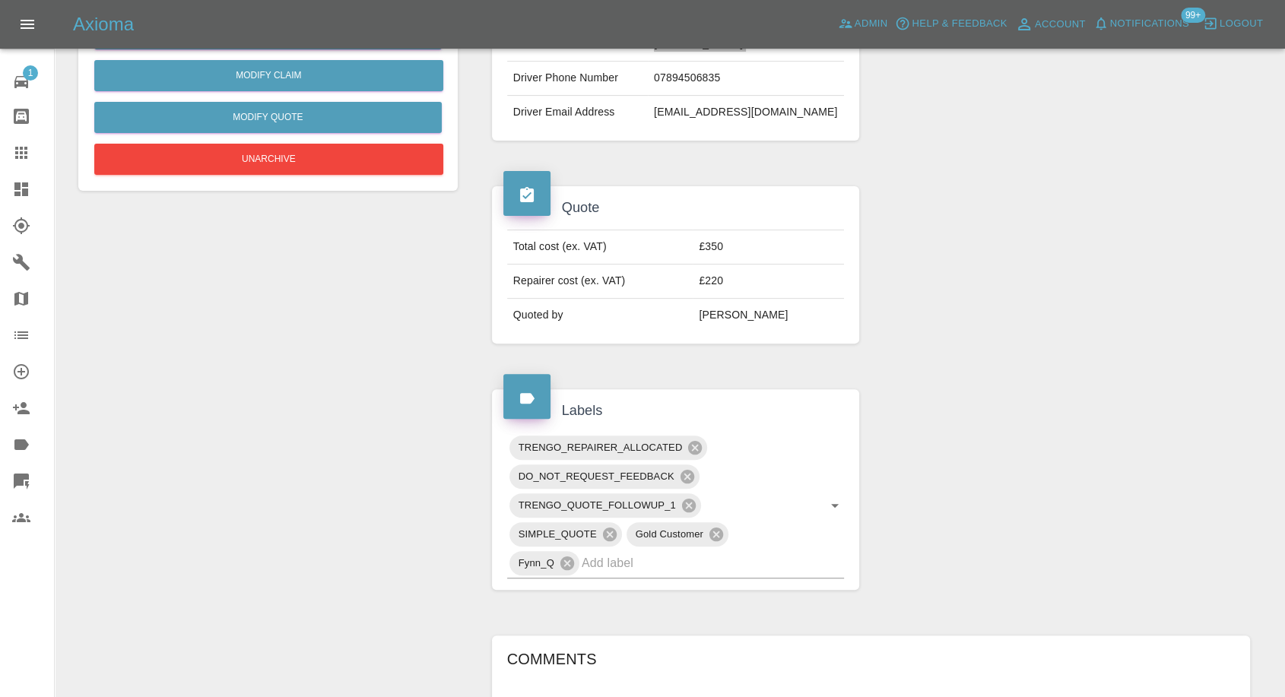
scroll to position [253, 0]
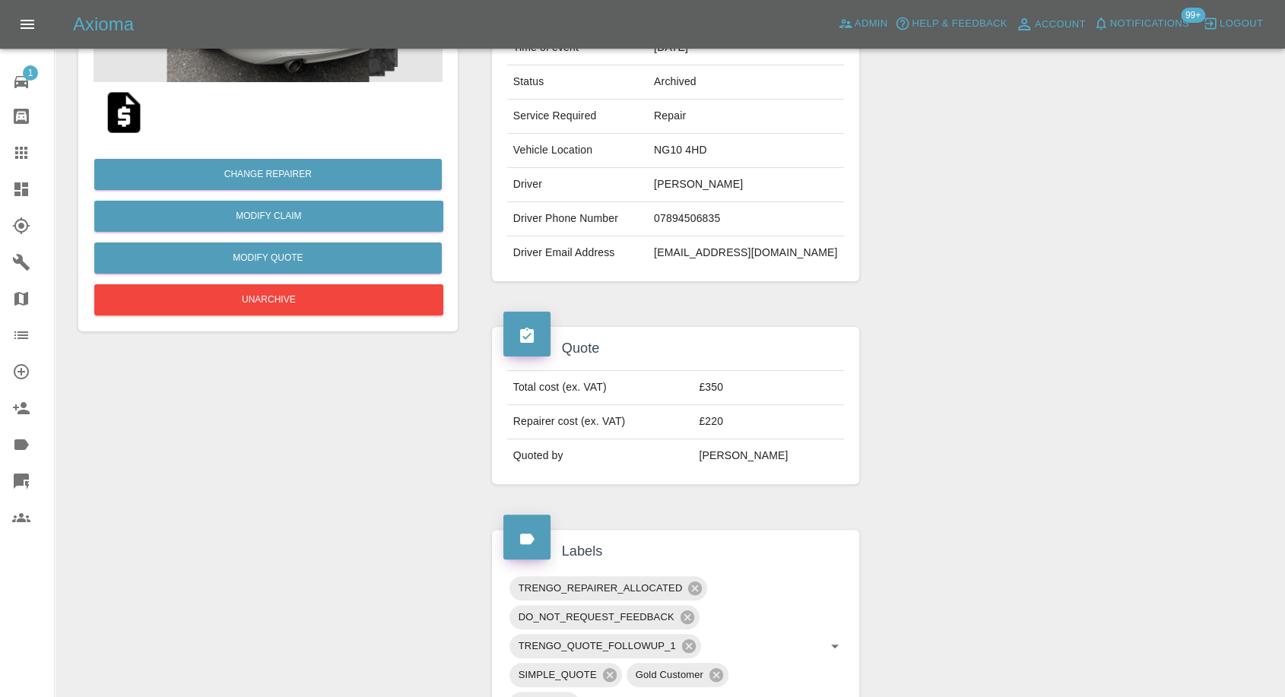
click at [695, 224] on td "07894506835" at bounding box center [746, 219] width 196 height 34
copy td "07894506835"
click at [954, 437] on div at bounding box center [1066, 405] width 391 height 203
click at [691, 182] on td "[PERSON_NAME]" at bounding box center [746, 185] width 196 height 34
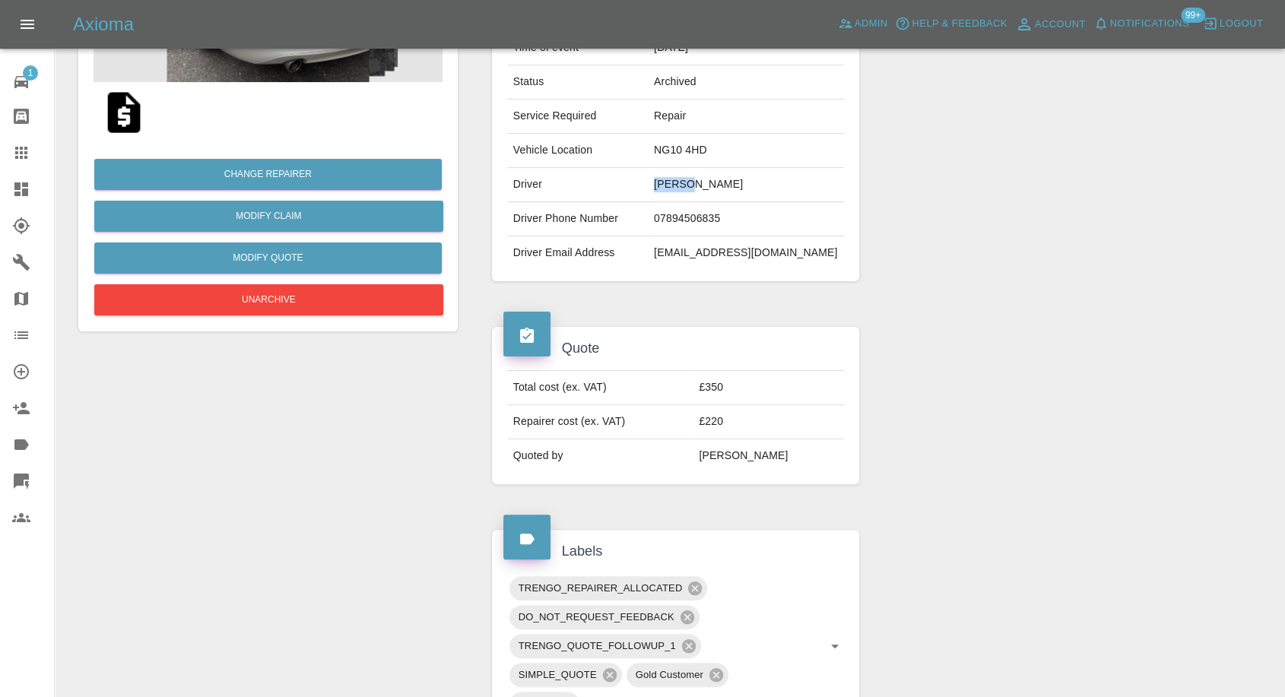
click at [691, 182] on td "[PERSON_NAME]" at bounding box center [746, 185] width 196 height 34
copy td "[PERSON_NAME]"
click at [1105, 465] on div at bounding box center [1066, 405] width 391 height 203
click at [688, 146] on td "NG10 4HD" at bounding box center [746, 151] width 196 height 34
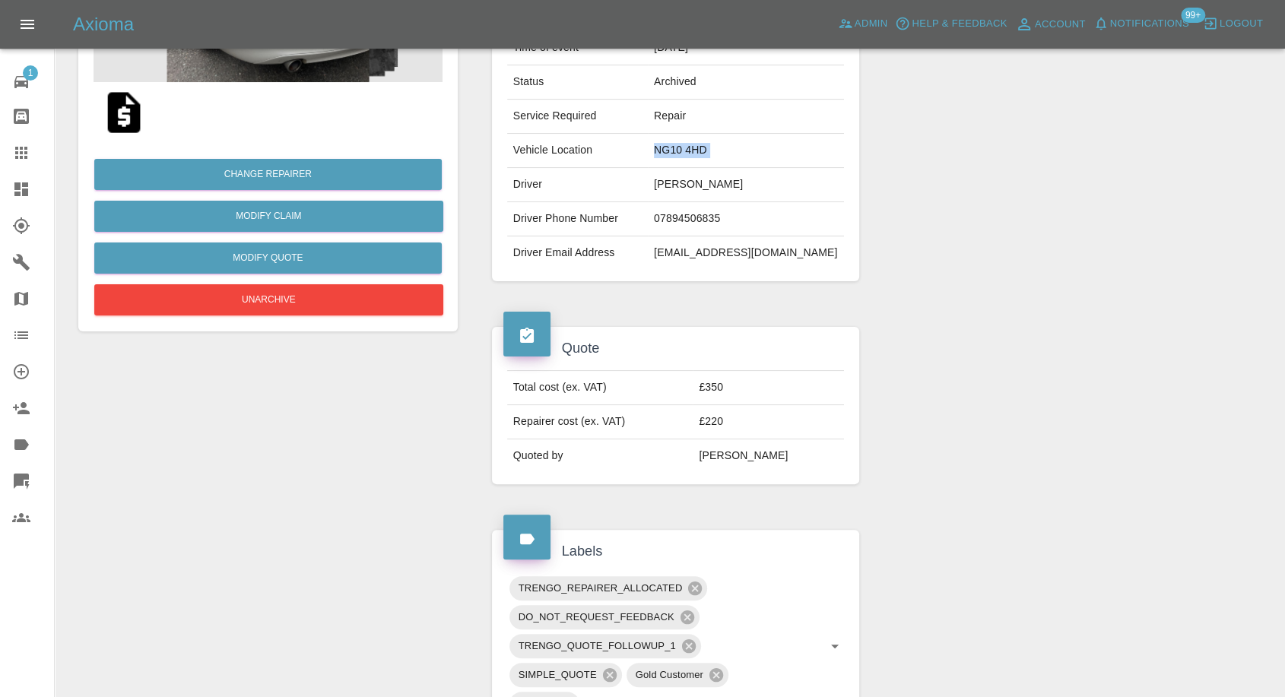
click at [688, 146] on td "NG10 4HD" at bounding box center [746, 151] width 196 height 34
copy td "NG10 4HD"
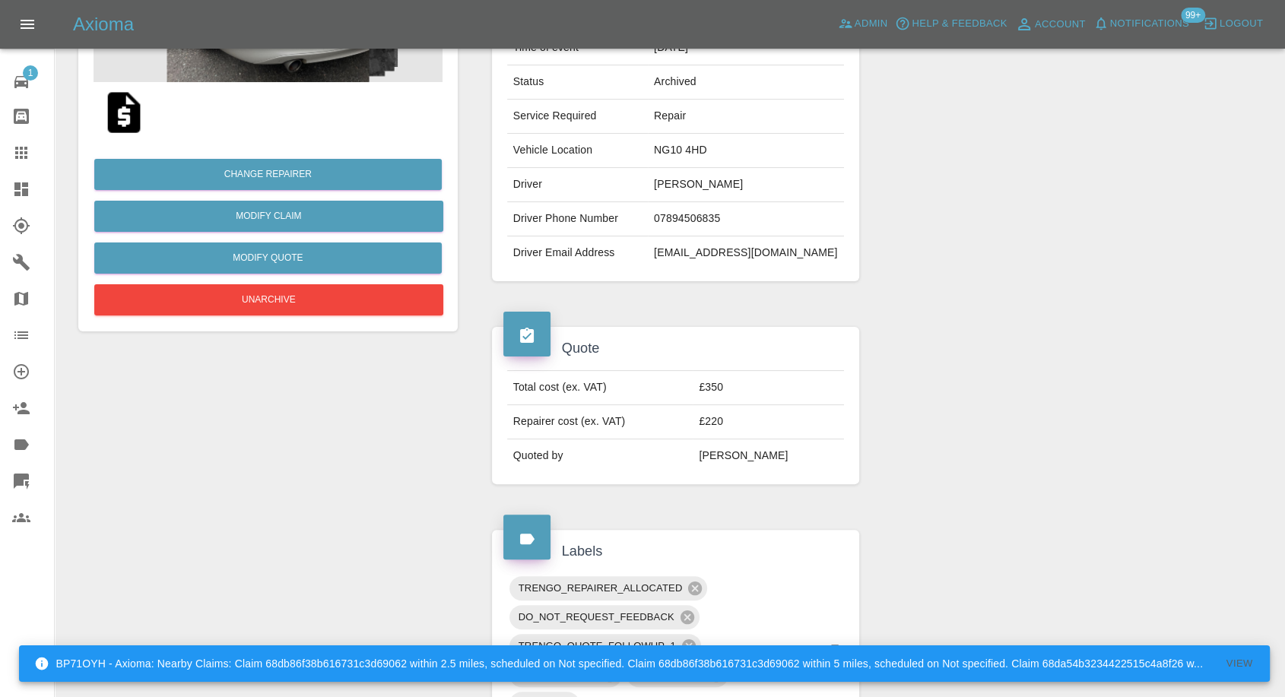
click at [1100, 441] on div at bounding box center [1066, 405] width 391 height 203
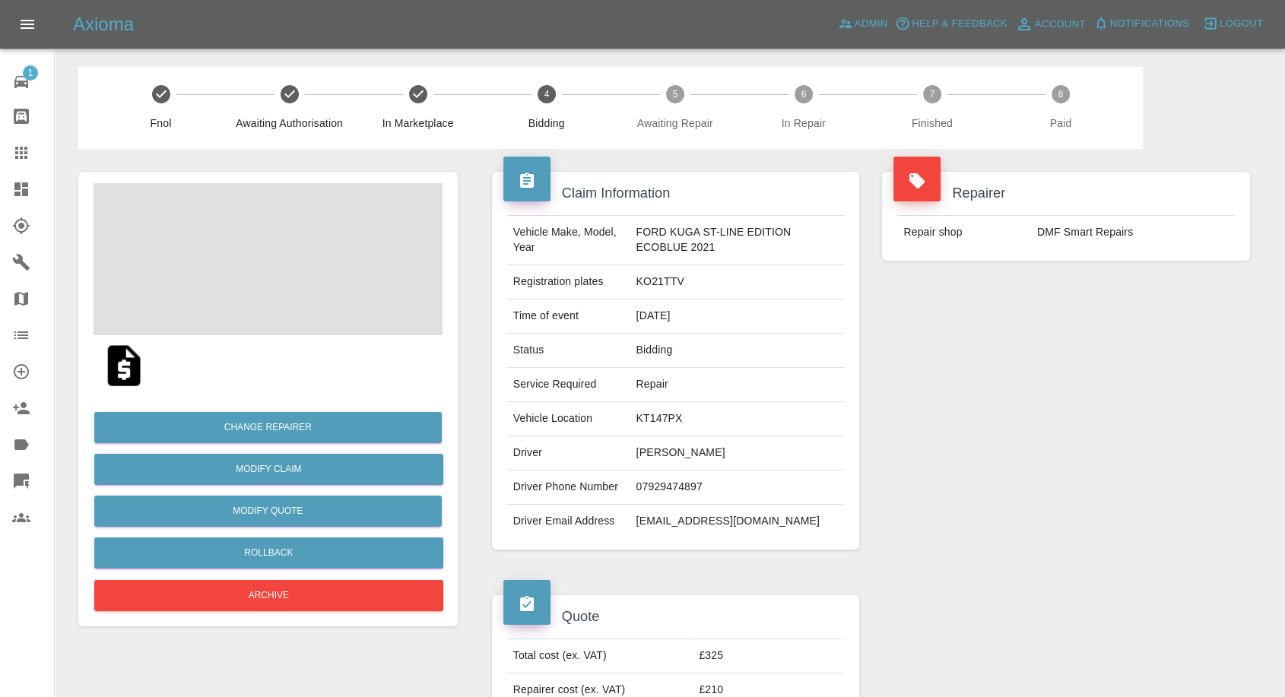
click at [648, 446] on td "[PERSON_NAME]" at bounding box center [737, 454] width 214 height 34
copy td "[PERSON_NAME]"
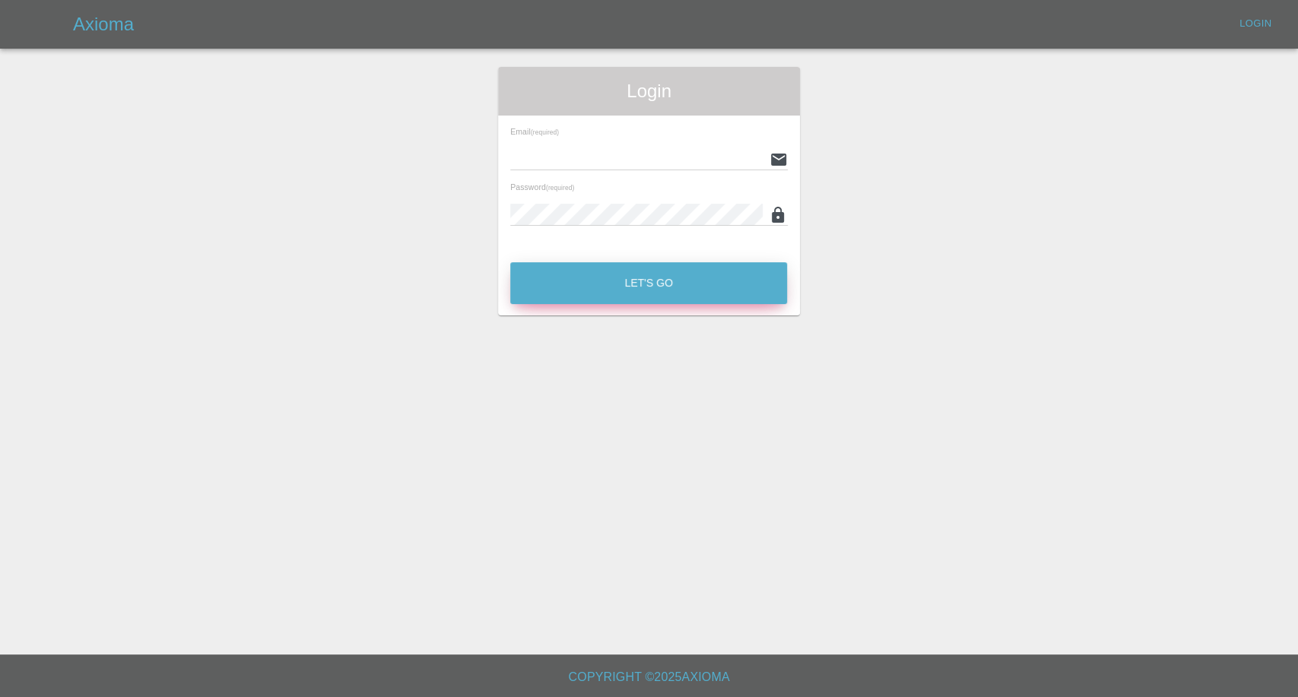
type input "[EMAIL_ADDRESS][DOMAIN_NAME]"
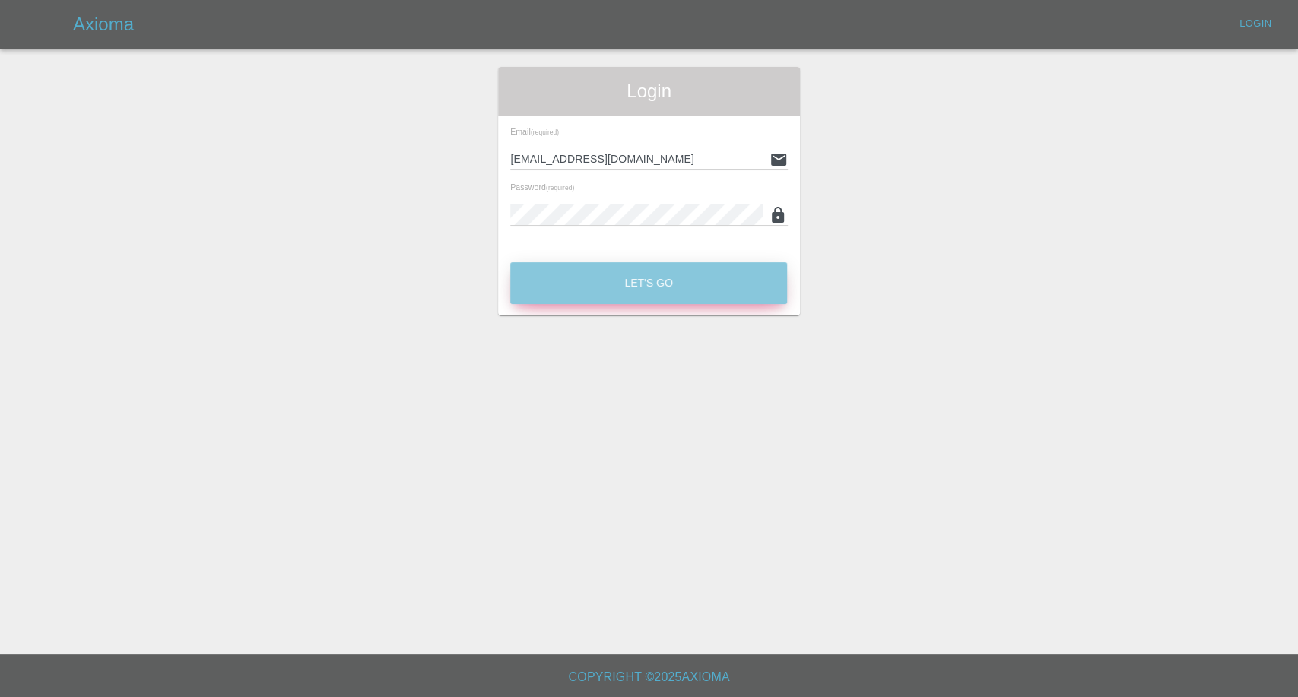
click at [611, 278] on button "Let's Go" at bounding box center [648, 283] width 277 height 42
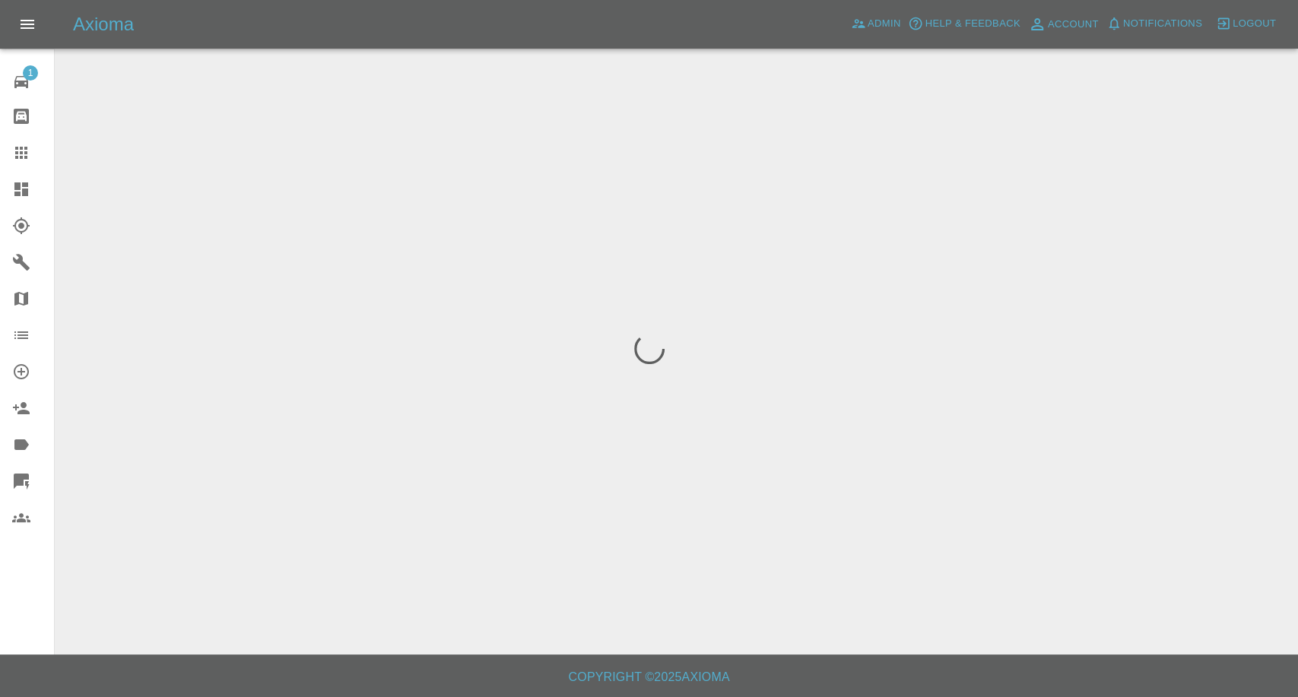
click at [14, 142] on link "Claims" at bounding box center [27, 153] width 54 height 37
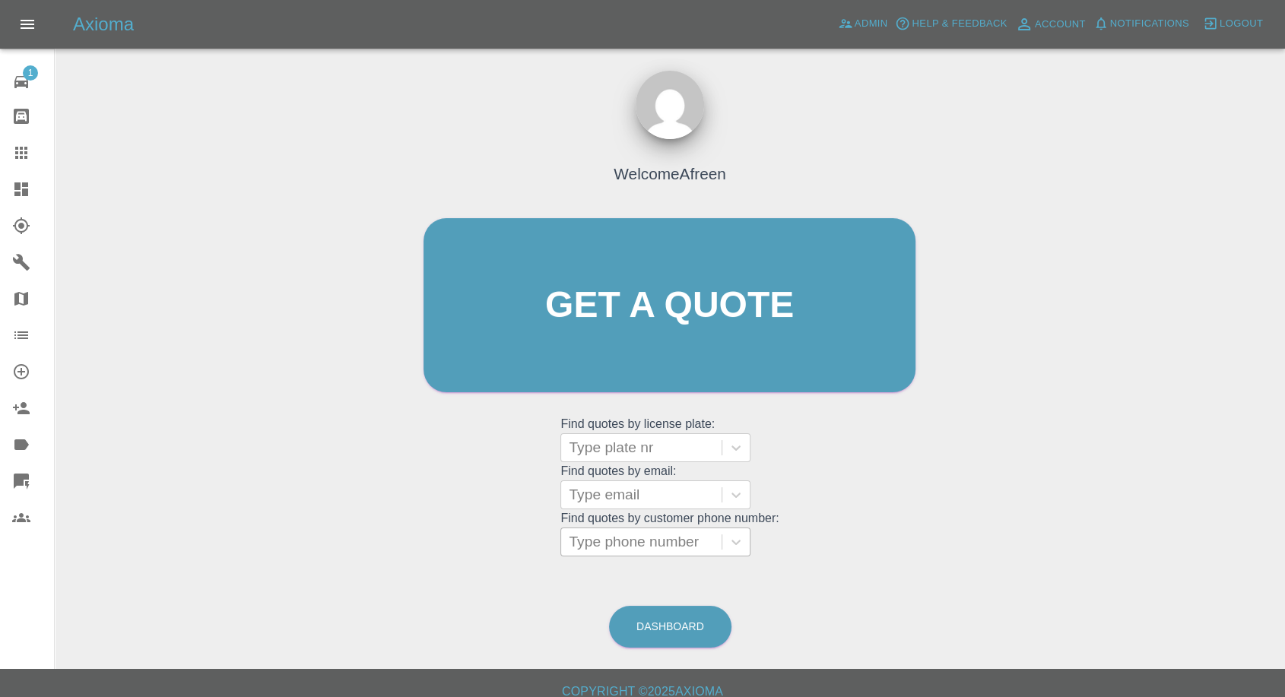
click at [623, 528] on div "Type phone number" at bounding box center [656, 542] width 190 height 29
paste input "7861251429"
click at [576, 539] on input "7861251429" at bounding box center [611, 542] width 85 height 18
type input "07861251429"
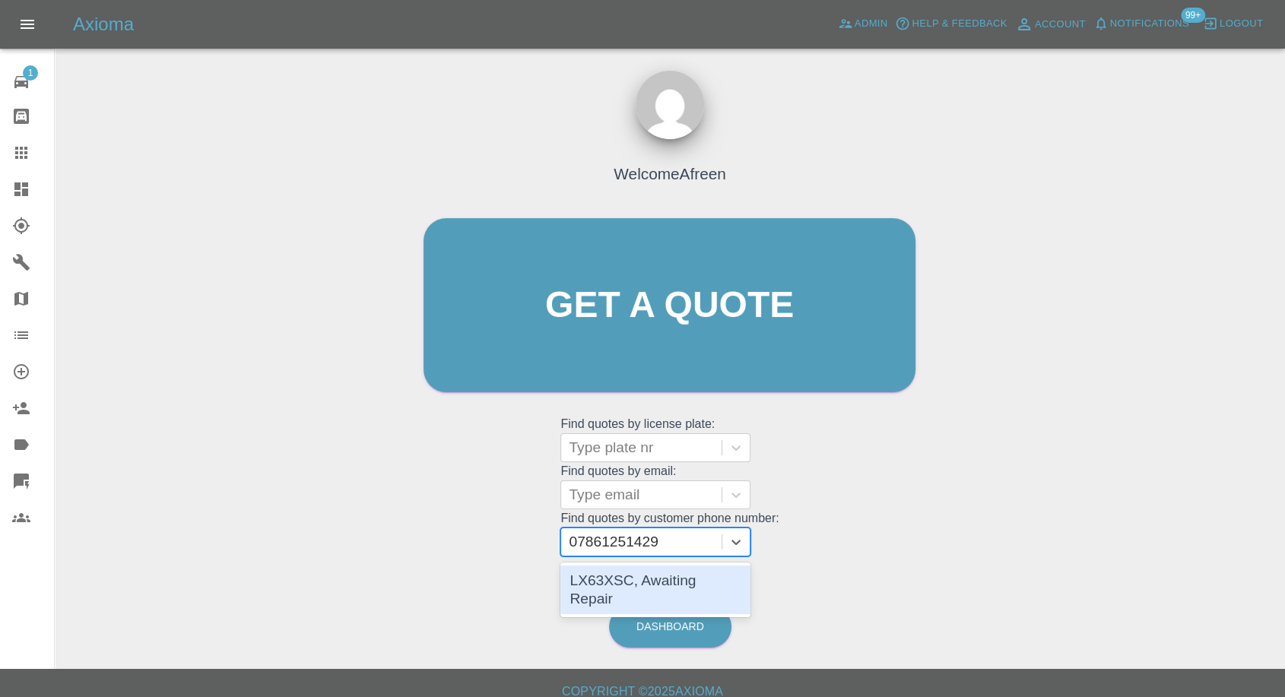
click at [641, 585] on div "LX63XSC, Awaiting Repair" at bounding box center [656, 590] width 190 height 49
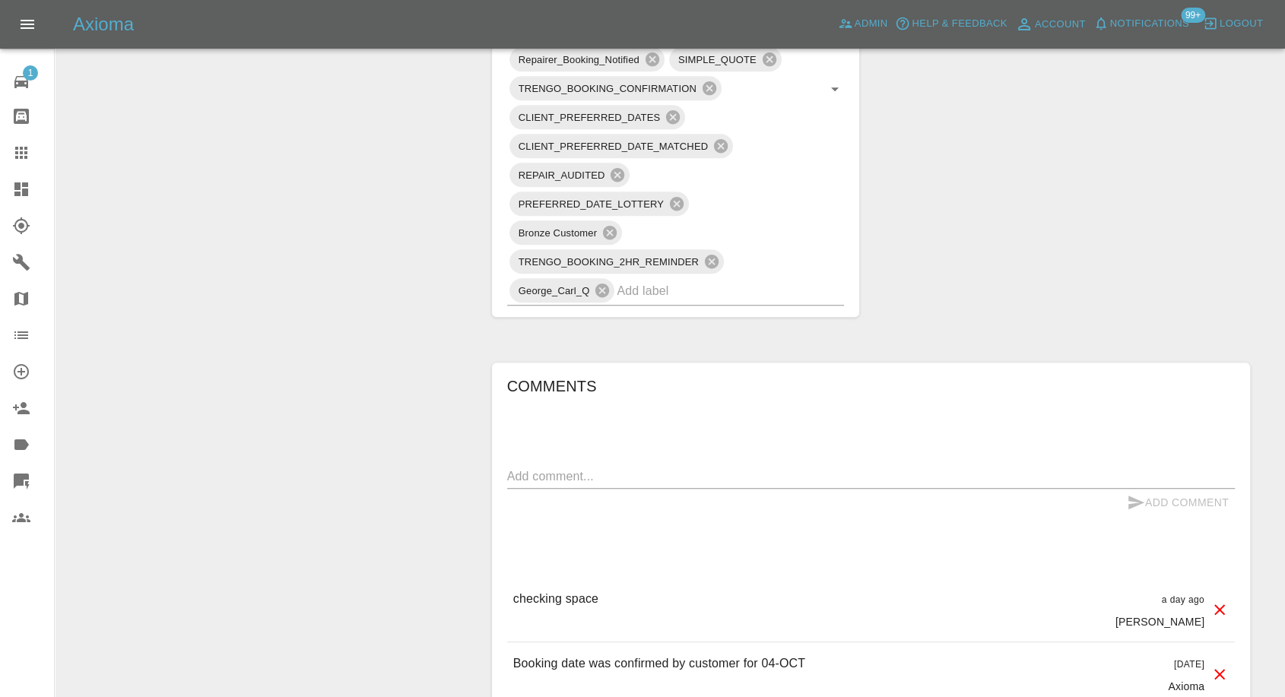
scroll to position [1098, 0]
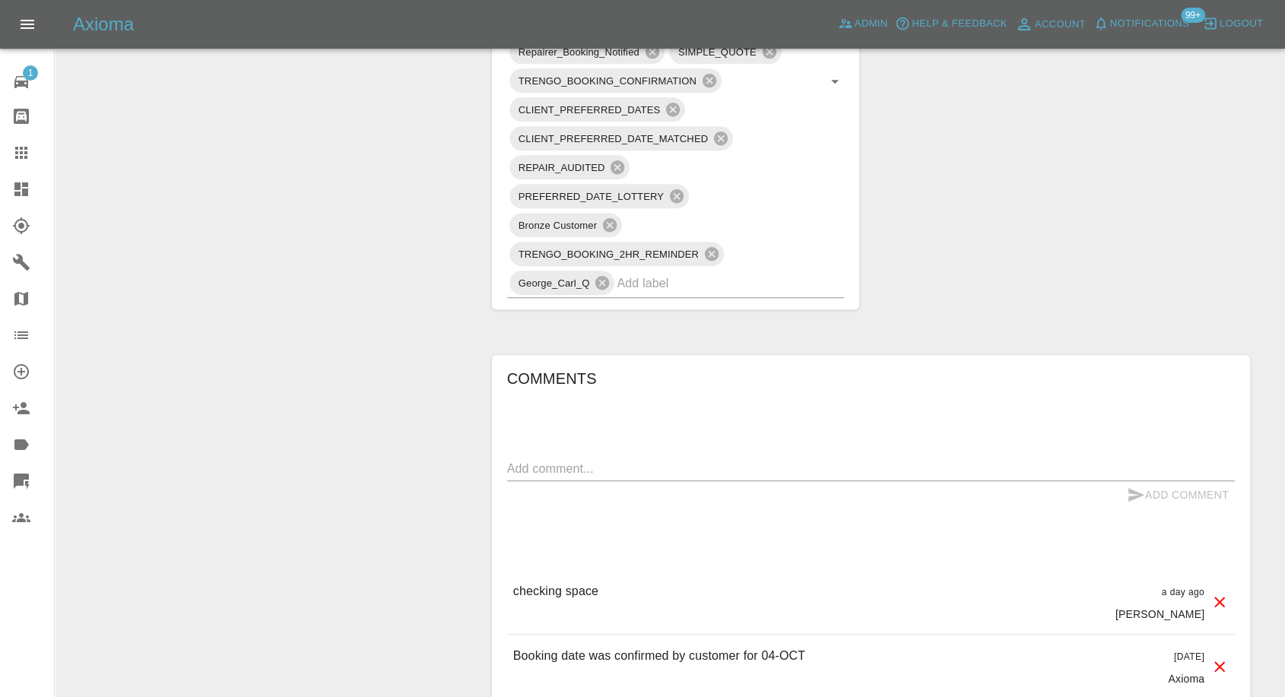
click at [632, 469] on textarea at bounding box center [871, 468] width 728 height 17
paste textarea "OFF STREET PARKING AND POWER SORTED DOWN SIDE OF BUILDING NEXT DOOR (457/459)"
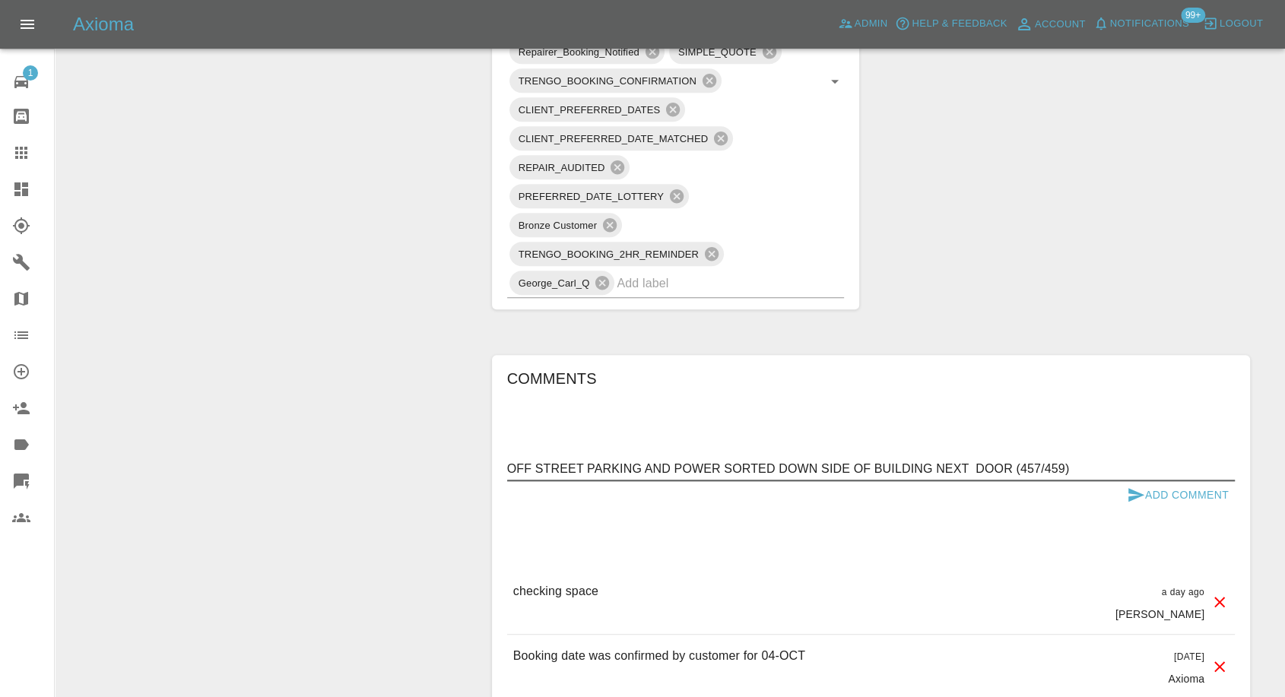
type textarea "OFF STREET PARKING AND POWER SORTED DOWN SIDE OF BUILDING NEXT DOOR (457/459)"
click at [1133, 495] on icon "submit" at bounding box center [1137, 495] width 16 height 14
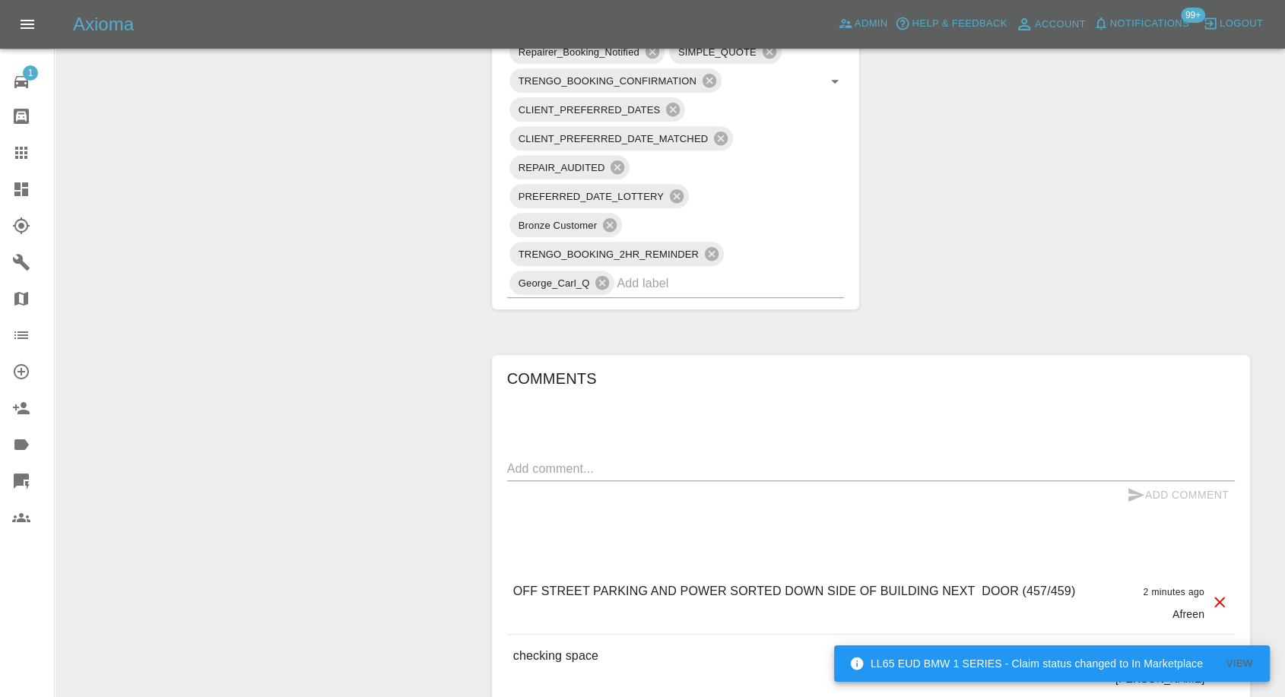
drag, startPoint x: 23, startPoint y: 145, endPoint x: 412, endPoint y: 389, distance: 460.0
click at [23, 145] on icon at bounding box center [21, 153] width 18 height 18
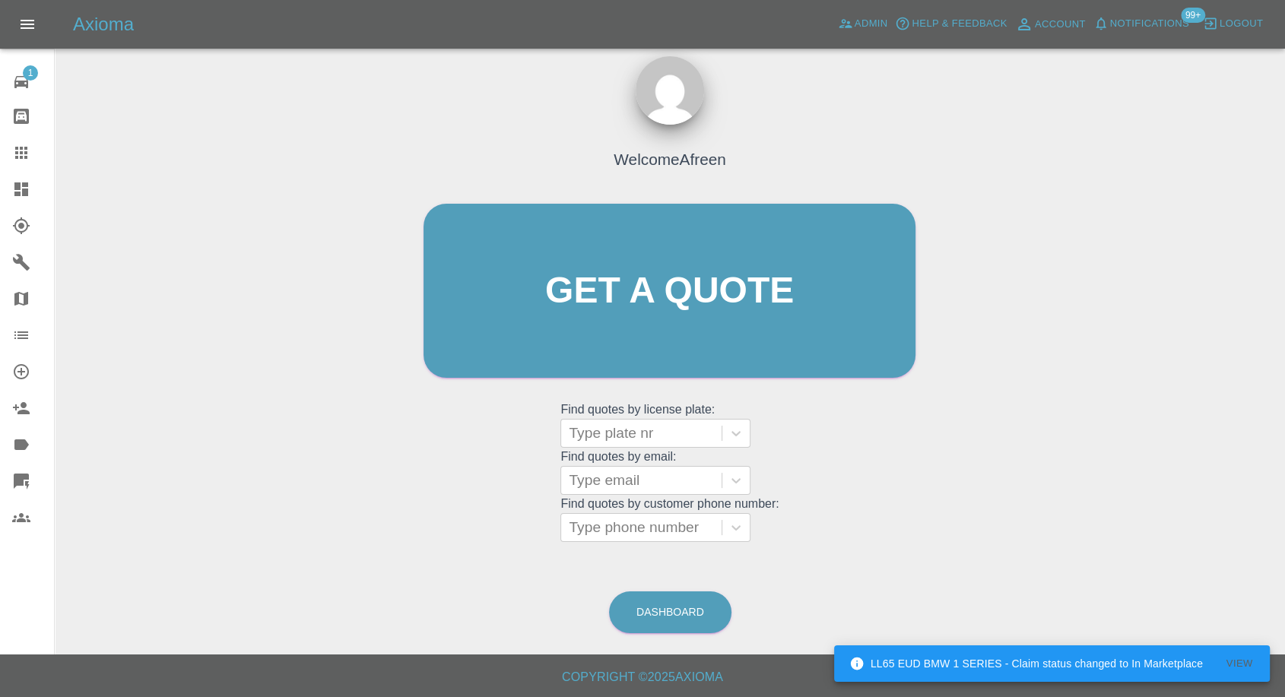
scroll to position [14, 0]
click at [655, 522] on div at bounding box center [641, 528] width 145 height 21
paste input "7521158048"
type input "07521158048"
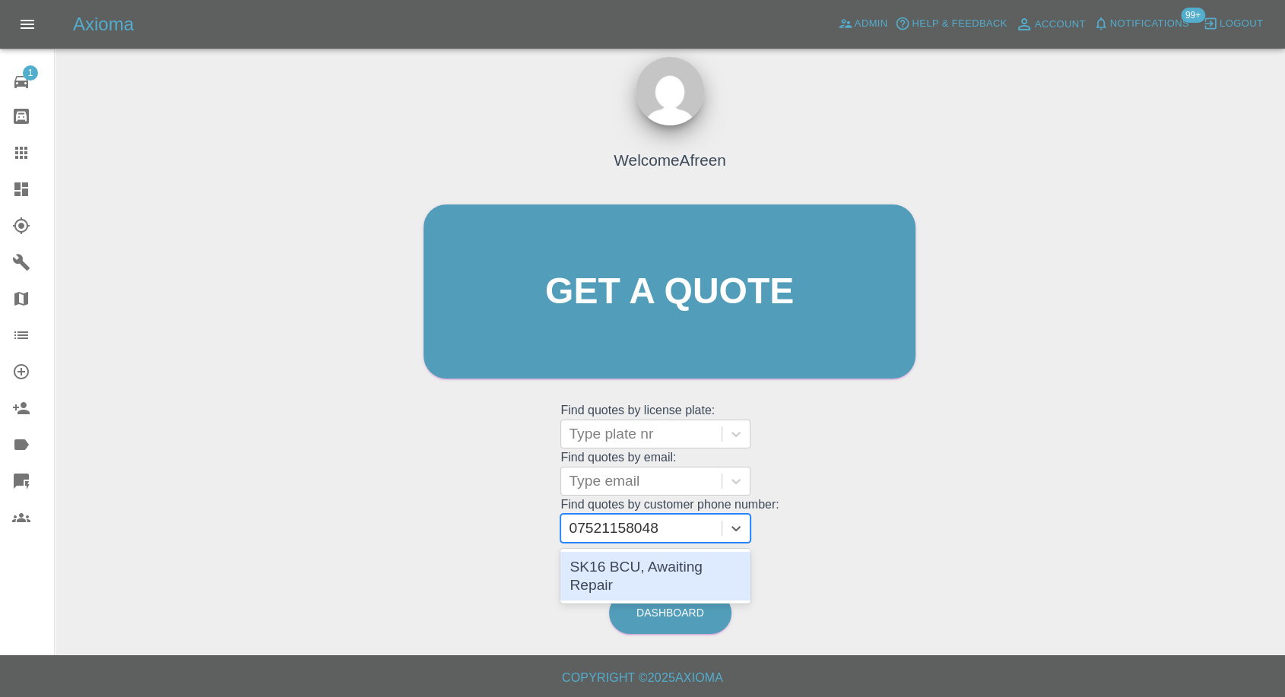
click at [677, 569] on div "SK16 BCU, Awaiting Repair" at bounding box center [656, 576] width 190 height 49
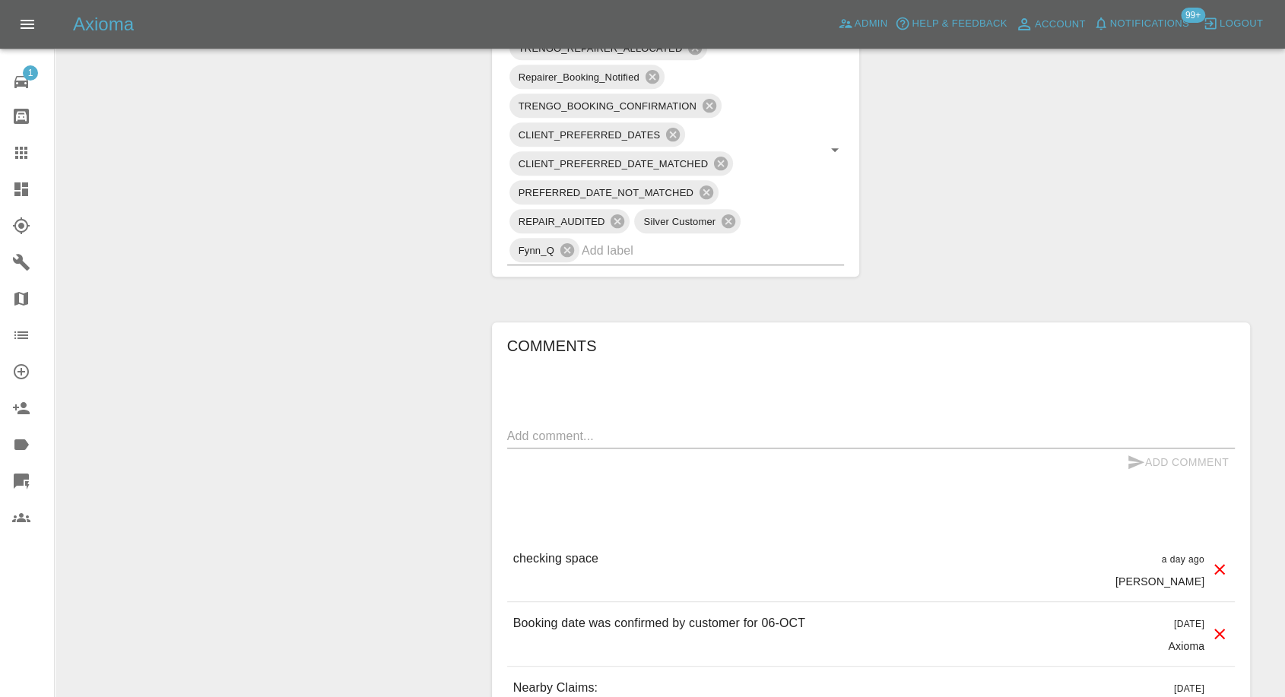
scroll to position [929, 0]
click at [615, 440] on textarea at bounding box center [871, 435] width 728 height 17
paste textarea "We’ve got a garage with power"
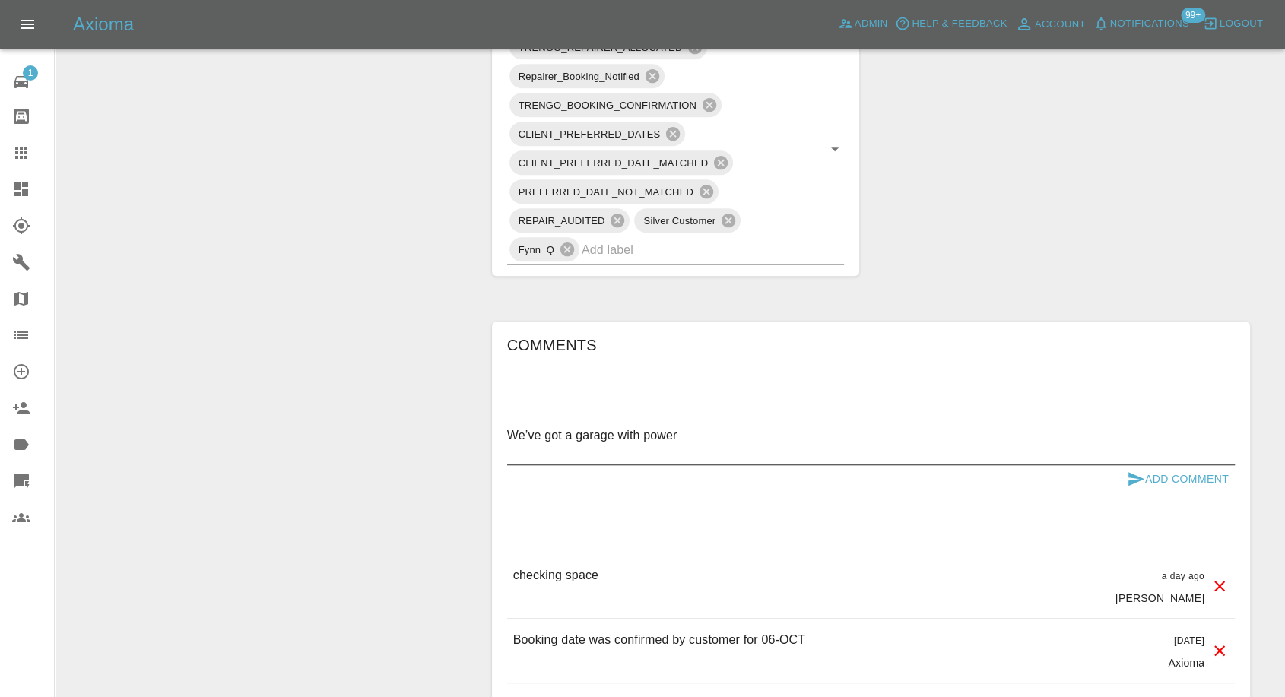
paste textarea "The garage is on Belgrave Crescent"
type textarea "We’ve got a garage with power The garage is on Belgrave Crescent"
click at [1132, 477] on icon "submit" at bounding box center [1136, 479] width 18 height 18
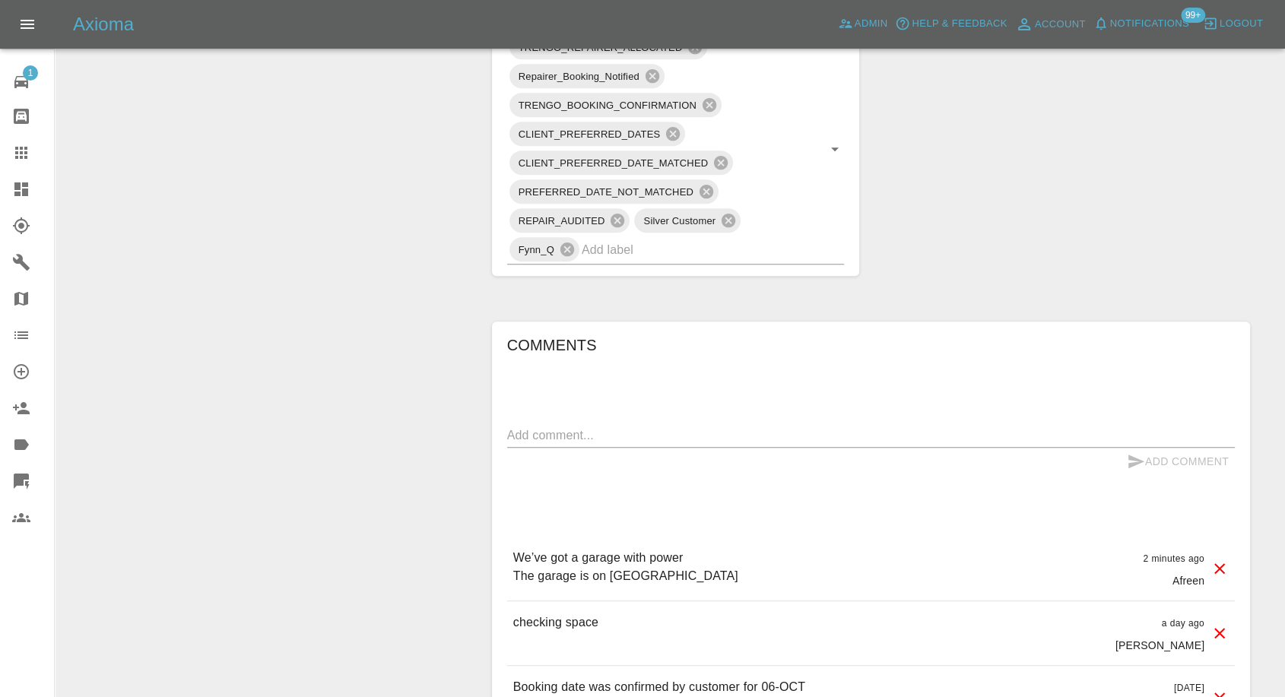
drag, startPoint x: 611, startPoint y: 576, endPoint x: 714, endPoint y: 573, distance: 102.7
click at [714, 573] on p "We’ve got a garage with power The garage is on Belgrave Crescent" at bounding box center [625, 567] width 225 height 37
copy p "Belgrave Crescent"
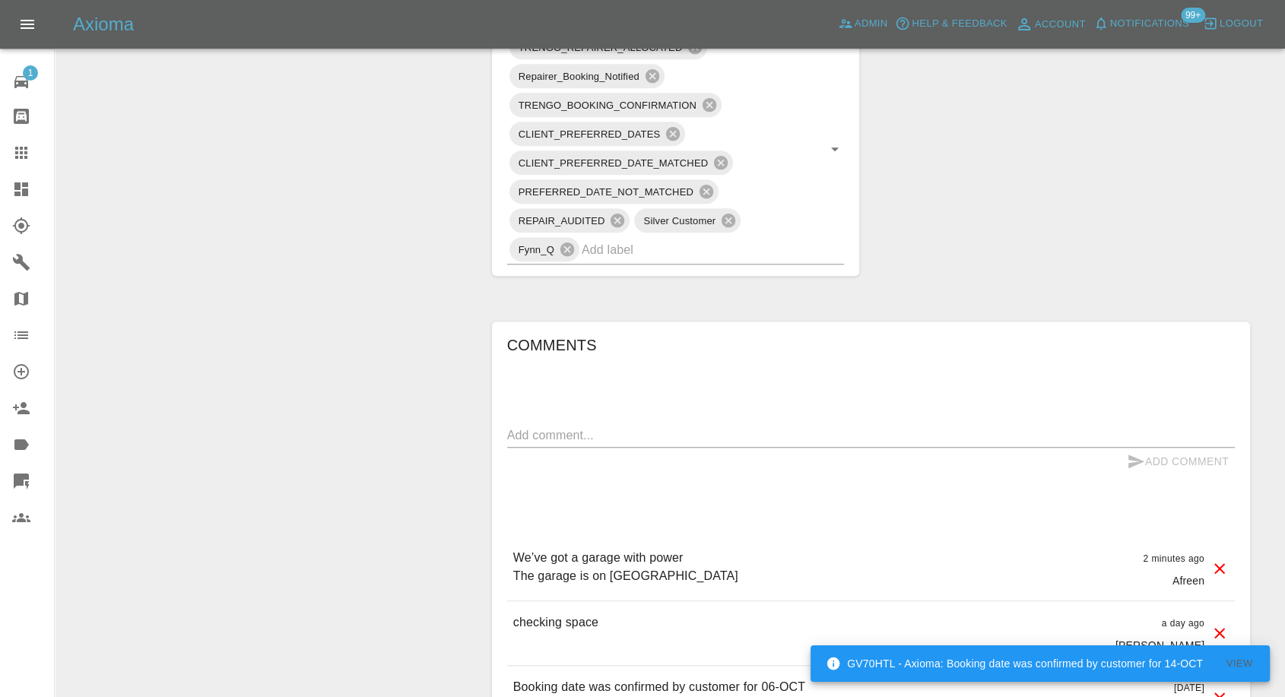
drag, startPoint x: 19, startPoint y: 164, endPoint x: 194, endPoint y: 201, distance: 178.9
click at [19, 164] on link "Claims" at bounding box center [27, 153] width 54 height 37
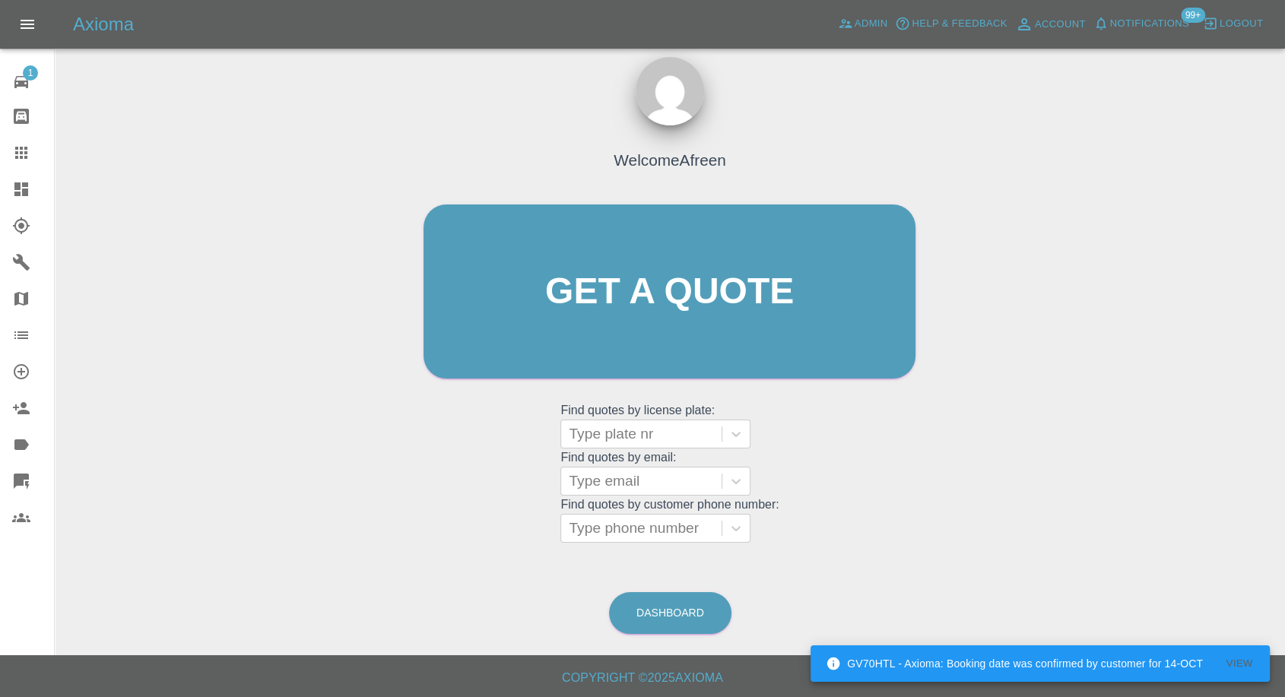
click at [634, 512] on grid "Find quotes by license plate: Type plate nr Find quotes by email: Type email Fi…" at bounding box center [670, 472] width 218 height 141
click at [617, 535] on div at bounding box center [641, 528] width 145 height 21
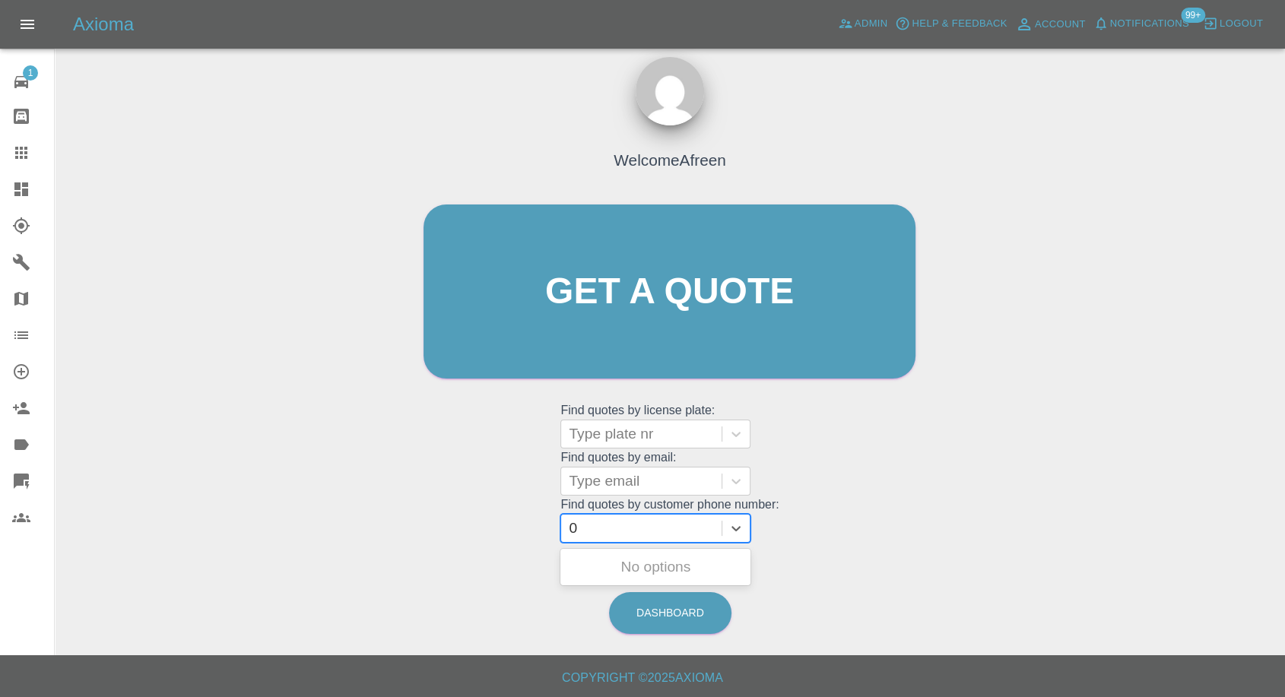
paste input "7901615490"
type input "07901615490"
click at [644, 558] on div "MP19 TGX, Awaiting Repair" at bounding box center [656, 576] width 190 height 49
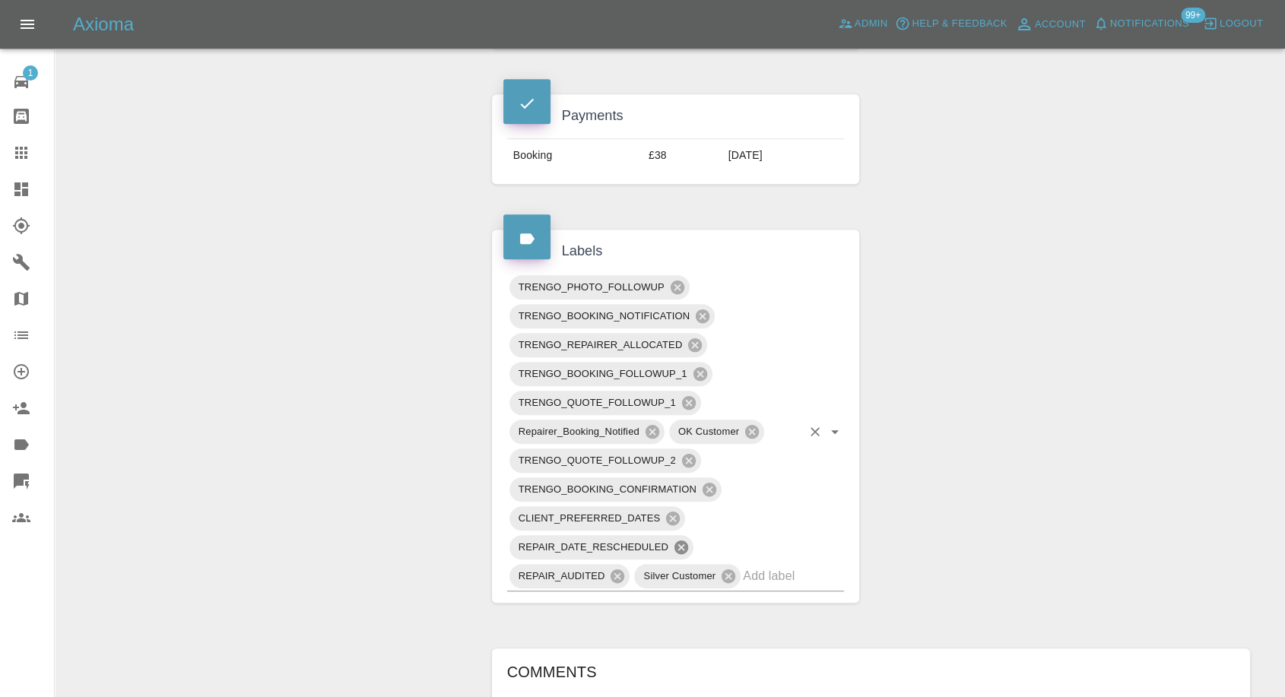
scroll to position [1014, 0]
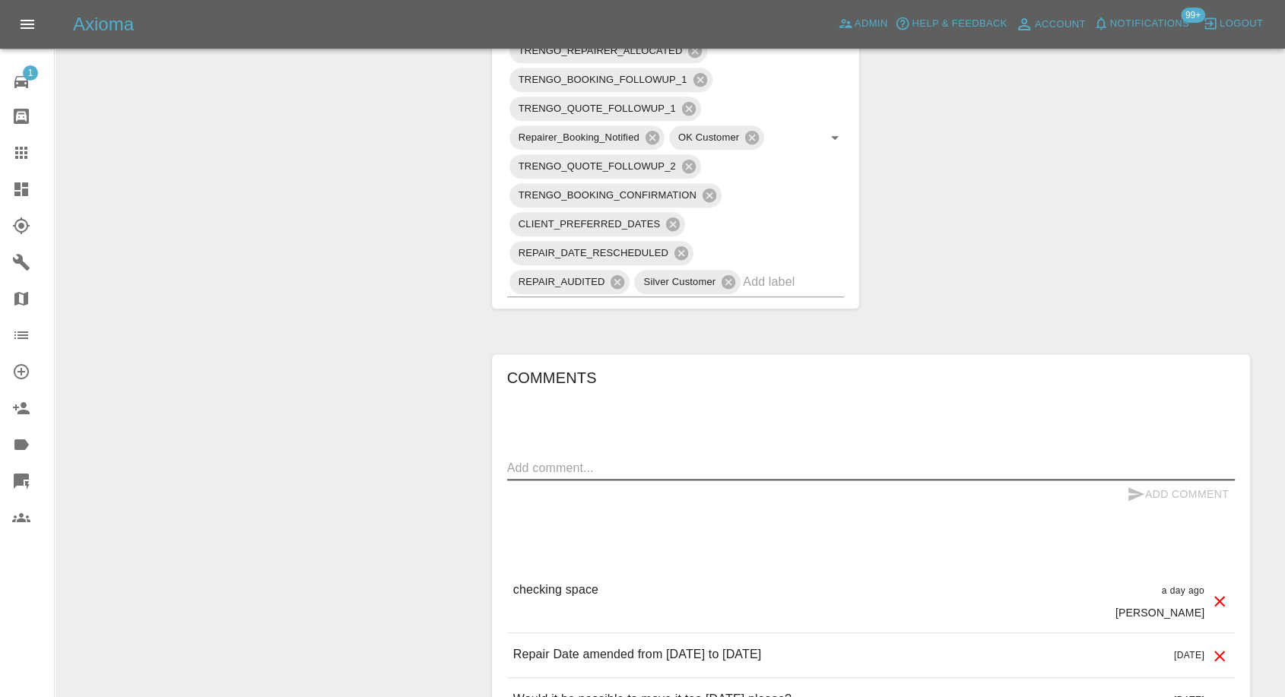
click at [678, 459] on textarea at bounding box center [871, 467] width 728 height 17
paste textarea "I live at 32, Brookway lane, St Helens, Merseyside, WA9 3RJ We have a private d…"
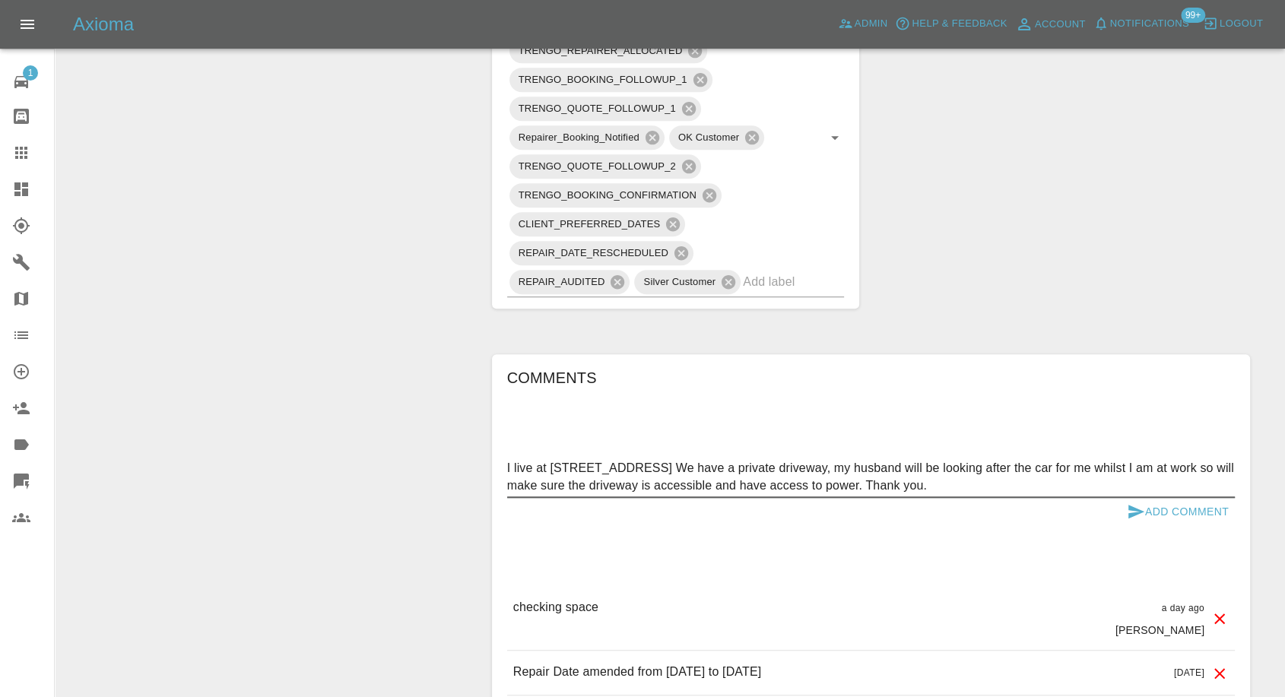
type textarea "I live at 32, Brookway lane, St Helens, Merseyside, WA9 3RJ We have a private d…"
click at [1129, 503] on icon "submit" at bounding box center [1136, 512] width 18 height 18
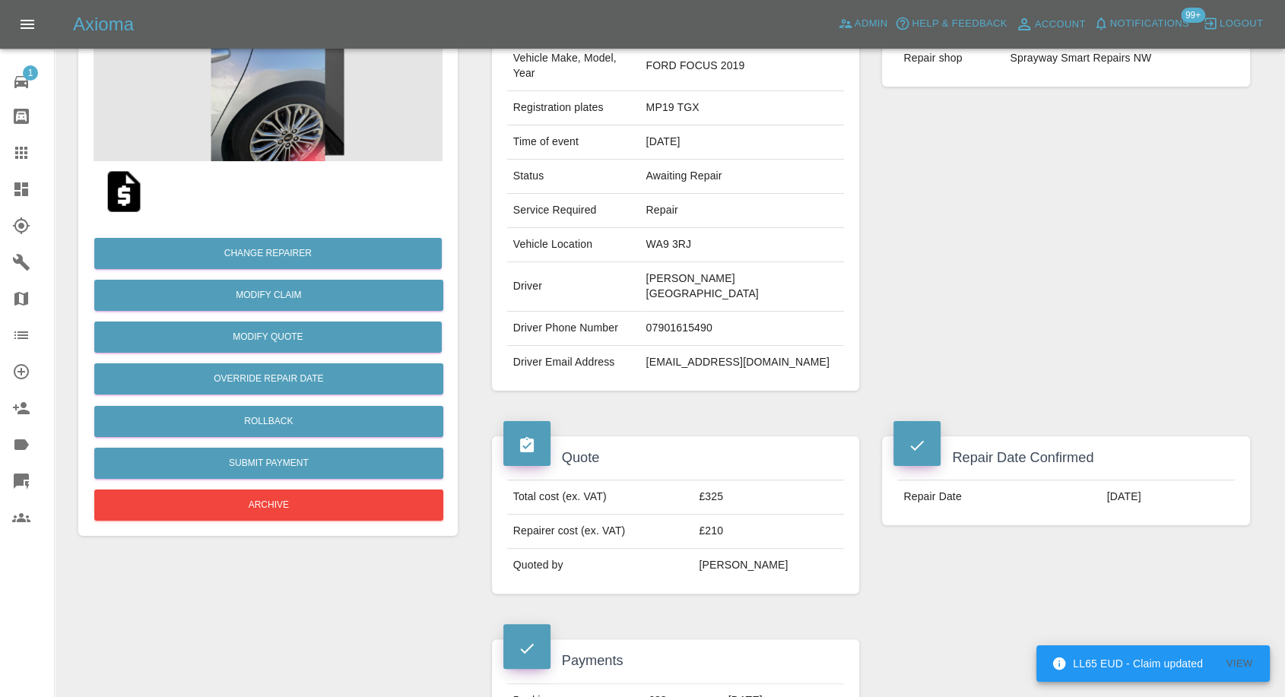
scroll to position [169, 0]
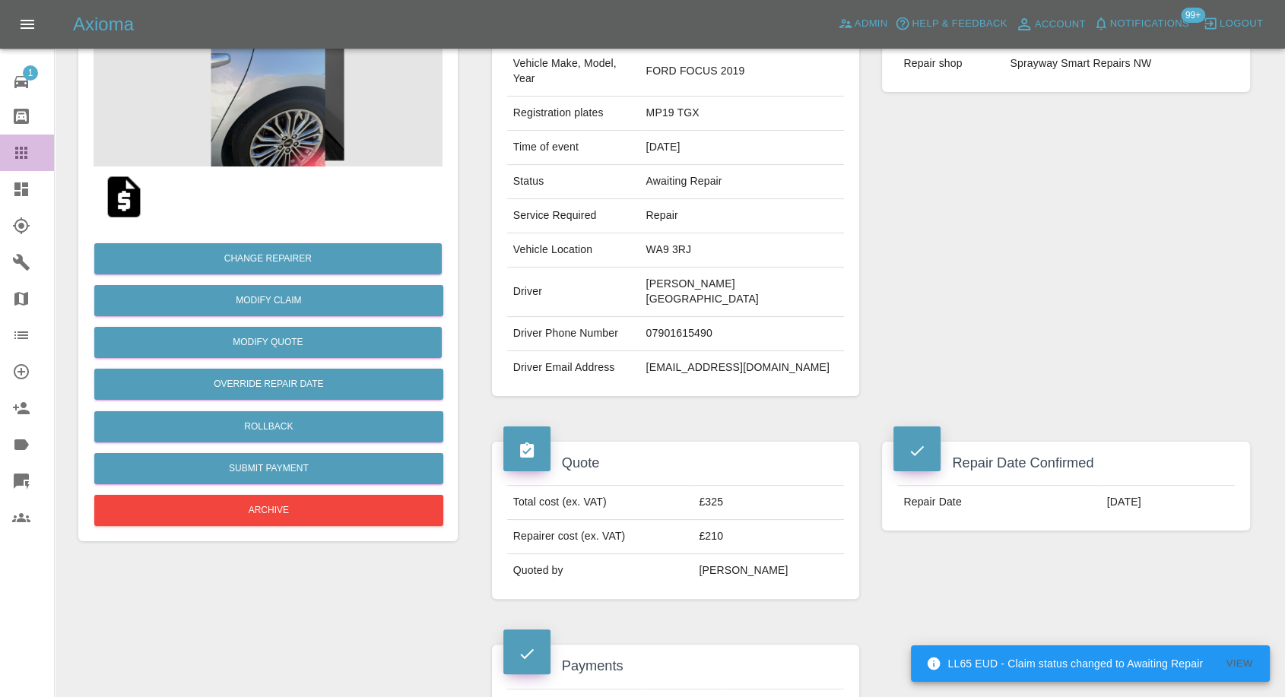
click at [24, 157] on icon at bounding box center [21, 153] width 18 height 18
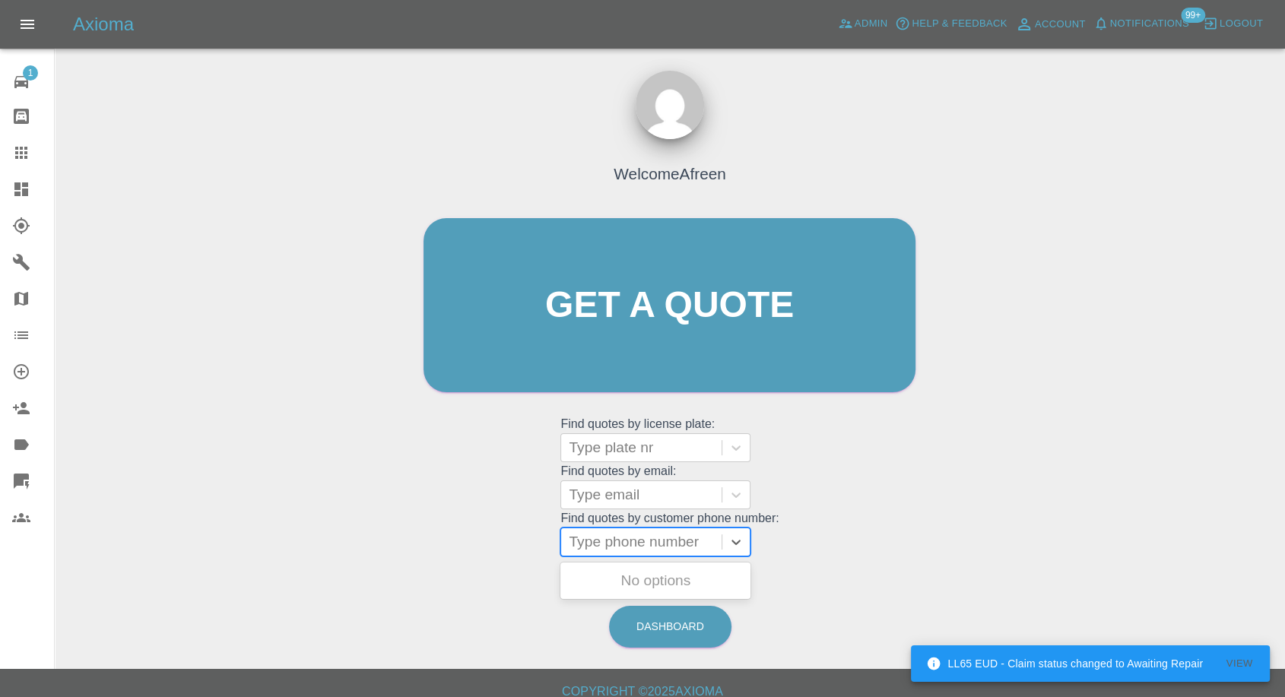
click at [665, 545] on div at bounding box center [641, 542] width 145 height 21
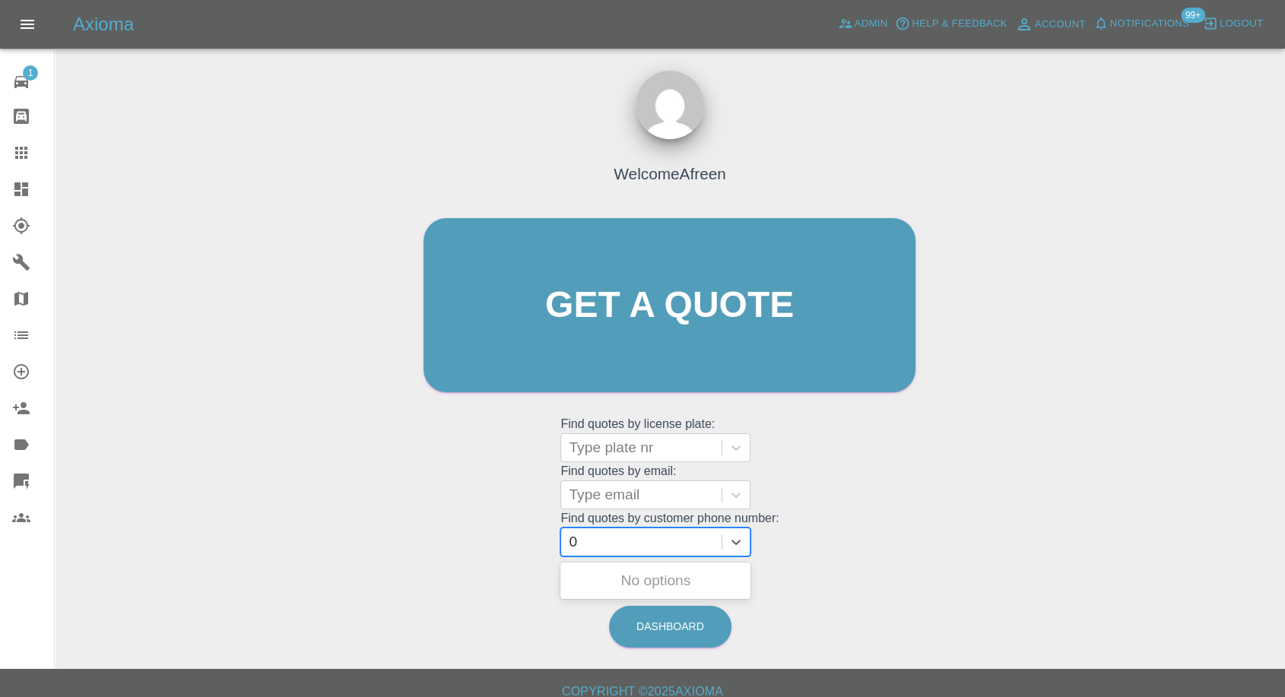
paste input "Hi James, Axioma Customer Care here, We hope you’re well. We can see you have a…"
paste input "7890699645"
type input "07890699645"
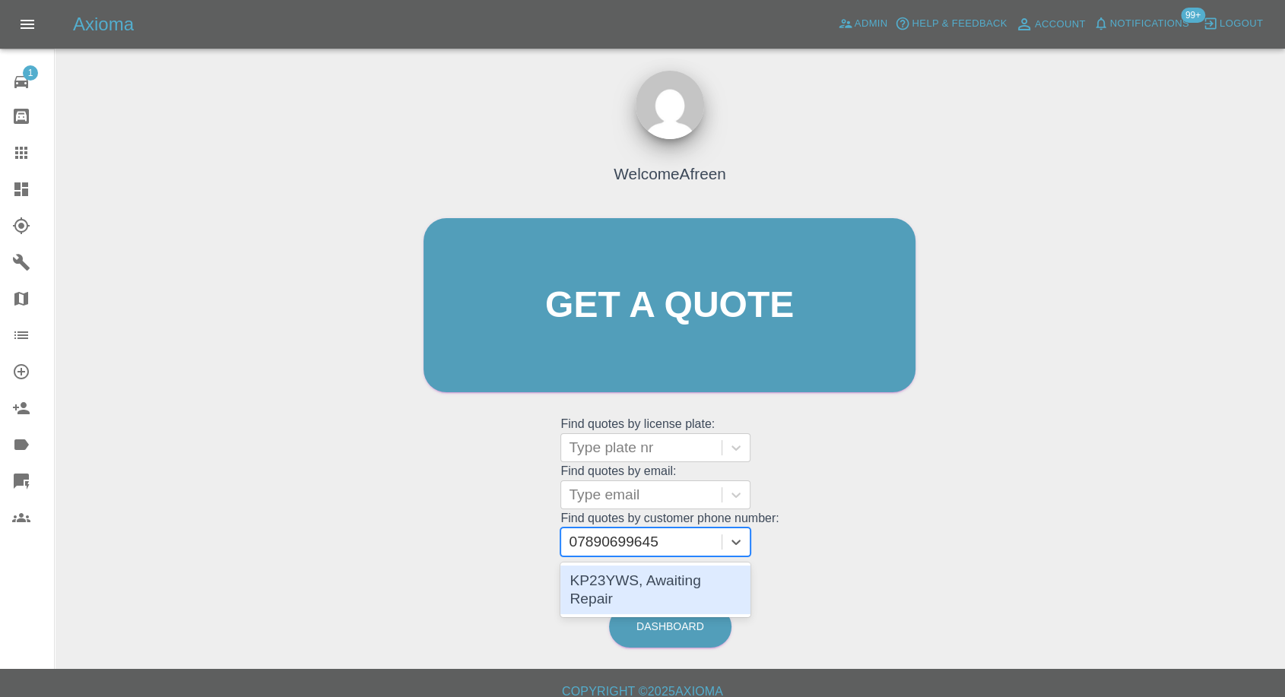
click at [646, 580] on div "KP23YWS, Awaiting Repair" at bounding box center [656, 590] width 190 height 49
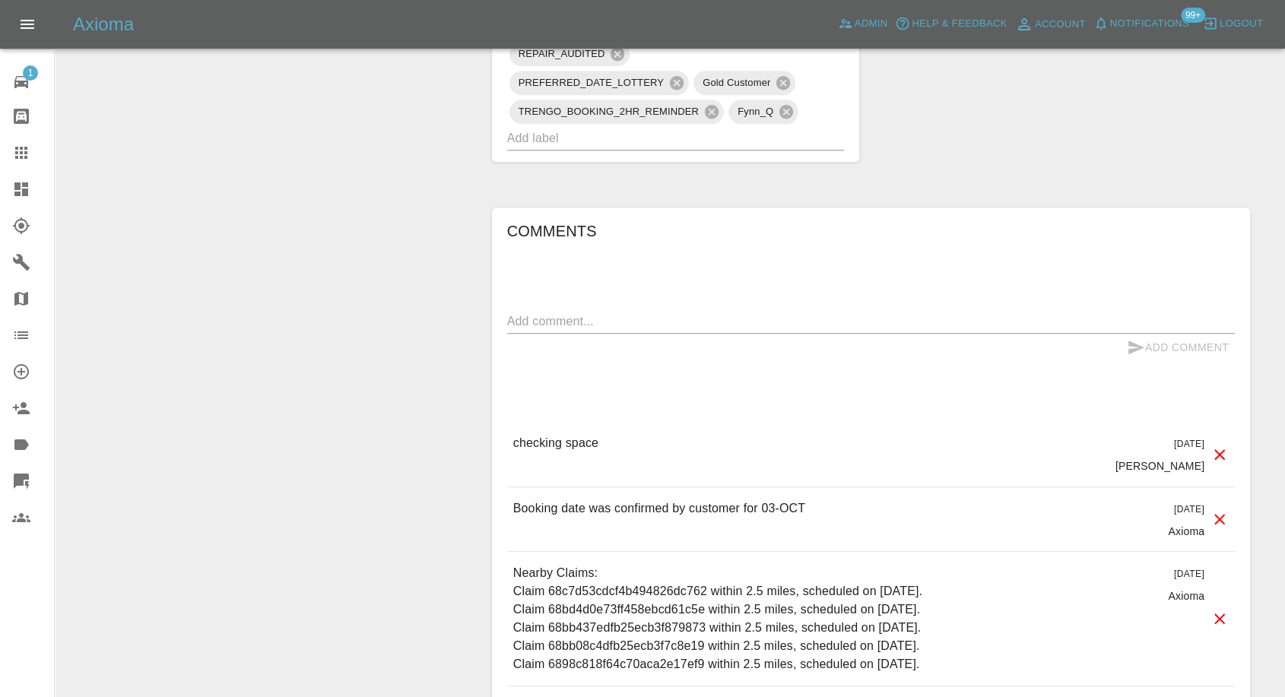
scroll to position [1183, 0]
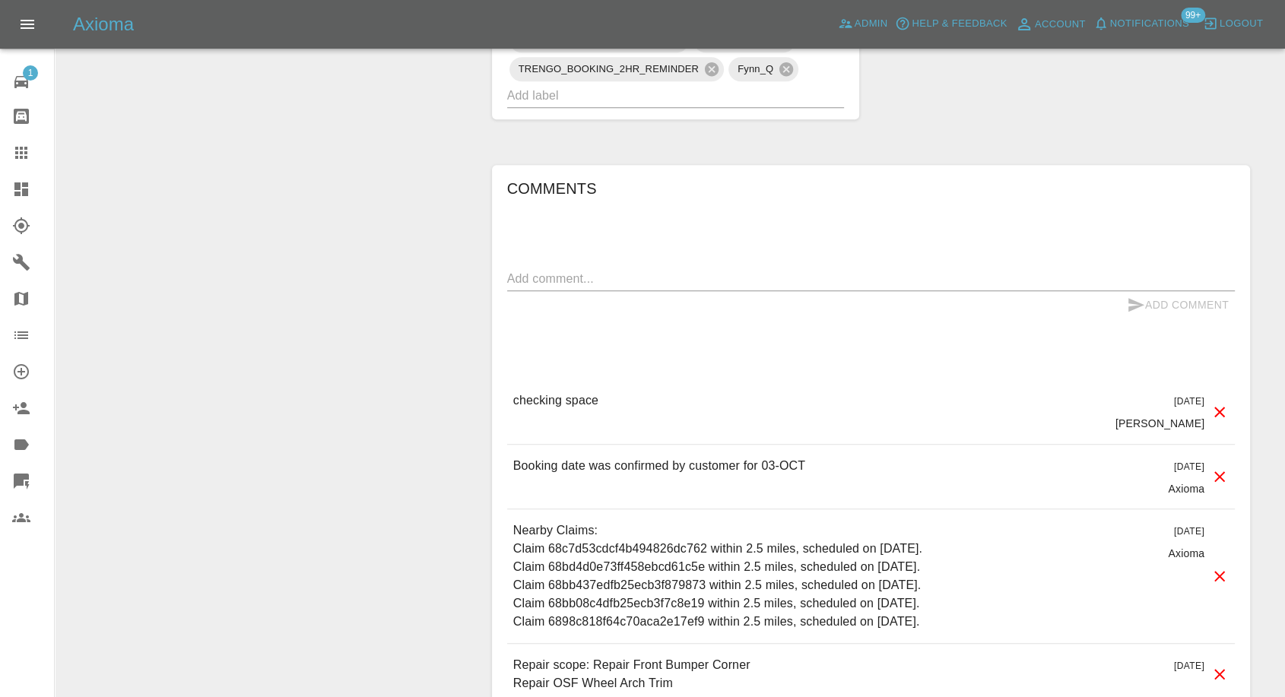
click at [611, 287] on textarea at bounding box center [871, 278] width 728 height 17
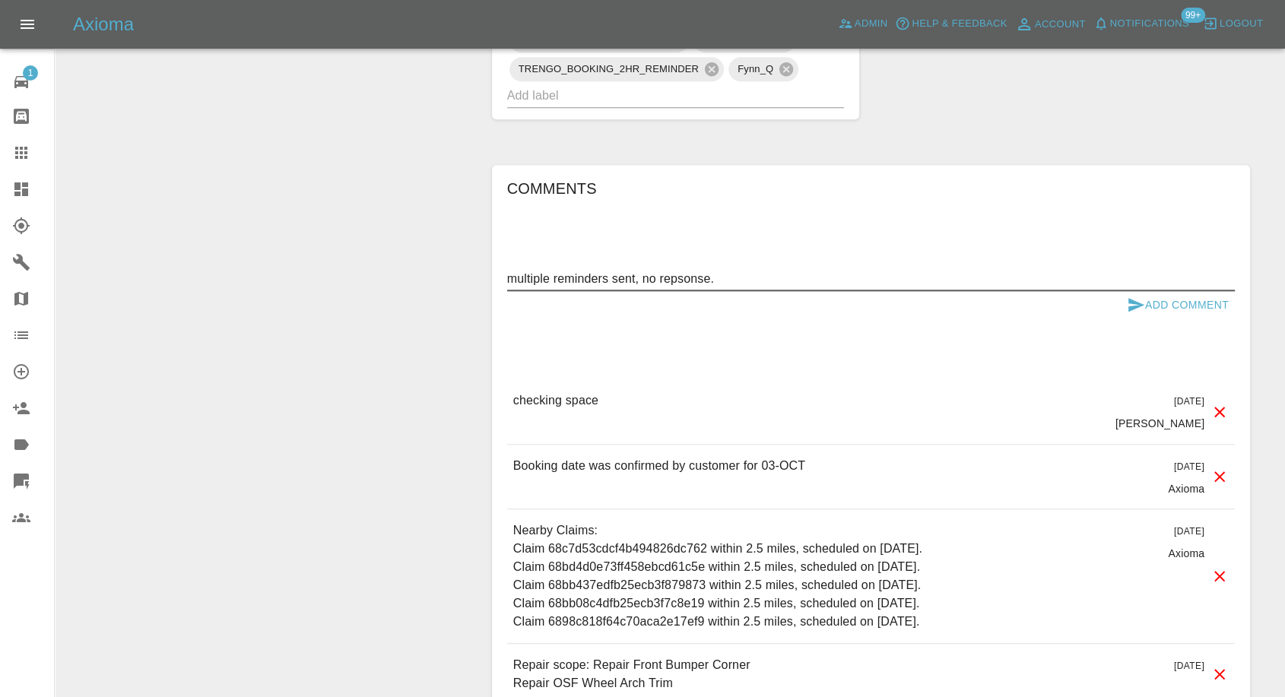
click at [675, 287] on textarea "multiple reminders sent, no repsonse." at bounding box center [871, 278] width 728 height 17
type textarea "multiple reminders sent, no response."
click at [1135, 314] on icon "submit" at bounding box center [1136, 305] width 18 height 18
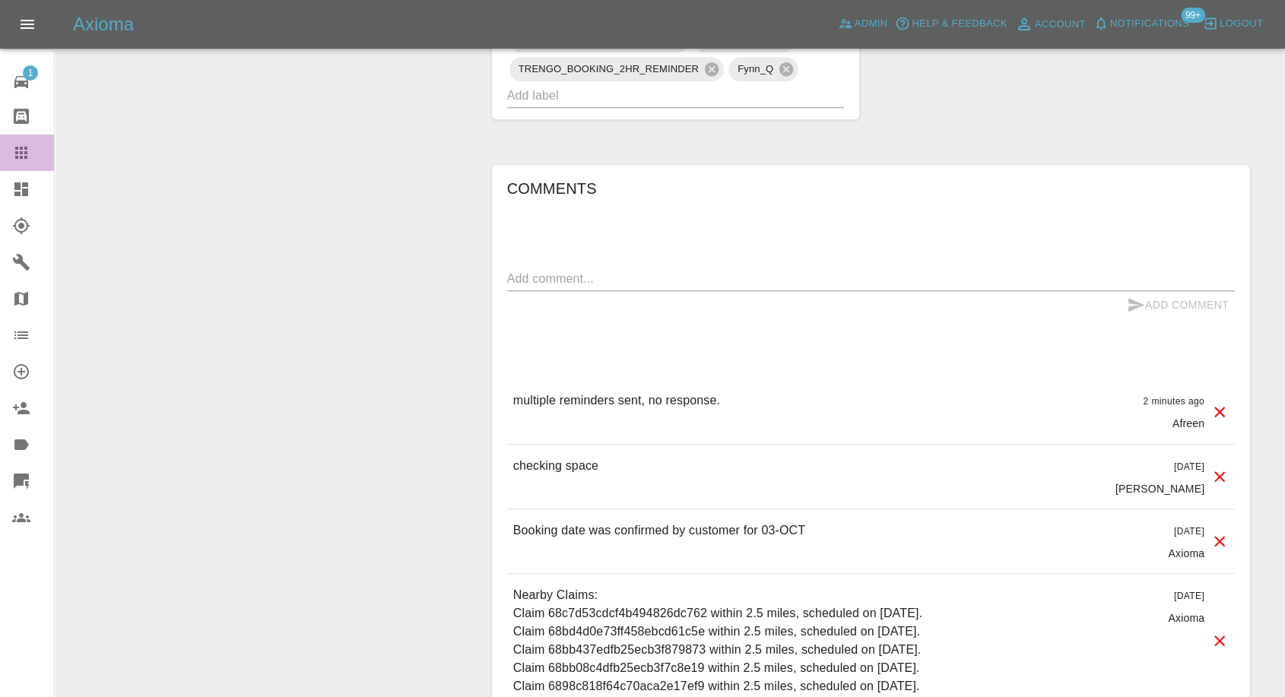
click at [10, 160] on link "Claims" at bounding box center [27, 153] width 54 height 37
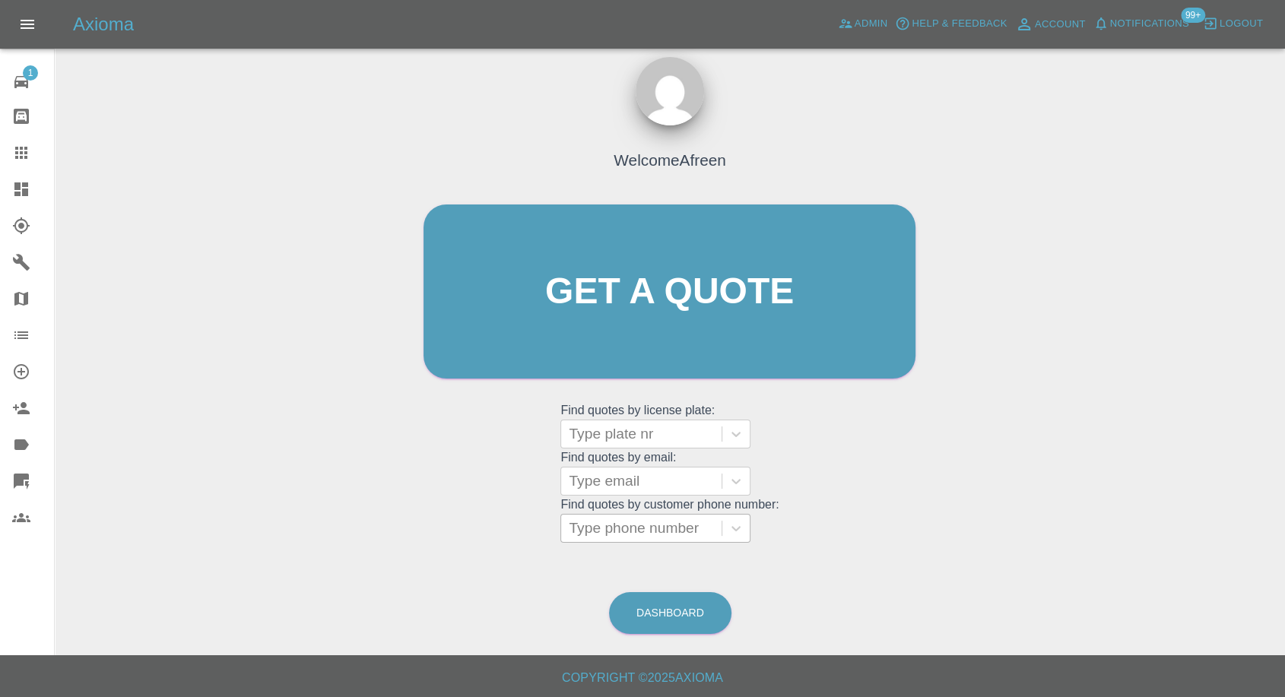
click at [629, 531] on div at bounding box center [641, 528] width 145 height 21
paste input "7891295231"
type input "07891295231"
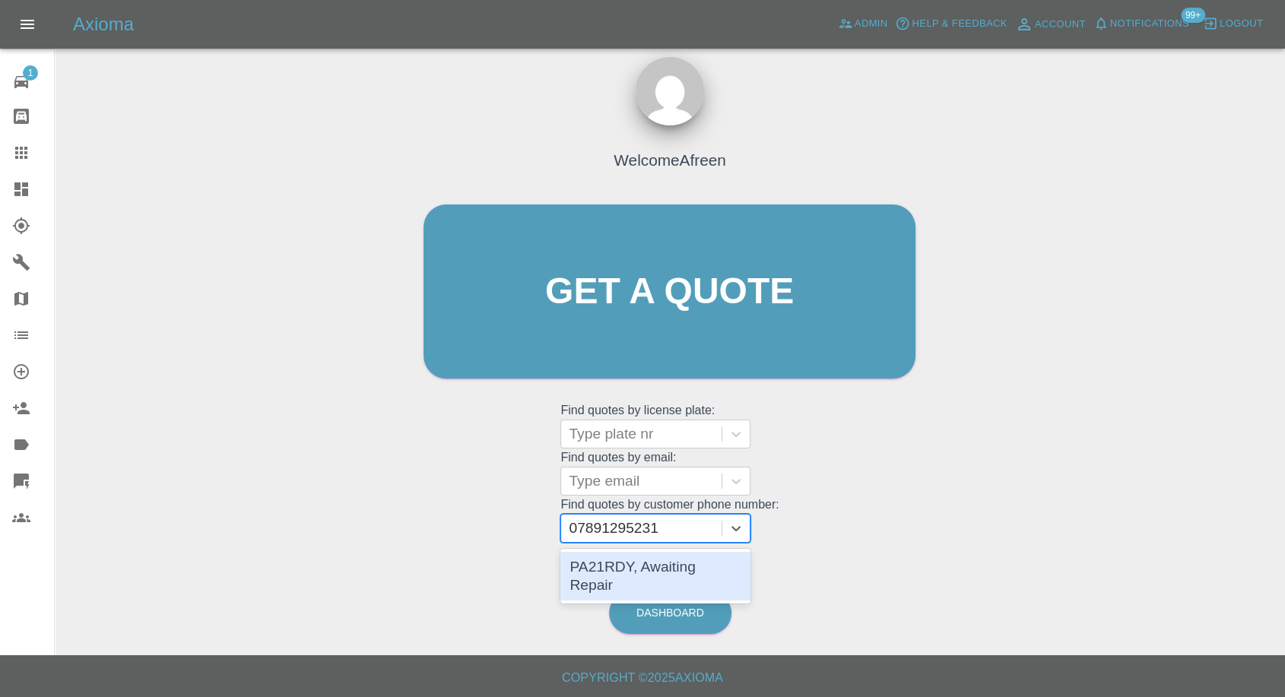
click at [637, 570] on div "PA21RDY, Awaiting Repair" at bounding box center [656, 576] width 190 height 49
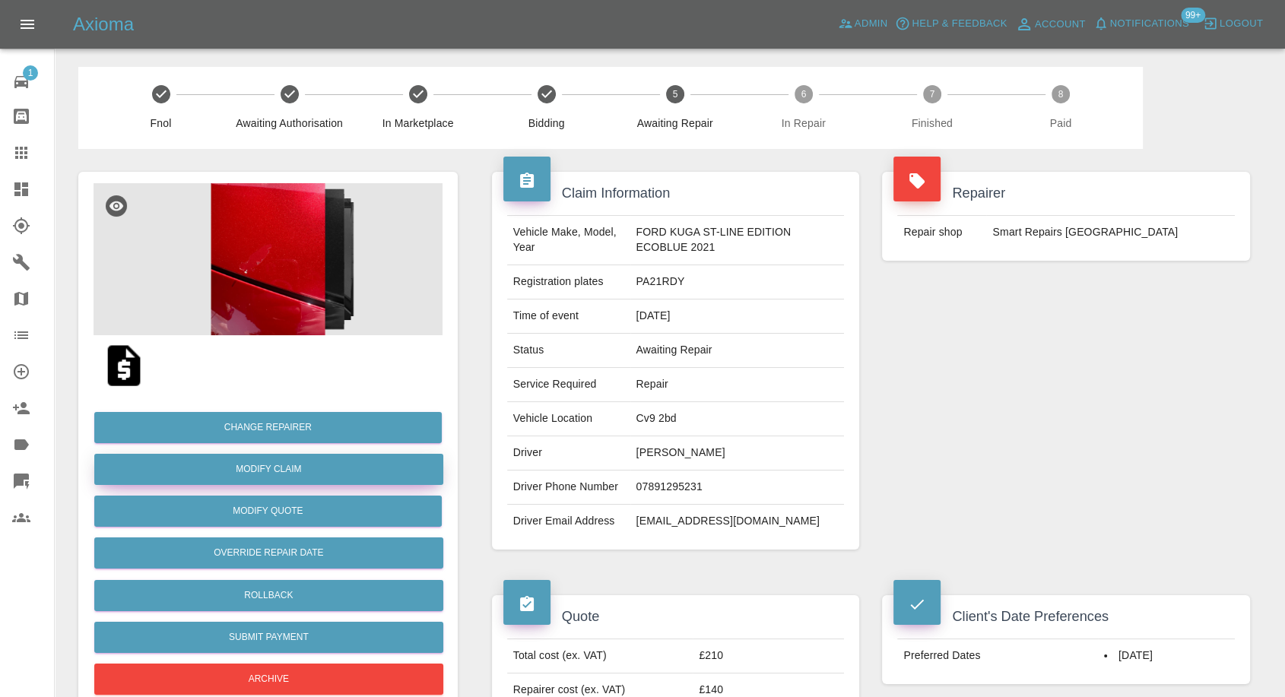
drag, startPoint x: 298, startPoint y: 465, endPoint x: 319, endPoint y: 459, distance: 21.4
click at [298, 465] on link "Modify Claim" at bounding box center [268, 469] width 349 height 31
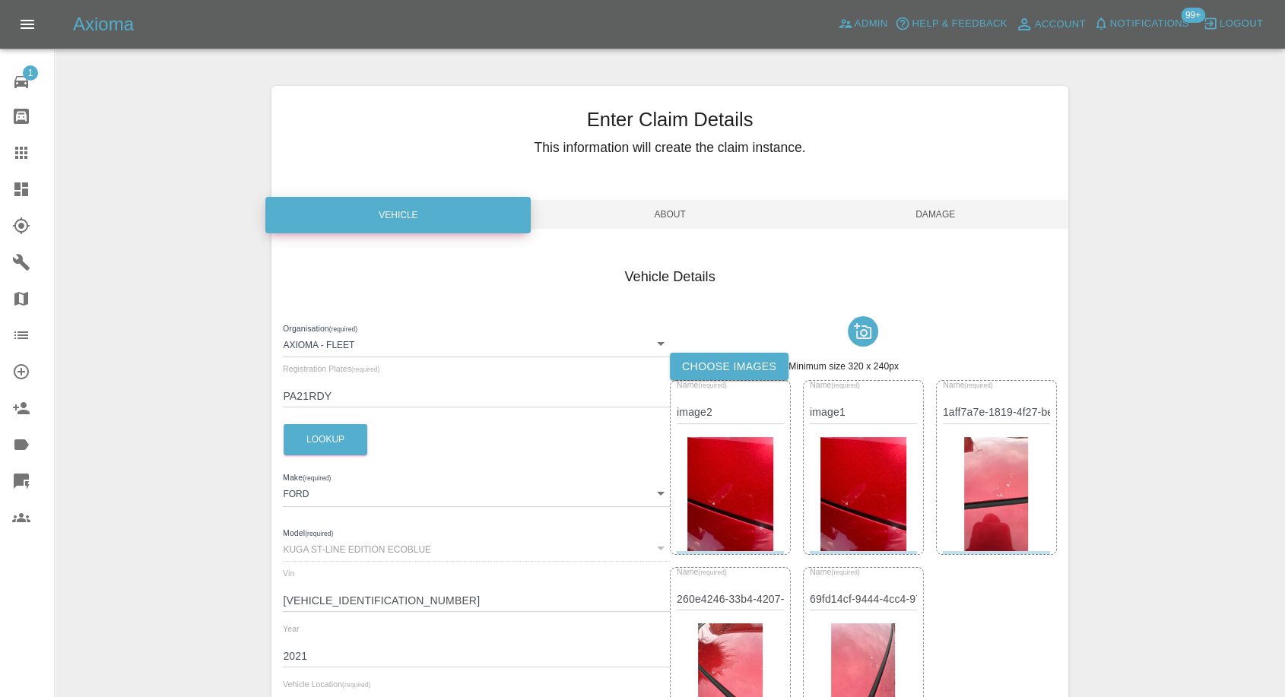
click at [709, 364] on label "Choose images" at bounding box center [729, 367] width 119 height 28
click at [0, 0] on input "Choose images" at bounding box center [0, 0] width 0 height 0
click at [927, 202] on span "Damage" at bounding box center [935, 214] width 265 height 29
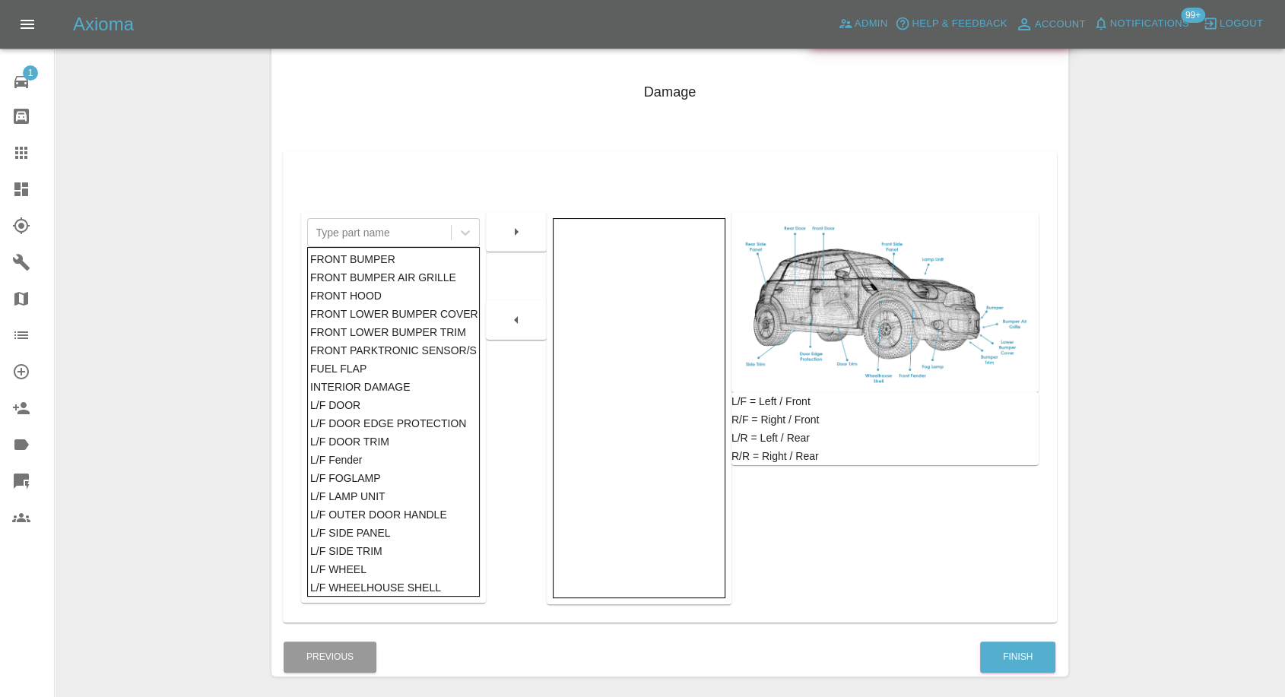
scroll to position [243, 0]
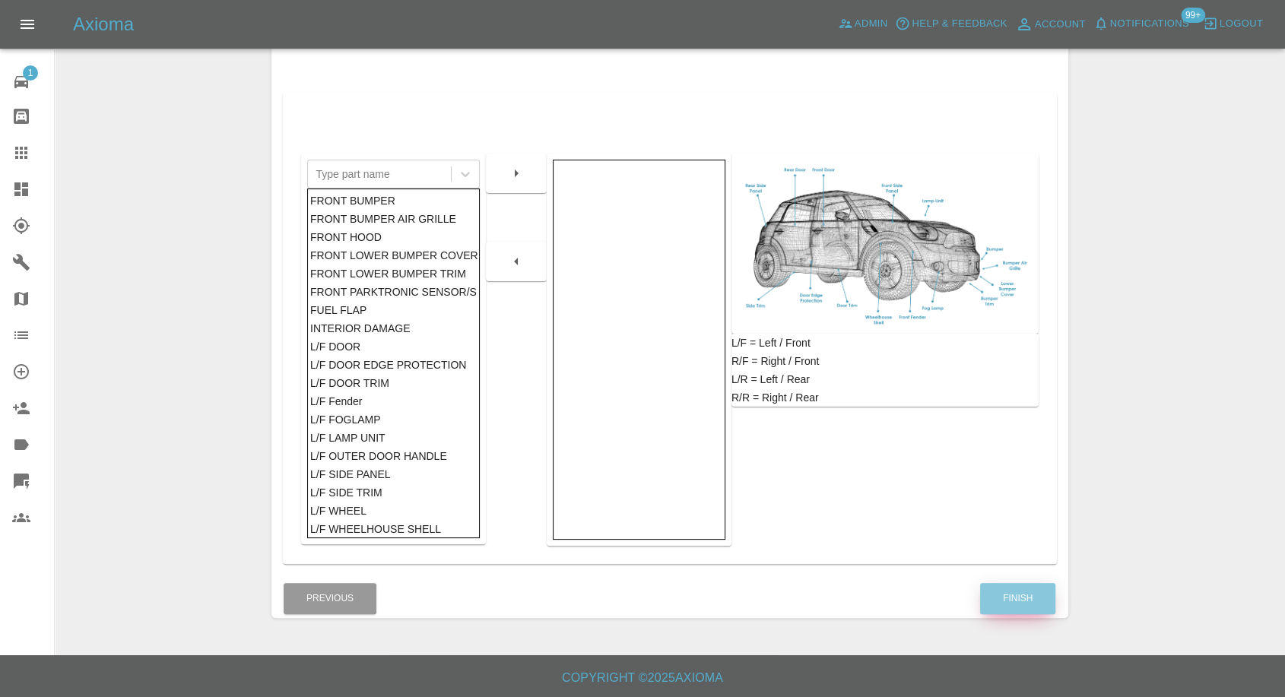
click at [1028, 599] on button "Finish" at bounding box center [1017, 598] width 75 height 31
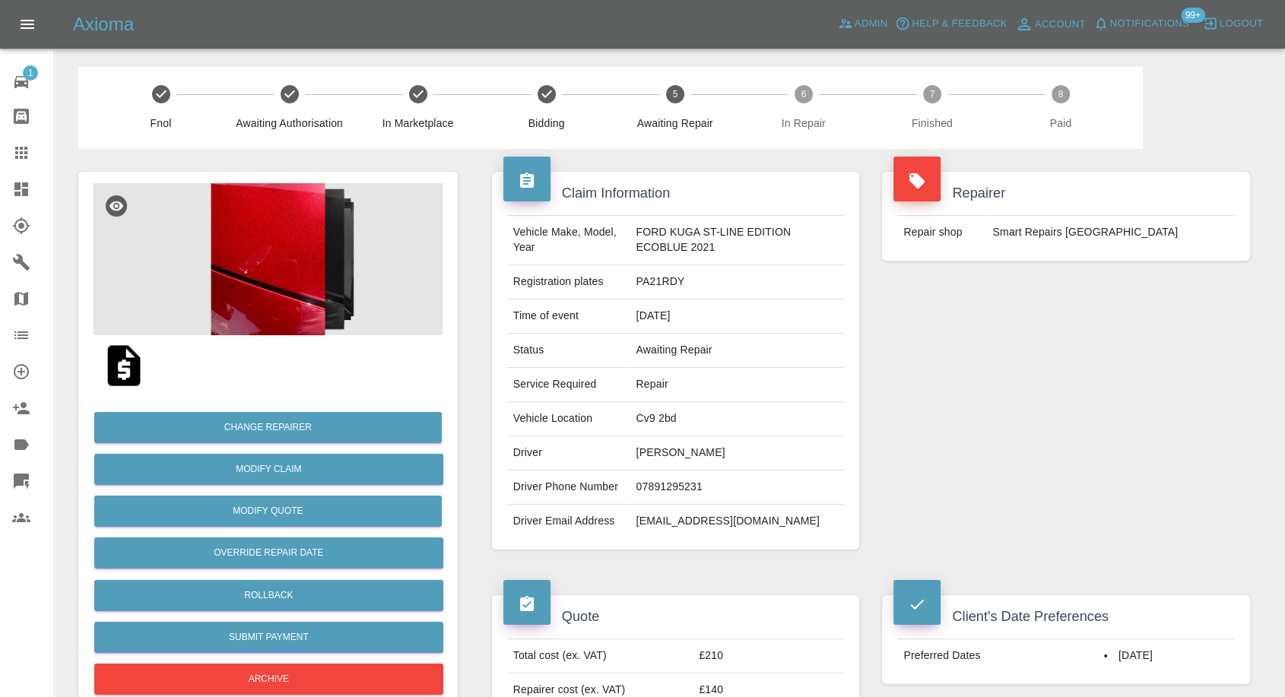
drag, startPoint x: 14, startPoint y: 146, endPoint x: 189, endPoint y: 232, distance: 194.9
click at [14, 146] on icon at bounding box center [21, 153] width 18 height 18
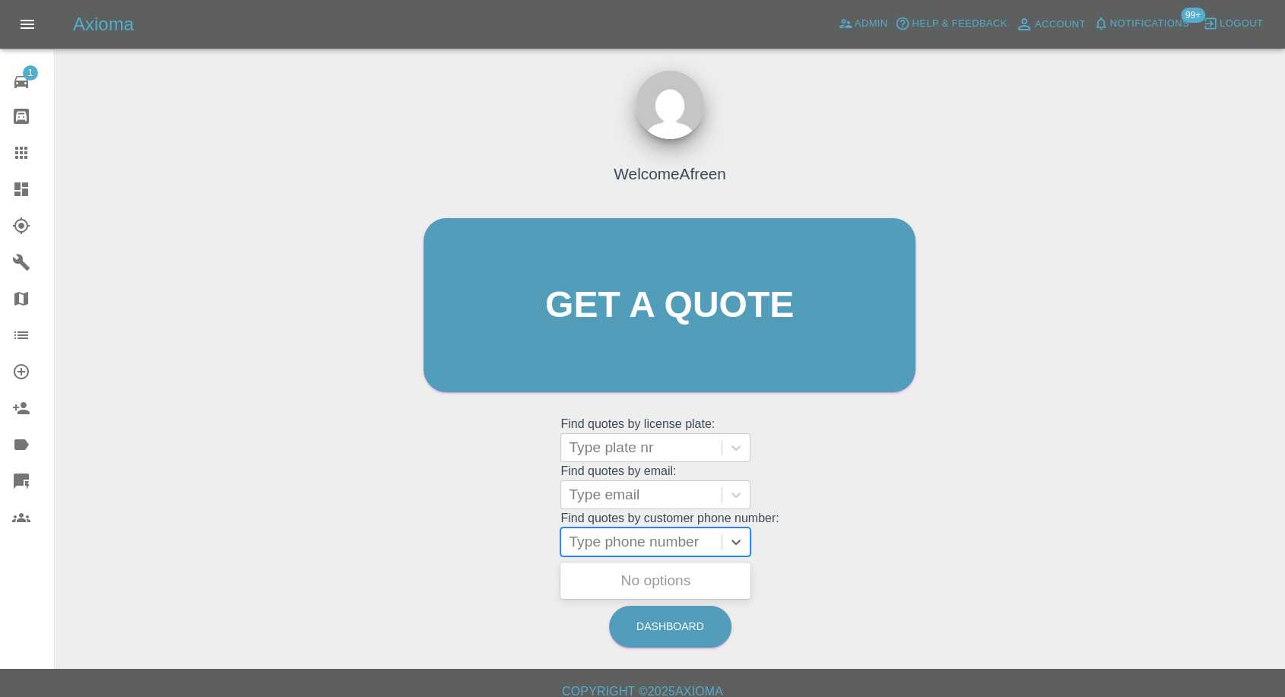
click at [668, 542] on div at bounding box center [641, 542] width 145 height 21
paste input "7999373144"
type input "07999373144"
click at [663, 574] on div "RN19BNA, Awaiting Repair" at bounding box center [656, 590] width 190 height 49
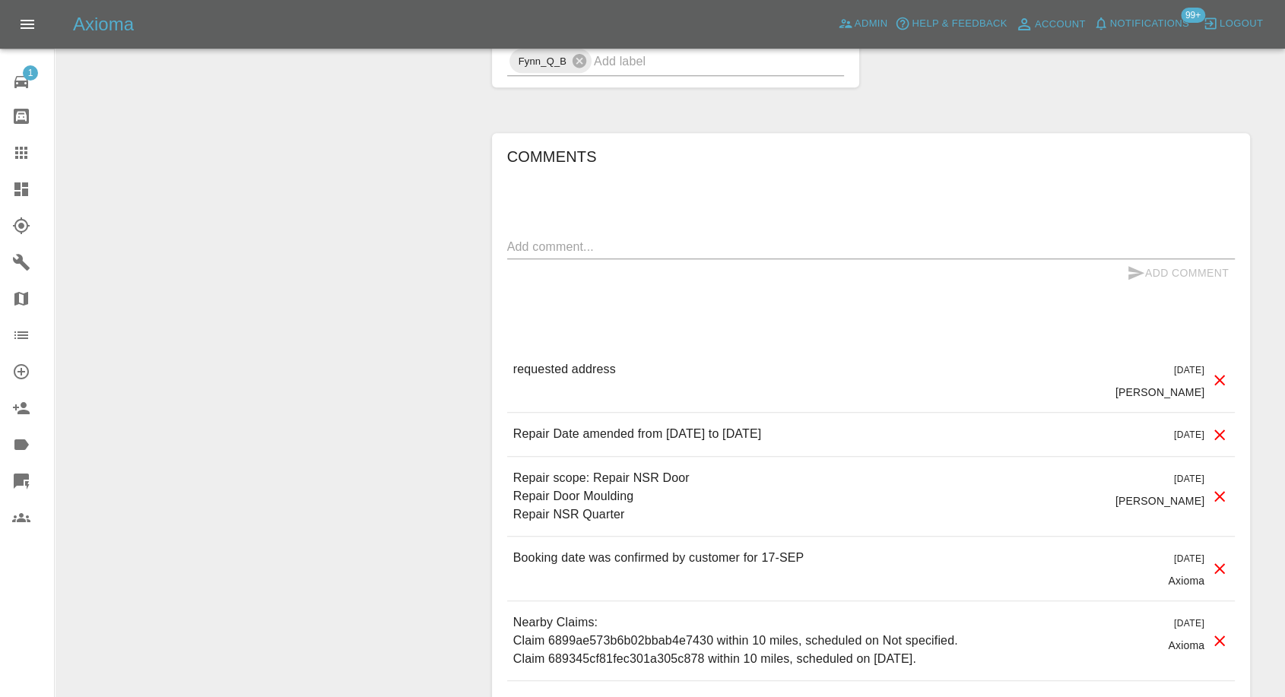
scroll to position [1267, 0]
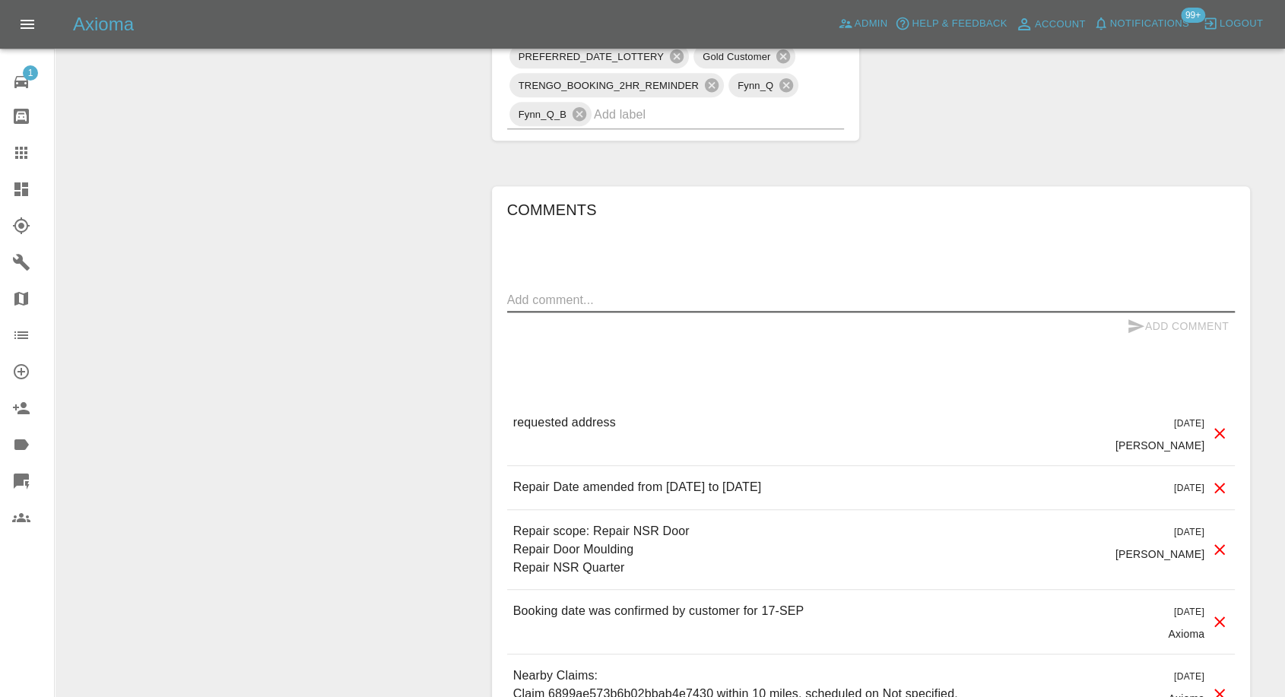
click at [607, 300] on textarea at bounding box center [871, 299] width 728 height 17
click at [680, 300] on textarea "Multiple reminders sent, no res[onse." at bounding box center [871, 299] width 728 height 17
type textarea "Multiple reminders sent, no response."
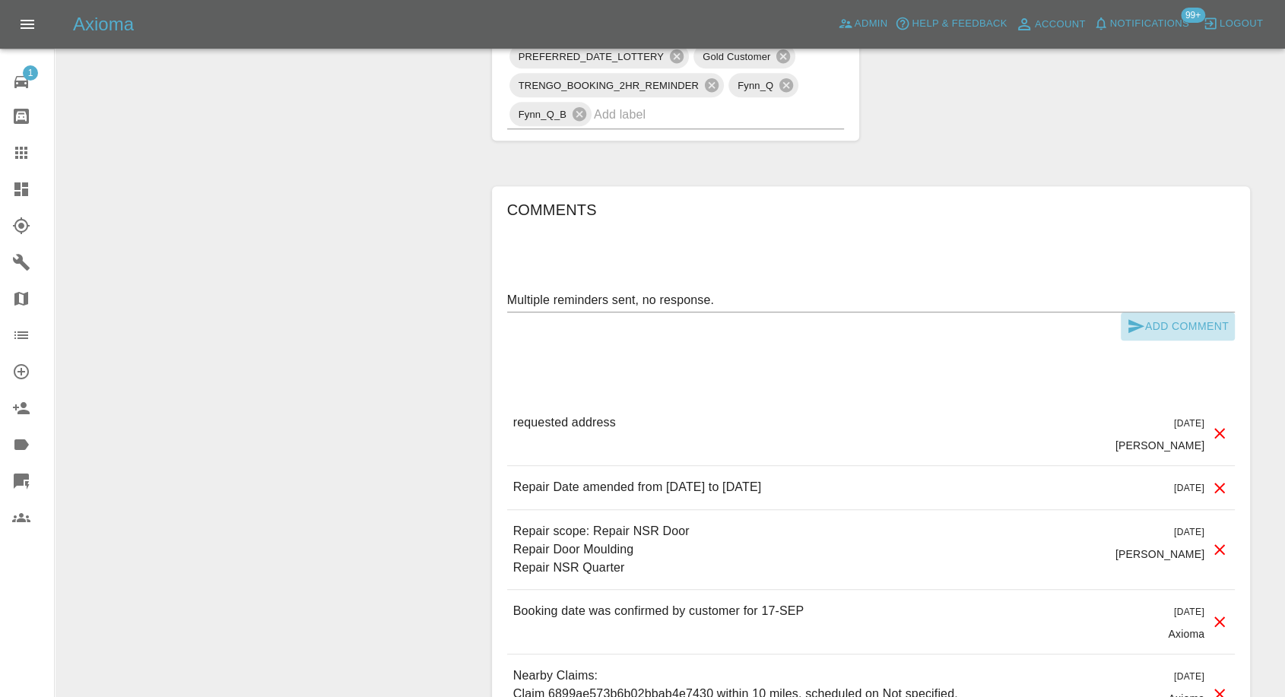
click at [1132, 318] on icon "submit" at bounding box center [1136, 326] width 18 height 18
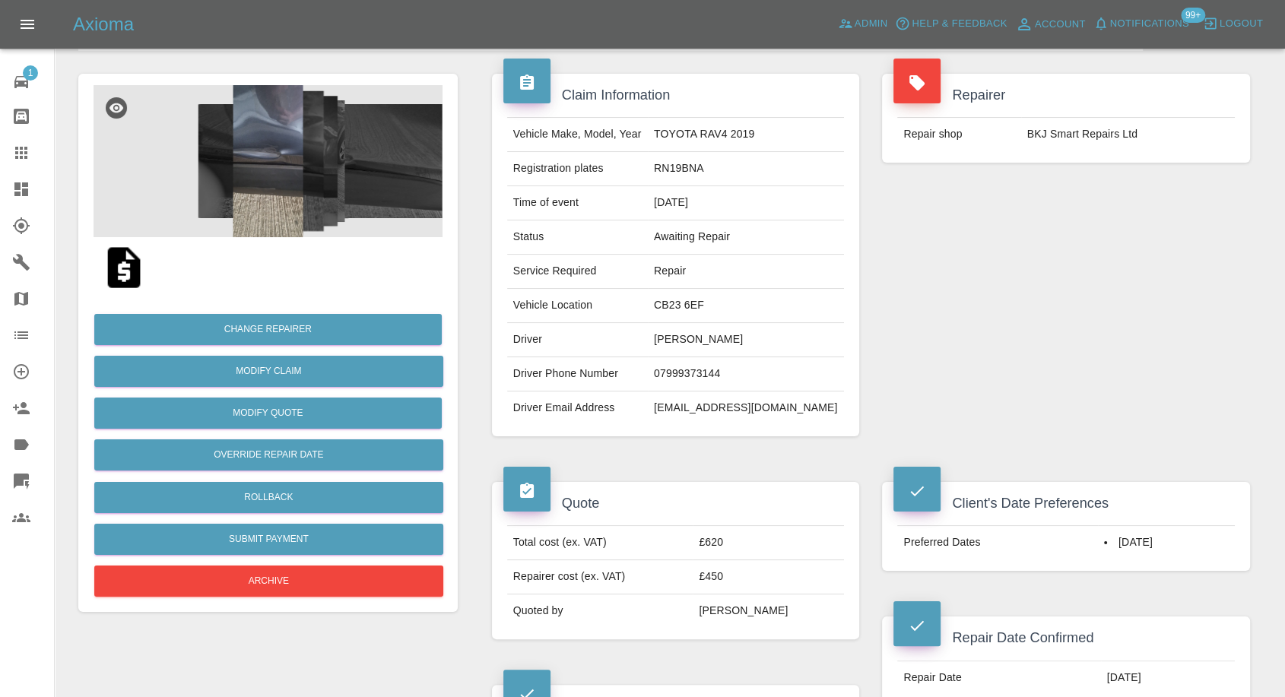
scroll to position [84, 0]
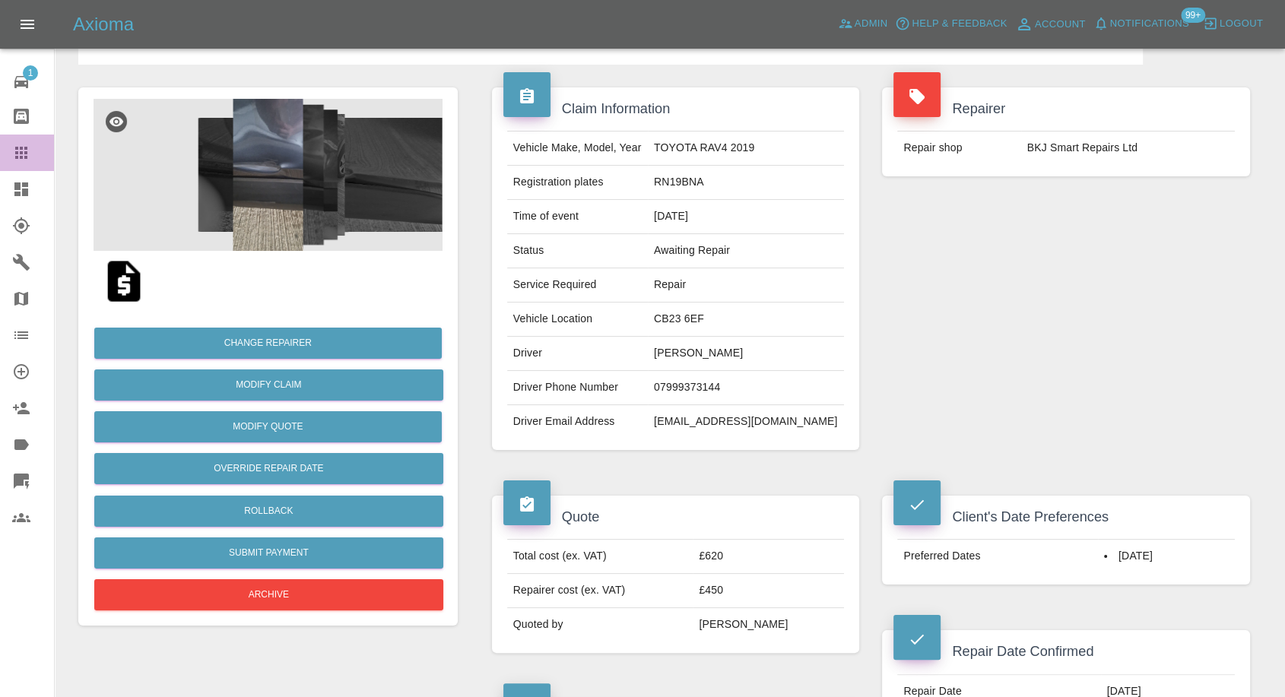
click at [19, 151] on icon at bounding box center [21, 153] width 18 height 18
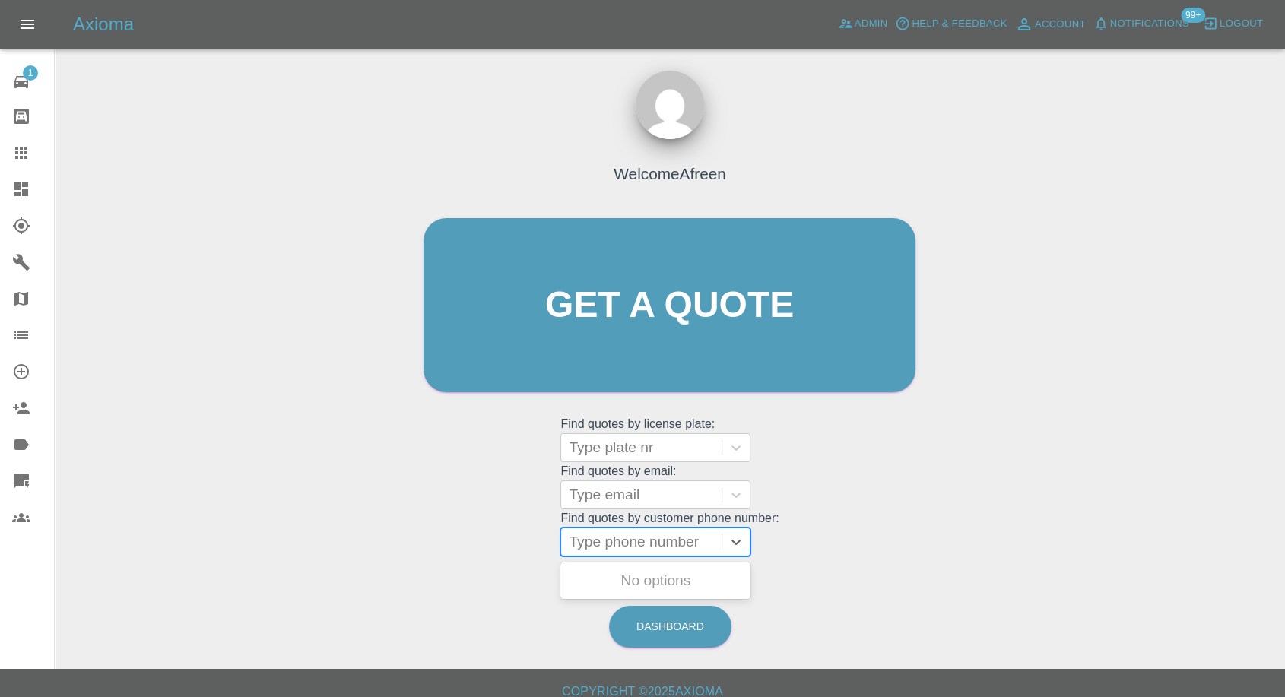
click at [626, 541] on div at bounding box center [641, 542] width 145 height 21
paste input "7917800837"
type input "07917800837"
click at [656, 586] on div "NA20 MWU, Archived" at bounding box center [656, 581] width 190 height 30
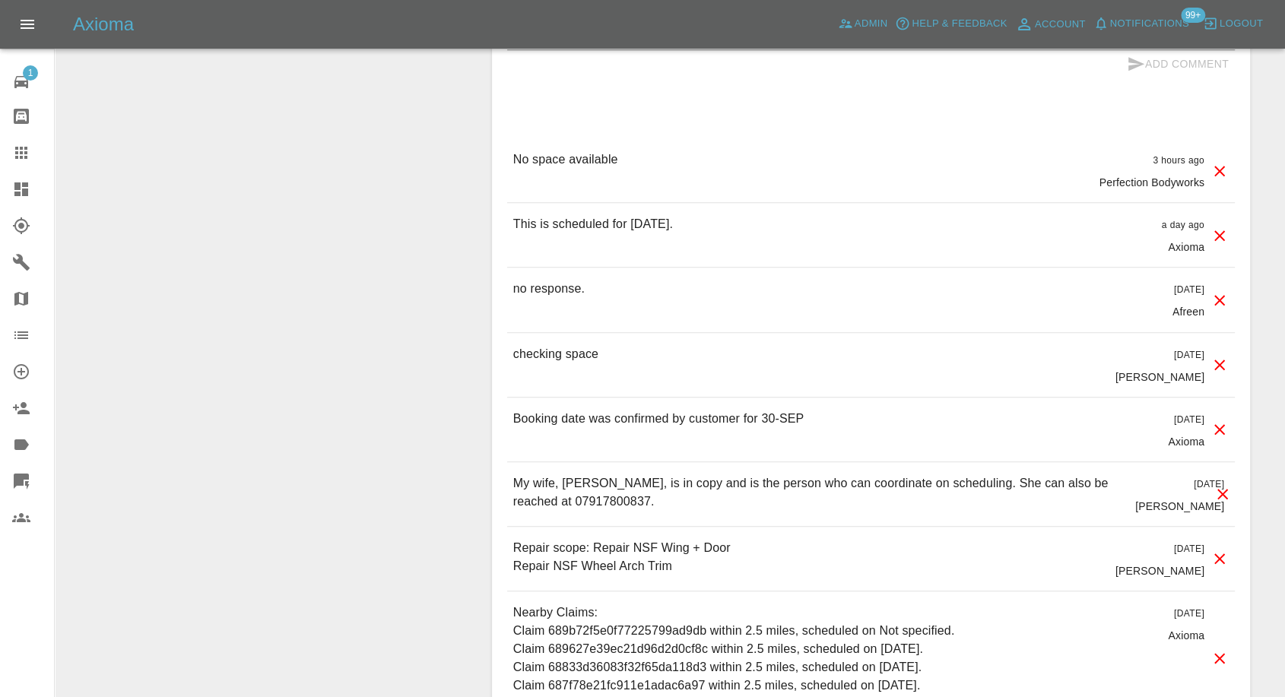
scroll to position [1521, 0]
